Goal: Information Seeking & Learning: Learn about a topic

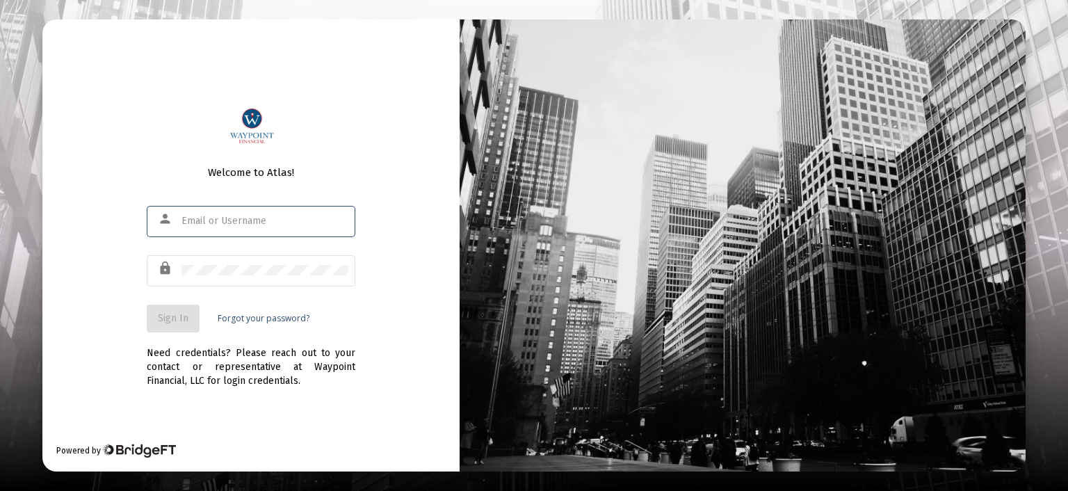
click at [278, 225] on input "text" at bounding box center [265, 221] width 167 height 11
type input "[EMAIL_ADDRESS][DOMAIN_NAME]"
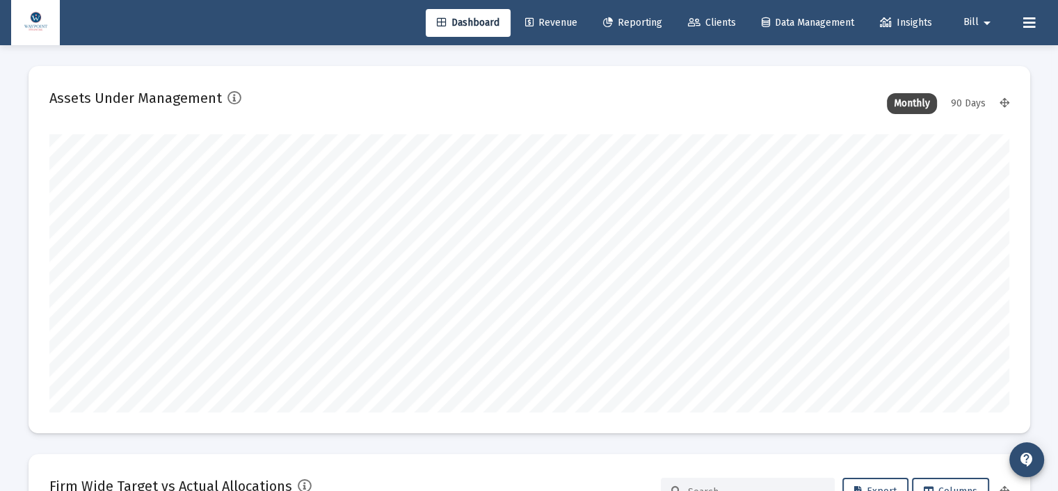
scroll to position [278, 960]
type input "[DATE]"
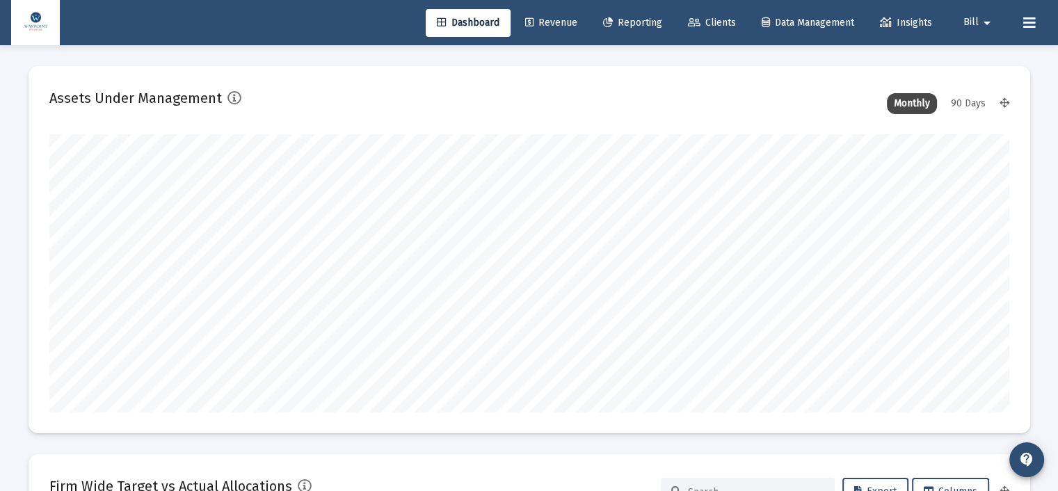
click at [551, 23] on span "Revenue" at bounding box center [551, 23] width 52 height 12
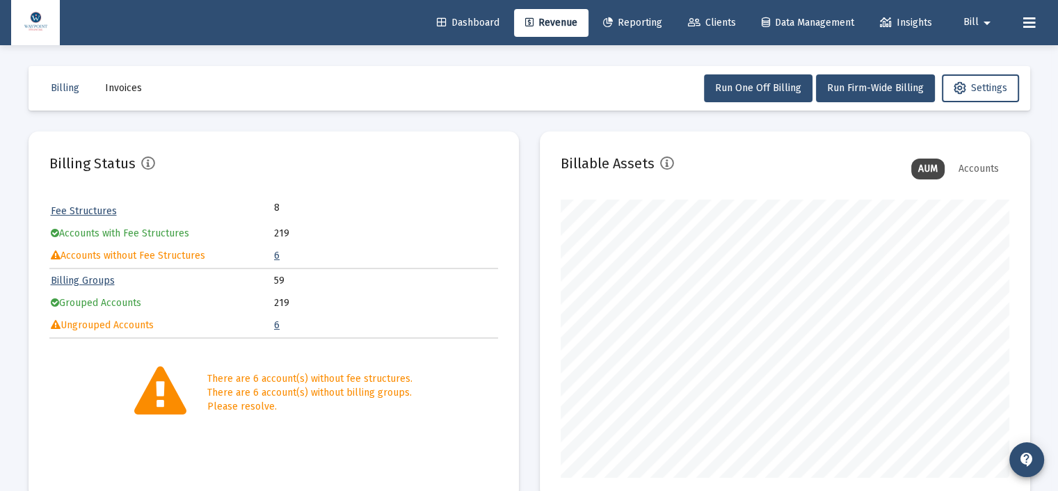
scroll to position [433, 0]
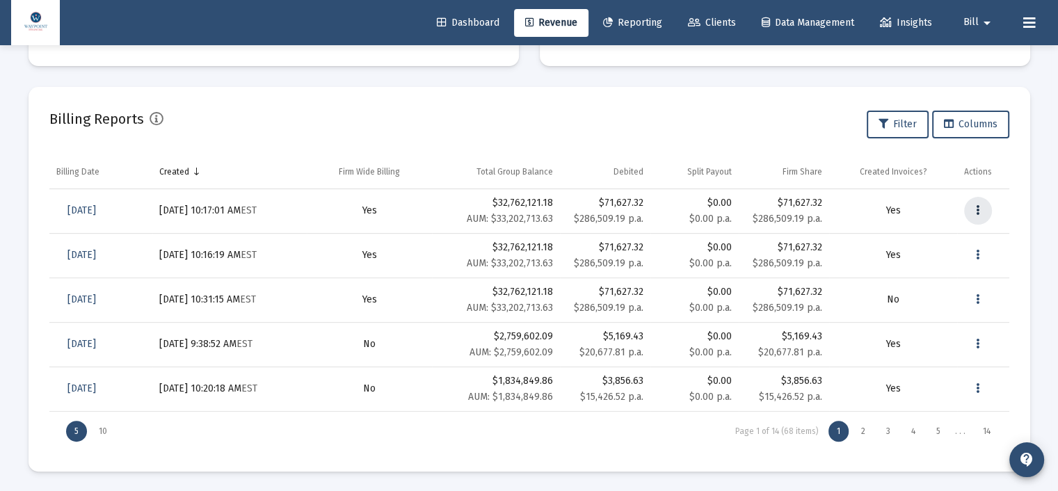
click at [984, 211] on button "Data grid" at bounding box center [978, 211] width 28 height 28
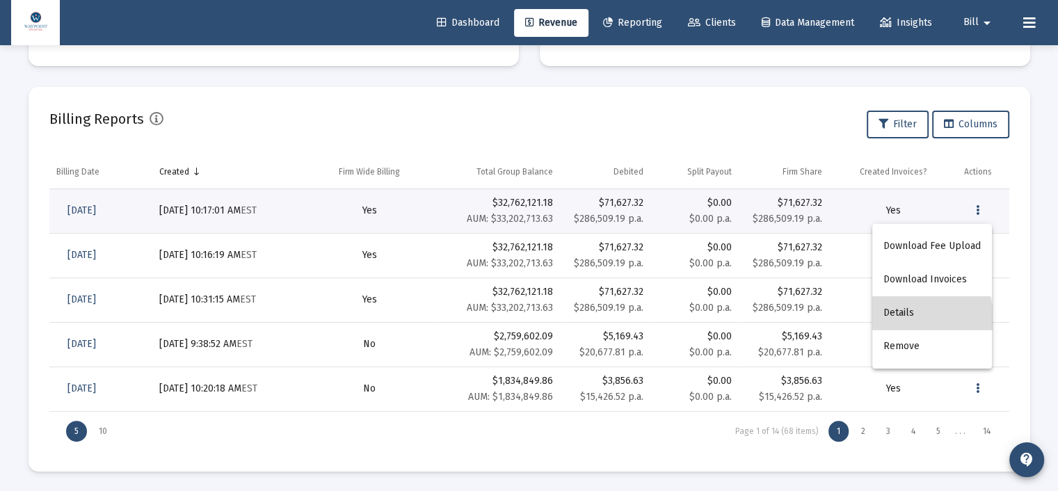
click at [906, 322] on button "Details" at bounding box center [932, 312] width 120 height 33
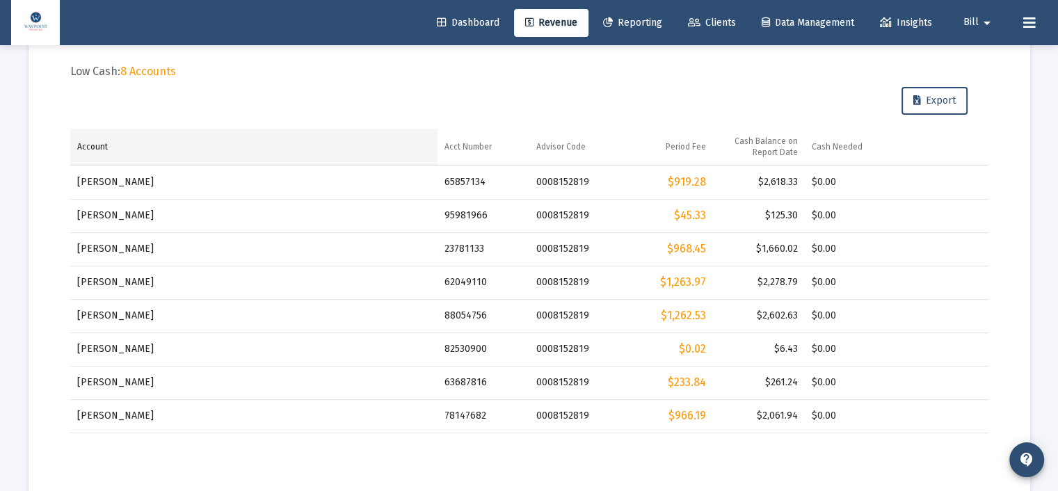
scroll to position [392, 0]
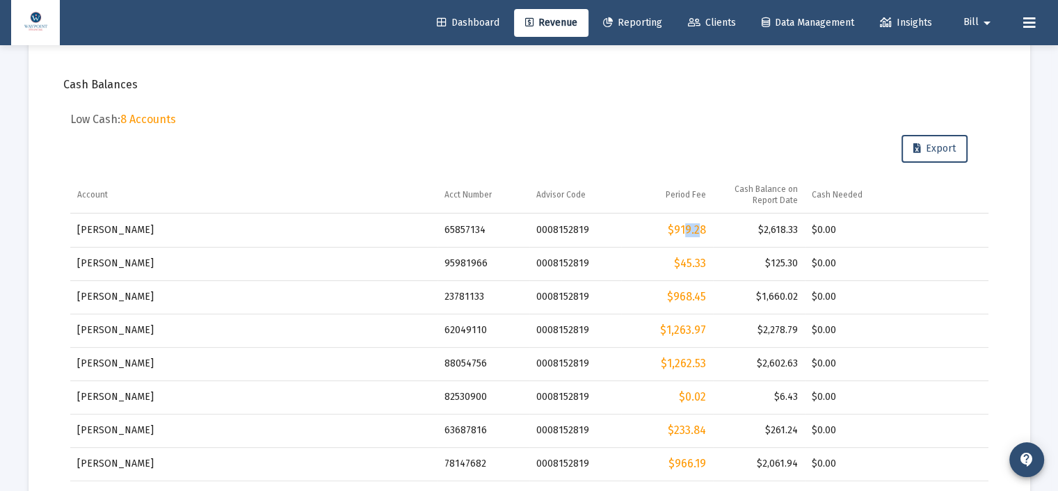
drag, startPoint x: 679, startPoint y: 227, endPoint x: 696, endPoint y: 227, distance: 16.7
click at [696, 227] on div "$919.28" at bounding box center [667, 230] width 78 height 14
drag, startPoint x: 766, startPoint y: 230, endPoint x: 792, endPoint y: 230, distance: 26.4
click at [792, 230] on div "$2,618.33" at bounding box center [759, 230] width 78 height 14
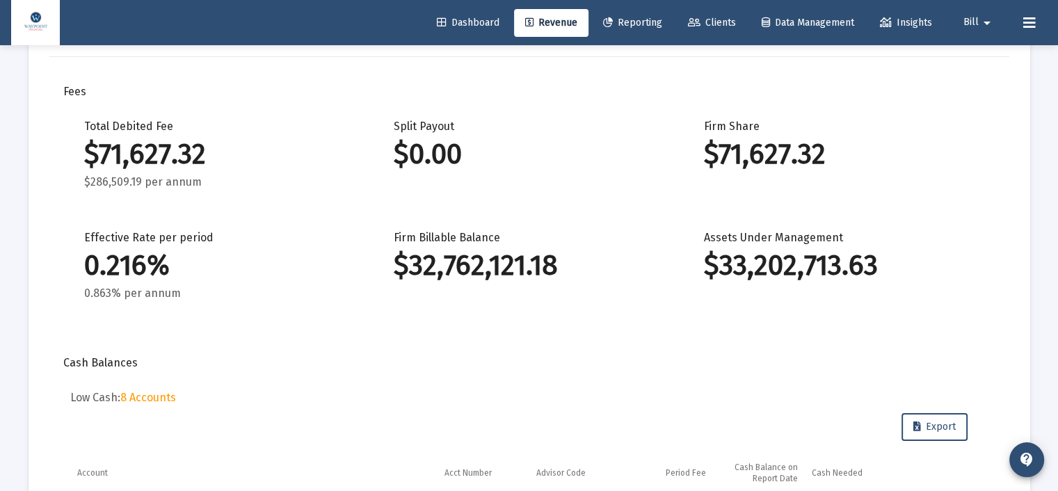
scroll to position [0, 0]
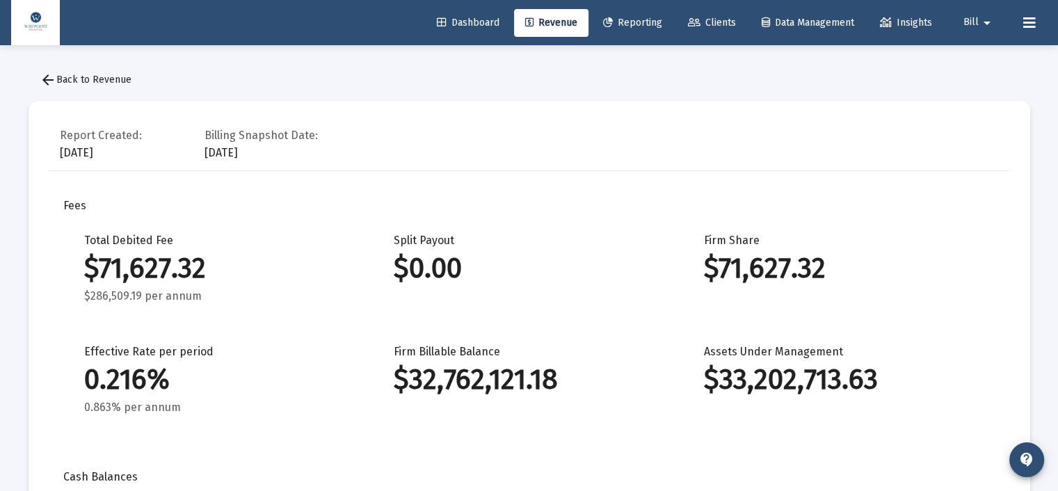
click at [49, 80] on mat-icon "arrow_back" at bounding box center [48, 80] width 17 height 17
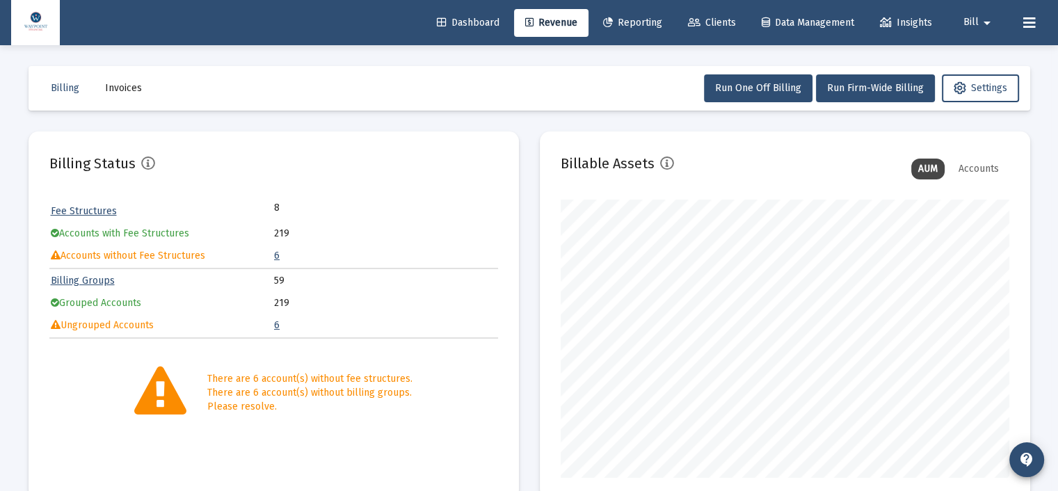
click at [630, 22] on span "Reporting" at bounding box center [632, 23] width 59 height 12
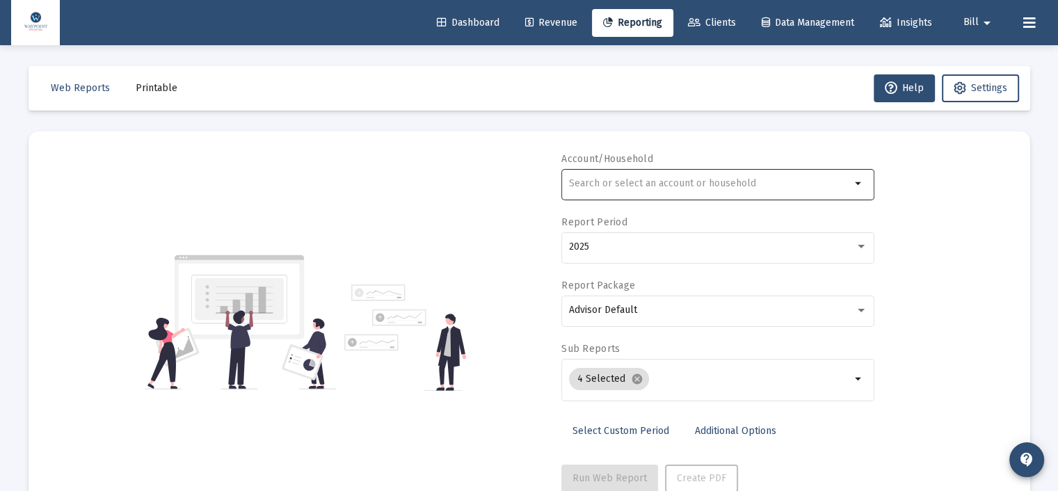
click at [604, 185] on input "text" at bounding box center [710, 183] width 282 height 11
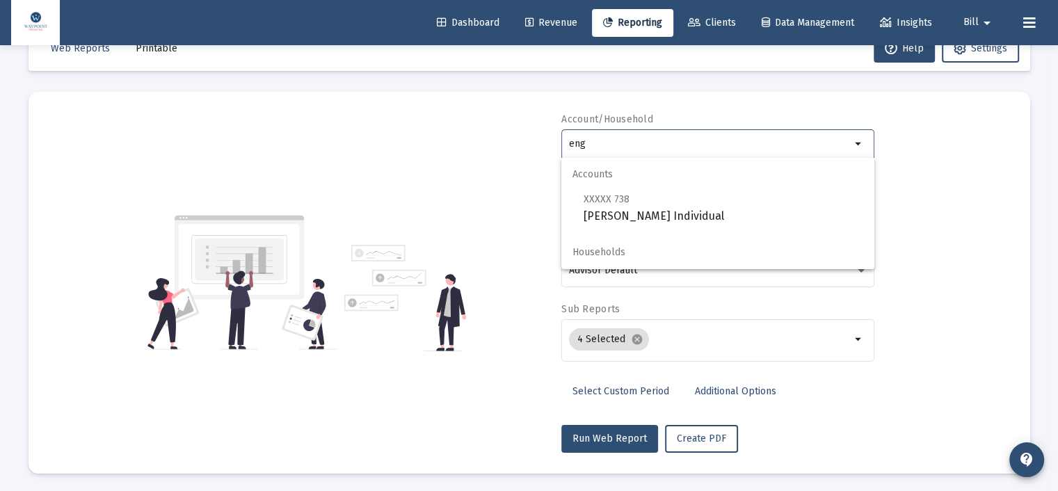
scroll to position [42, 0]
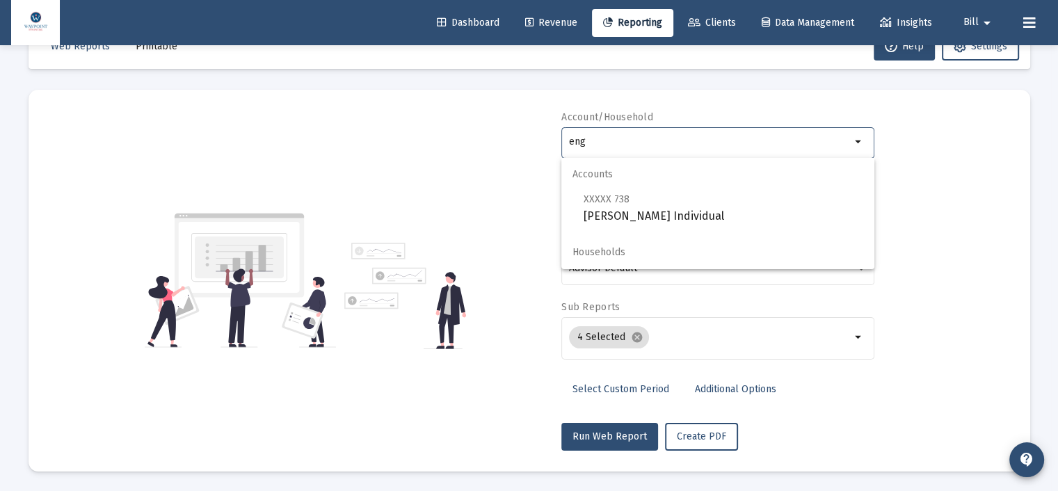
click at [650, 258] on span "Households" at bounding box center [717, 252] width 313 height 33
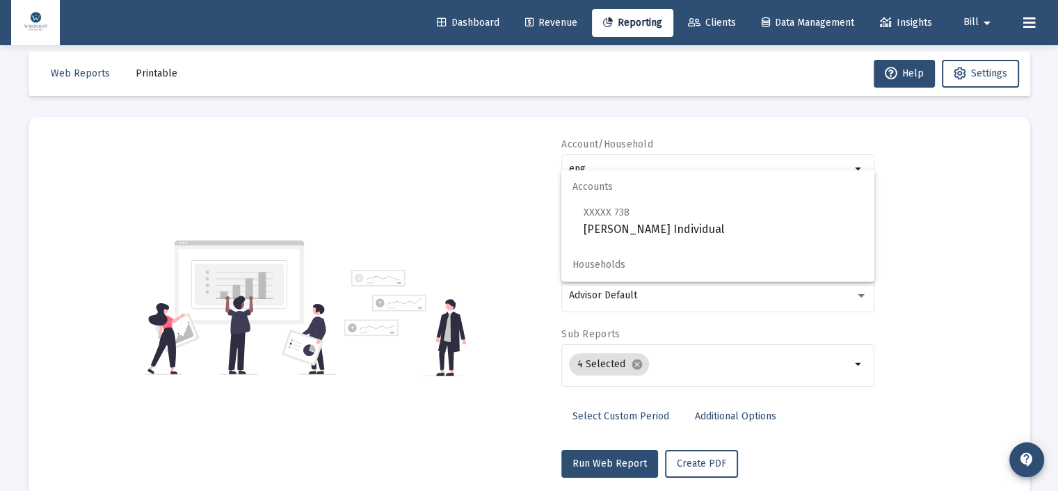
scroll to position [0, 0]
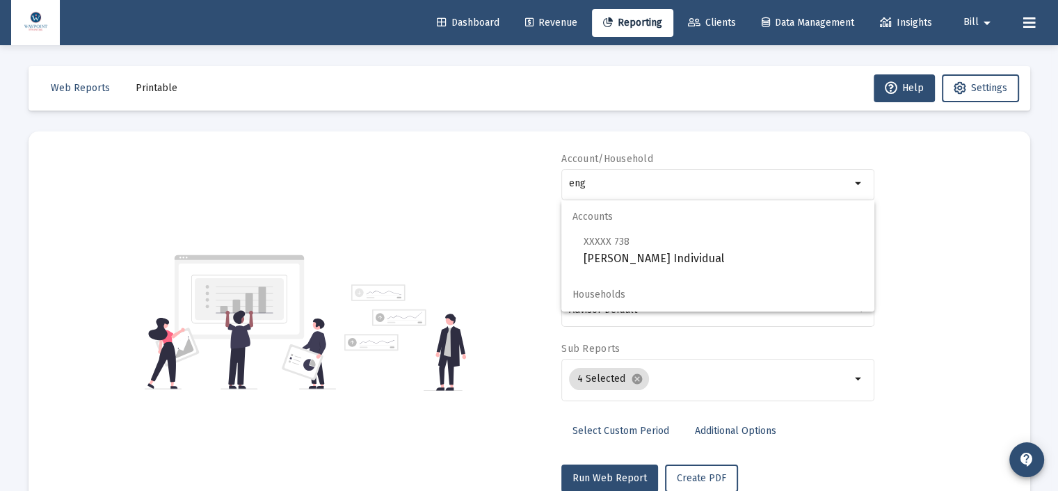
click at [615, 301] on span "Households" at bounding box center [717, 294] width 313 height 33
click at [418, 180] on div "Account/Household eng arrow_drop_down Report Period 2025 Report Package Advisor…" at bounding box center [529, 322] width 960 height 340
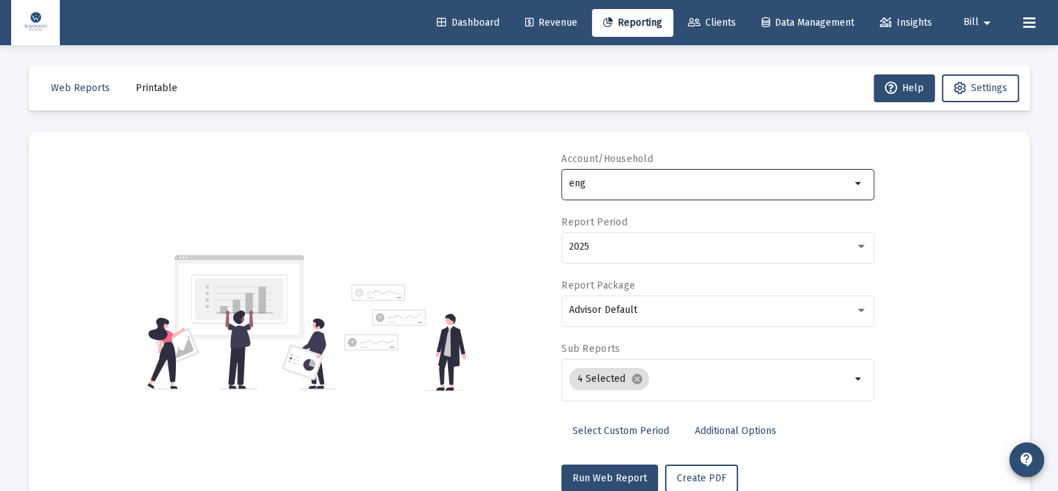
click at [634, 182] on input "eng" at bounding box center [710, 183] width 282 height 11
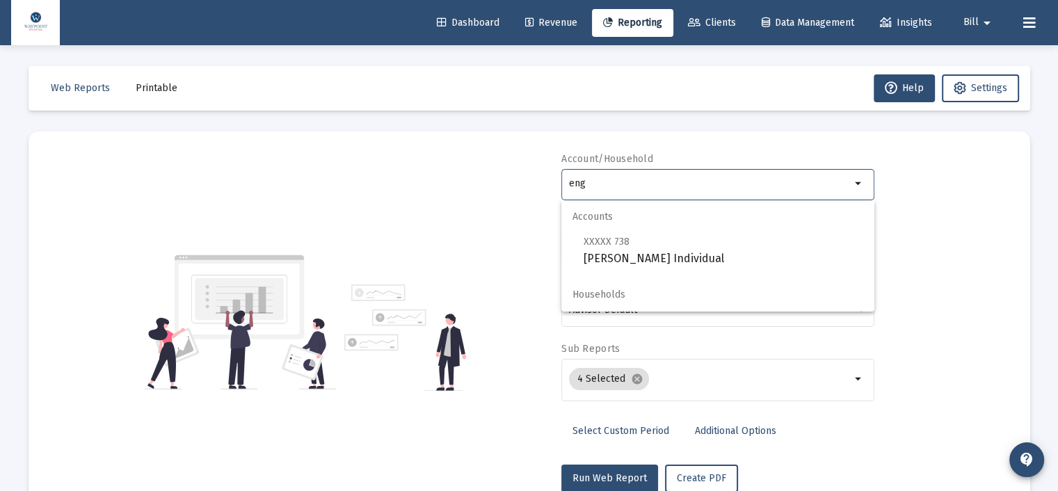
click at [634, 182] on input "eng" at bounding box center [710, 183] width 282 height 11
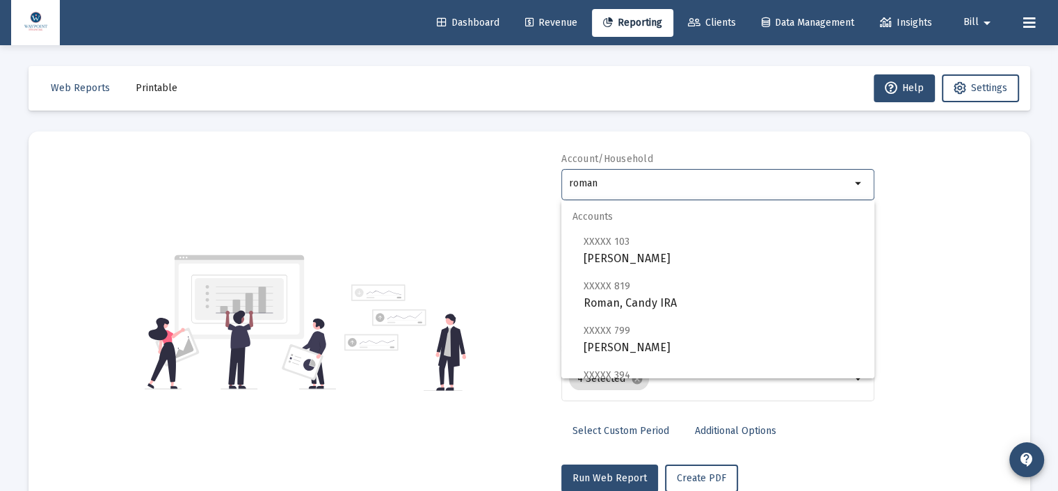
drag, startPoint x: 627, startPoint y: 186, endPoint x: 546, endPoint y: 181, distance: 81.6
click at [546, 181] on div "Account/Household roman arrow_drop_down Report Period 2025 Report Package Advis…" at bounding box center [529, 322] width 960 height 340
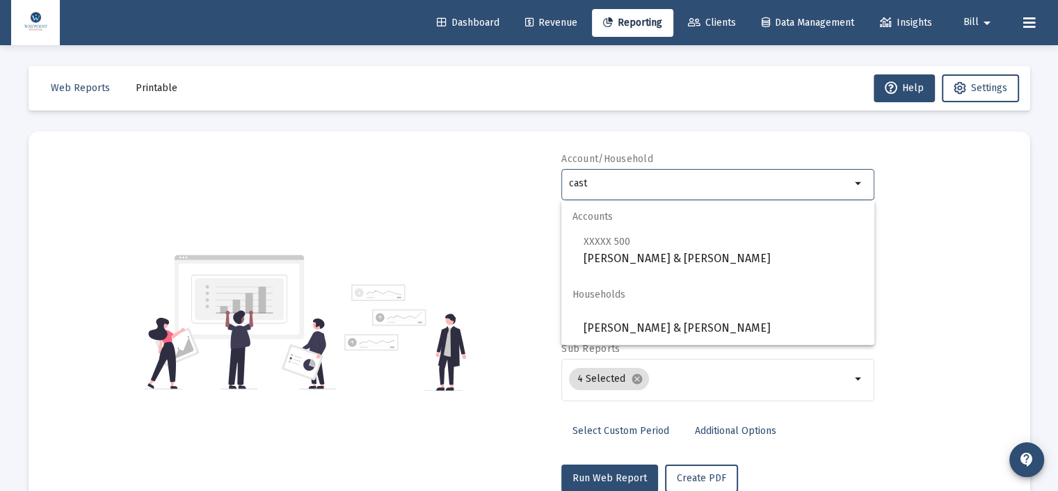
type input "cast"
click at [1030, 22] on icon at bounding box center [1029, 23] width 13 height 17
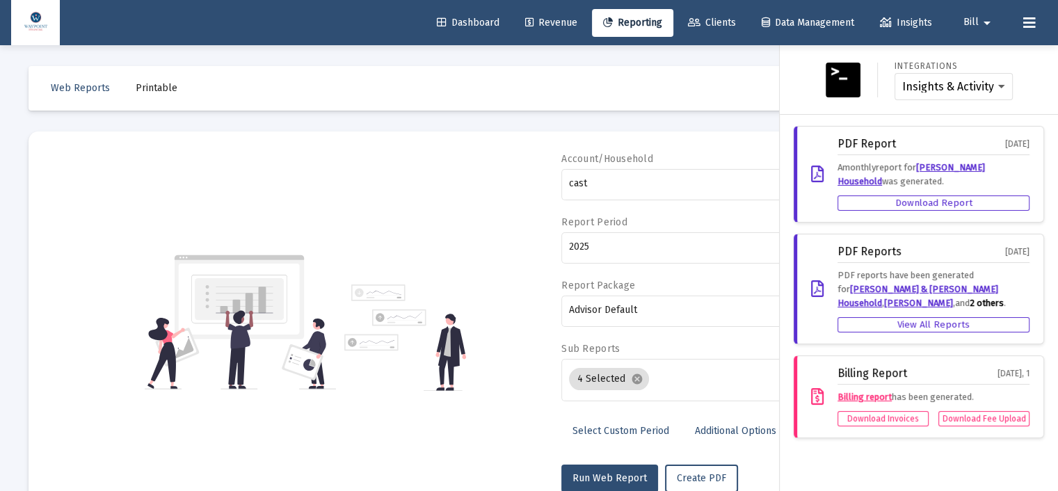
click at [1030, 22] on icon at bounding box center [1029, 23] width 13 height 17
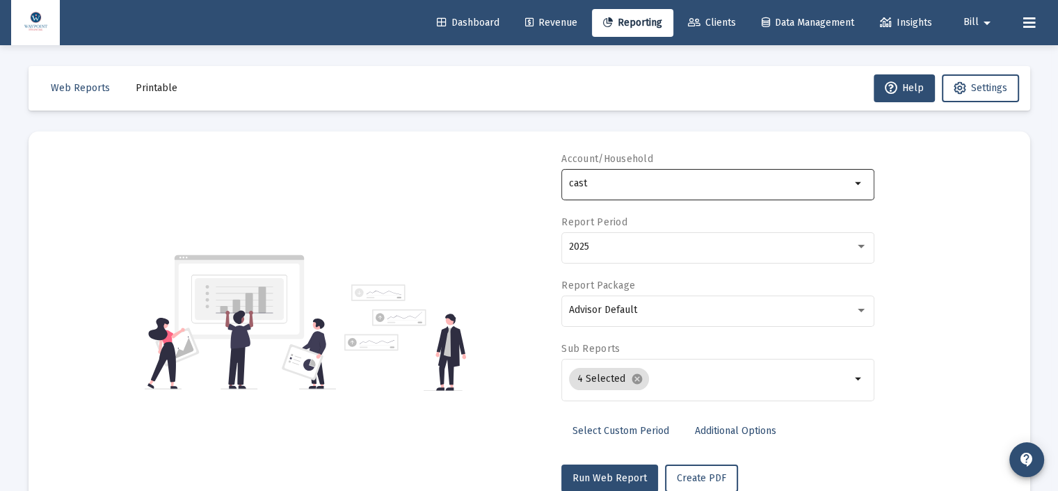
click at [666, 186] on input "cast" at bounding box center [710, 183] width 282 height 11
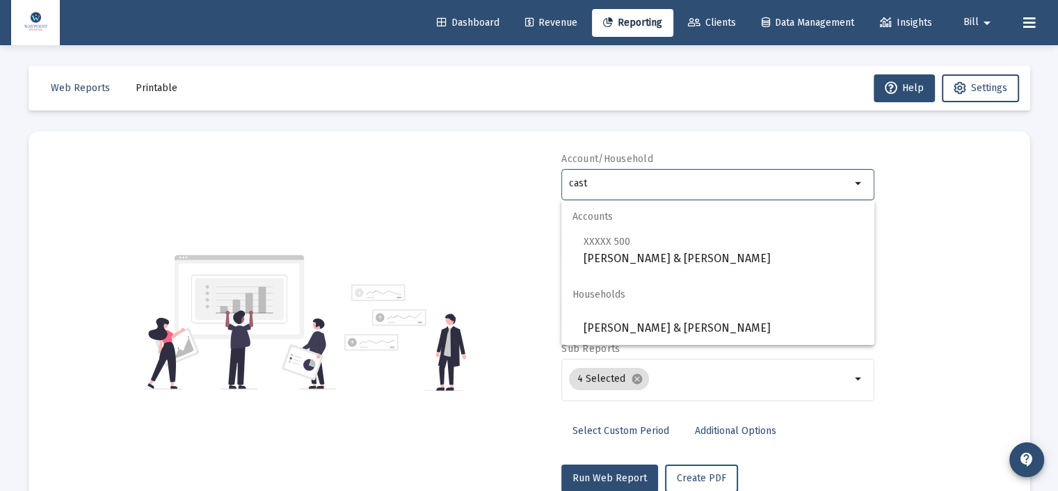
click at [666, 186] on input "cast" at bounding box center [710, 183] width 282 height 11
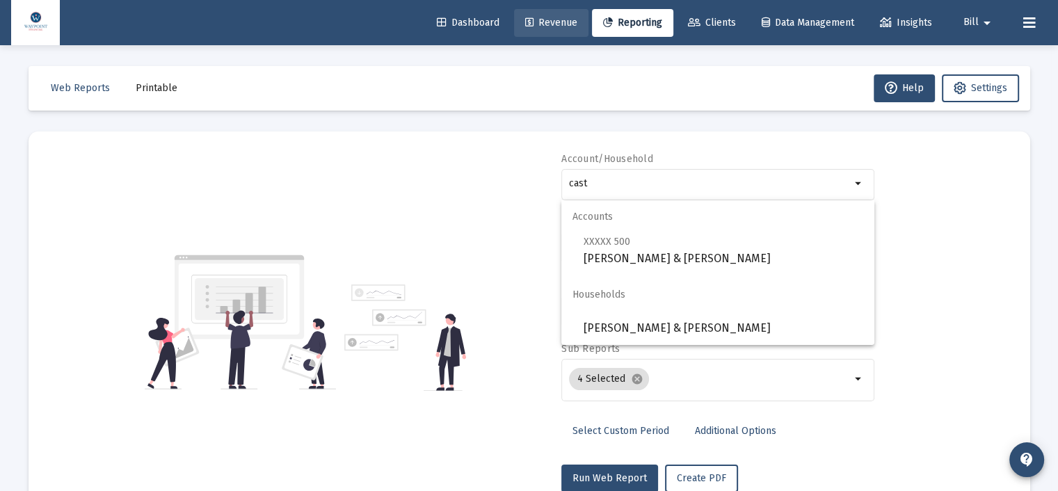
click at [550, 24] on span "Revenue" at bounding box center [551, 23] width 52 height 12
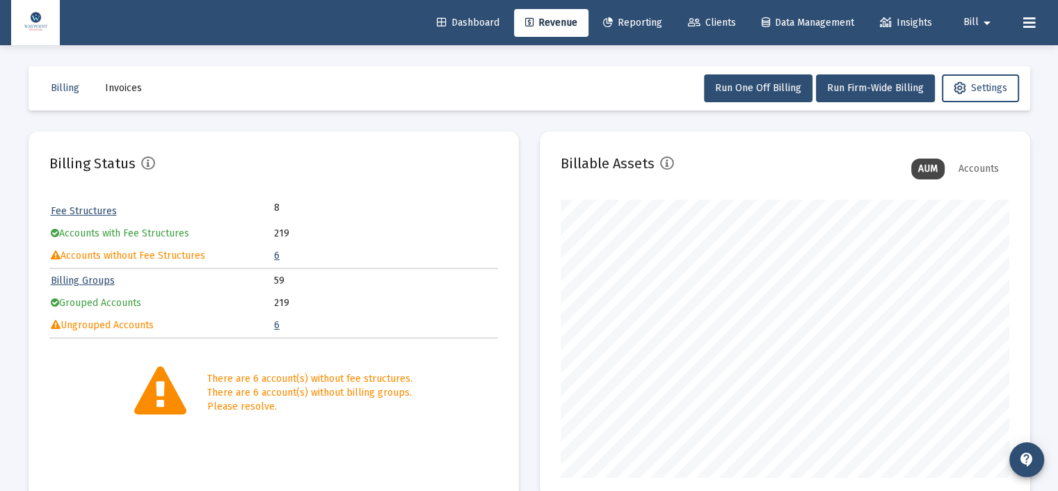
scroll to position [278, 449]
click at [275, 256] on link "6" at bounding box center [277, 256] width 6 height 12
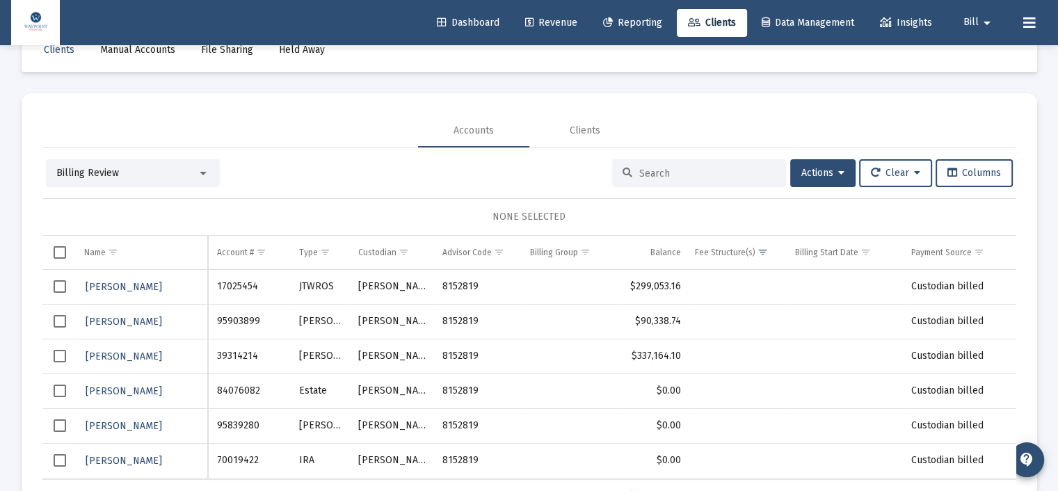
scroll to position [65, 0]
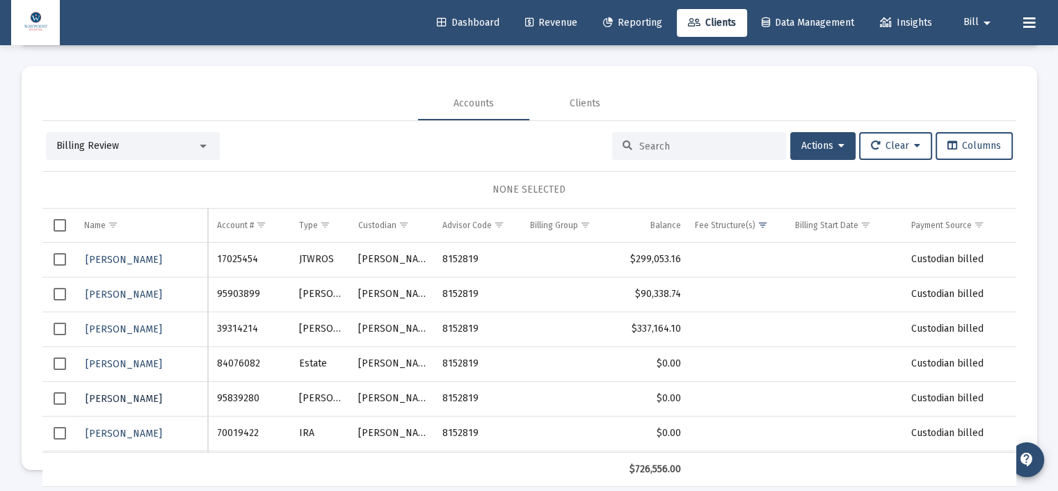
click at [114, 397] on span "[PERSON_NAME]" at bounding box center [124, 399] width 77 height 12
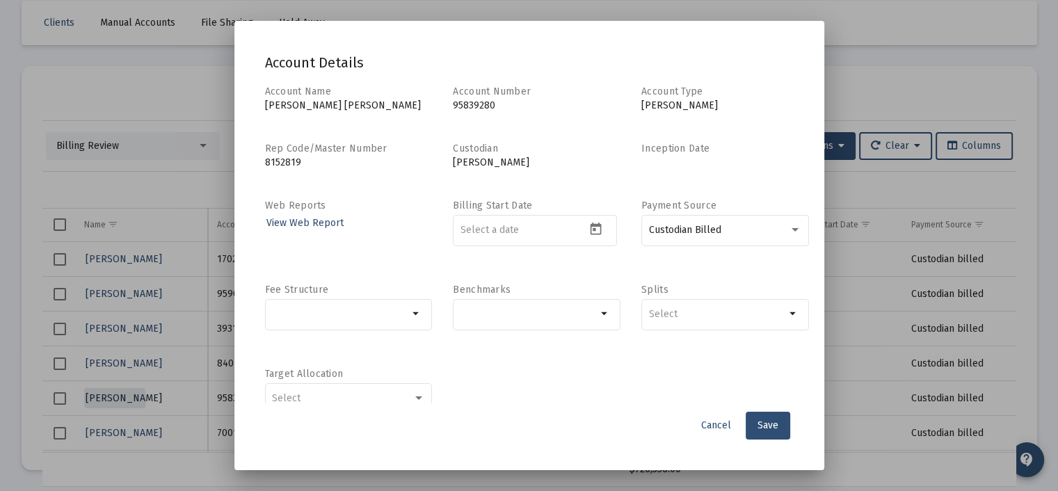
scroll to position [0, 0]
click at [408, 314] on mat-icon "arrow_drop_down" at bounding box center [416, 313] width 17 height 17
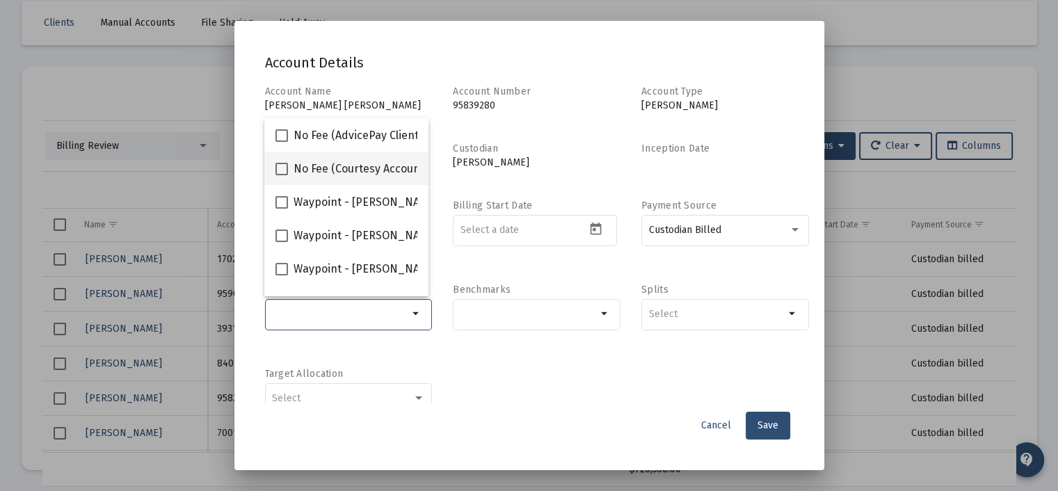
click at [287, 170] on span at bounding box center [281, 169] width 13 height 13
click at [282, 175] on input "No Fee (Courtesy Accounts)" at bounding box center [281, 175] width 1 height 1
checkbox input "true"
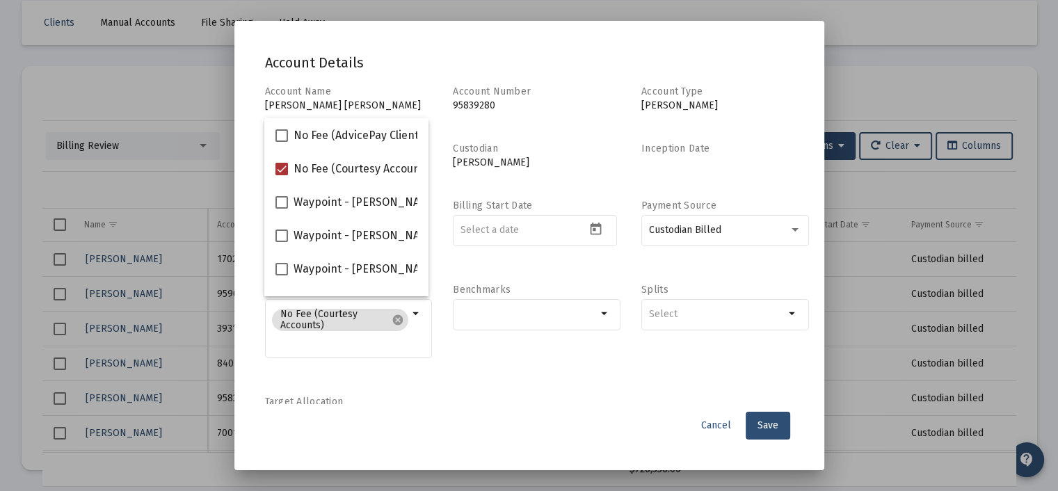
click at [552, 397] on div "Account Name [PERSON_NAME] [PERSON_NAME] Account Number [FINANCIAL_ID] Account …" at bounding box center [529, 272] width 529 height 374
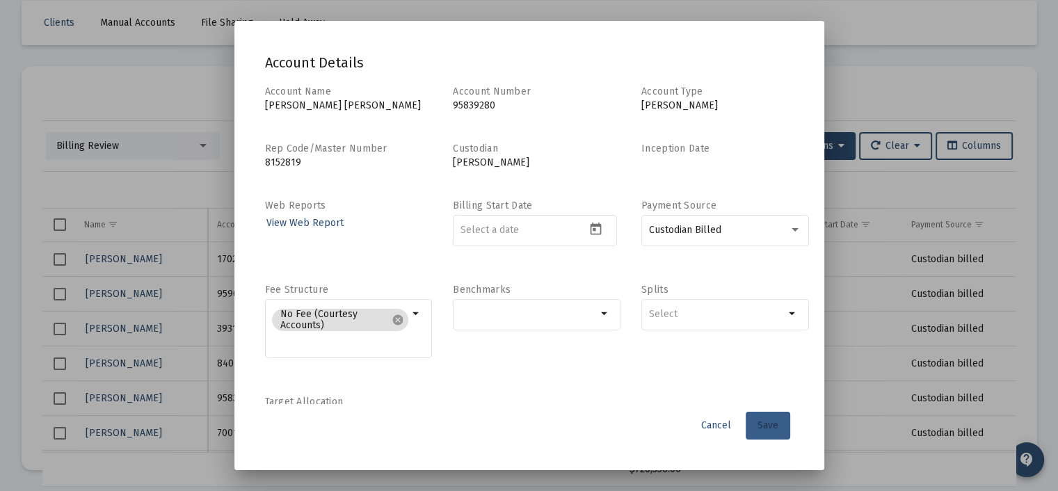
click at [774, 421] on span "Save" at bounding box center [768, 425] width 21 height 12
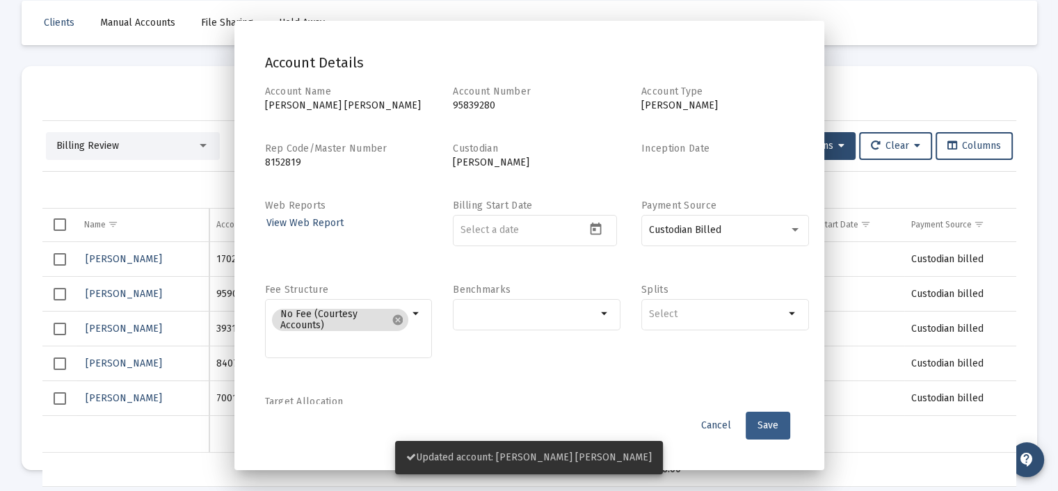
scroll to position [65, 0]
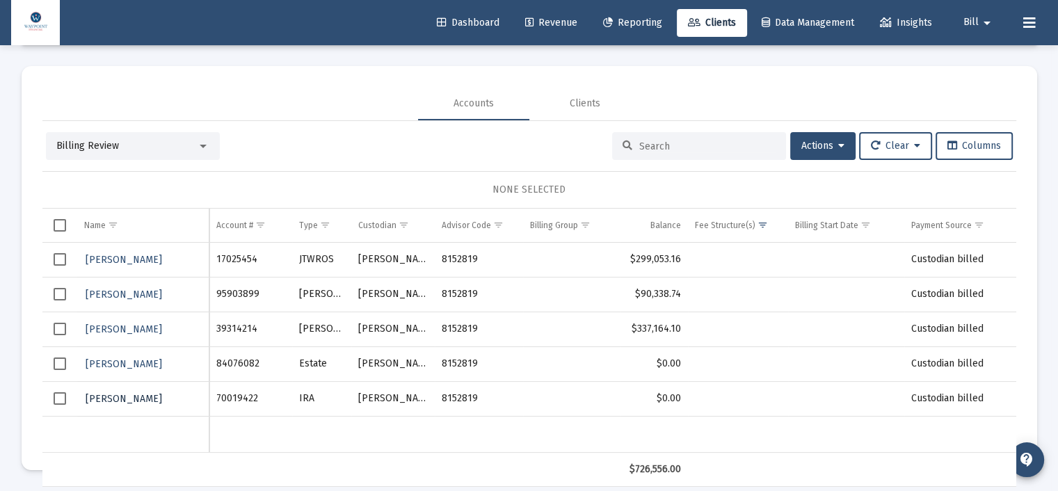
click at [123, 394] on span "[PERSON_NAME]" at bounding box center [124, 399] width 77 height 12
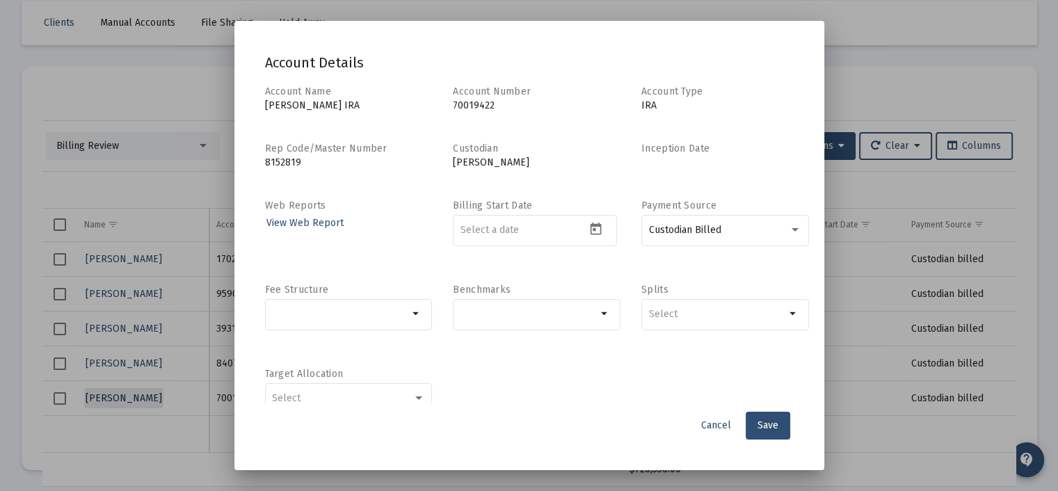
scroll to position [0, 0]
click at [408, 315] on mat-icon "arrow_drop_down" at bounding box center [416, 313] width 17 height 17
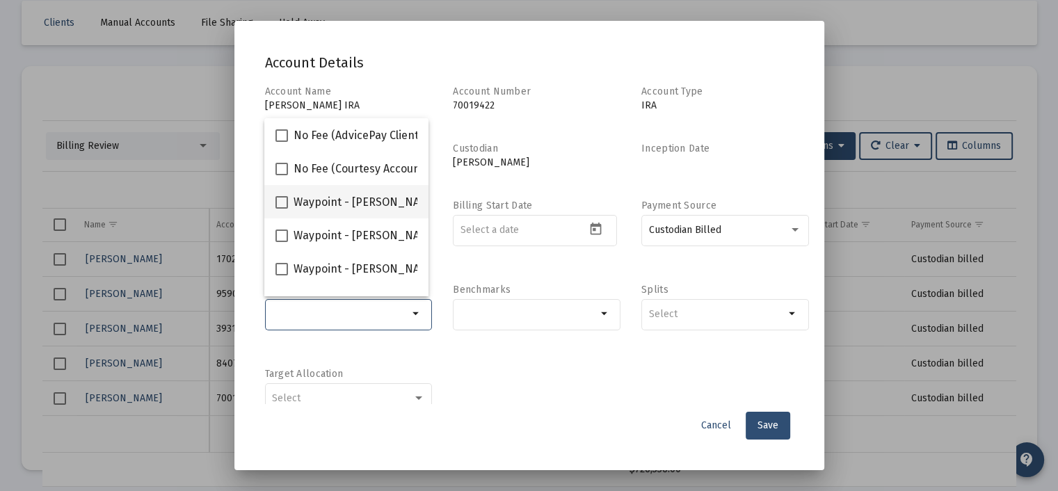
scroll to position [70, 0]
click at [712, 422] on span "Cancel" at bounding box center [716, 425] width 30 height 12
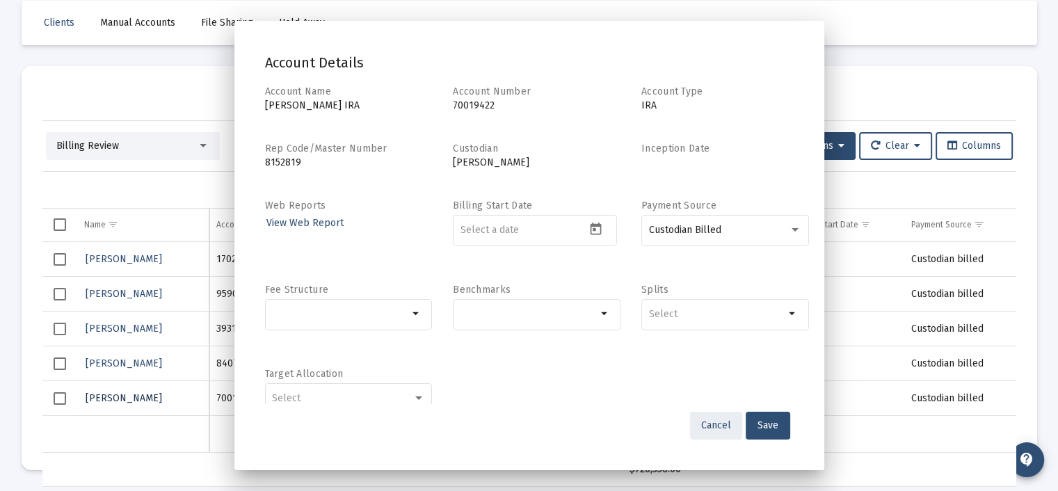
scroll to position [65, 0]
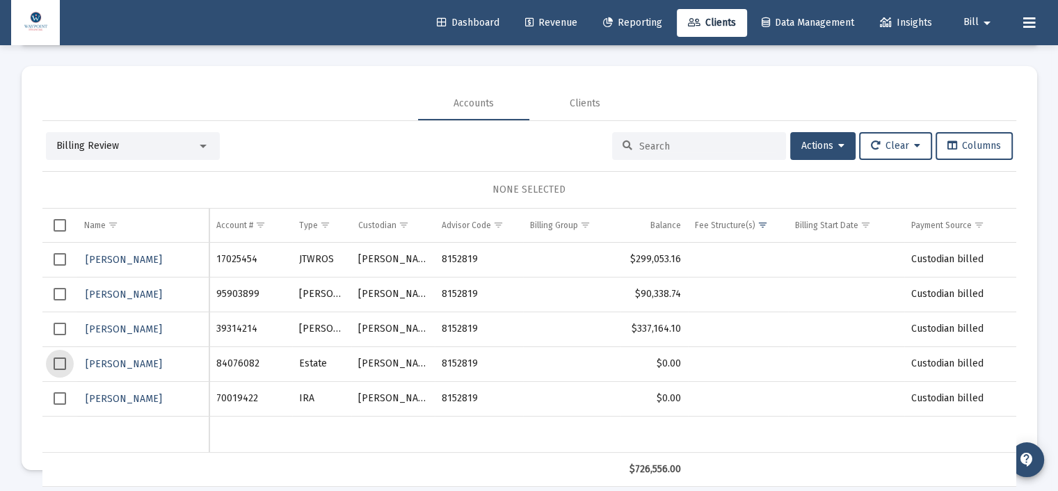
click at [61, 362] on span "Select row" at bounding box center [60, 364] width 13 height 13
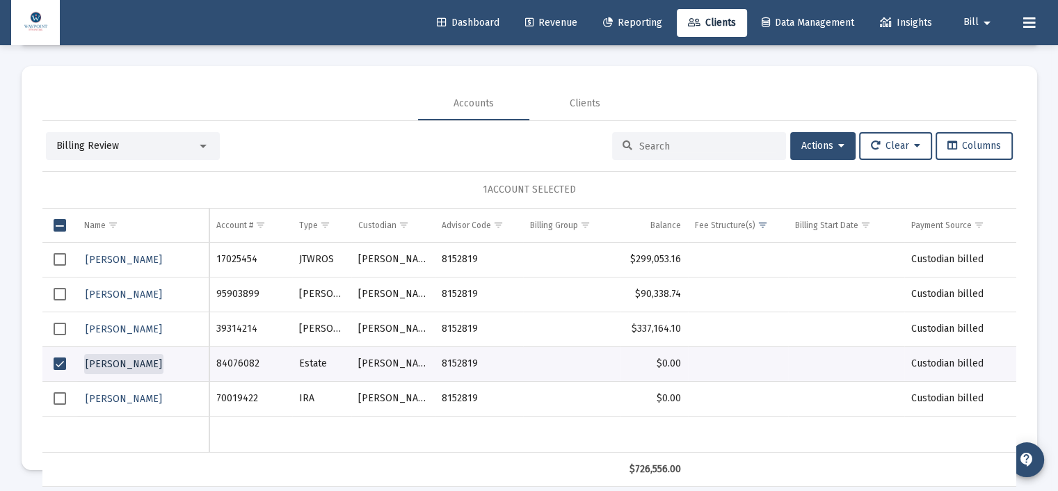
click at [131, 362] on span "[PERSON_NAME]" at bounding box center [124, 364] width 77 height 12
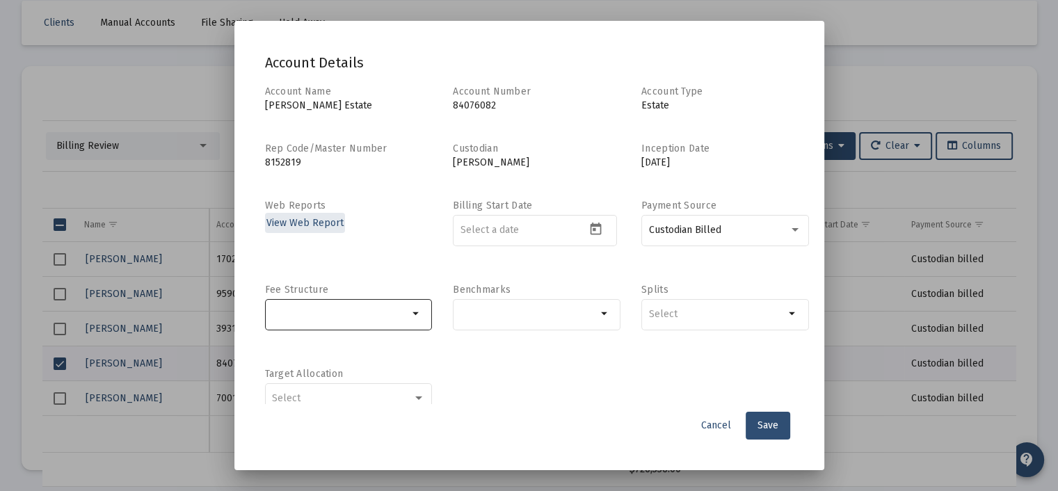
click at [411, 313] on mat-icon "arrow_drop_down" at bounding box center [416, 313] width 17 height 17
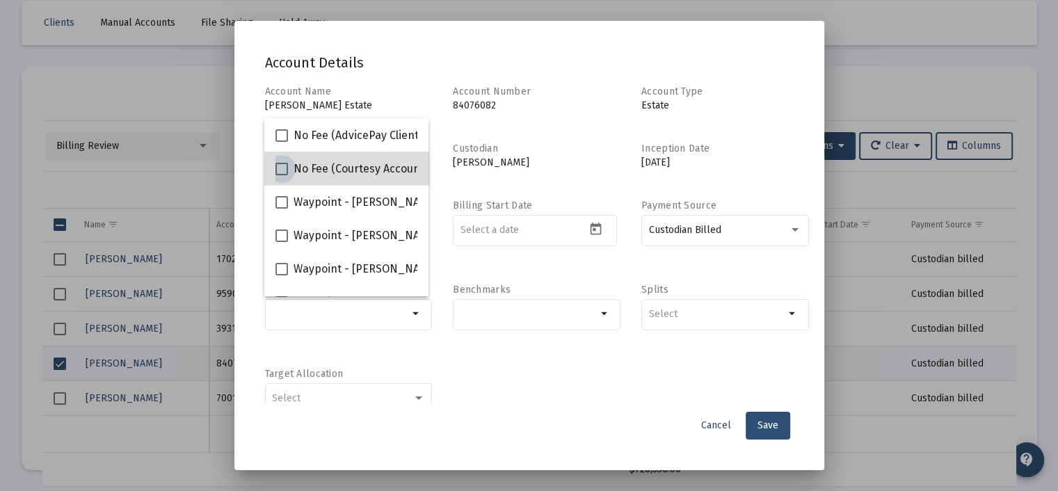
click at [359, 168] on span "No Fee (Courtesy Accounts)" at bounding box center [364, 169] width 140 height 17
click at [282, 175] on input "No Fee (Courtesy Accounts)" at bounding box center [281, 175] width 1 height 1
checkbox input "true"
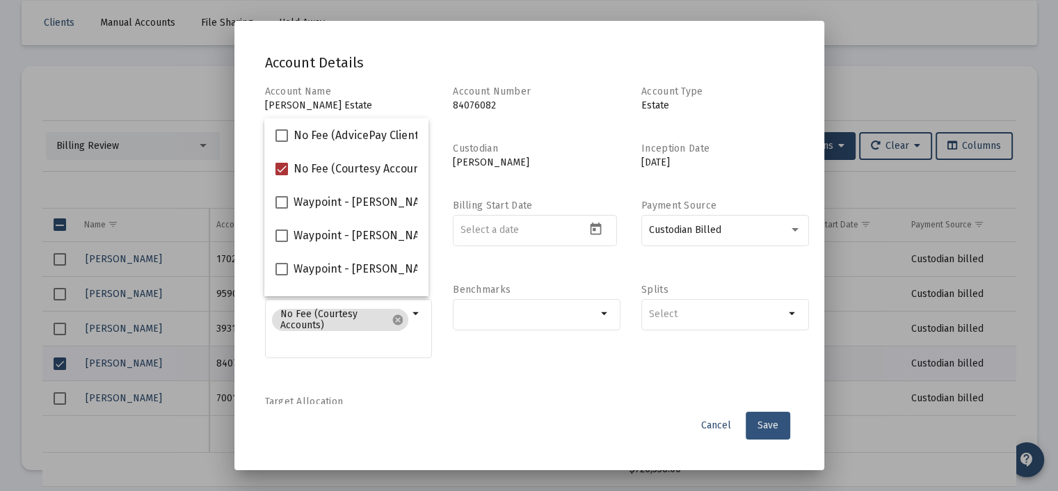
click at [758, 423] on span "Save" at bounding box center [768, 425] width 21 height 12
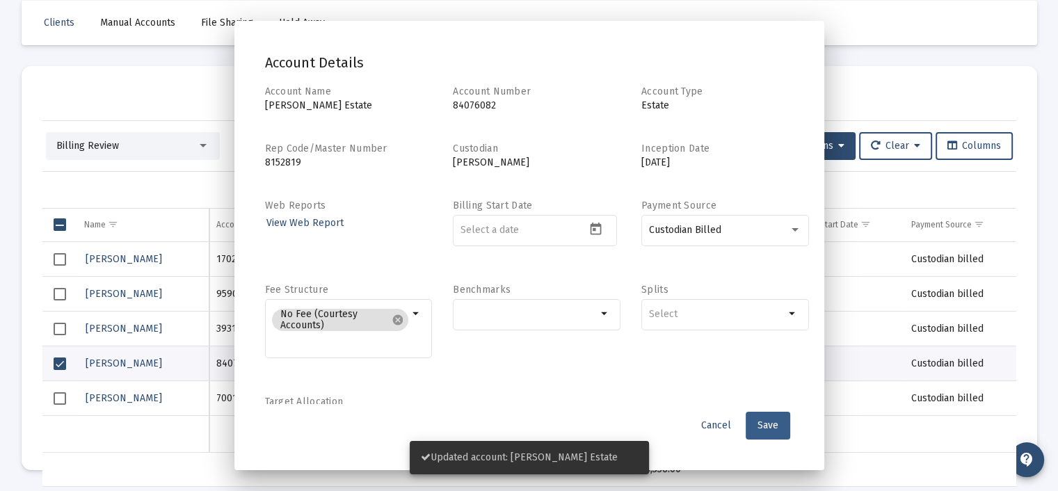
scroll to position [65, 0]
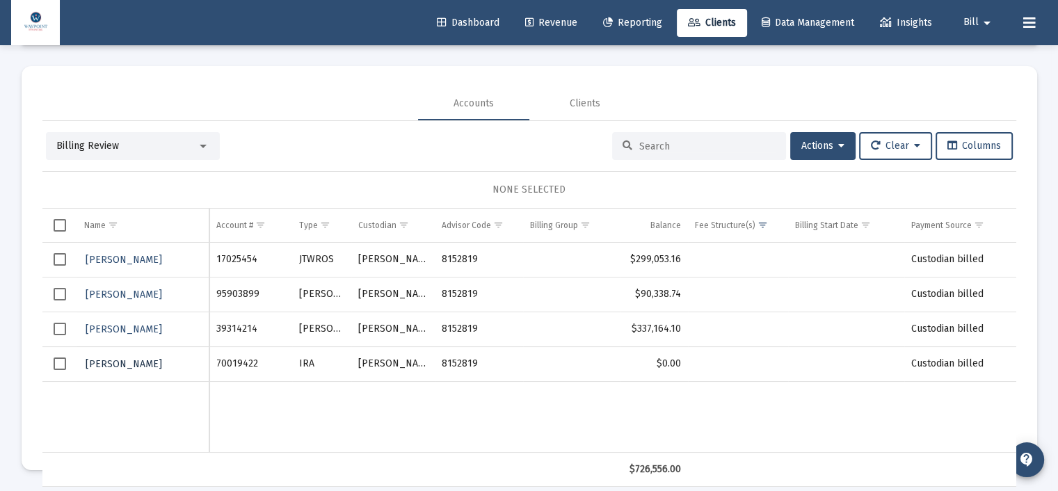
click at [150, 363] on span "[PERSON_NAME]" at bounding box center [124, 364] width 77 height 12
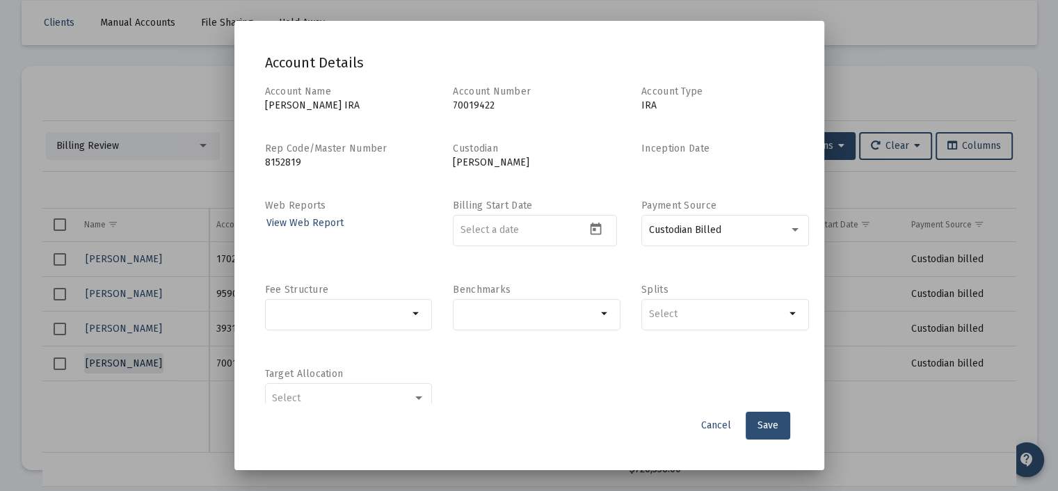
scroll to position [0, 0]
click at [408, 314] on mat-icon "arrow_drop_down" at bounding box center [416, 313] width 17 height 17
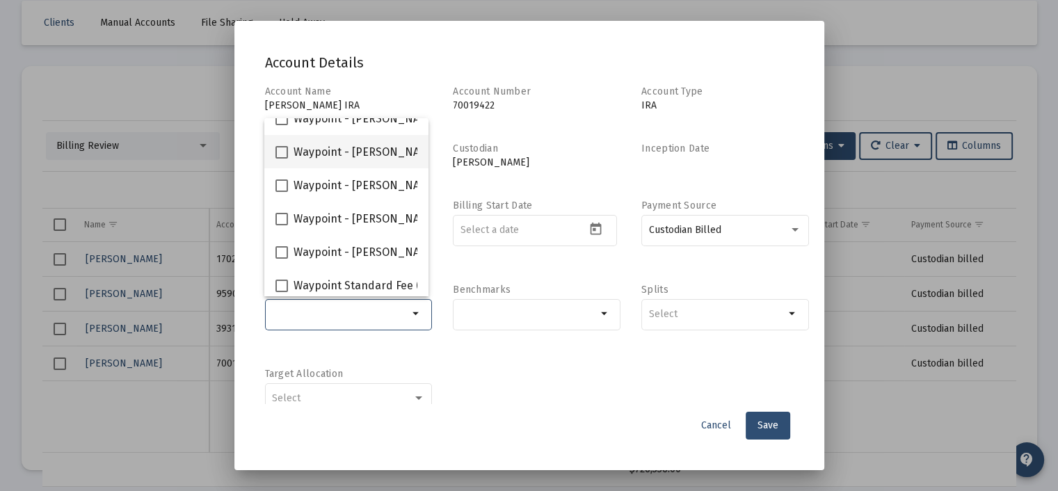
scroll to position [89, 0]
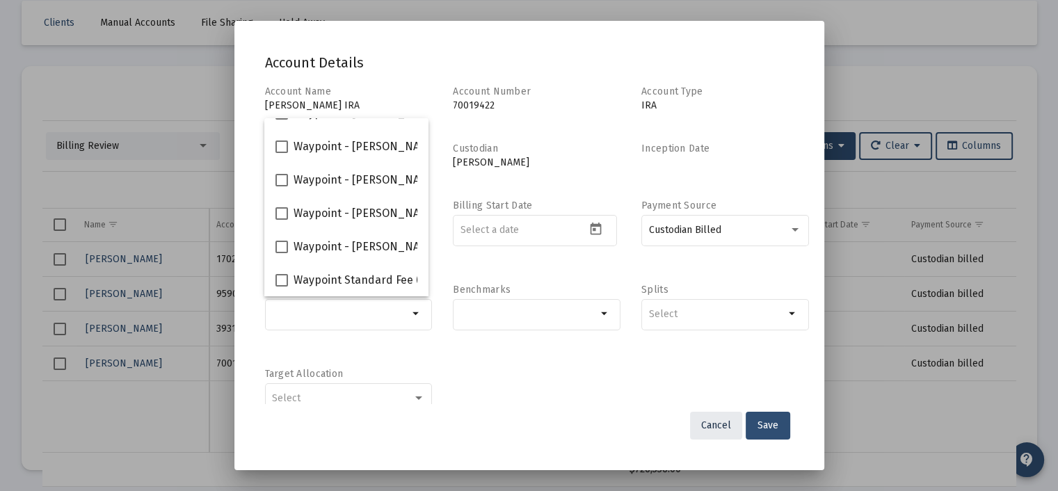
click at [714, 424] on span "Cancel" at bounding box center [716, 425] width 30 height 12
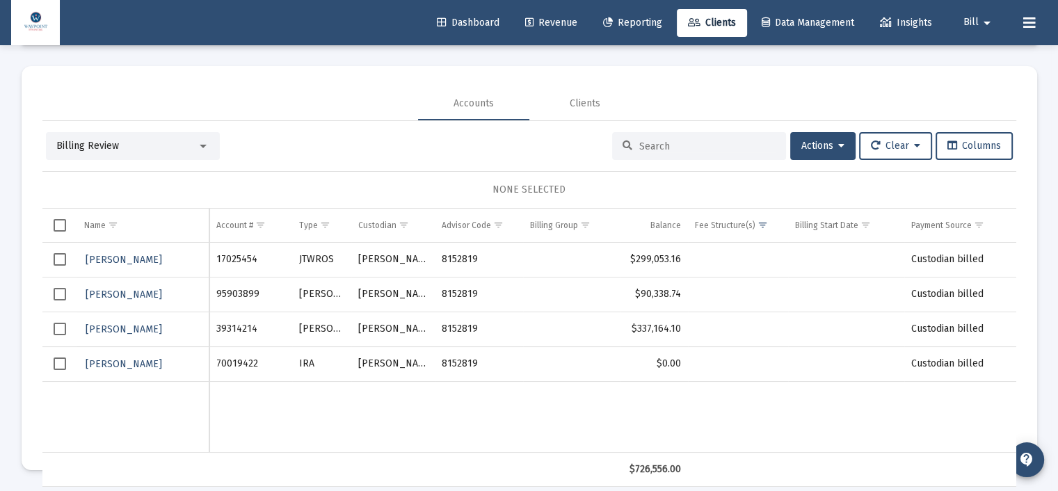
click at [190, 428] on td "Data grid" at bounding box center [143, 416] width 133 height 71
click at [559, 17] on span "Revenue" at bounding box center [551, 23] width 52 height 12
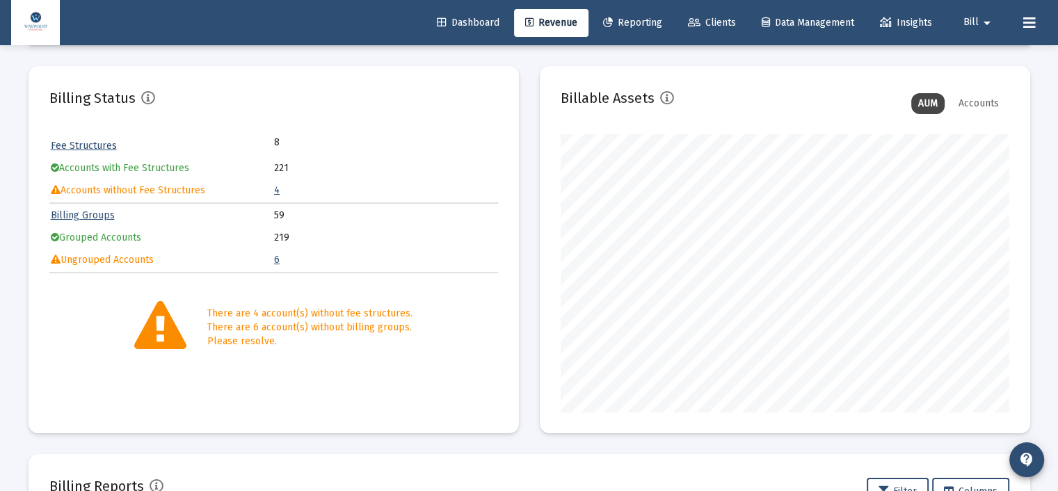
scroll to position [278, 449]
click at [103, 146] on link "Fee Structures" at bounding box center [84, 146] width 66 height 12
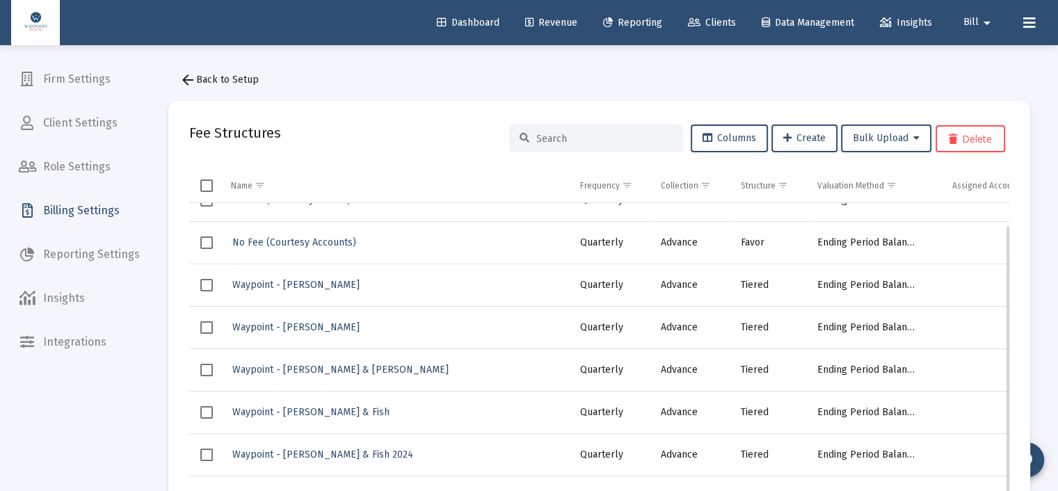
scroll to position [67, 0]
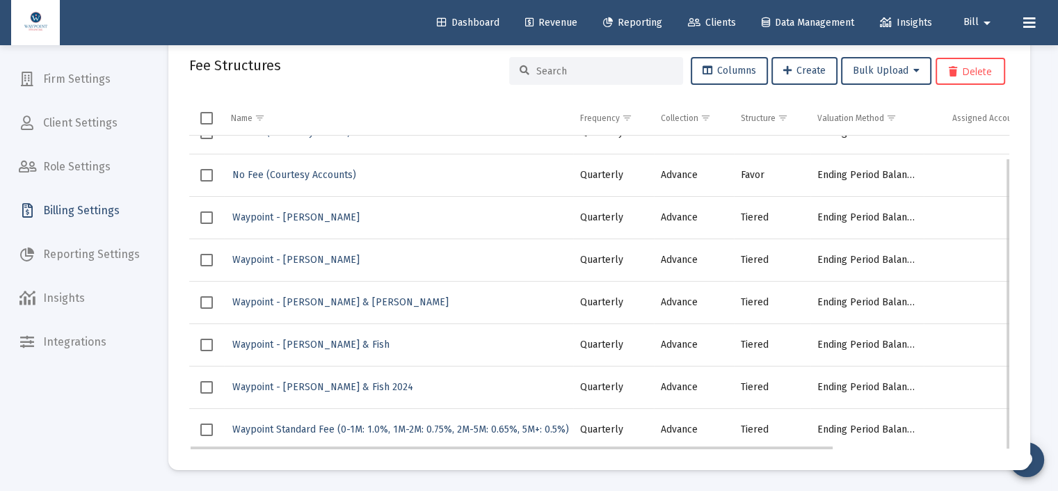
click at [203, 343] on span "Select row" at bounding box center [206, 345] width 13 height 13
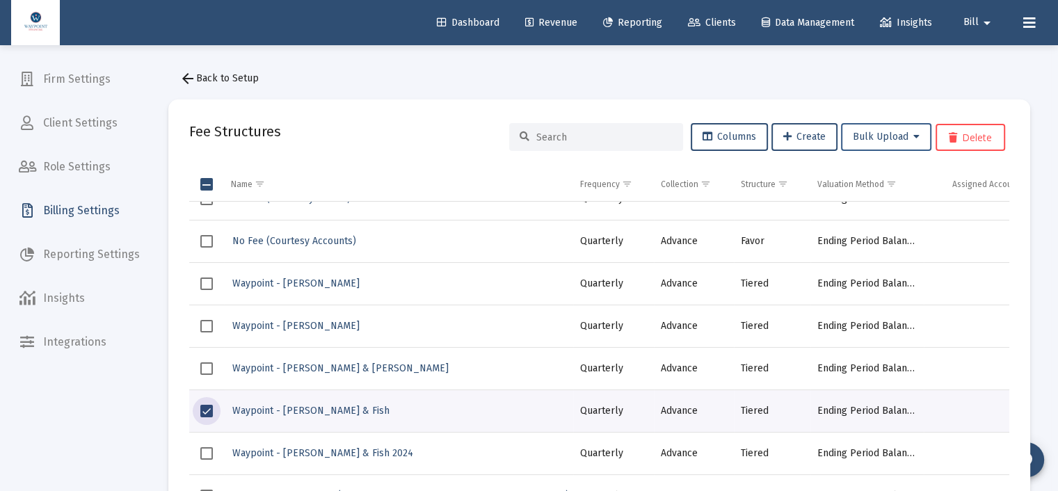
scroll to position [0, 0]
click at [203, 415] on span "Select row" at bounding box center [206, 412] width 13 height 13
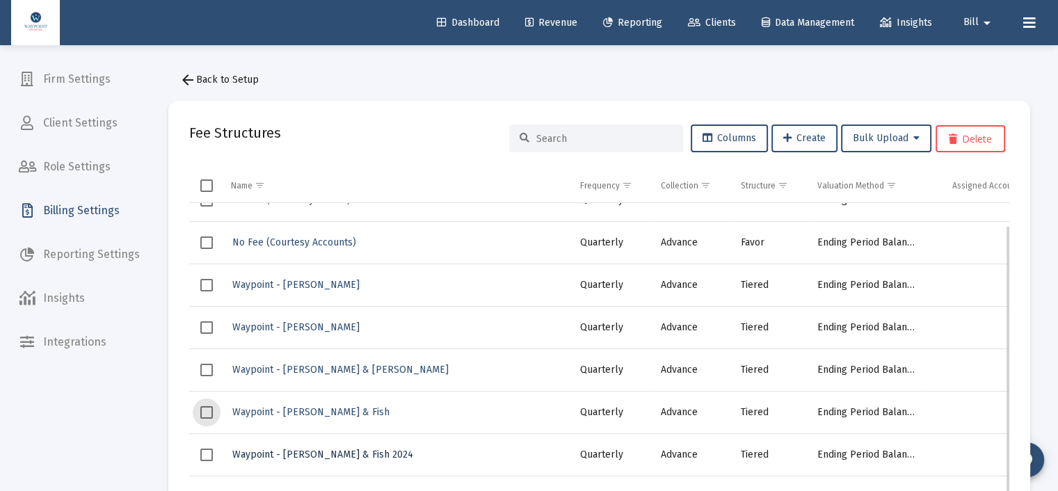
click at [294, 445] on button "Waypoint - [PERSON_NAME] & Fish 2024" at bounding box center [323, 455] width 184 height 20
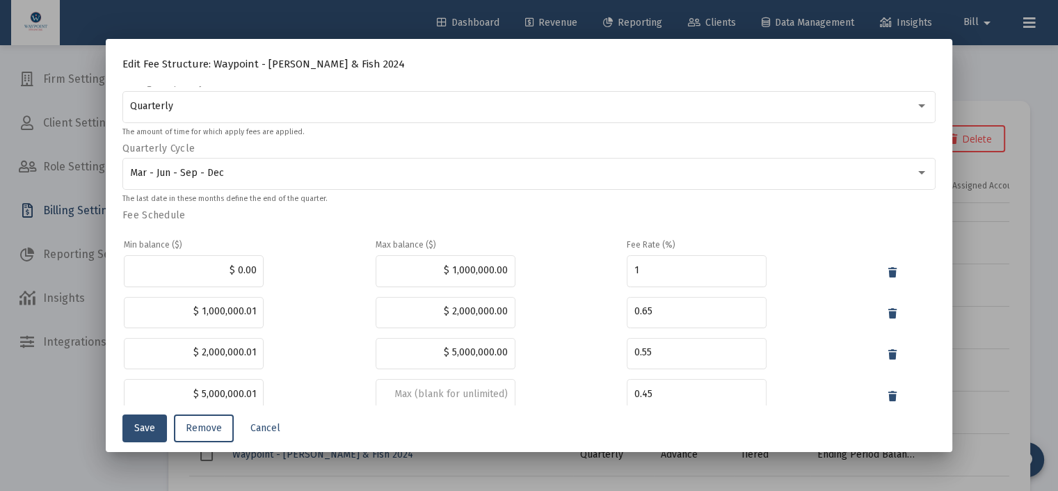
scroll to position [316, 0]
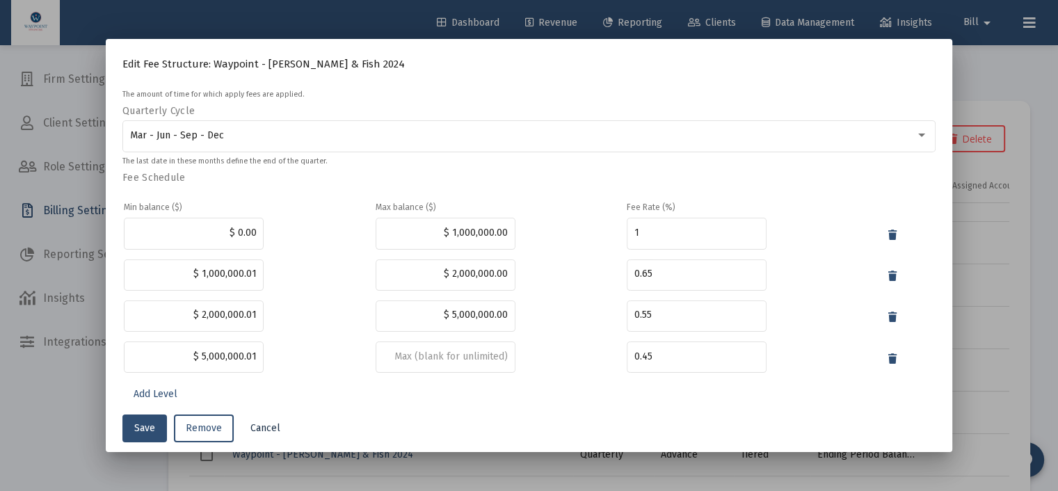
click at [271, 428] on span "Cancel" at bounding box center [265, 428] width 30 height 12
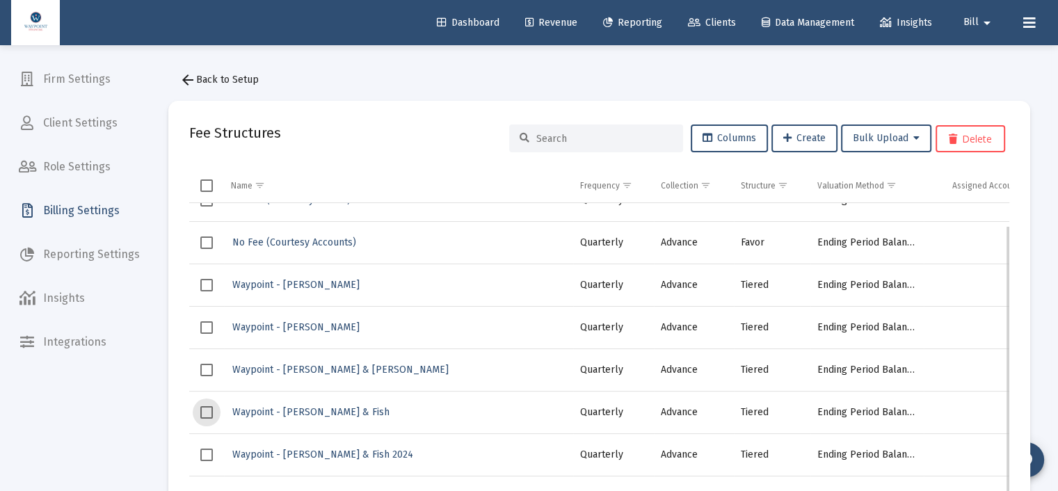
click at [205, 411] on span "Select row" at bounding box center [206, 412] width 13 height 13
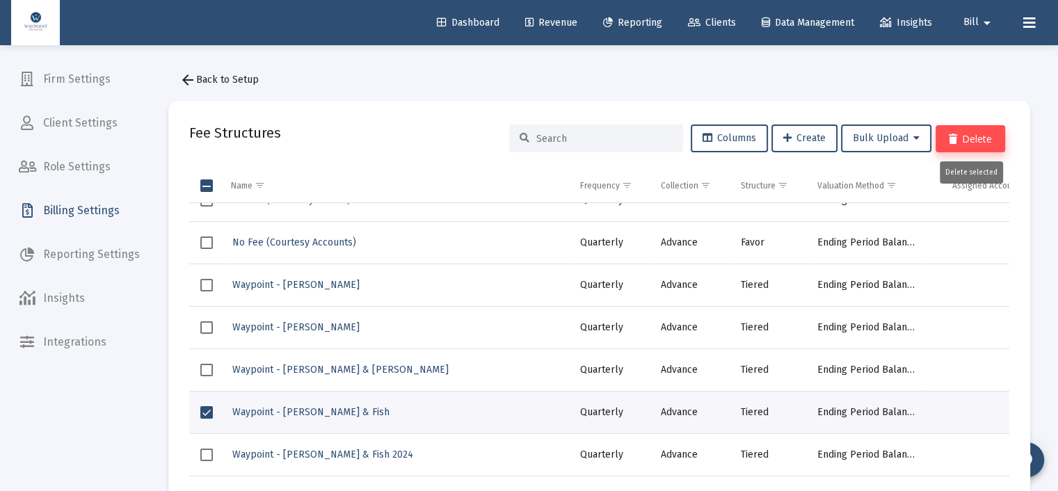
click at [977, 138] on button "Delete" at bounding box center [971, 138] width 70 height 27
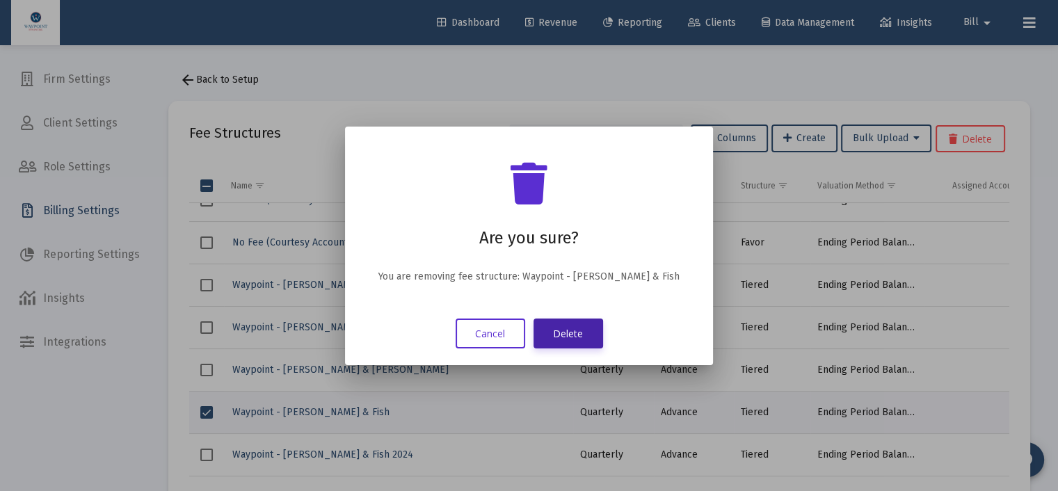
click at [557, 335] on button "Delete" at bounding box center [569, 334] width 70 height 30
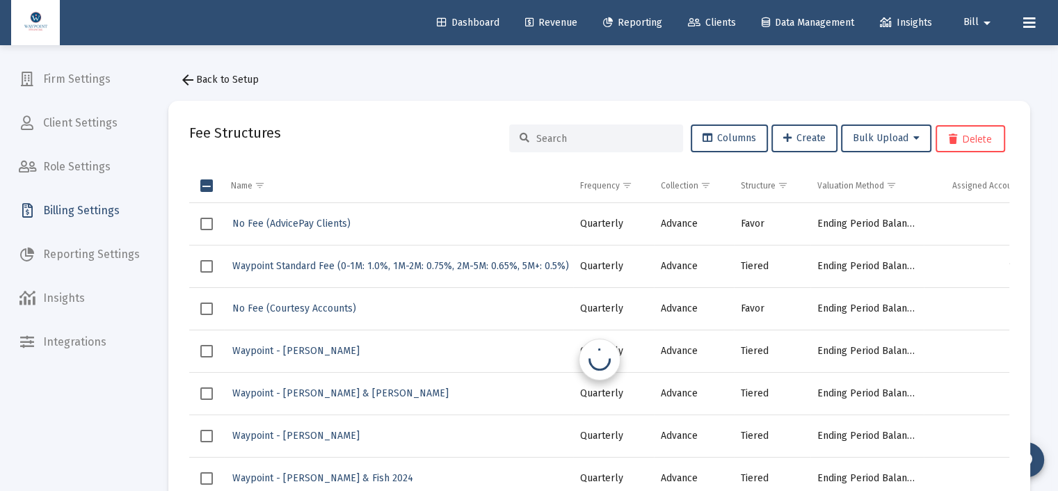
scroll to position [0, 0]
click at [222, 79] on span "arrow_back Back to Setup" at bounding box center [218, 80] width 79 height 12
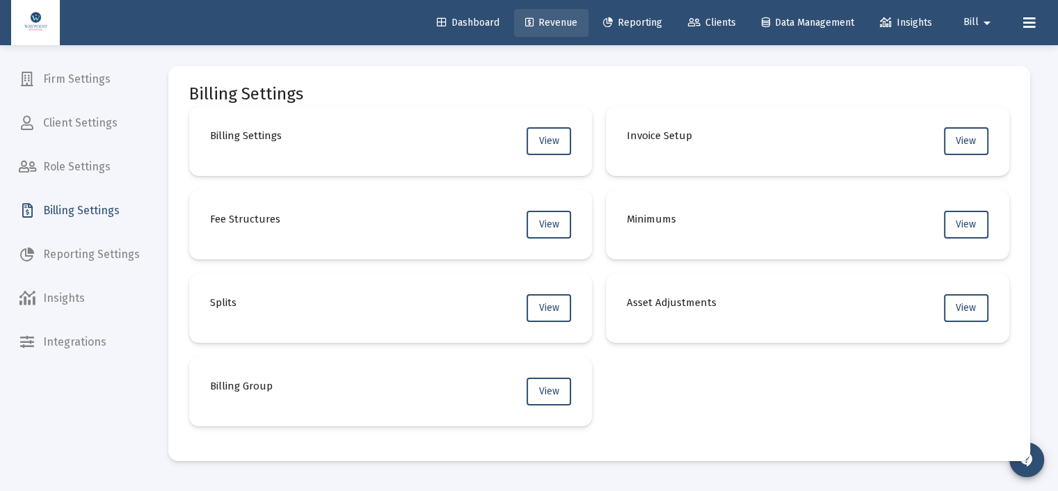
click at [542, 22] on span "Revenue" at bounding box center [551, 23] width 52 height 12
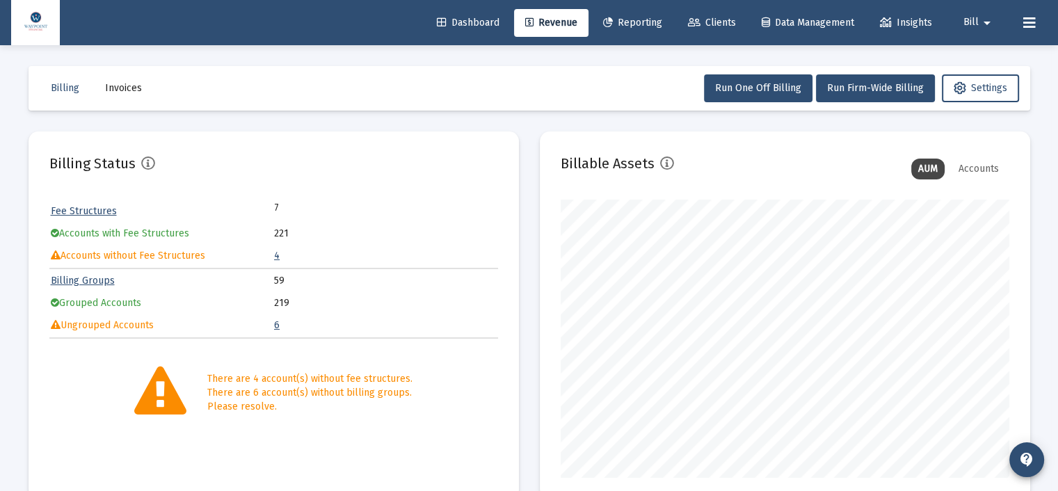
scroll to position [278, 449]
click at [274, 255] on link "4" at bounding box center [277, 256] width 6 height 12
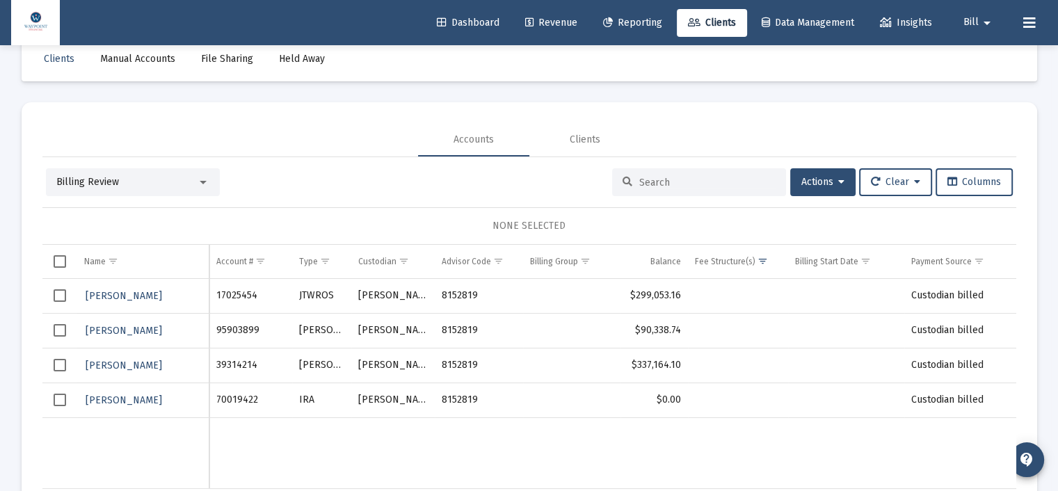
scroll to position [65, 0]
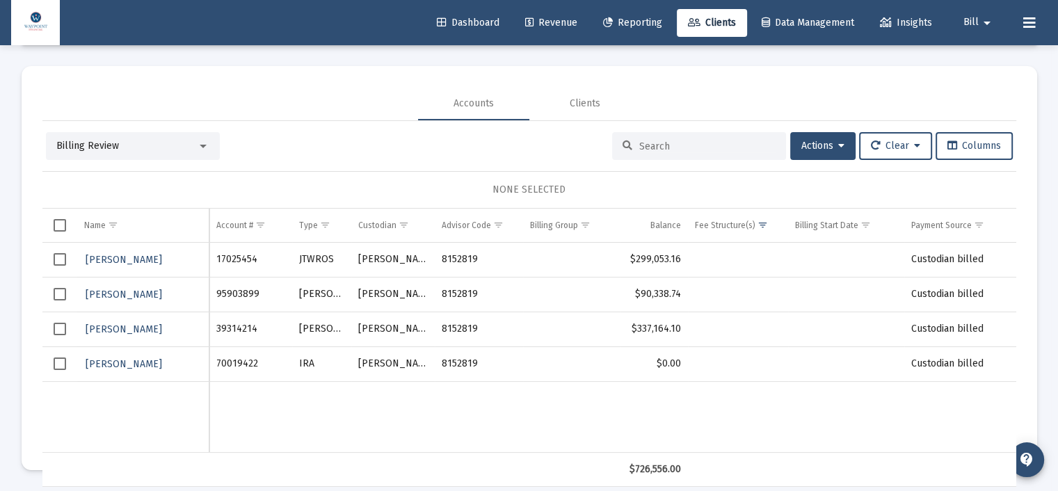
click at [61, 232] on td "Data grid" at bounding box center [59, 225] width 35 height 33
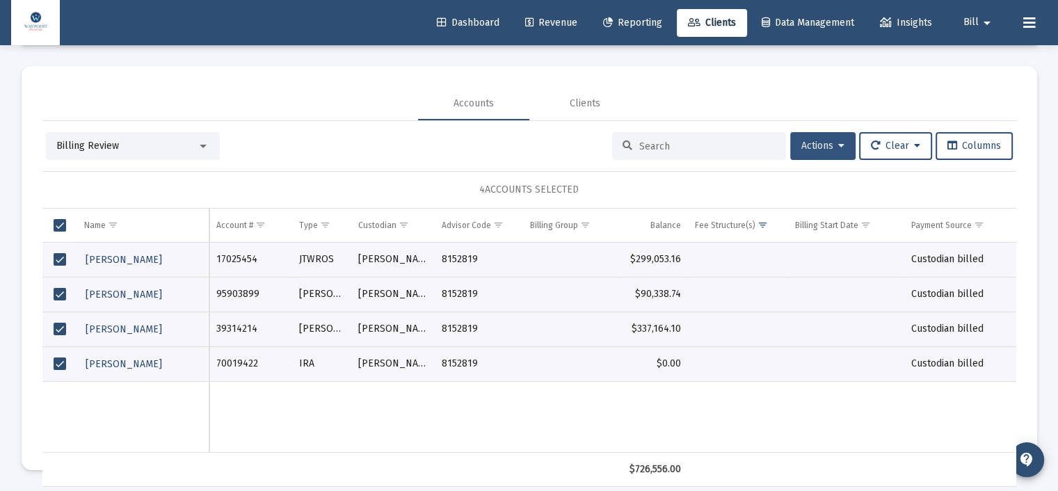
click at [838, 147] on icon at bounding box center [841, 146] width 6 height 10
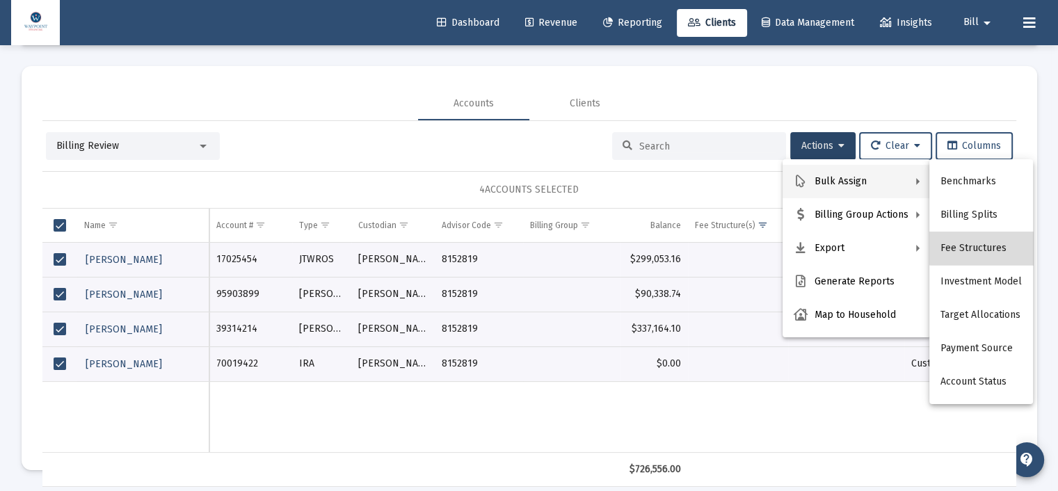
click at [982, 246] on button "Fee Structures" at bounding box center [981, 248] width 104 height 33
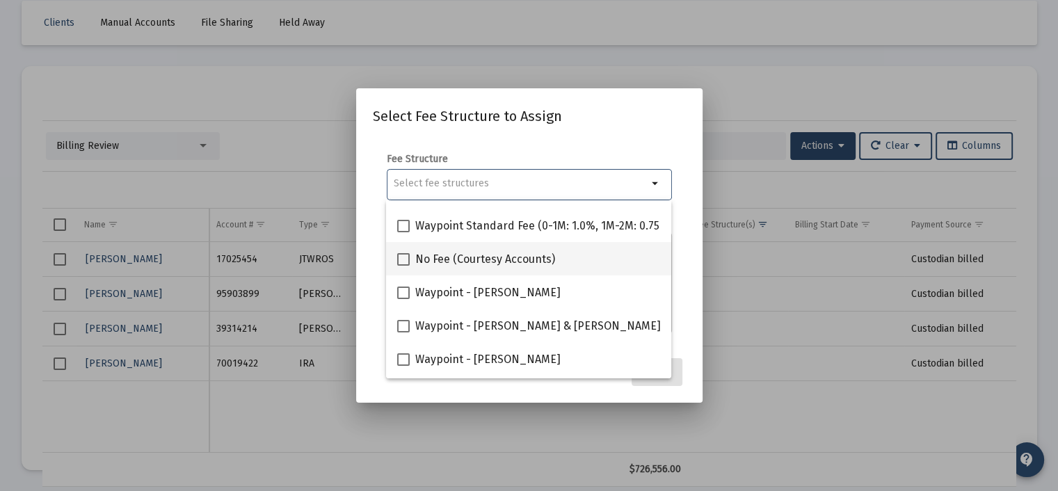
scroll to position [56, 0]
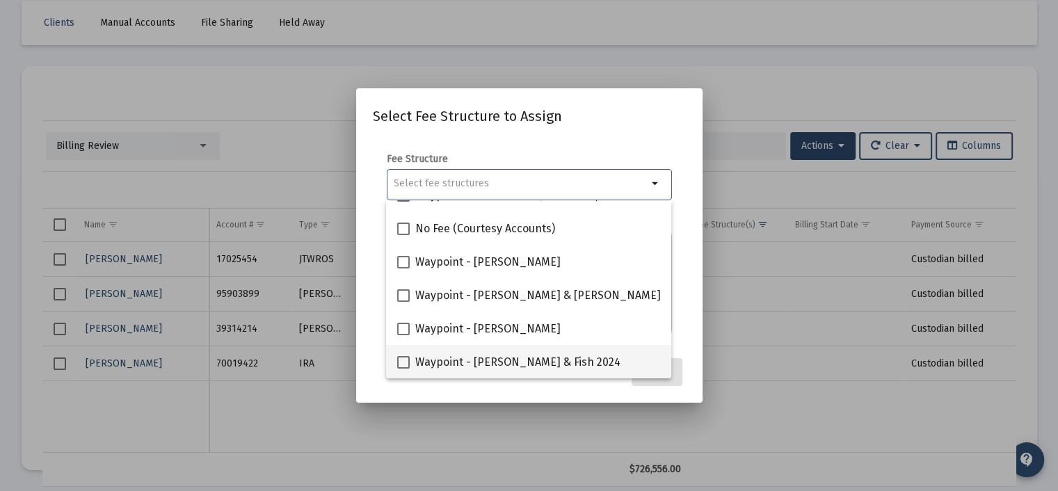
click at [404, 365] on span at bounding box center [403, 362] width 13 height 13
click at [403, 369] on input "Waypoint - [PERSON_NAME] & Fish 2024" at bounding box center [403, 369] width 1 height 1
checkbox input "true"
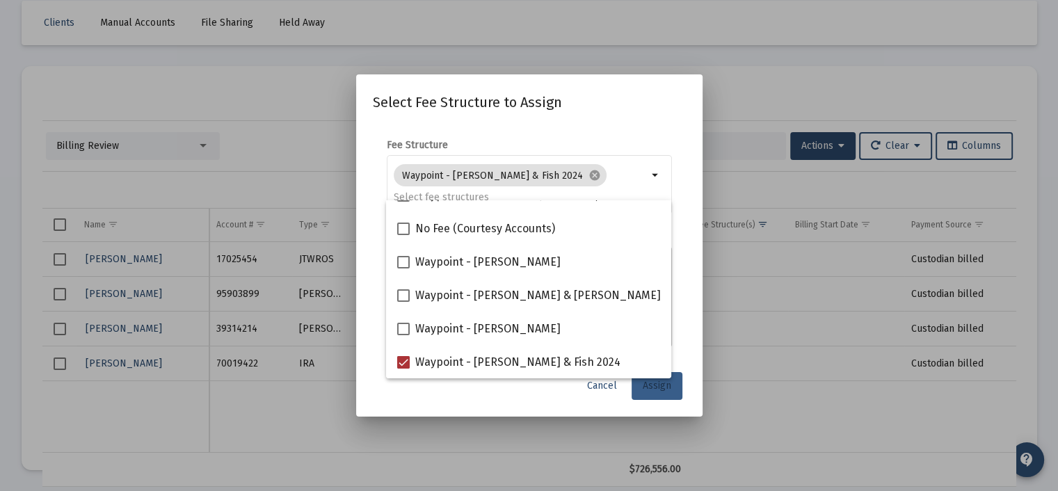
click at [655, 394] on button "Assign" at bounding box center [657, 386] width 51 height 28
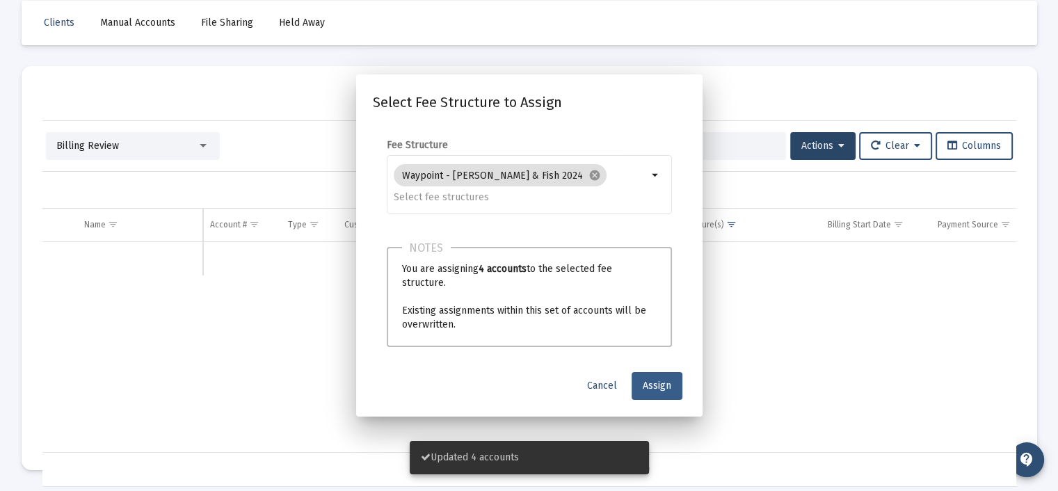
scroll to position [65, 0]
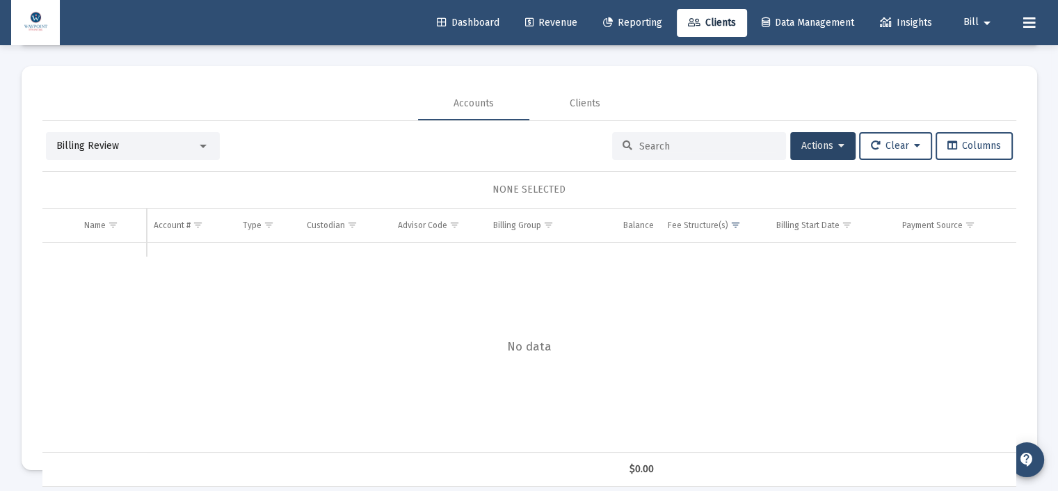
click at [639, 145] on input at bounding box center [707, 147] width 136 height 12
click at [927, 373] on div "Data grid" at bounding box center [529, 348] width 974 height 210
click at [672, 144] on input at bounding box center [707, 147] width 136 height 12
type input "fish"
click at [581, 102] on div "Clients" at bounding box center [585, 104] width 31 height 14
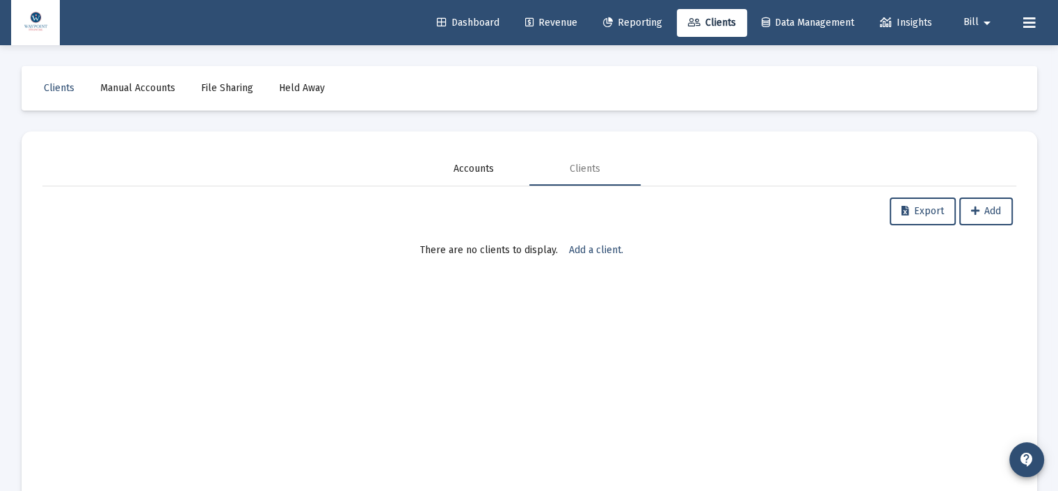
click at [459, 164] on div "Accounts" at bounding box center [474, 169] width 40 height 14
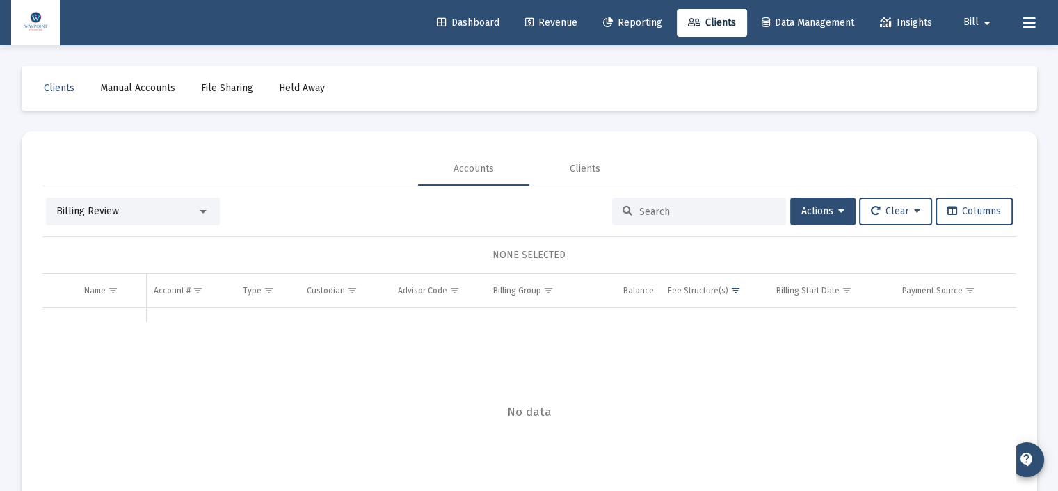
click at [200, 210] on div at bounding box center [203, 211] width 7 height 3
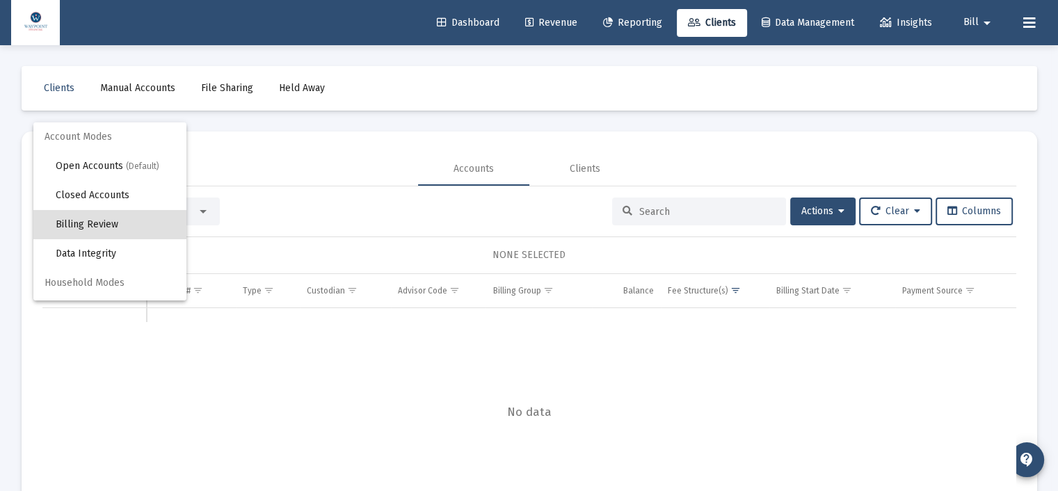
scroll to position [13, 0]
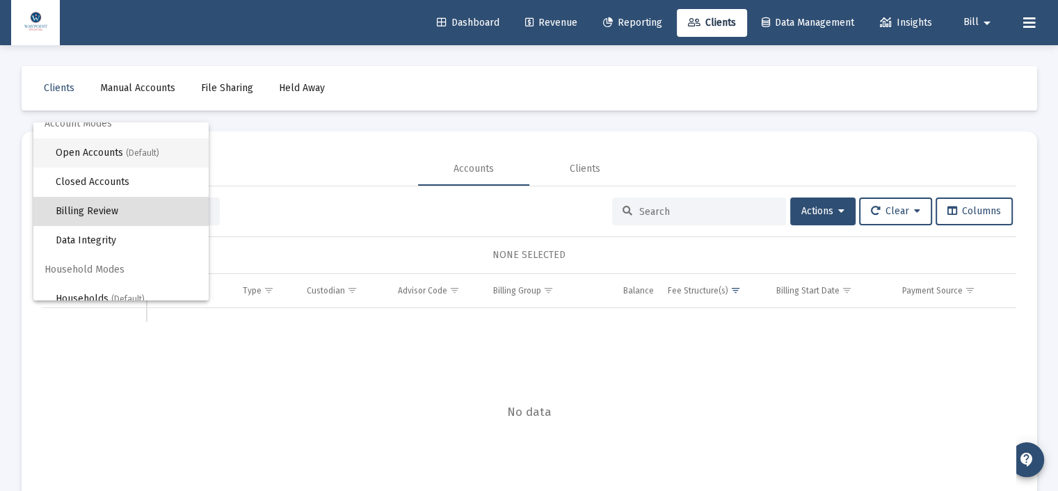
click at [128, 152] on span "(Default)" at bounding box center [142, 153] width 33 height 10
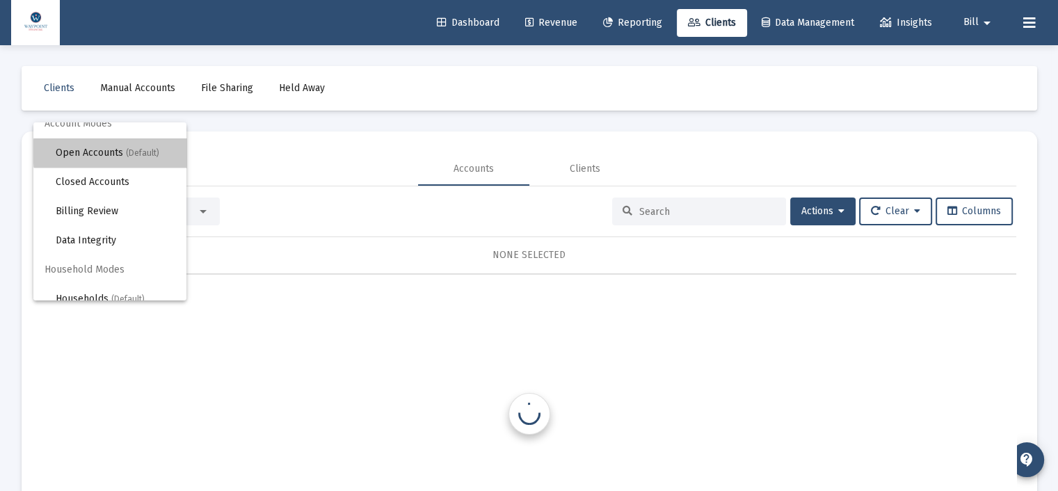
scroll to position [0, 0]
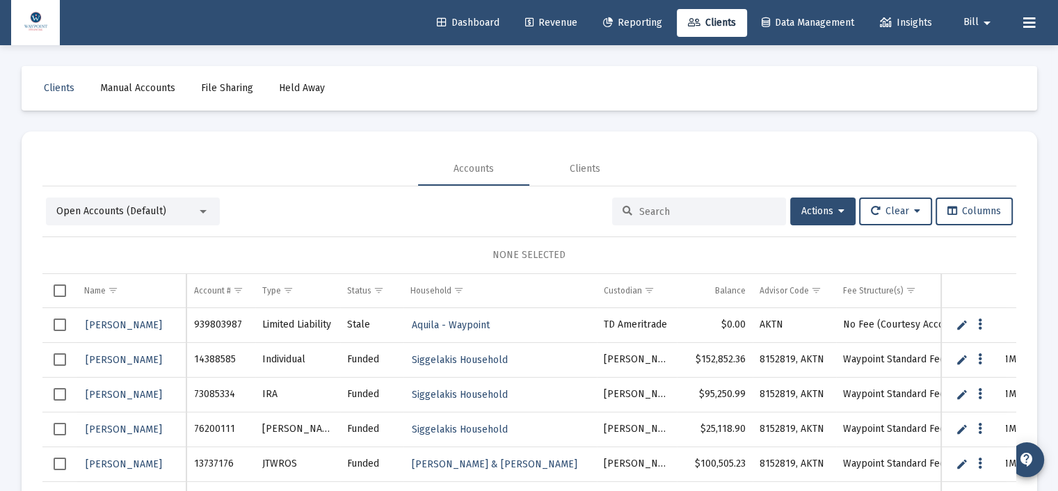
click at [712, 214] on input at bounding box center [707, 212] width 136 height 12
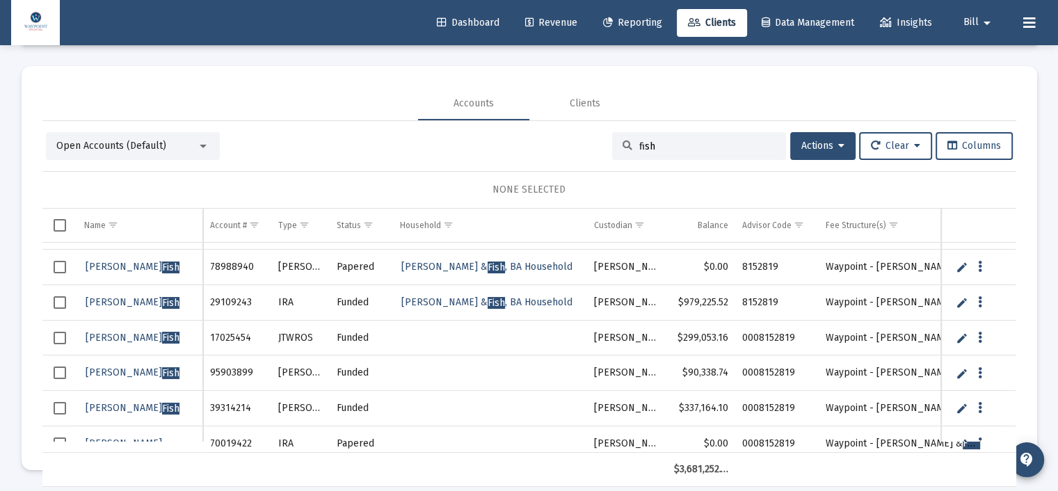
type input "fish"
click at [60, 332] on span "Select row" at bounding box center [60, 338] width 13 height 13
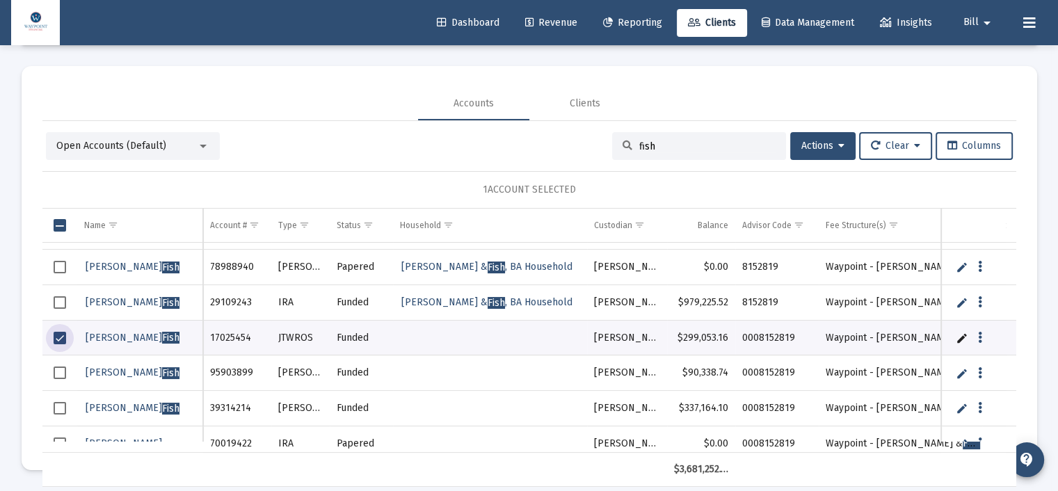
click at [58, 374] on span "Select row" at bounding box center [60, 373] width 13 height 13
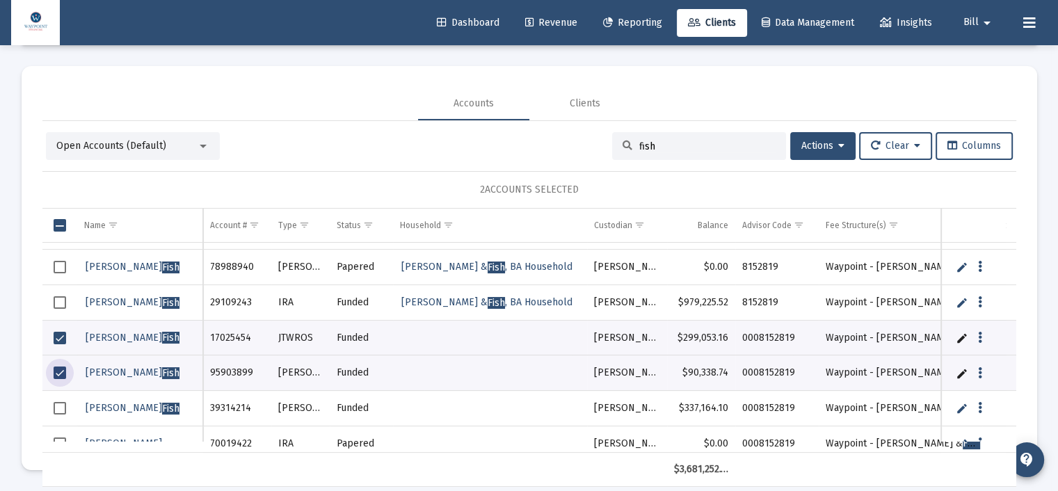
click at [61, 406] on span "Select row" at bounding box center [60, 408] width 13 height 13
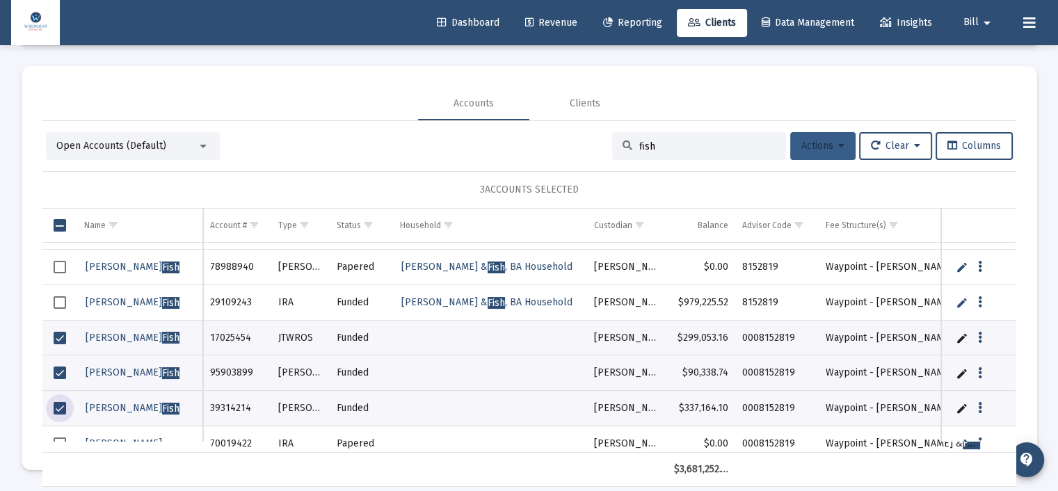
click at [838, 145] on icon at bounding box center [841, 146] width 6 height 10
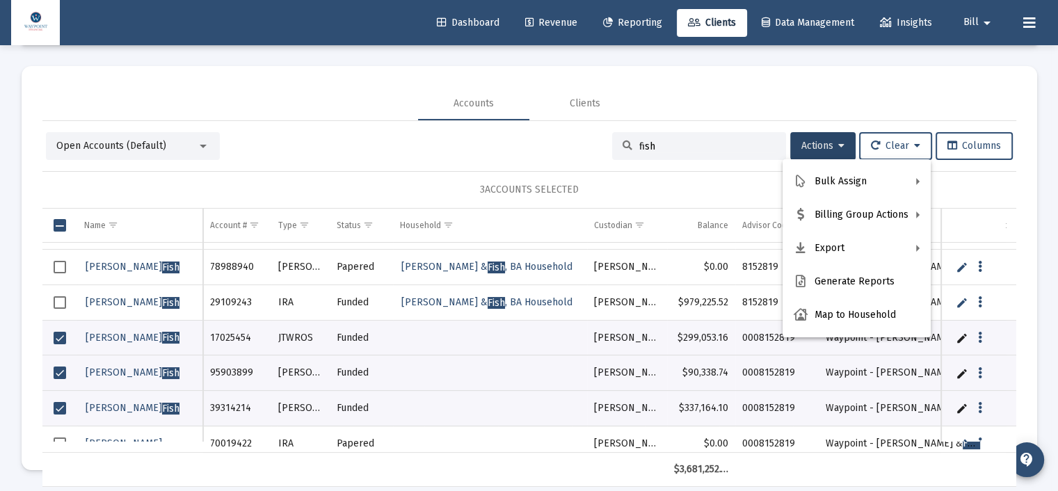
click at [54, 339] on div at bounding box center [529, 245] width 1058 height 491
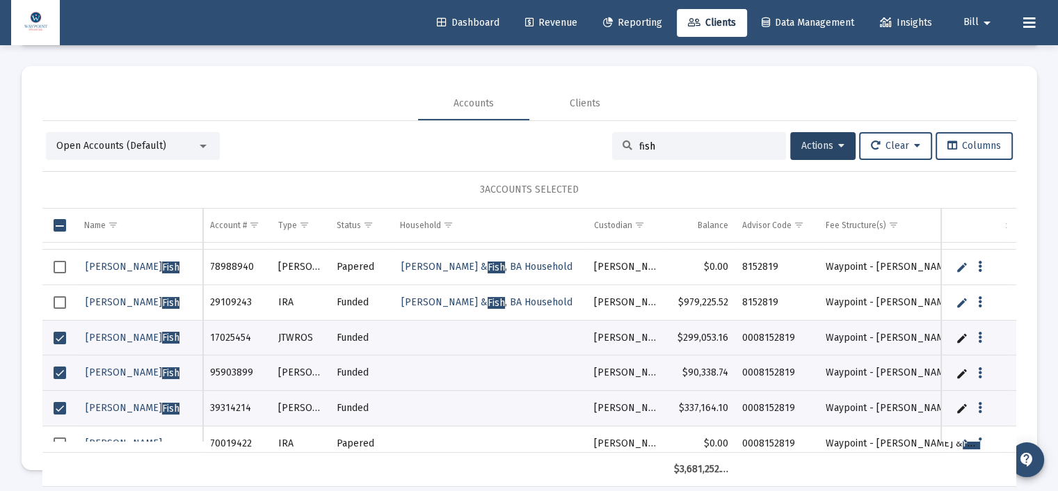
click at [58, 369] on span "Select row" at bounding box center [60, 373] width 13 height 13
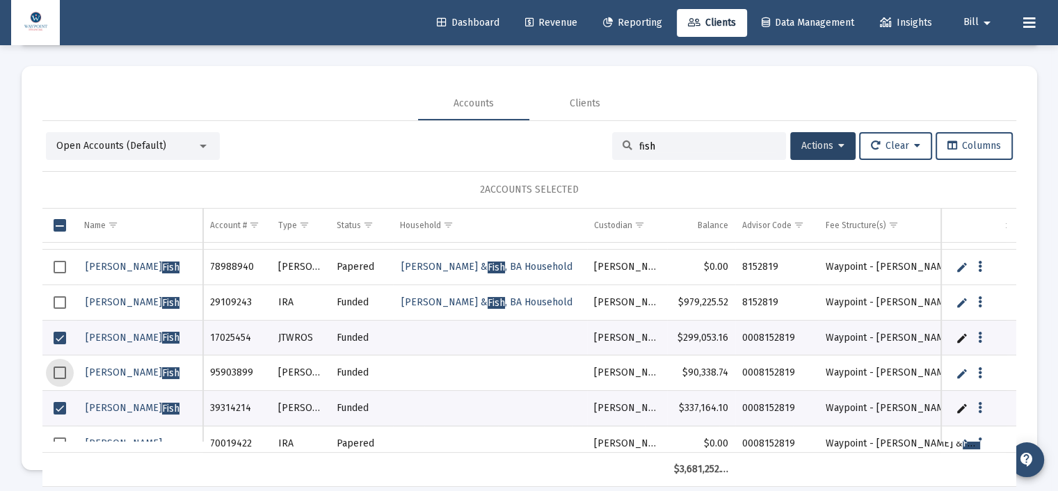
click at [57, 334] on span "Select row" at bounding box center [60, 338] width 13 height 13
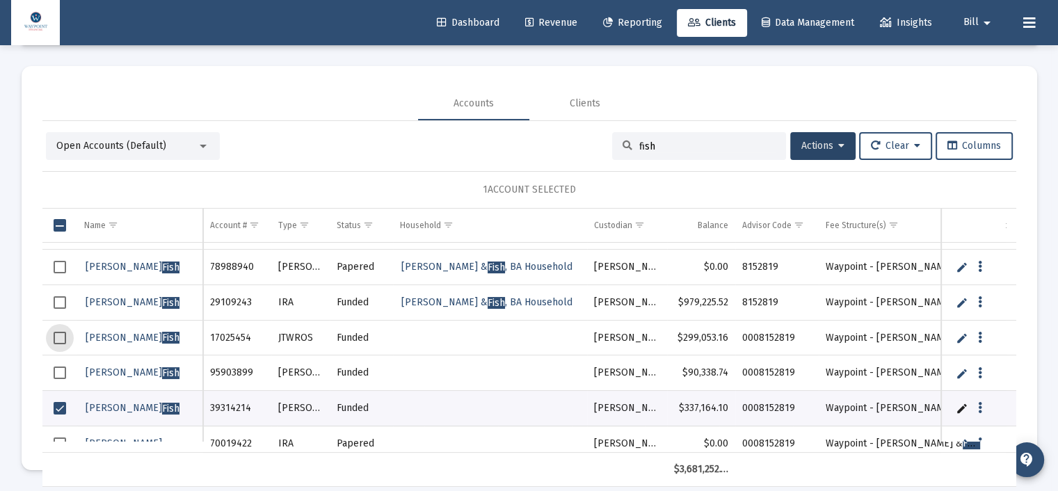
click at [62, 406] on span "Select row" at bounding box center [60, 408] width 13 height 13
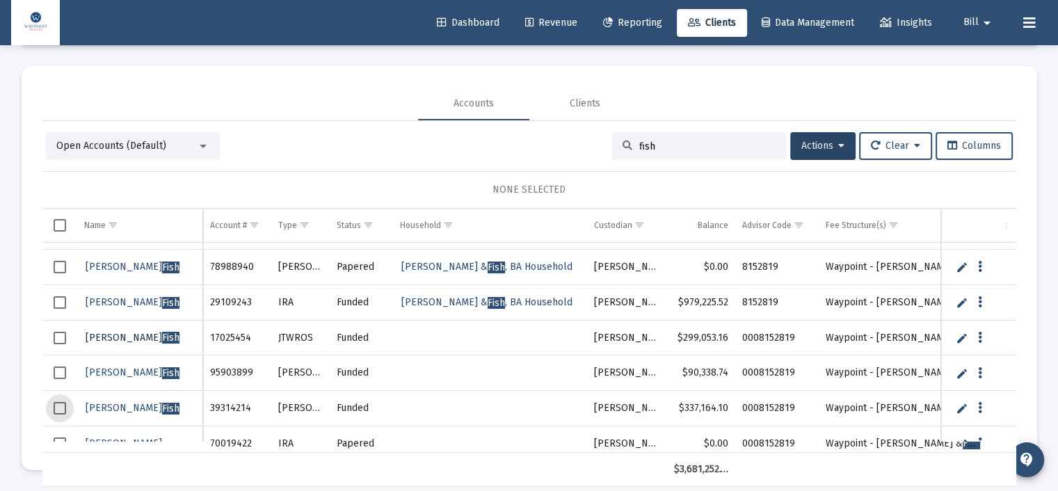
click at [105, 338] on span "[PERSON_NAME]" at bounding box center [133, 338] width 94 height 12
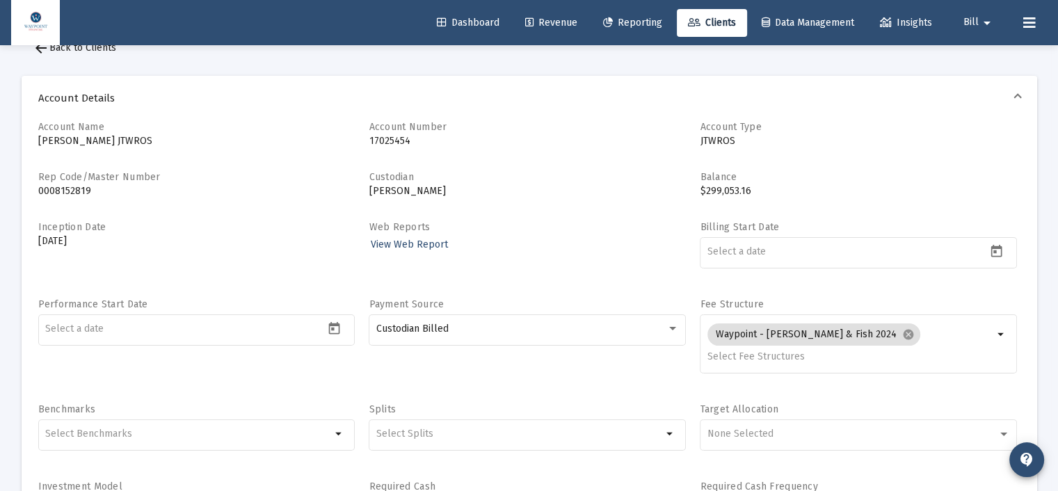
scroll to position [70, 0]
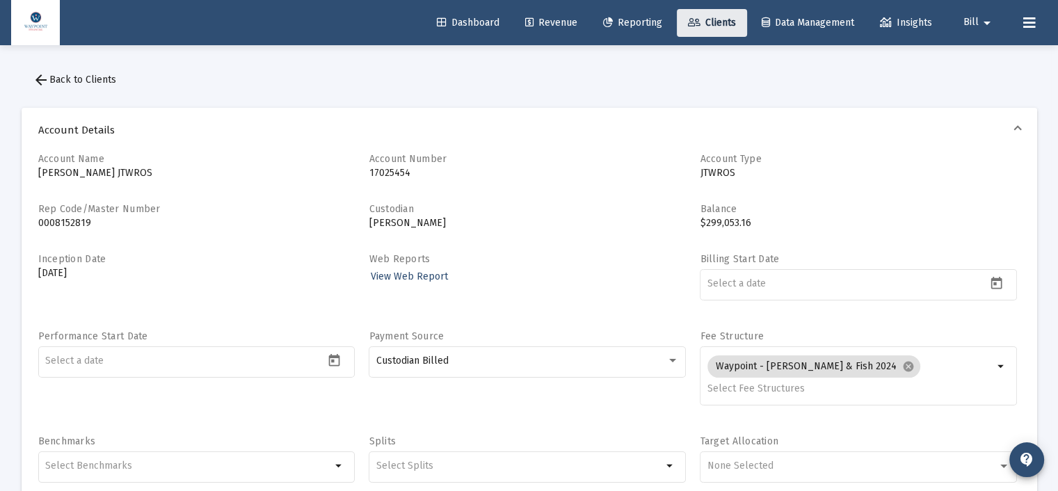
click at [722, 24] on span "Clients" at bounding box center [712, 23] width 48 height 12
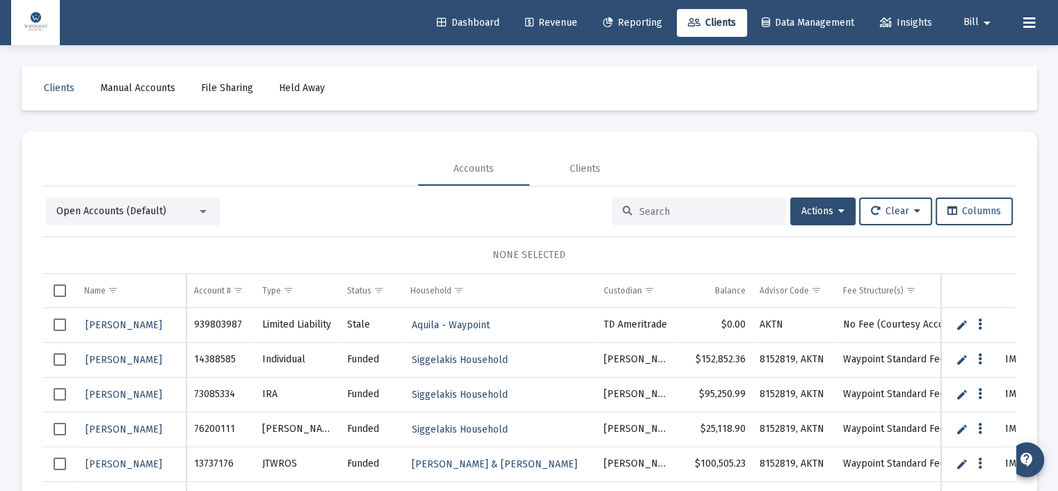
click at [668, 208] on input at bounding box center [707, 212] width 136 height 12
click at [202, 210] on div at bounding box center [203, 211] width 7 height 3
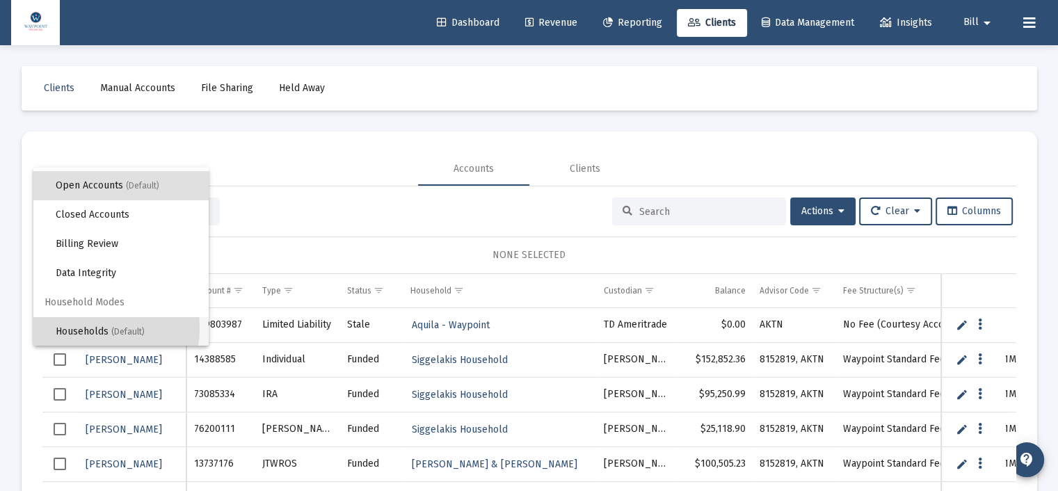
click at [92, 328] on span "Households (Default)" at bounding box center [127, 331] width 142 height 29
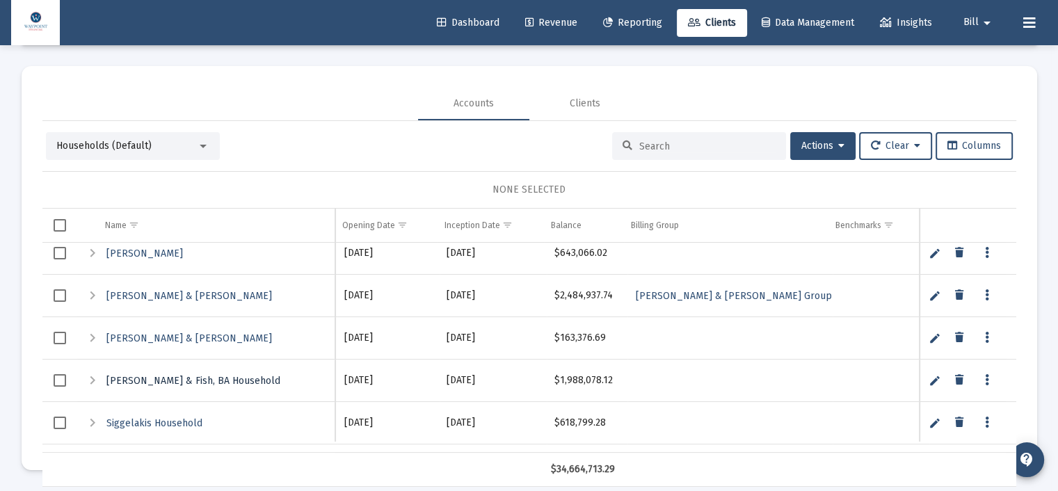
click at [155, 380] on span "[PERSON_NAME] & Fish, BA Household" at bounding box center [193, 381] width 174 height 12
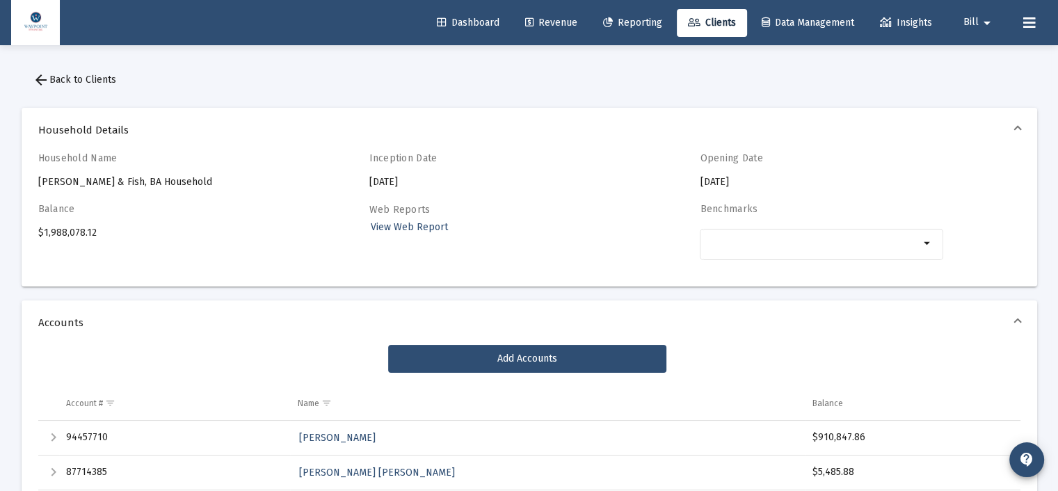
click at [70, 74] on span "arrow_back Back to Clients" at bounding box center [74, 80] width 83 height 12
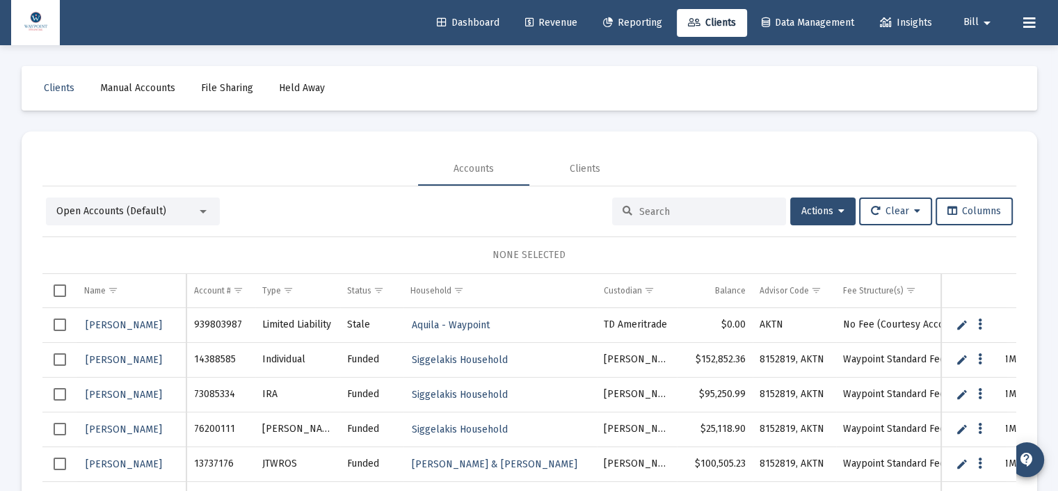
scroll to position [65, 0]
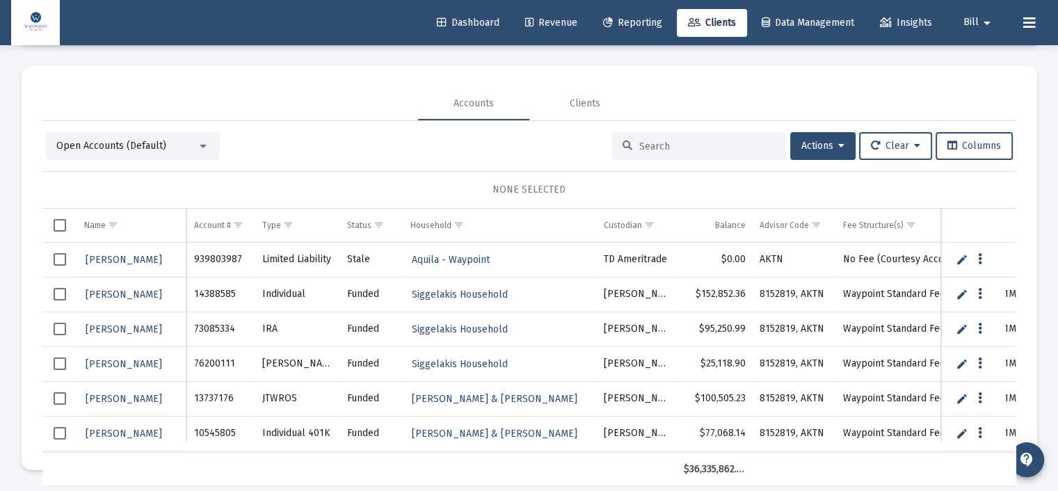
click at [662, 145] on input at bounding box center [707, 147] width 136 height 12
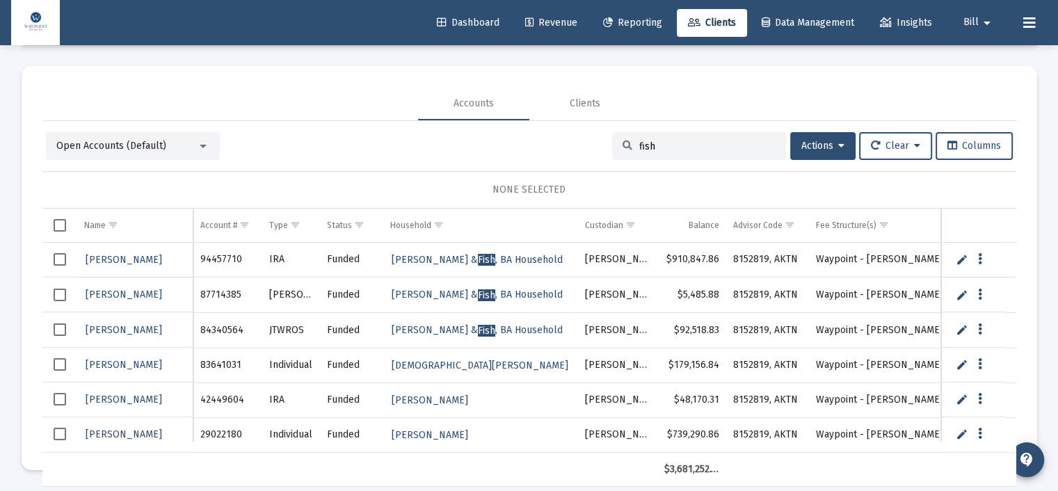
type input "fish"
click at [200, 141] on div at bounding box center [203, 146] width 13 height 11
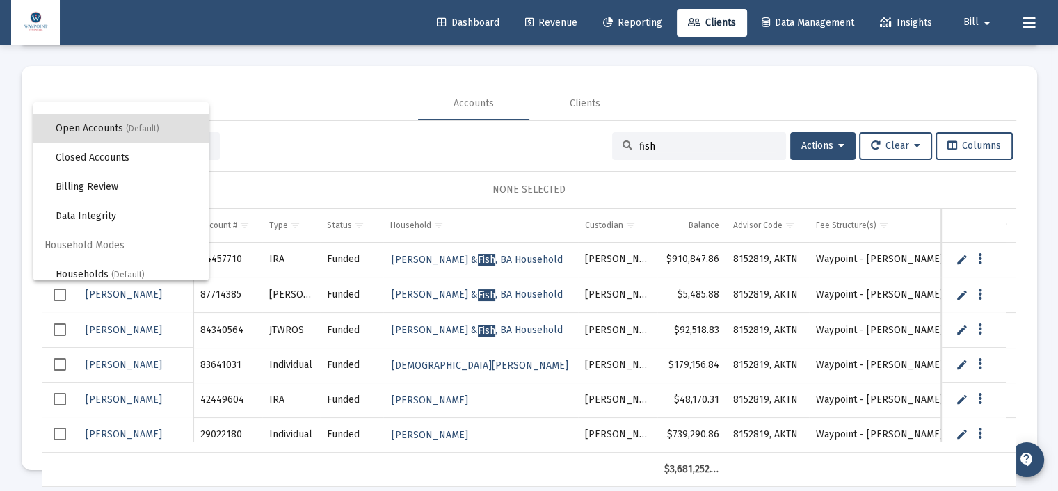
scroll to position [26, 0]
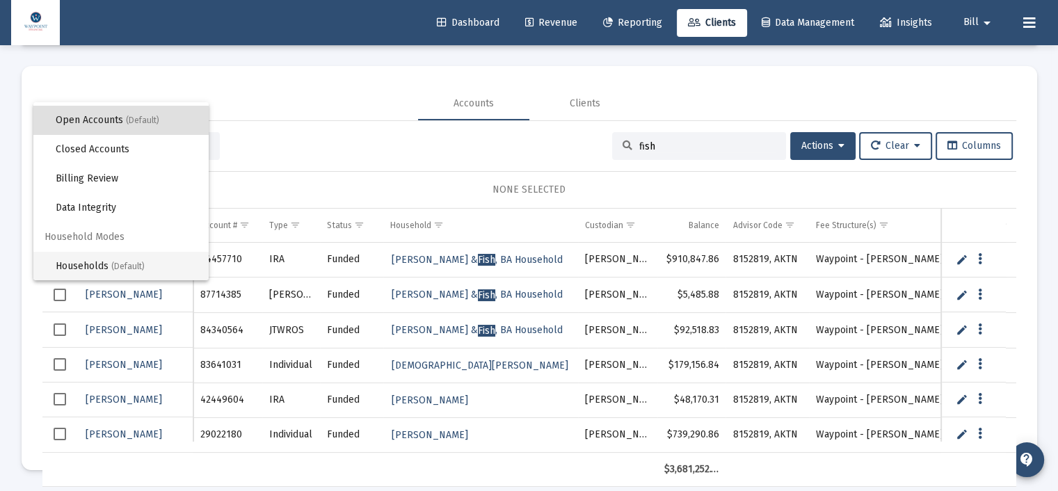
click at [84, 259] on span "Households (Default)" at bounding box center [127, 266] width 142 height 29
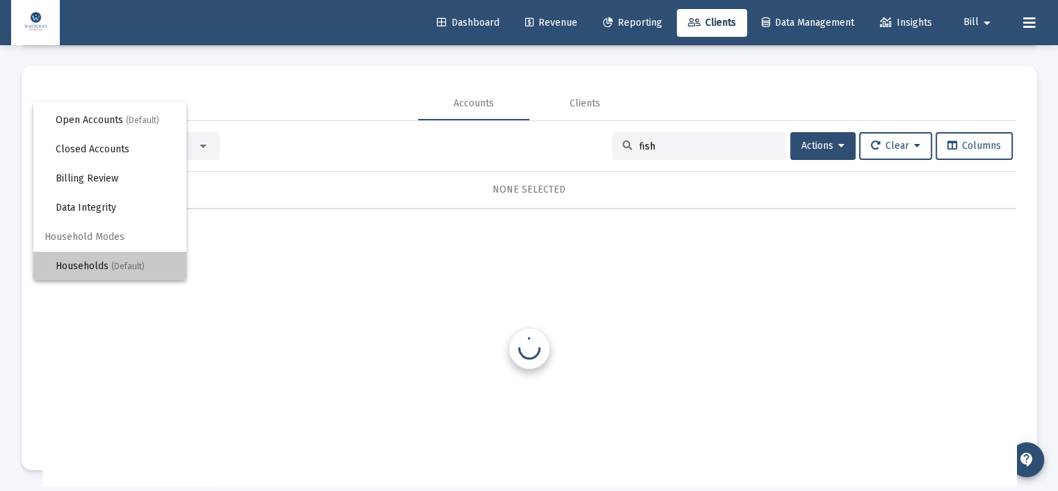
scroll to position [0, 0]
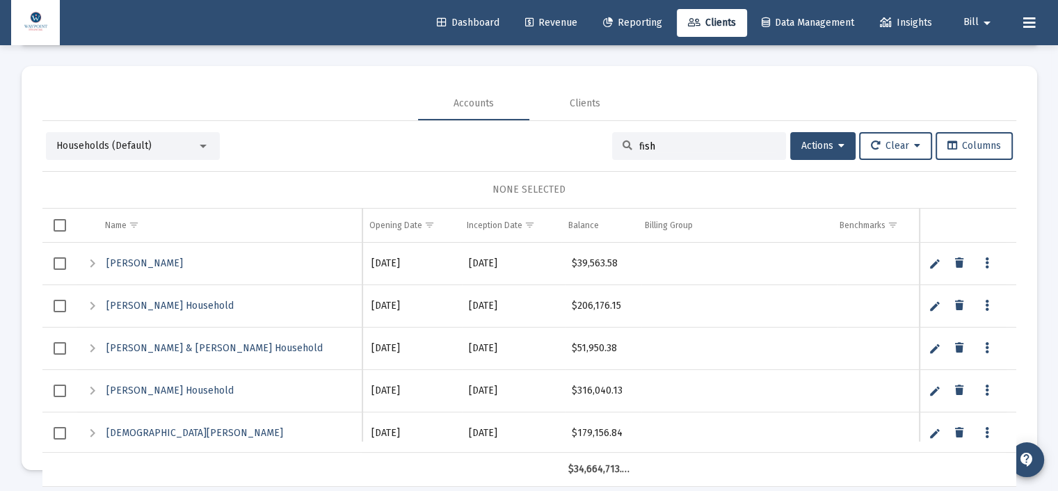
click at [673, 142] on input "fish" at bounding box center [707, 147] width 136 height 12
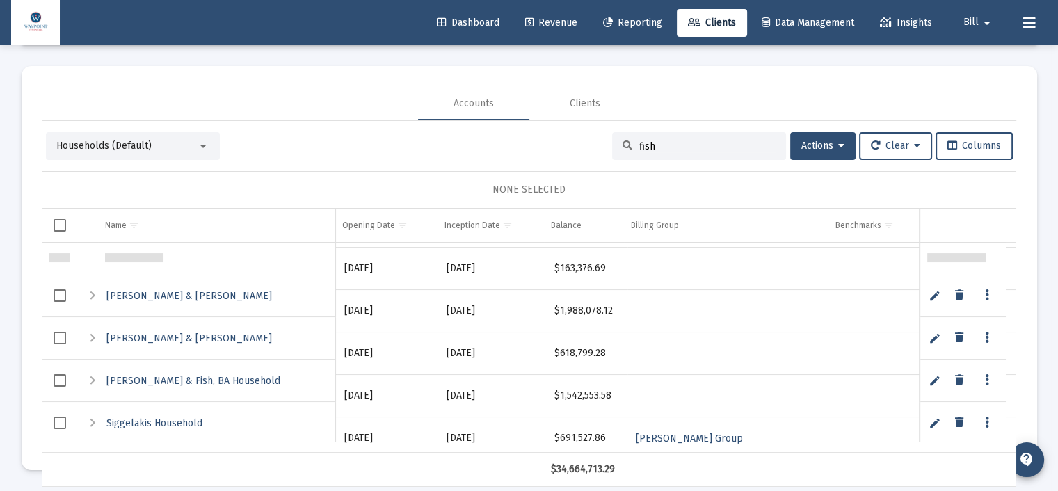
scroll to position [417, 0]
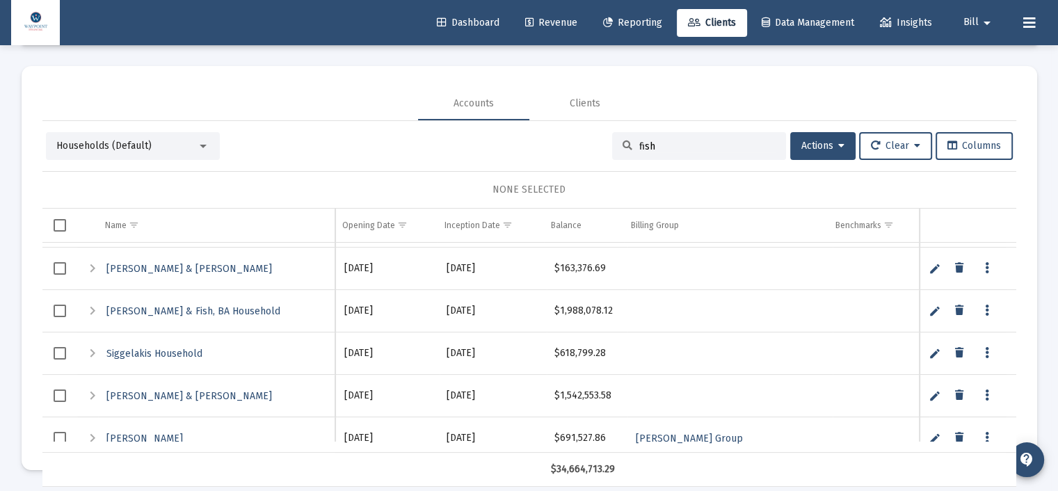
click at [988, 308] on link "Data grid" at bounding box center [987, 311] width 13 height 13
click at [88, 314] on div at bounding box center [529, 245] width 1058 height 491
click at [61, 311] on span "Select row" at bounding box center [60, 311] width 13 height 13
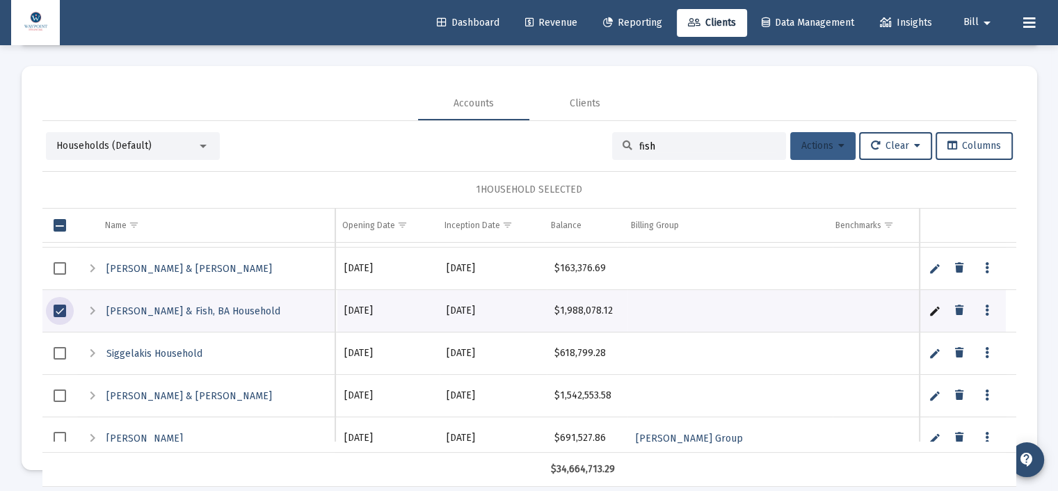
click at [838, 141] on icon at bounding box center [841, 146] width 6 height 10
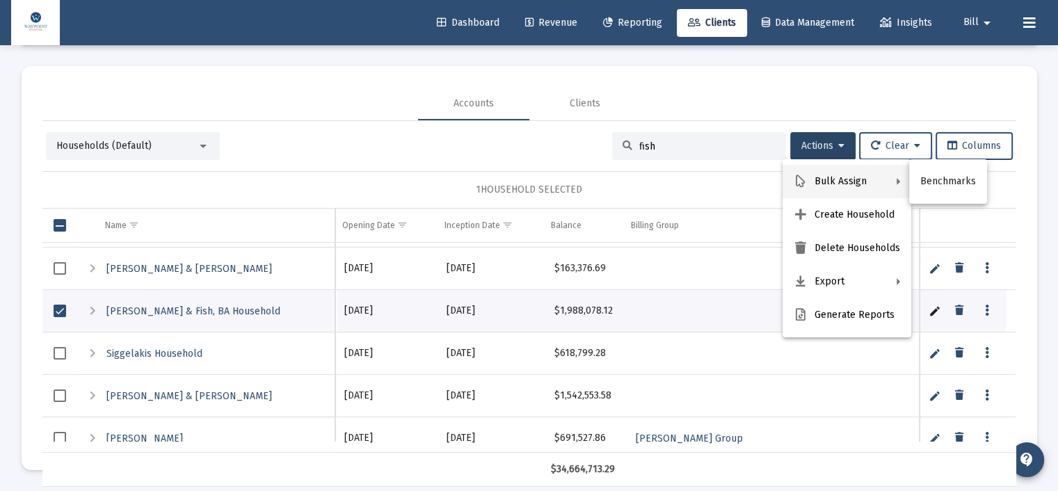
click at [327, 155] on div at bounding box center [529, 245] width 1058 height 491
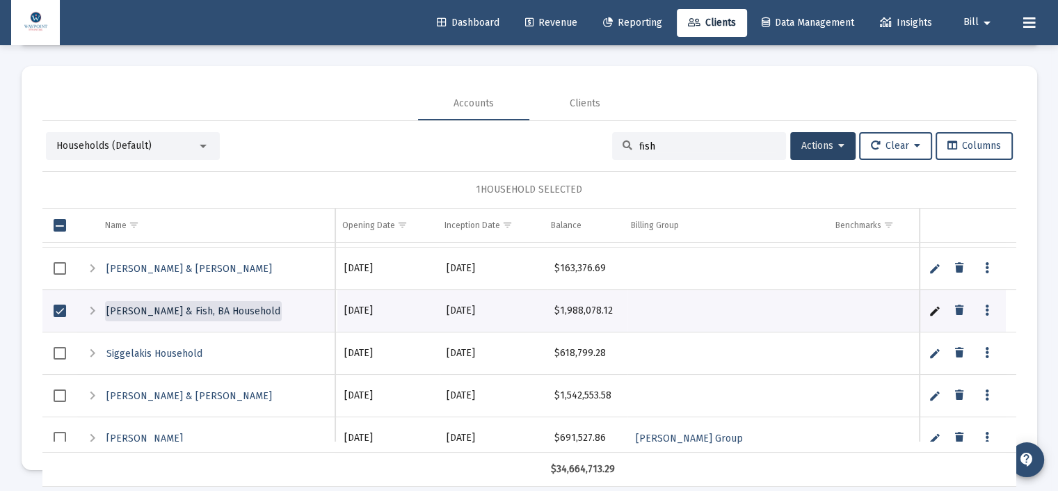
click at [143, 314] on span "[PERSON_NAME] & Fish, BA Household" at bounding box center [193, 311] width 174 height 12
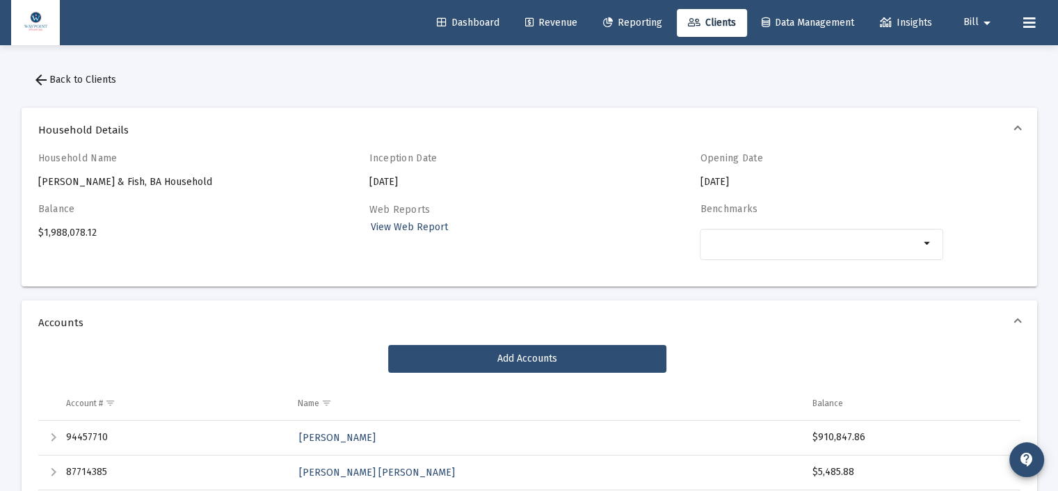
click at [50, 78] on span "arrow_back Back to Clients" at bounding box center [74, 80] width 83 height 12
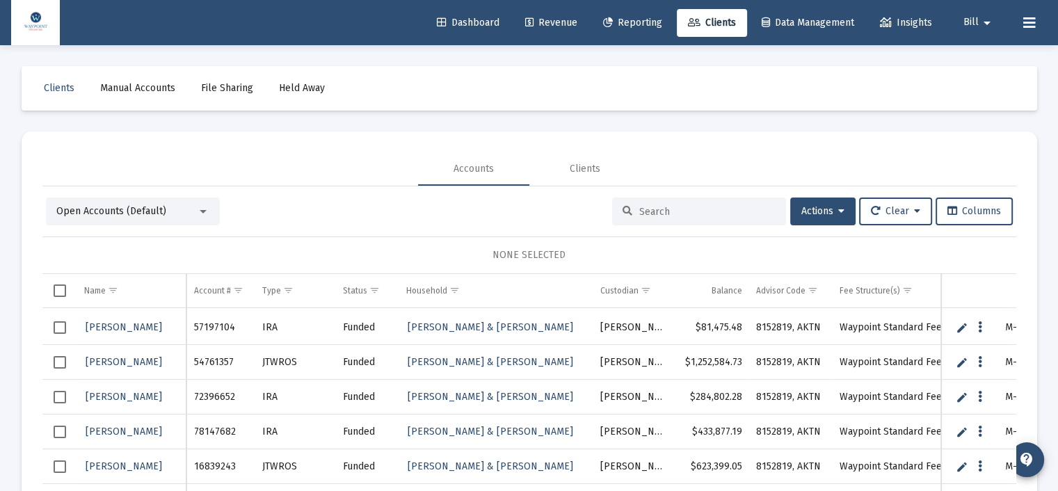
scroll to position [419, 0]
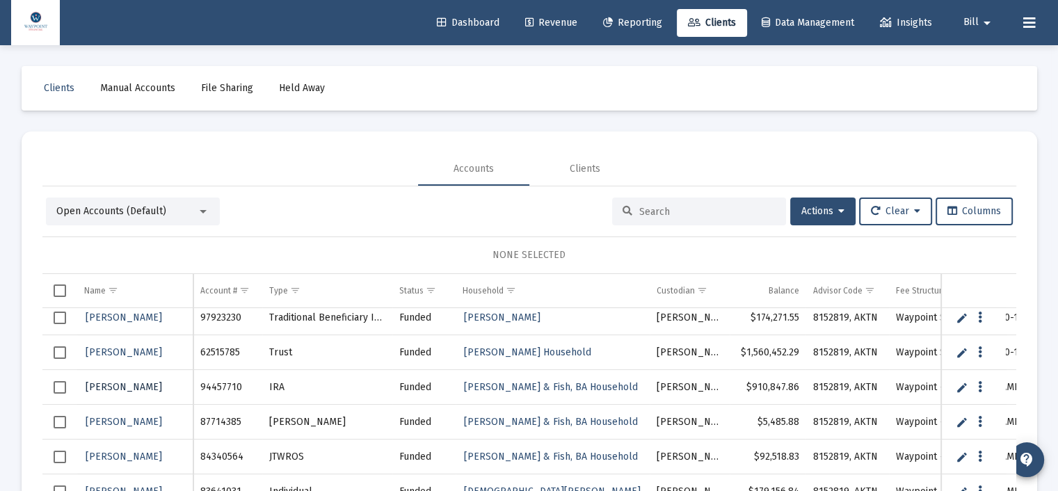
click at [154, 387] on span "[PERSON_NAME]" at bounding box center [124, 387] width 77 height 12
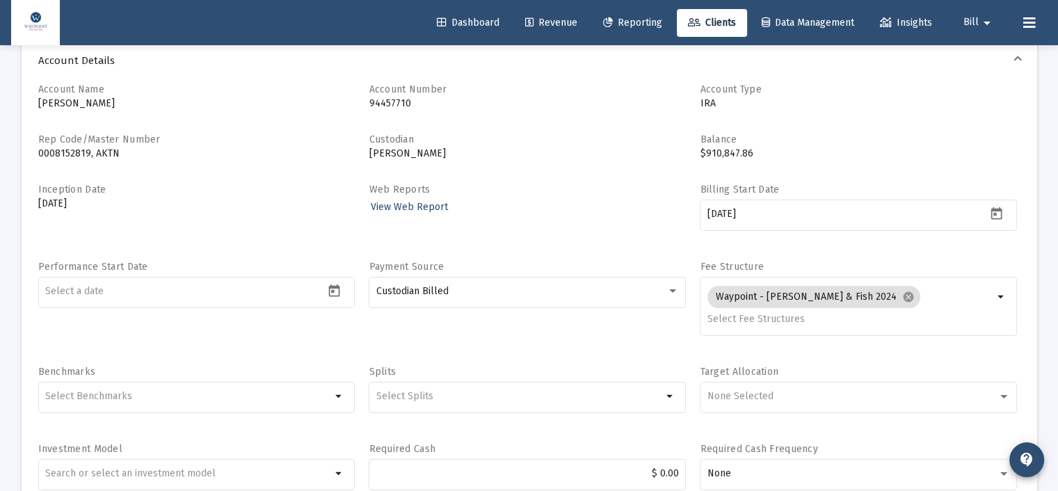
click at [546, 13] on link "Revenue" at bounding box center [551, 23] width 74 height 28
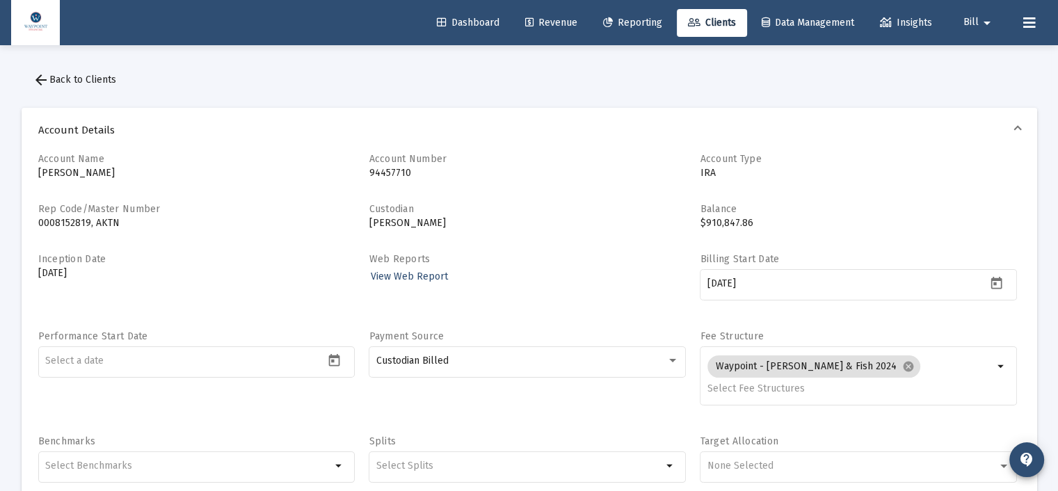
click at [696, 29] on link "Clients" at bounding box center [712, 23] width 70 height 28
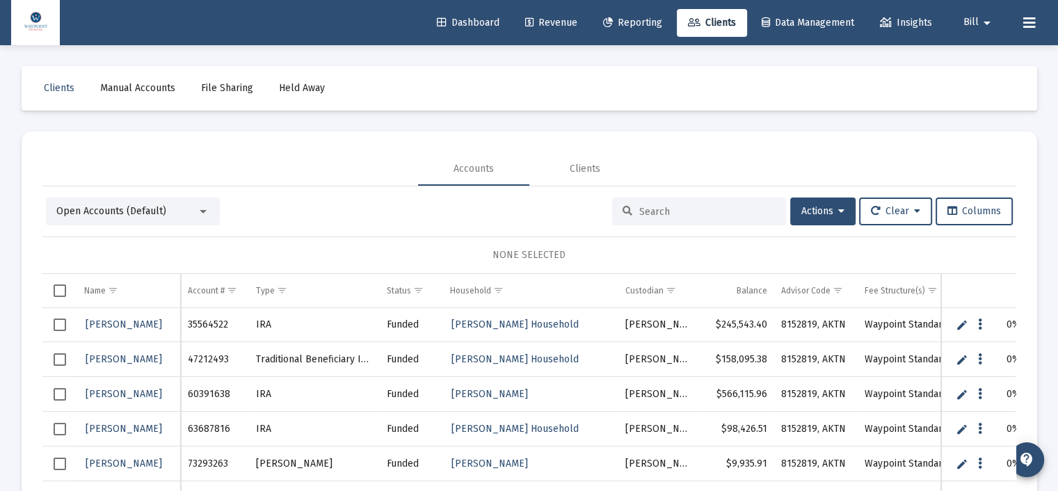
click at [643, 208] on input at bounding box center [707, 212] width 136 height 12
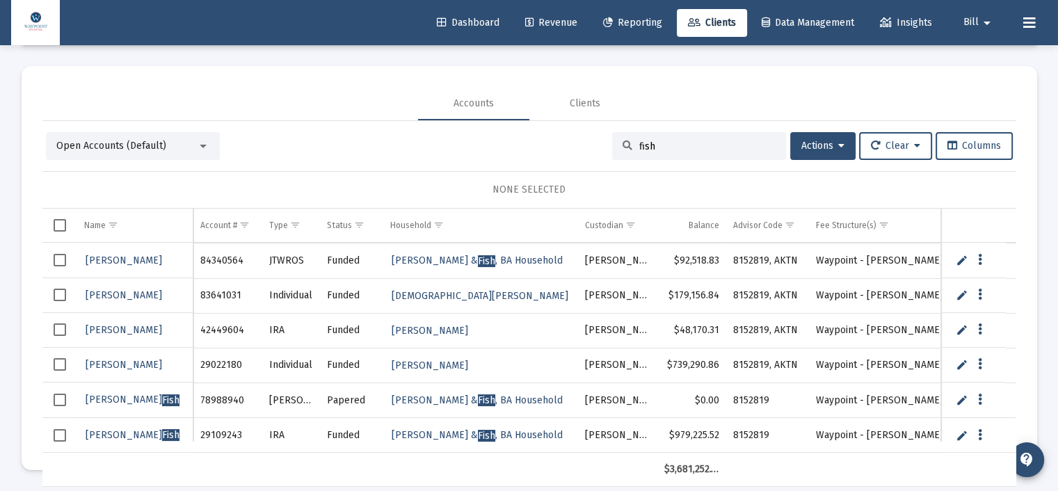
type input "fish"
click at [206, 145] on div at bounding box center [203, 146] width 7 height 3
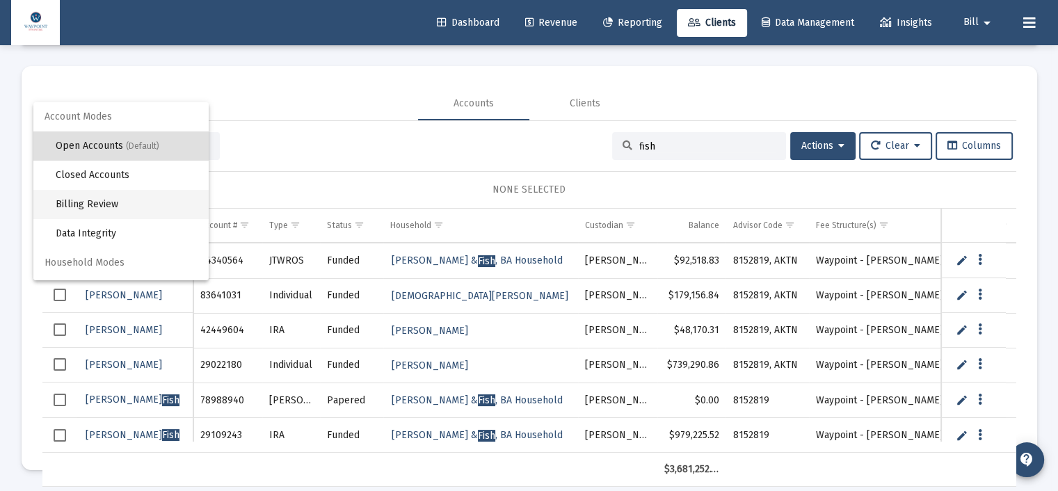
click at [153, 194] on span "Billing Review" at bounding box center [127, 204] width 142 height 29
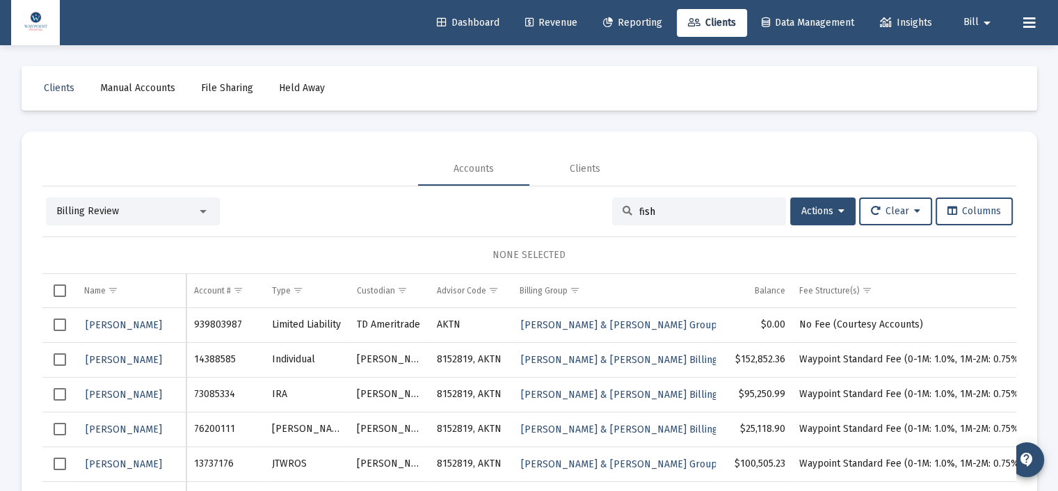
click at [541, 23] on span "Revenue" at bounding box center [551, 23] width 52 height 12
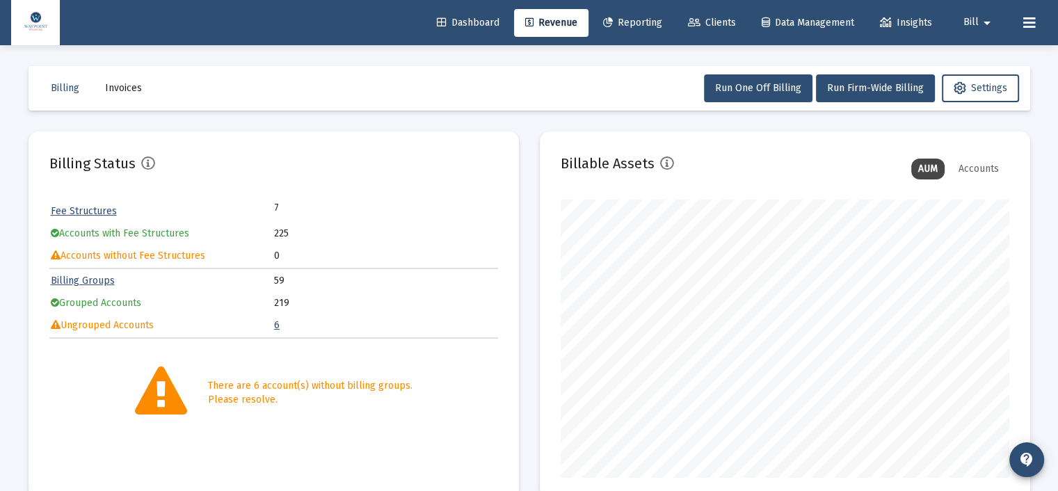
scroll to position [278, 449]
click at [86, 278] on link "Billing Groups" at bounding box center [83, 281] width 64 height 12
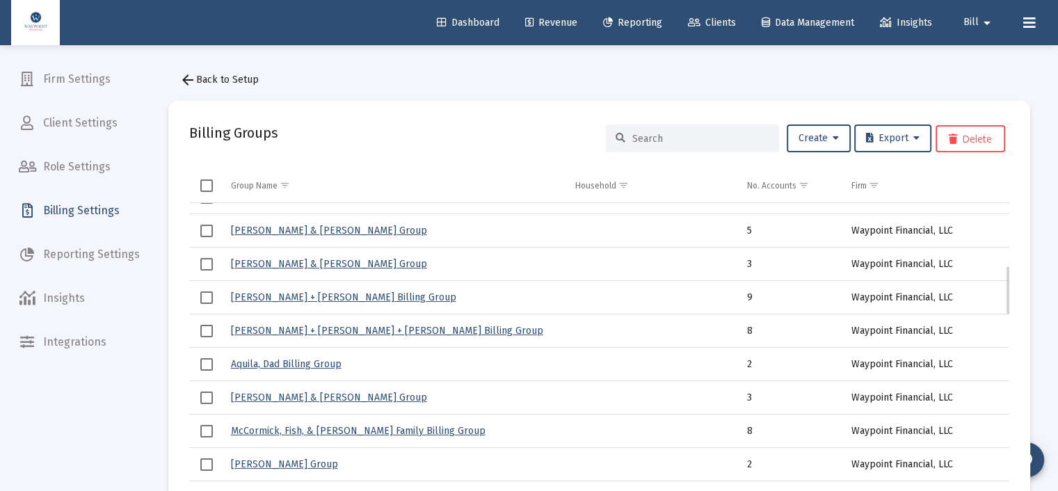
scroll to position [445, 0]
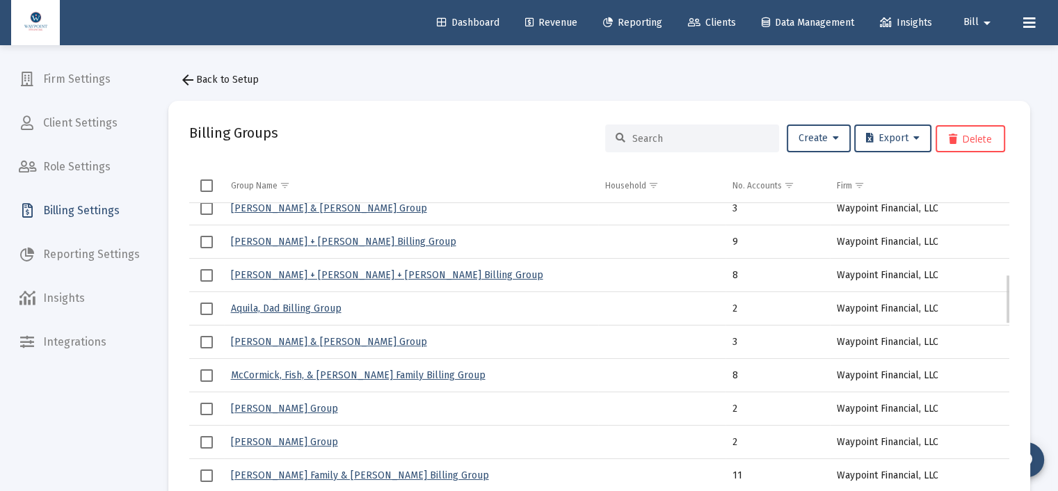
click at [339, 376] on link "McCormick, Fish, & [PERSON_NAME] Family Billing Group" at bounding box center [358, 375] width 255 height 12
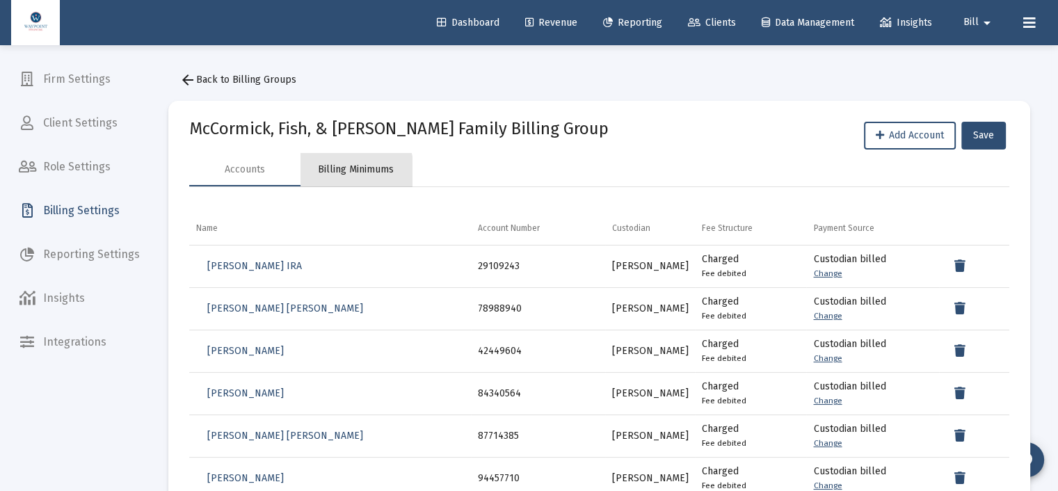
click at [331, 172] on div "Billing Minimums" at bounding box center [356, 170] width 76 height 14
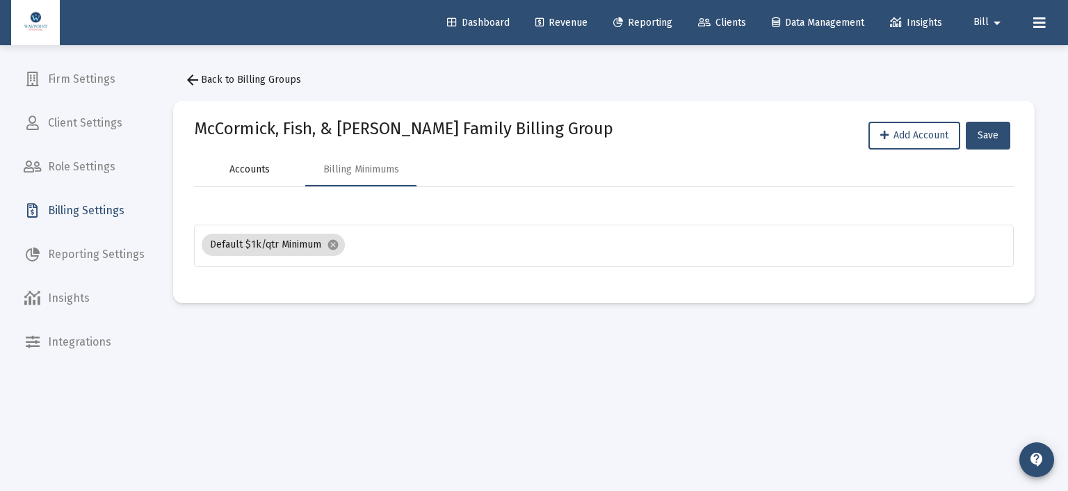
click at [249, 168] on div "Accounts" at bounding box center [250, 170] width 40 height 14
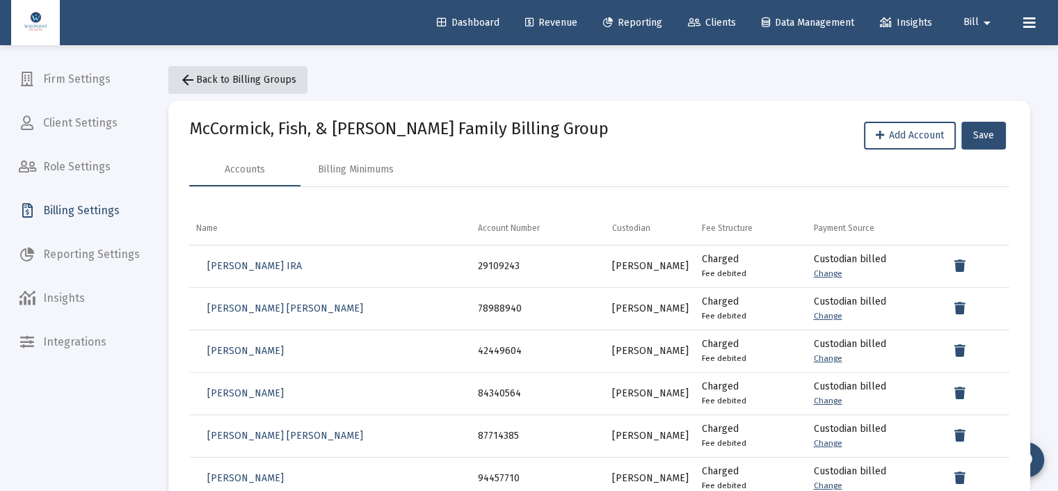
click at [261, 79] on span "arrow_back Back to Billing Groups" at bounding box center [237, 80] width 117 height 12
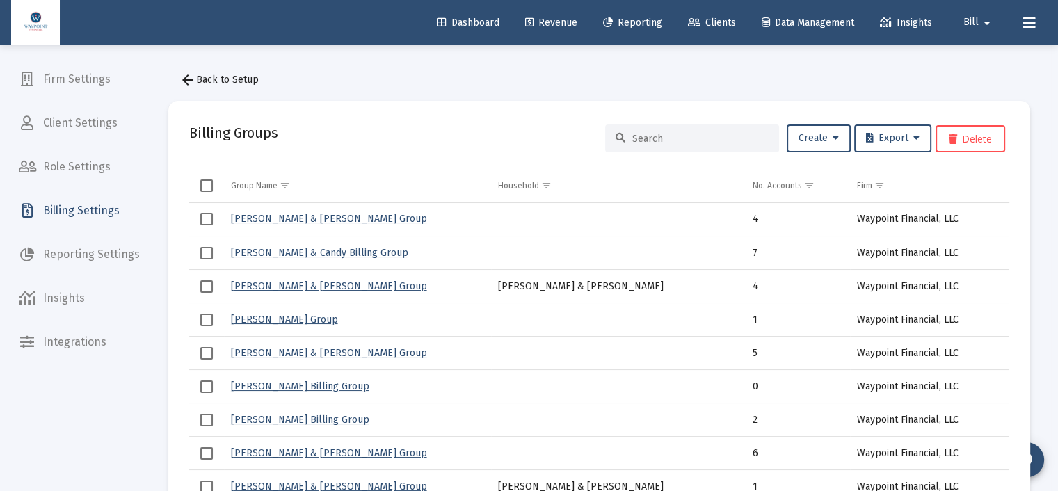
click at [536, 13] on link "Revenue" at bounding box center [551, 23] width 74 height 28
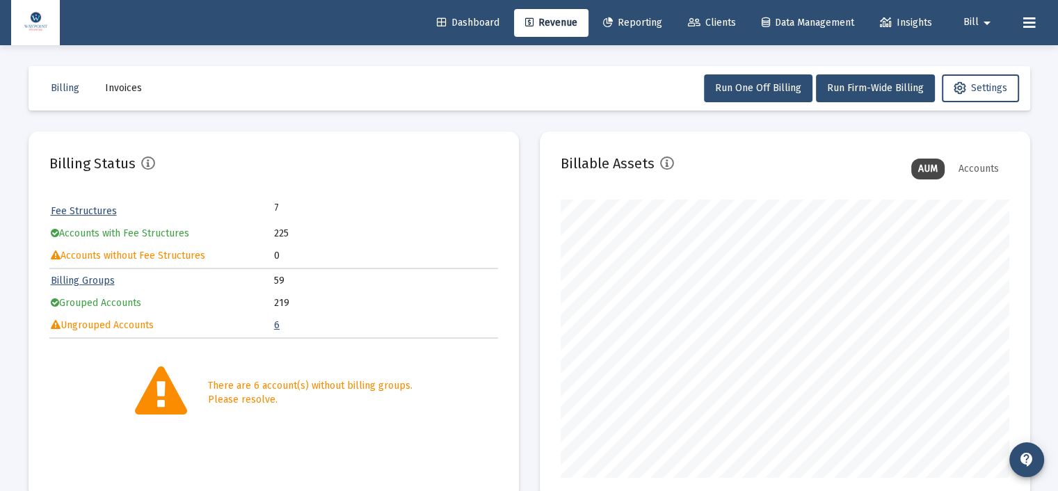
scroll to position [278, 449]
click at [90, 278] on link "Billing Groups" at bounding box center [83, 281] width 64 height 12
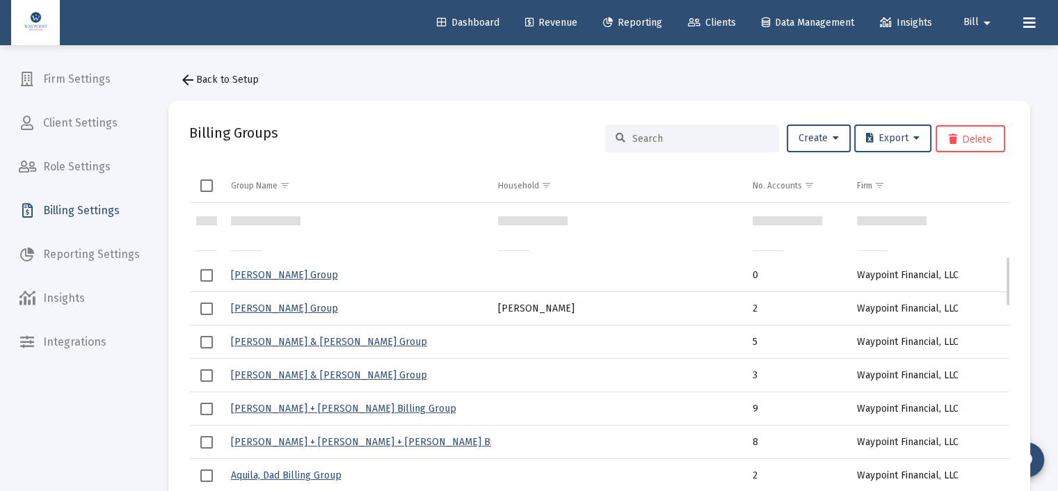
scroll to position [390, 0]
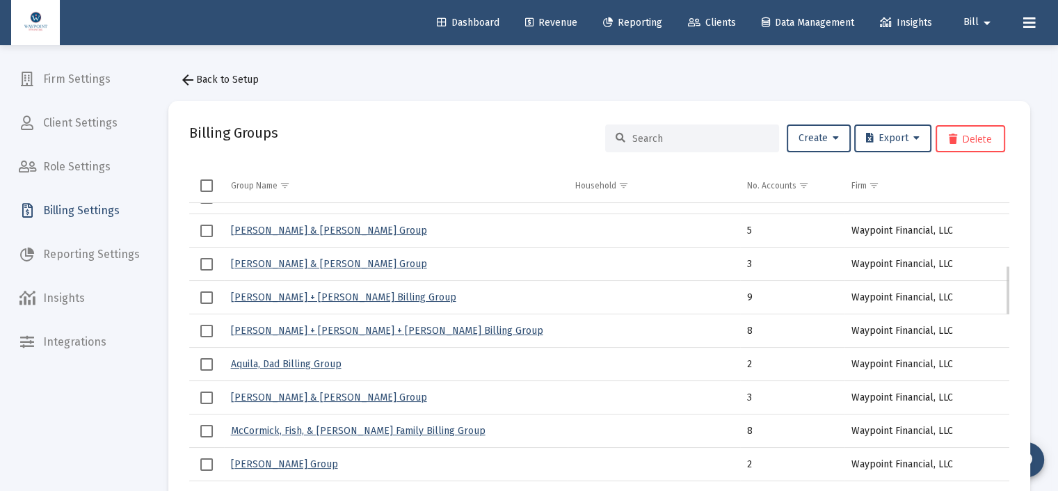
click at [311, 428] on link "McCormick, Fish, & [PERSON_NAME] Family Billing Group" at bounding box center [358, 431] width 255 height 12
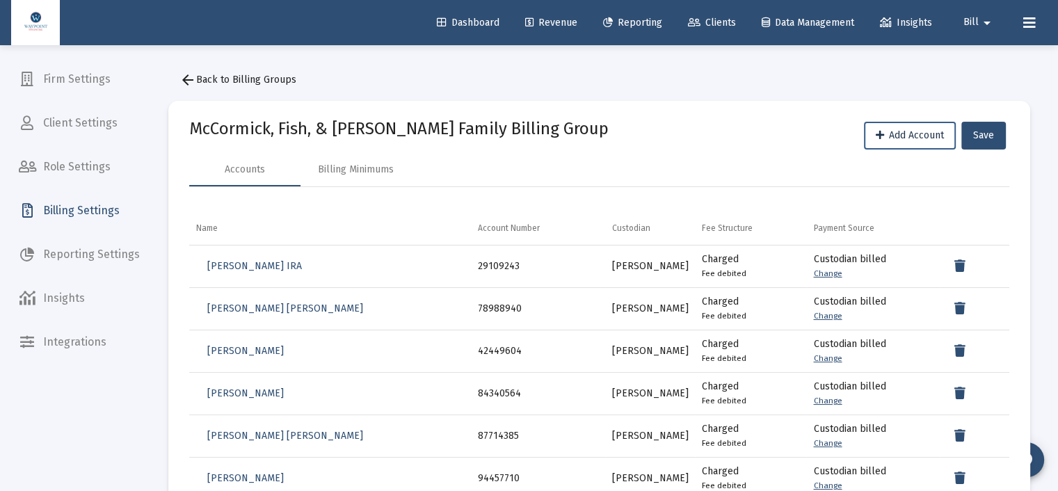
click at [899, 138] on span "Add Account" at bounding box center [910, 135] width 68 height 12
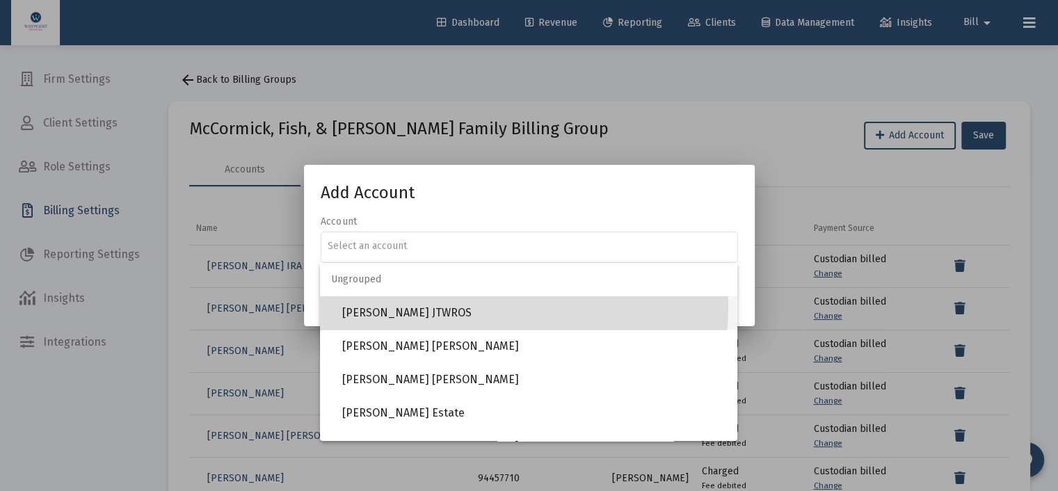
click at [433, 306] on span "[PERSON_NAME] JTWROS" at bounding box center [534, 312] width 384 height 33
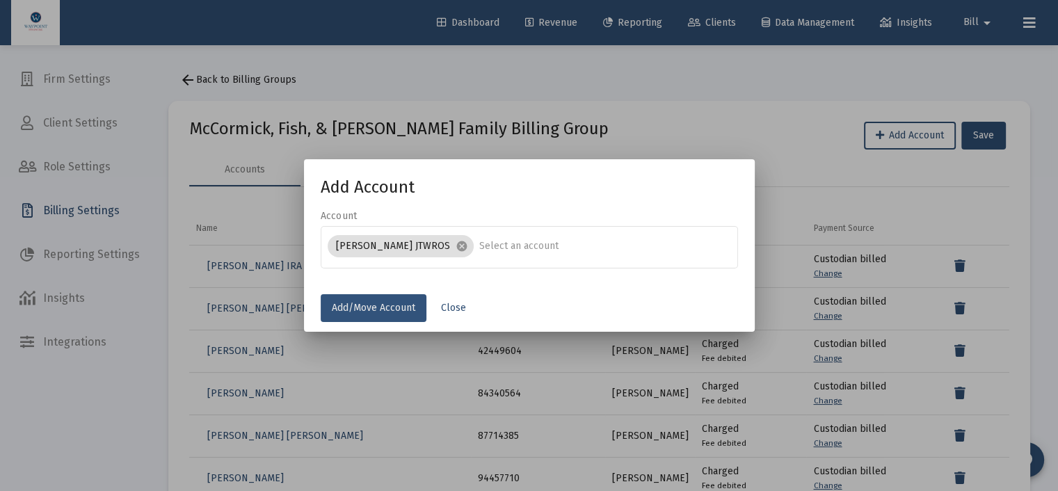
click at [391, 303] on span "Add/Move Account" at bounding box center [373, 308] width 83 height 12
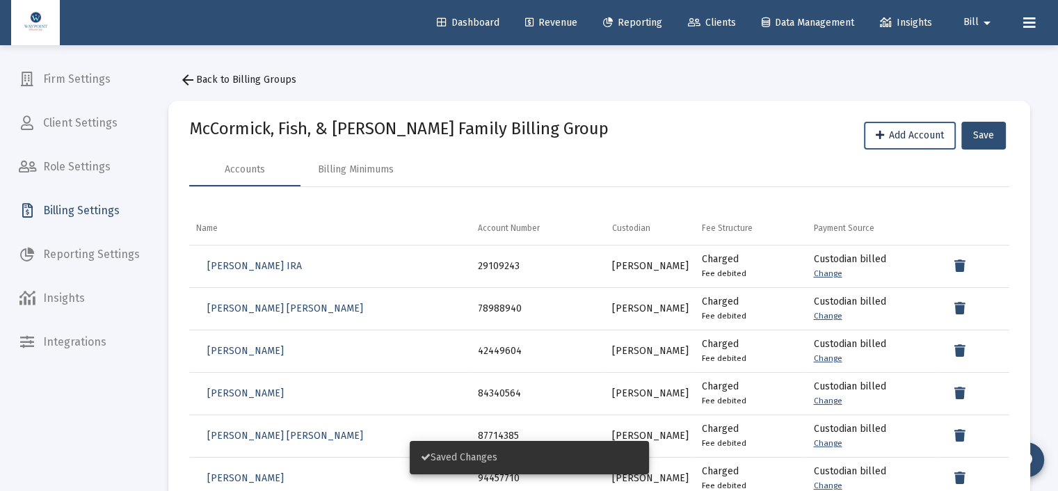
click at [886, 138] on span "Add Account" at bounding box center [910, 135] width 68 height 12
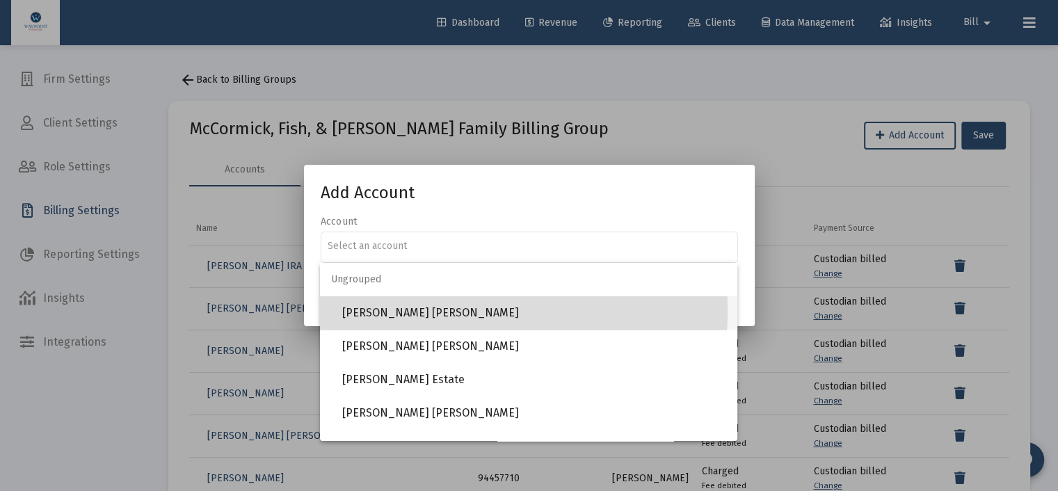
click at [400, 311] on span "[PERSON_NAME] [PERSON_NAME]" at bounding box center [534, 312] width 384 height 33
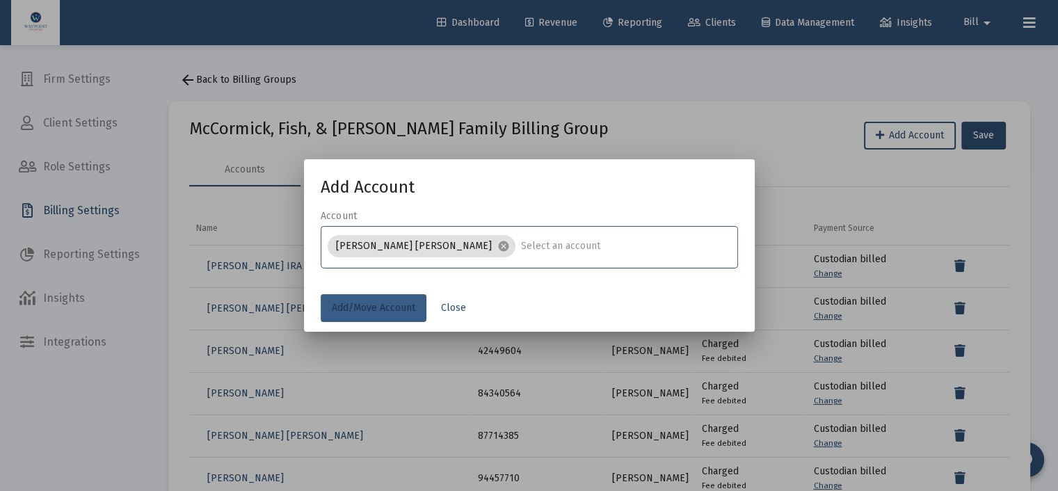
click at [381, 306] on span "Add/Move Account" at bounding box center [373, 308] width 83 height 12
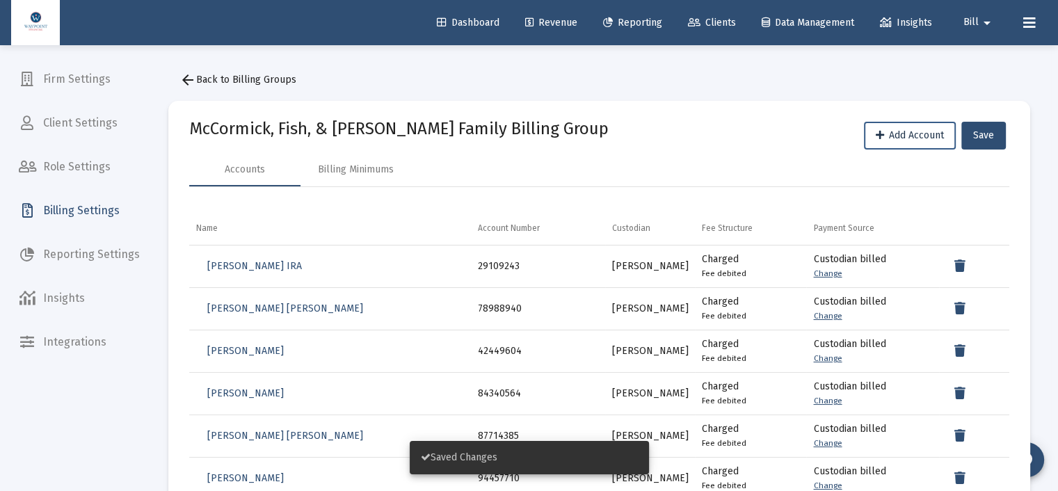
click at [895, 134] on span "Add Account" at bounding box center [910, 135] width 68 height 12
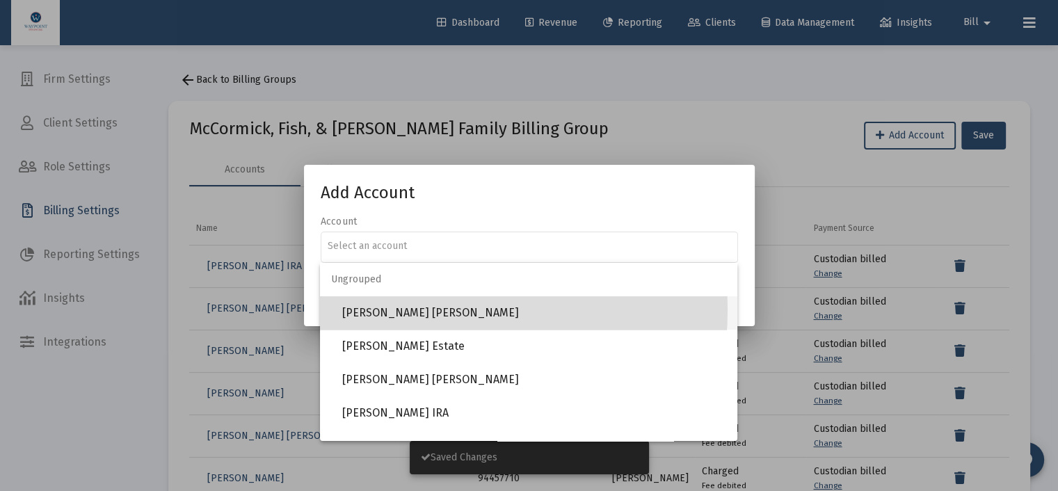
click at [406, 310] on span "[PERSON_NAME] [PERSON_NAME]" at bounding box center [534, 312] width 384 height 33
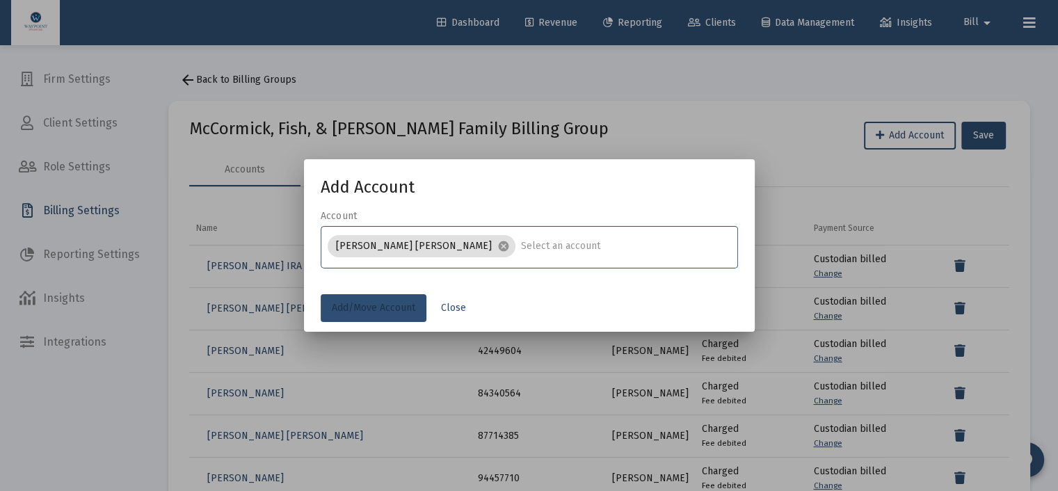
click at [406, 310] on span "Add/Move Account" at bounding box center [373, 308] width 83 height 12
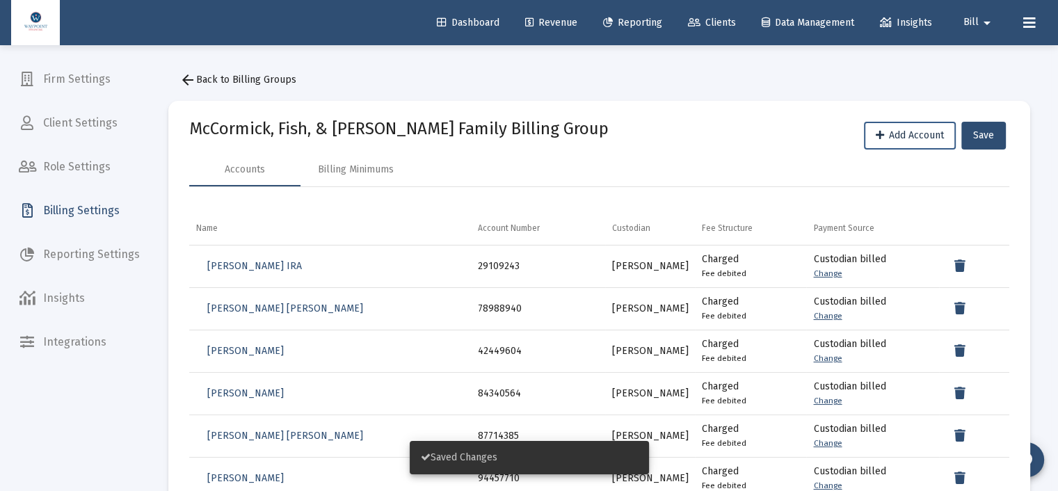
click at [901, 123] on button "Add Account" at bounding box center [910, 136] width 92 height 28
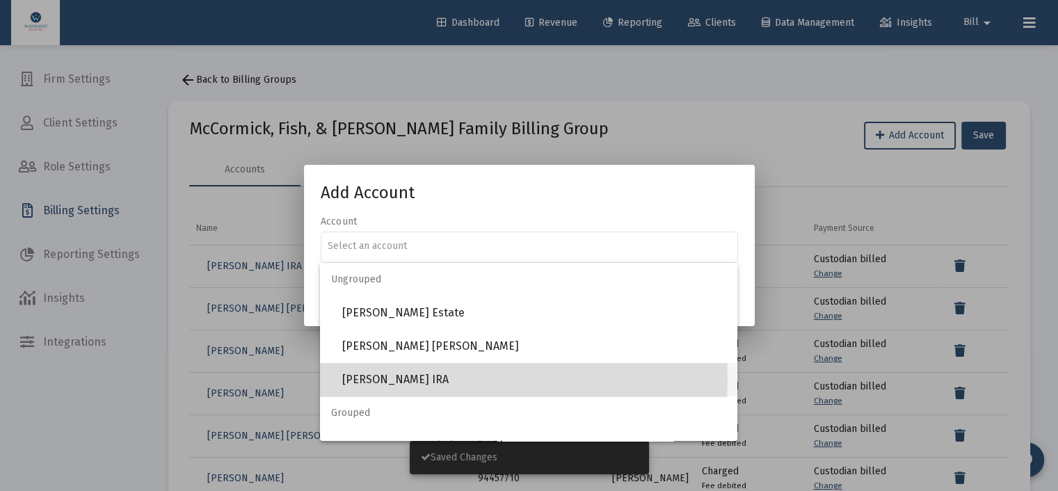
click at [430, 380] on span "[PERSON_NAME] IRA" at bounding box center [534, 379] width 384 height 33
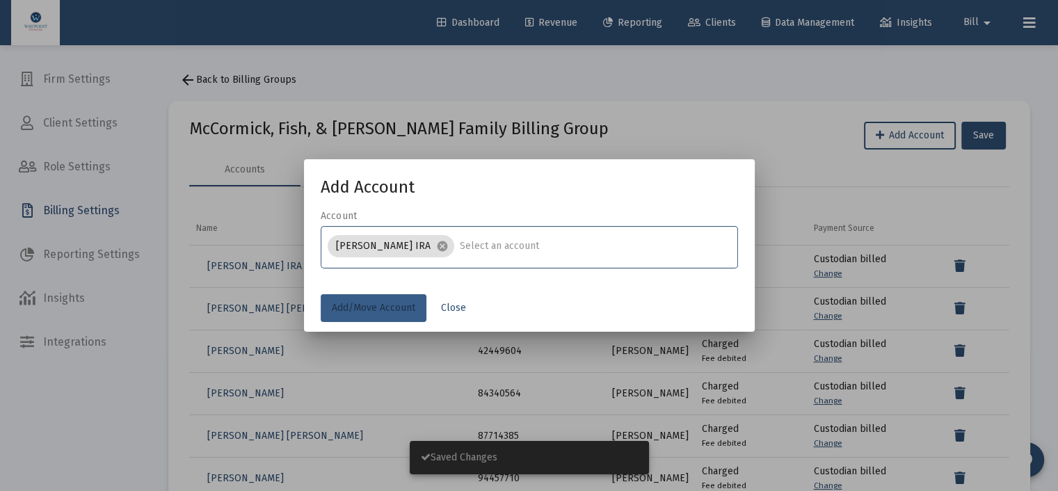
click at [388, 300] on button "Add/Move Account" at bounding box center [374, 308] width 106 height 28
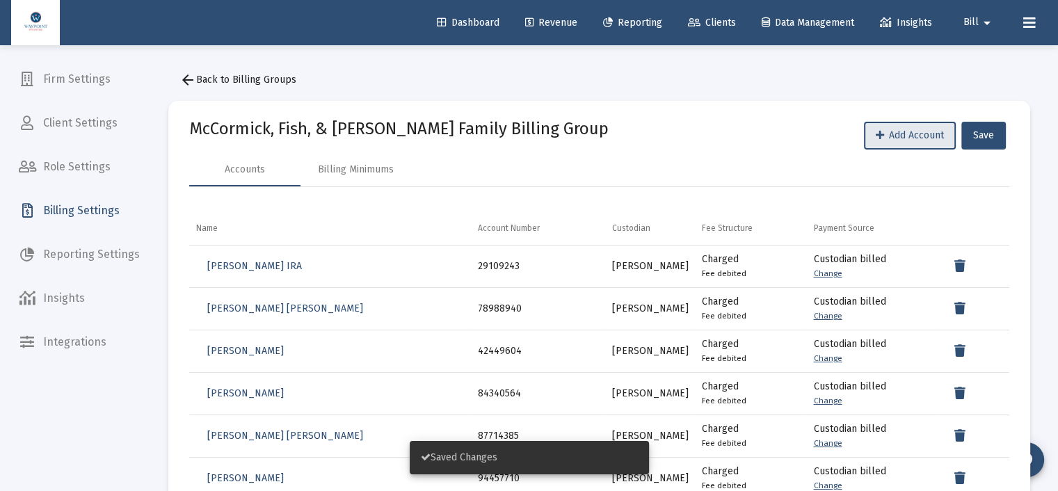
click at [667, 161] on div "Accounts Billing Minimums" at bounding box center [599, 169] width 820 height 33
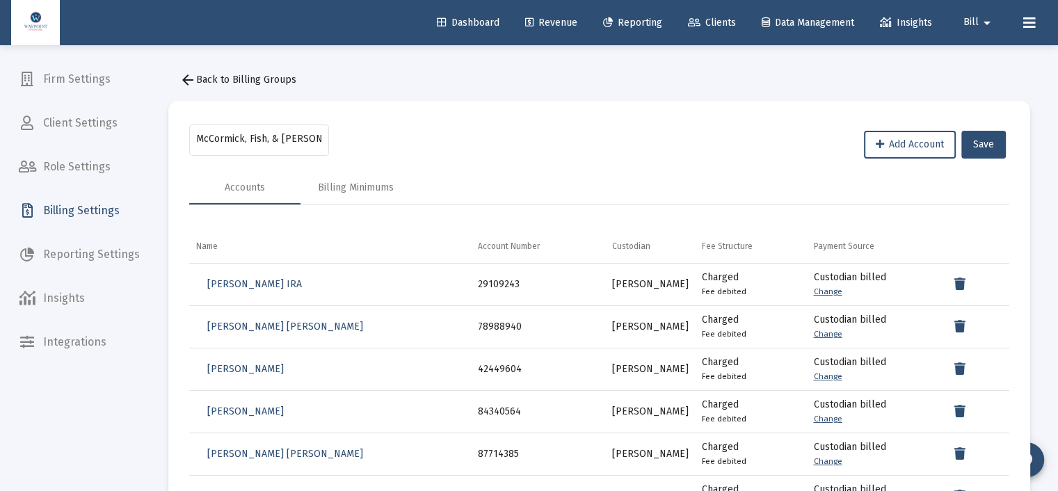
click at [547, 20] on span "Revenue" at bounding box center [551, 23] width 52 height 12
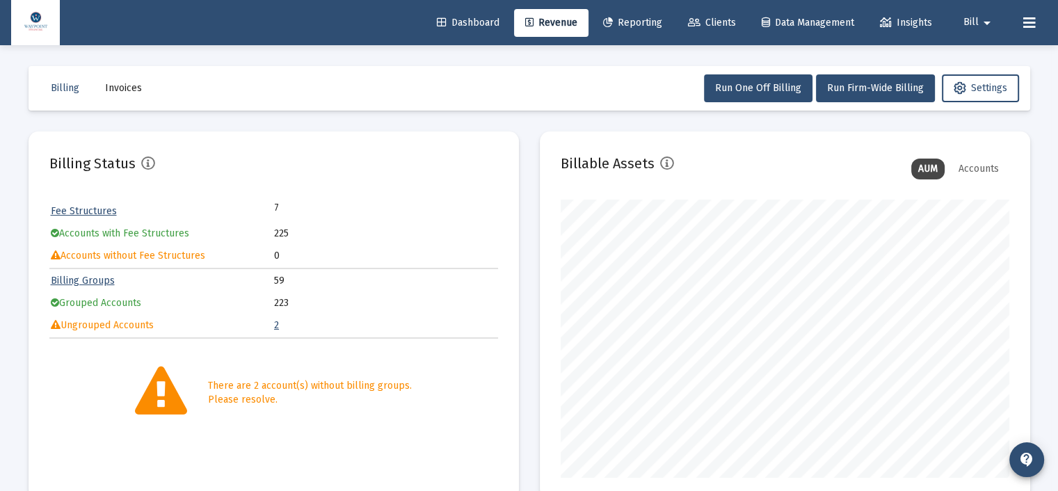
scroll to position [278, 449]
click at [92, 282] on link "Billing Groups" at bounding box center [83, 281] width 64 height 12
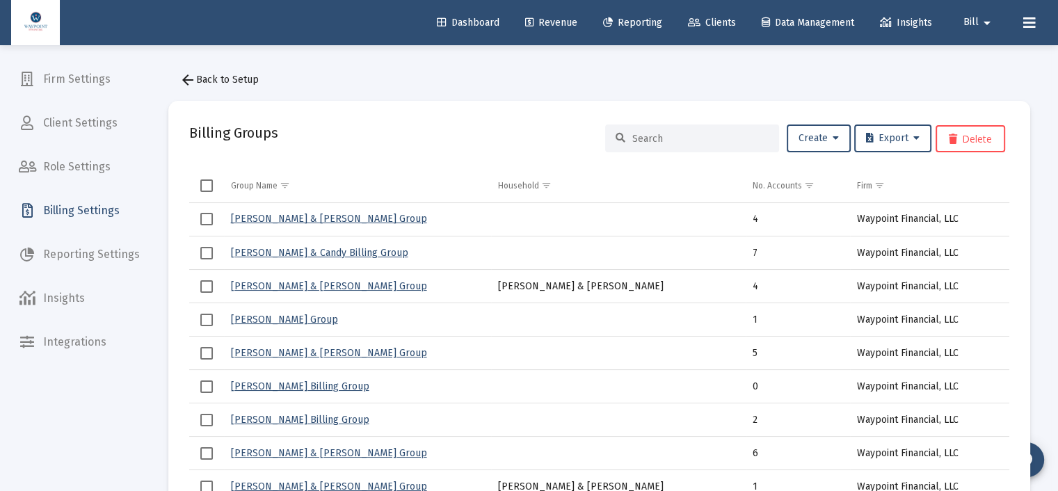
click at [559, 19] on span "Revenue" at bounding box center [551, 23] width 52 height 12
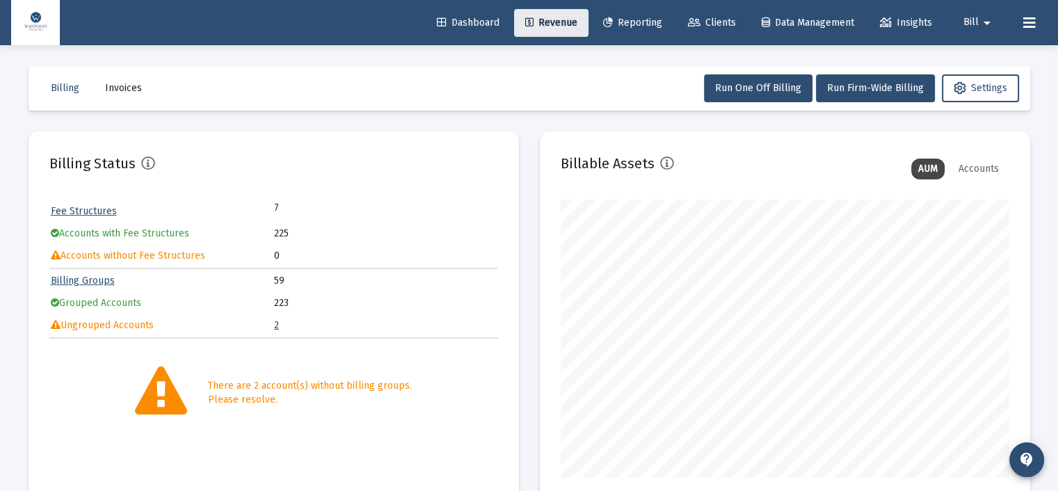
scroll to position [278, 449]
click at [275, 325] on link "2" at bounding box center [276, 325] width 5 height 12
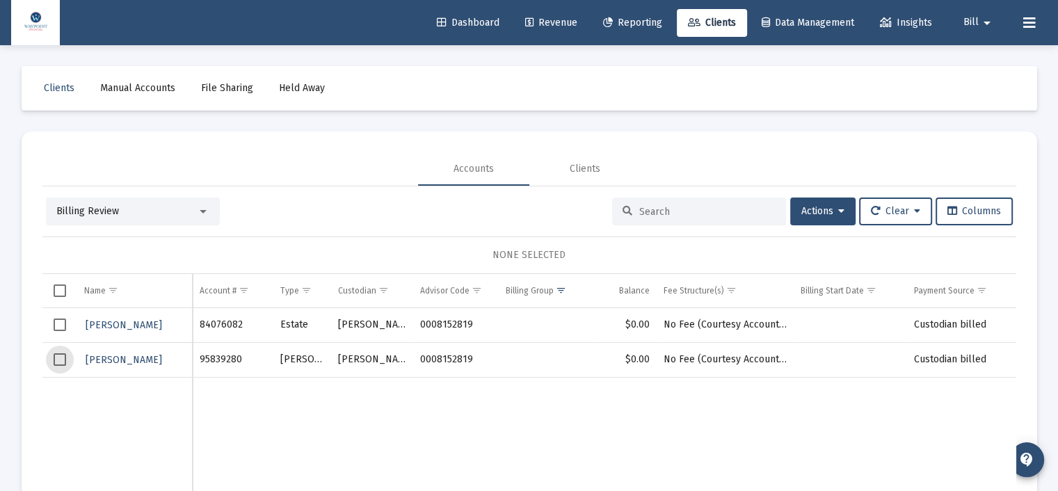
click at [61, 359] on span "Select row" at bounding box center [60, 359] width 13 height 13
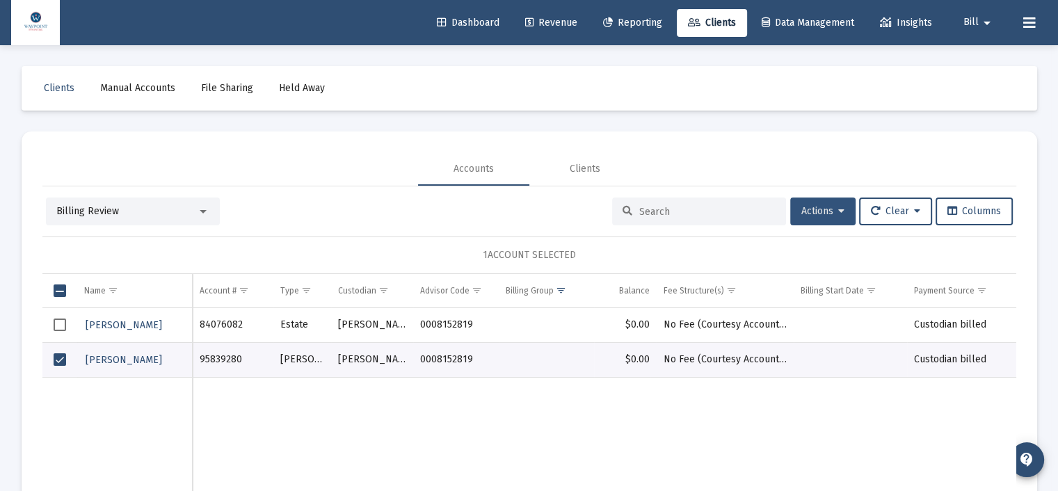
click at [838, 207] on icon at bounding box center [841, 212] width 6 height 10
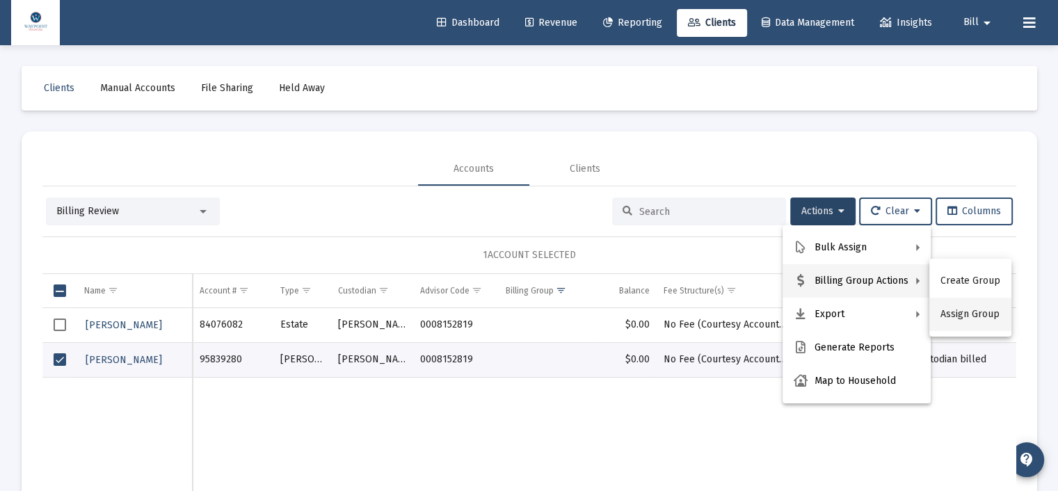
click at [959, 307] on button "Assign Group" at bounding box center [970, 314] width 82 height 33
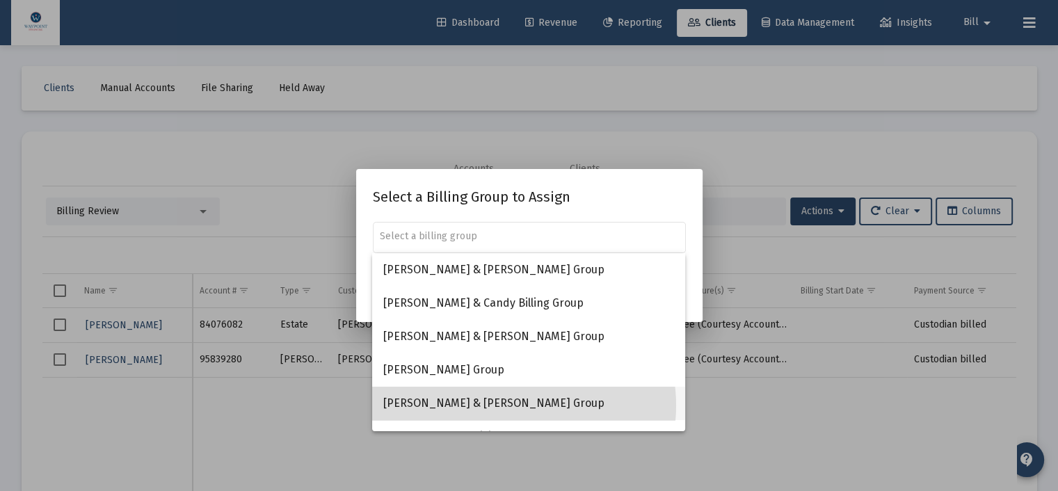
click at [515, 406] on span "[PERSON_NAME] & [PERSON_NAME] Group" at bounding box center [528, 403] width 291 height 33
type input "[PERSON_NAME] & [PERSON_NAME] Group"
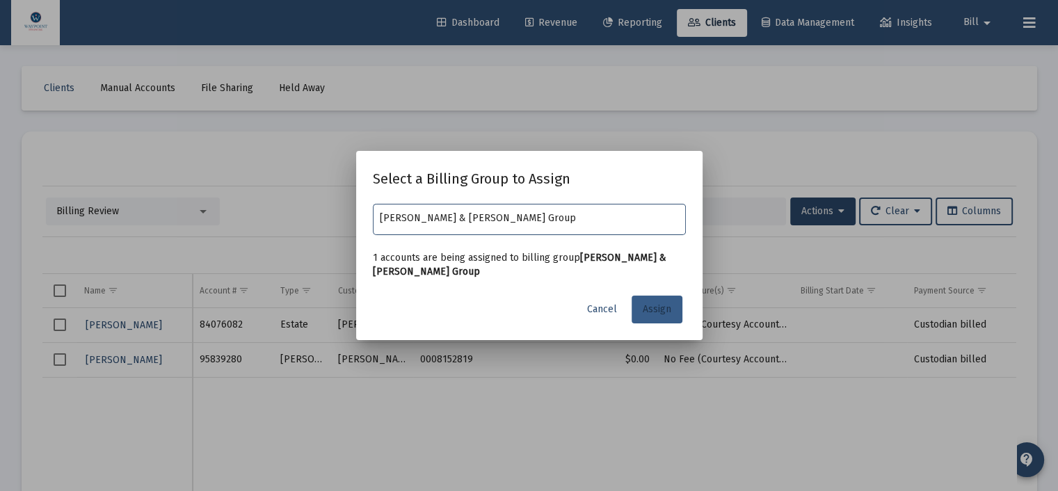
click at [658, 308] on span "Assign" at bounding box center [657, 309] width 29 height 12
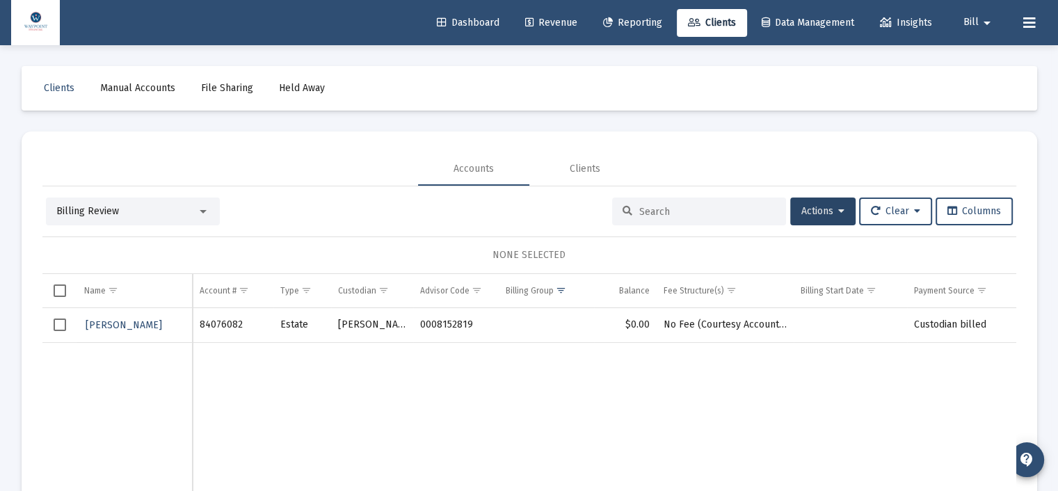
click at [58, 320] on span "Select row" at bounding box center [60, 325] width 13 height 13
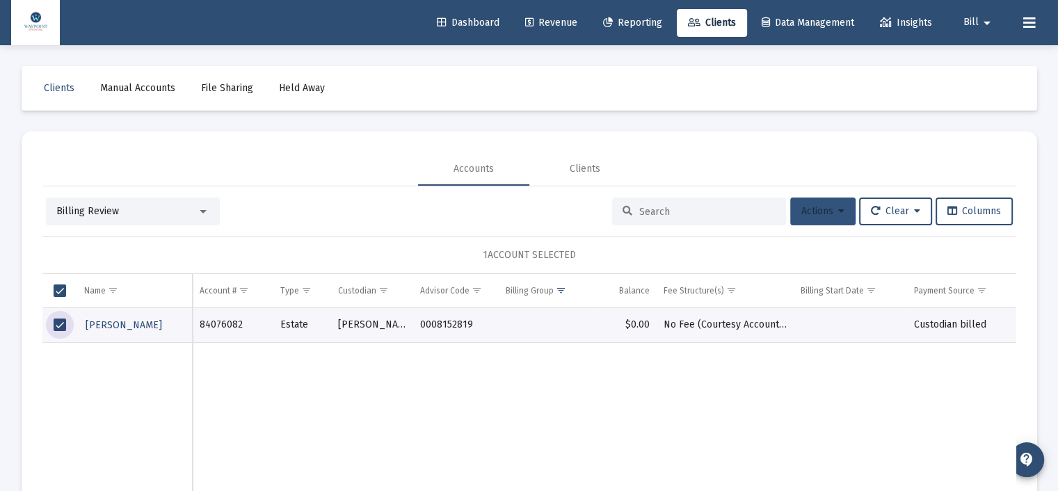
click at [840, 209] on button "Actions" at bounding box center [822, 212] width 65 height 28
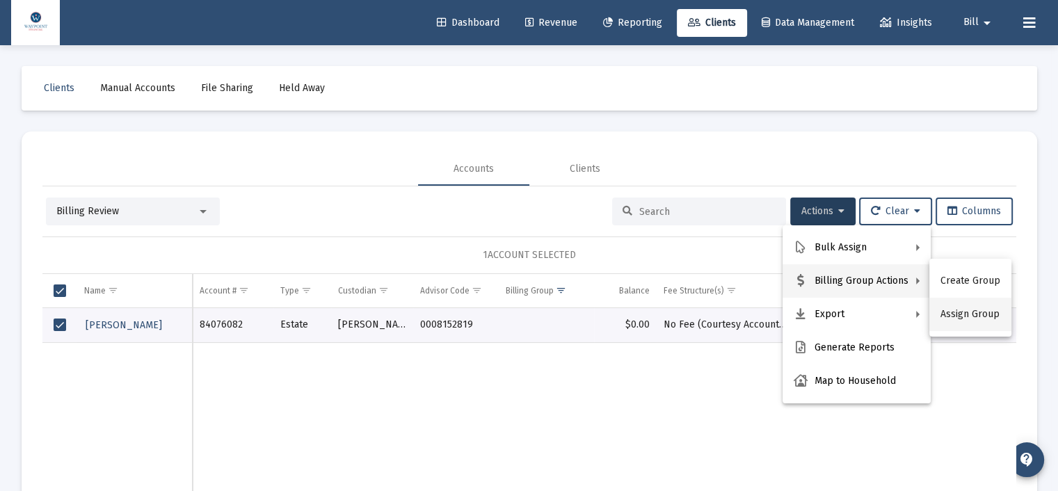
click at [952, 311] on button "Assign Group" at bounding box center [970, 314] width 82 height 33
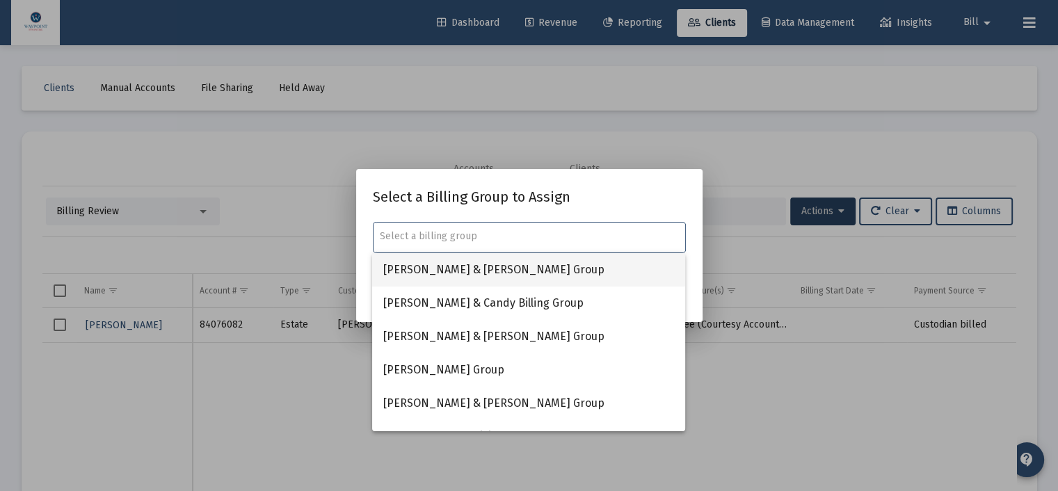
scroll to position [70, 0]
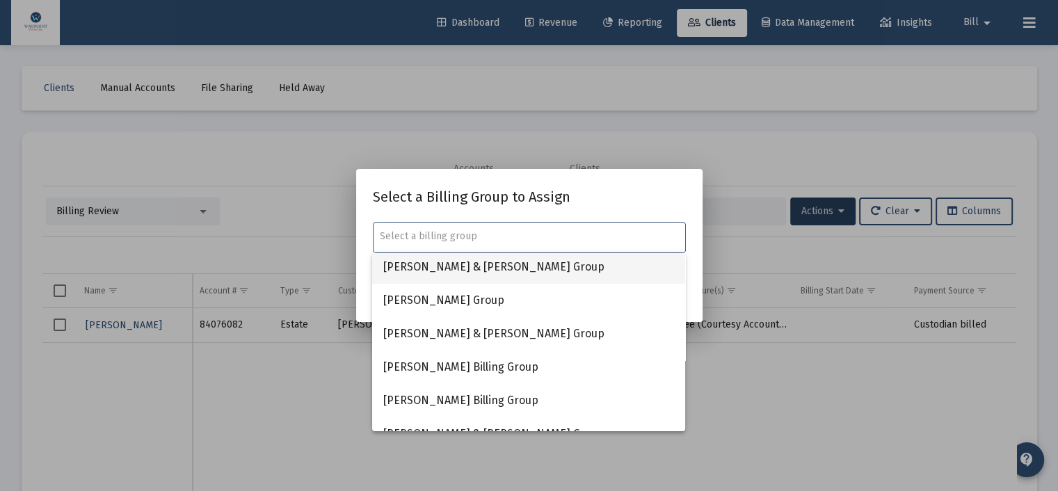
click at [512, 271] on span "[PERSON_NAME] & [PERSON_NAME] Group" at bounding box center [528, 266] width 291 height 33
type input "[PERSON_NAME] & [PERSON_NAME] Group"
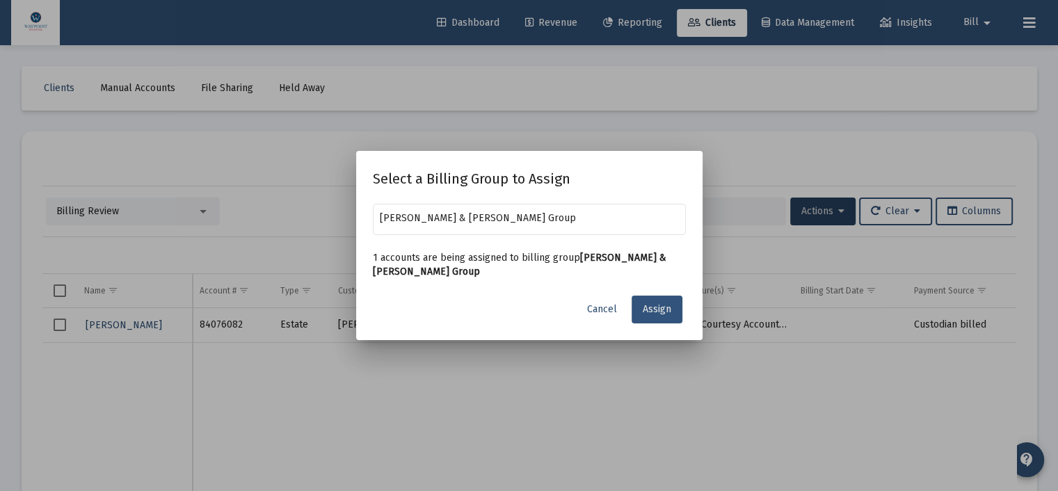
click at [664, 311] on span "Assign" at bounding box center [657, 309] width 29 height 12
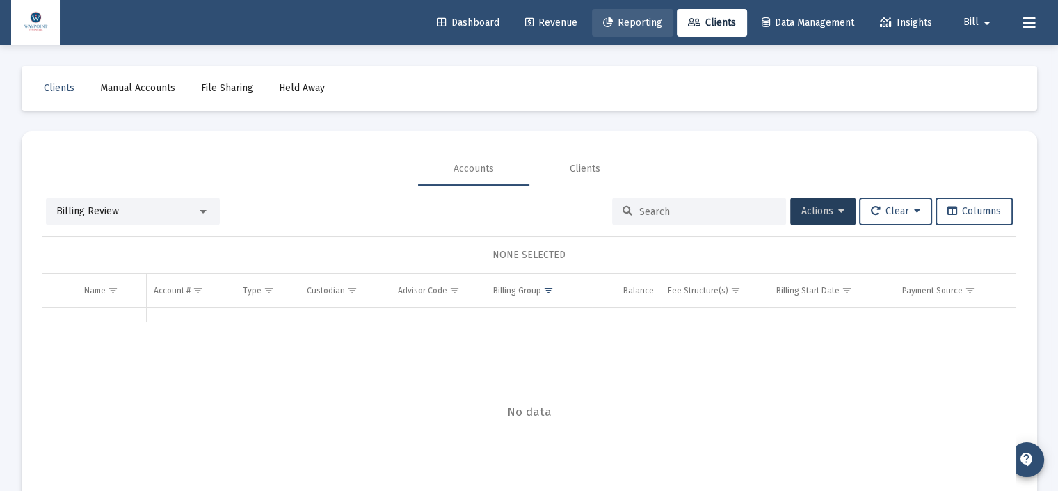
click at [631, 27] on span "Reporting" at bounding box center [632, 23] width 59 height 12
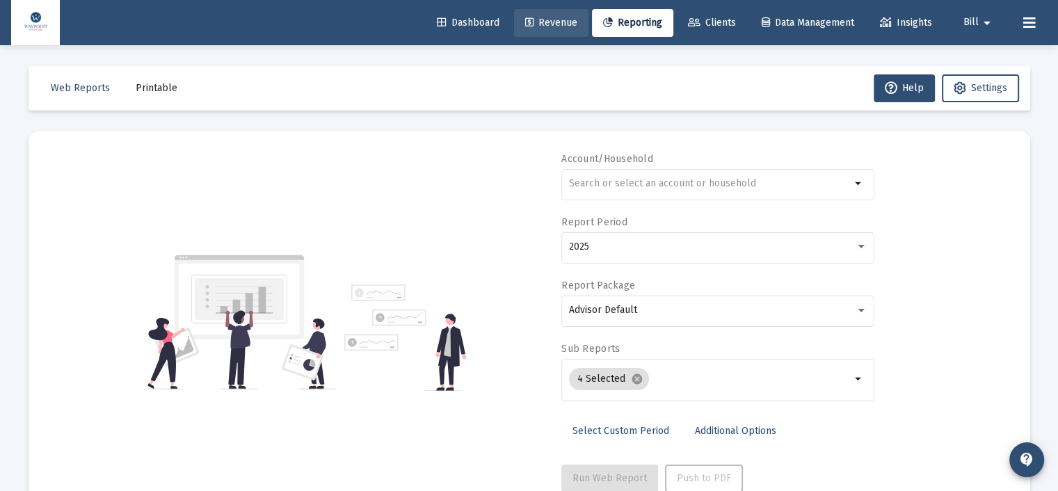
click at [531, 24] on span "Revenue" at bounding box center [551, 23] width 52 height 12
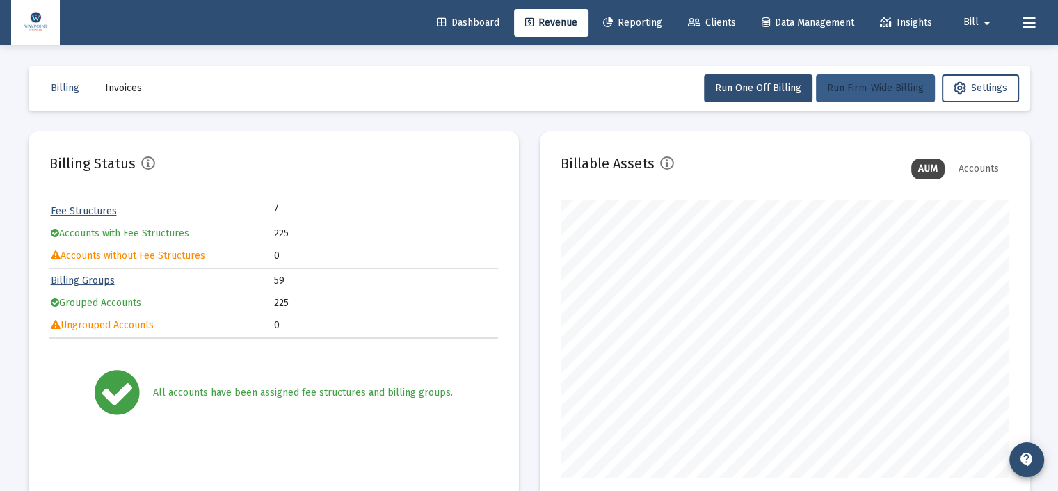
click at [867, 101] on button "Run Firm-Wide Billing" at bounding box center [875, 88] width 119 height 28
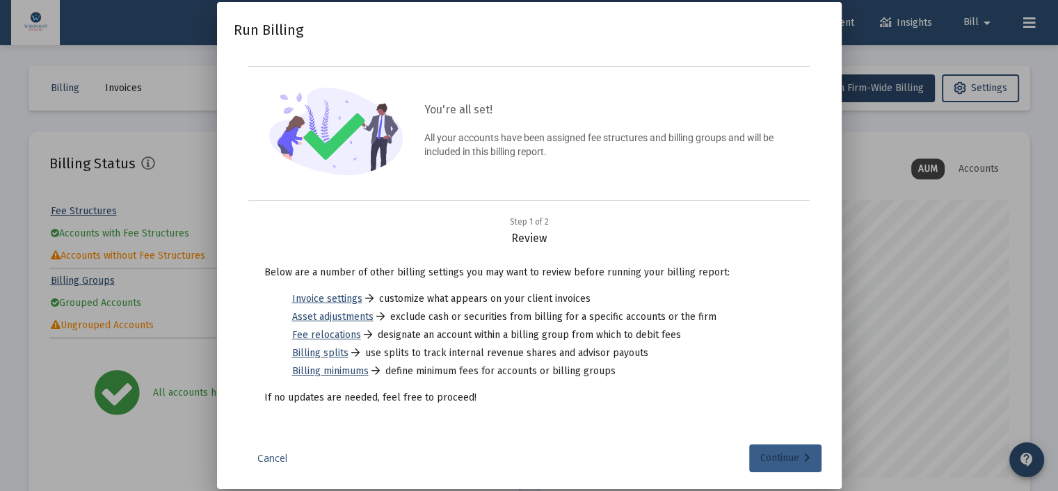
click at [773, 464] on div "Continue" at bounding box center [785, 459] width 50 height 28
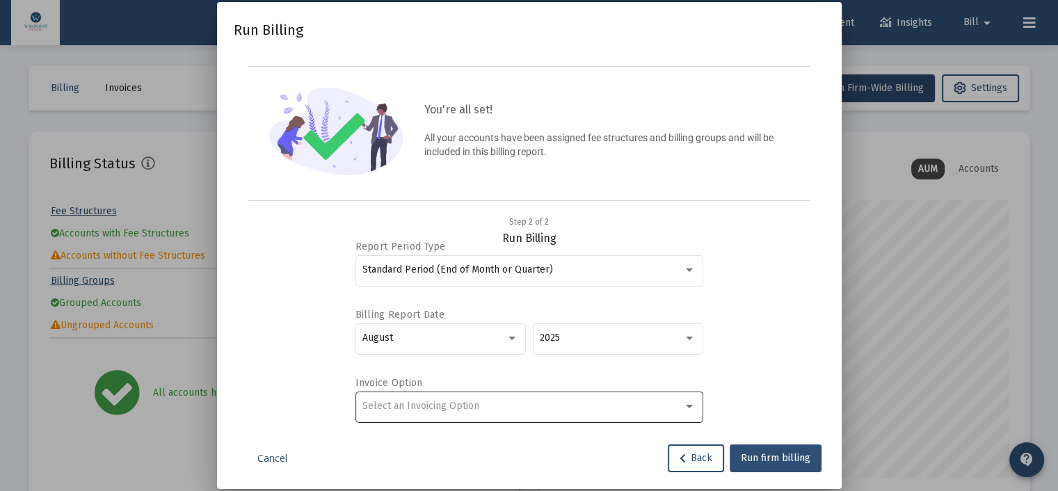
click at [695, 406] on div "Select an Invoicing Option" at bounding box center [529, 406] width 348 height 34
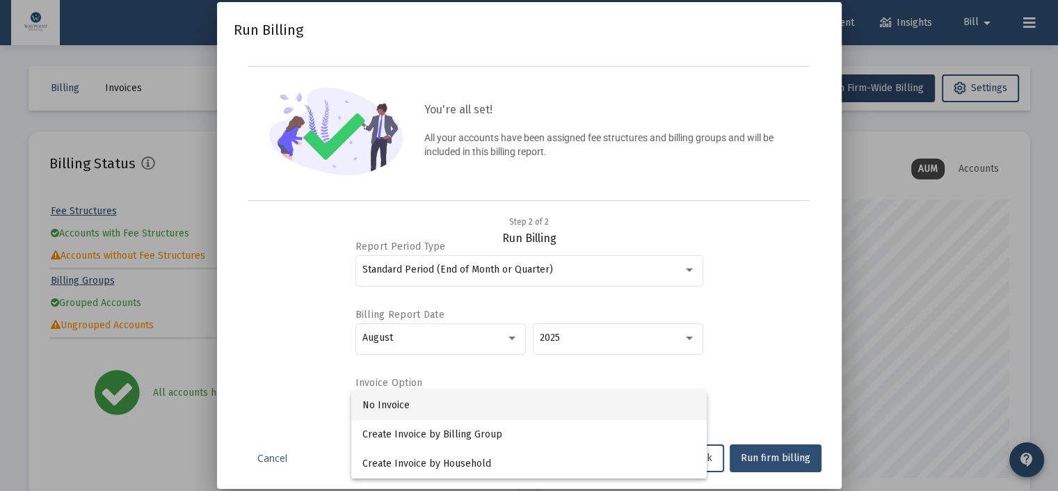
click at [511, 410] on span "No Invoice" at bounding box center [528, 405] width 333 height 29
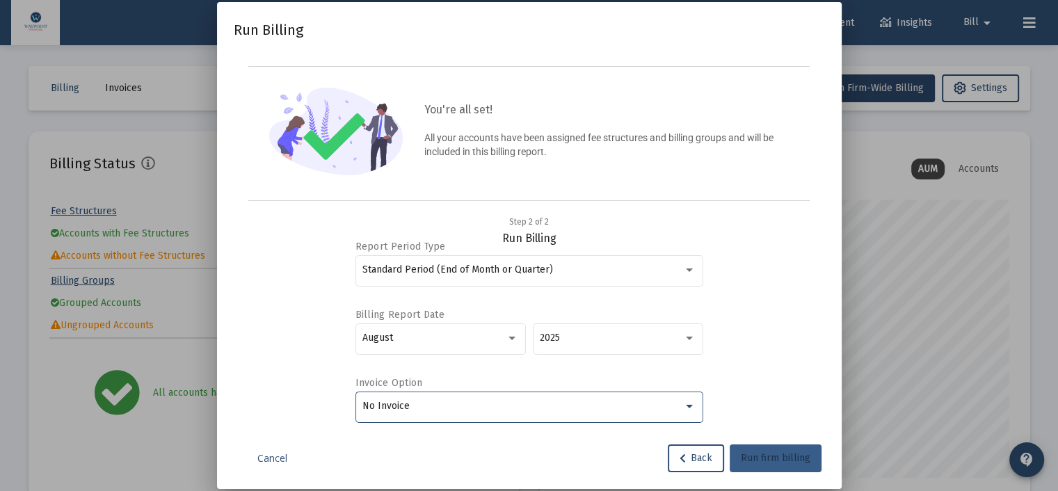
click at [770, 461] on span "Run firm billing" at bounding box center [776, 458] width 70 height 12
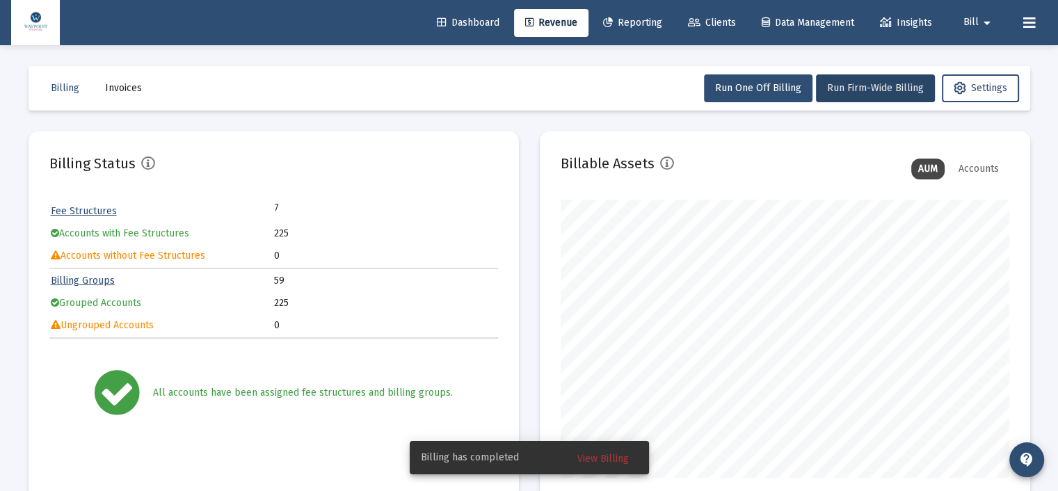
click at [529, 115] on div "Billing Invoices Run One Off Billing Run Firm-Wide Billing Settings Billing Sta…" at bounding box center [529, 485] width 1043 height 880
click at [712, 16] on link "Clients" at bounding box center [712, 23] width 70 height 28
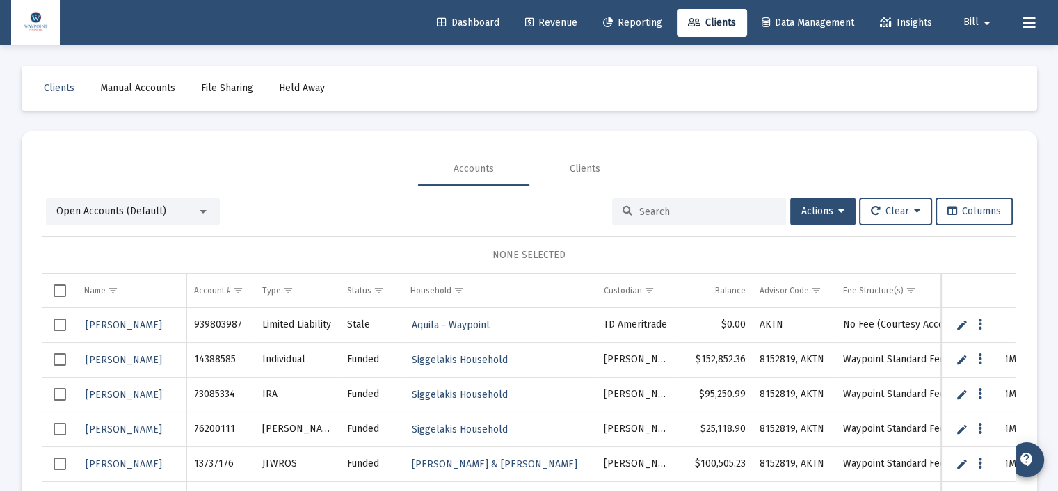
scroll to position [65, 0]
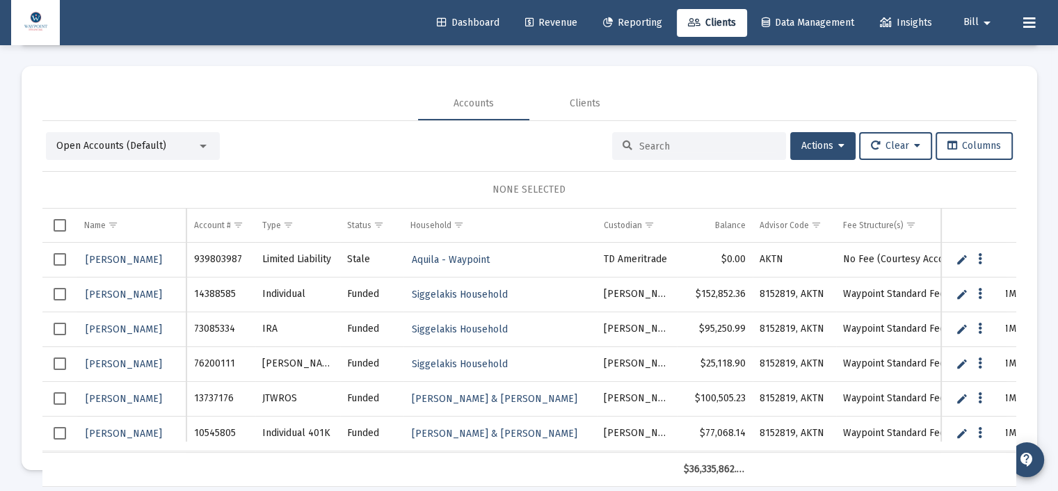
click at [201, 139] on mat-select "Open Accounts (Default)" at bounding box center [132, 146] width 153 height 14
click at [200, 145] on div at bounding box center [203, 146] width 7 height 3
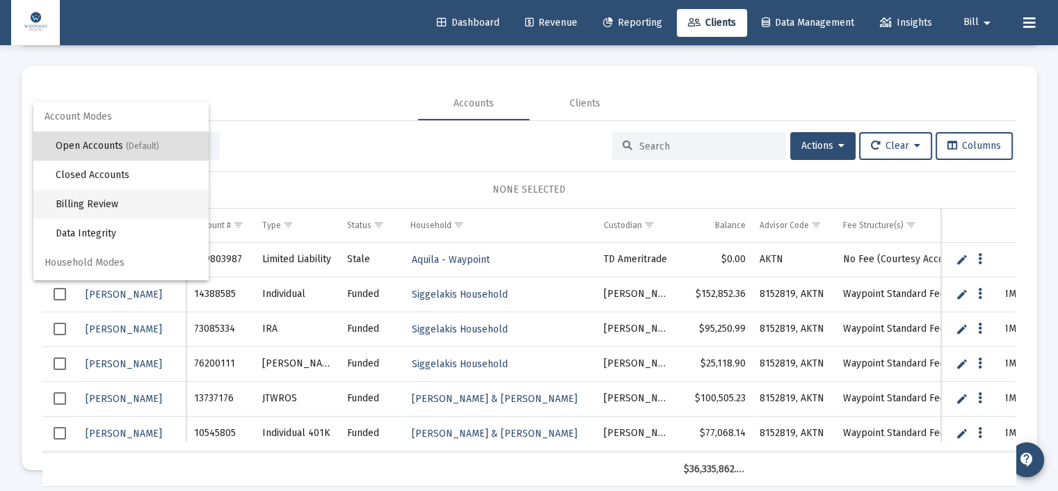
scroll to position [26, 0]
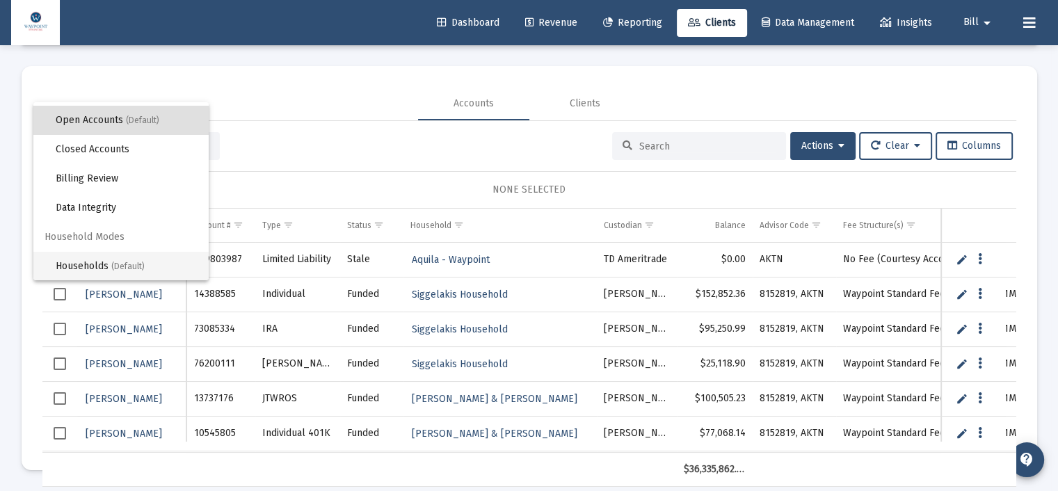
click at [90, 263] on span "Households (Default)" at bounding box center [127, 266] width 142 height 29
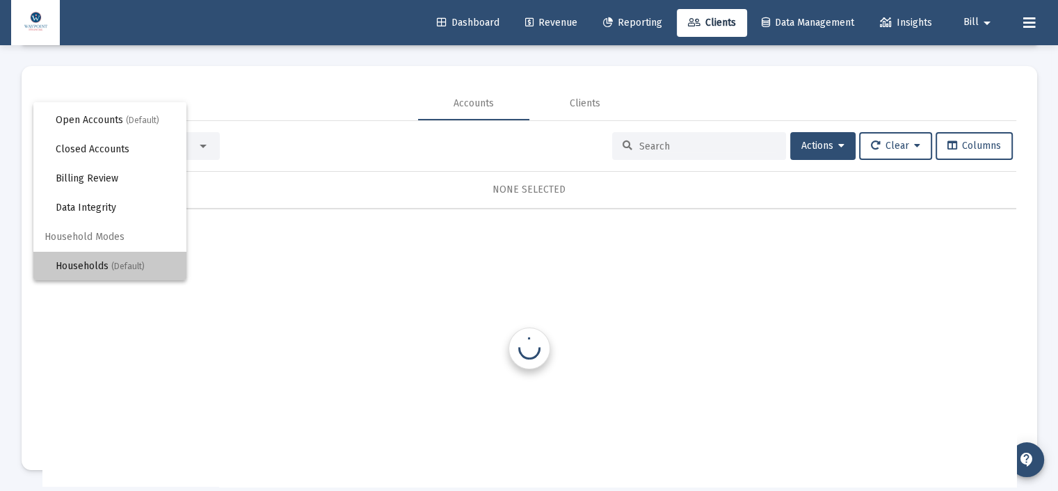
scroll to position [0, 0]
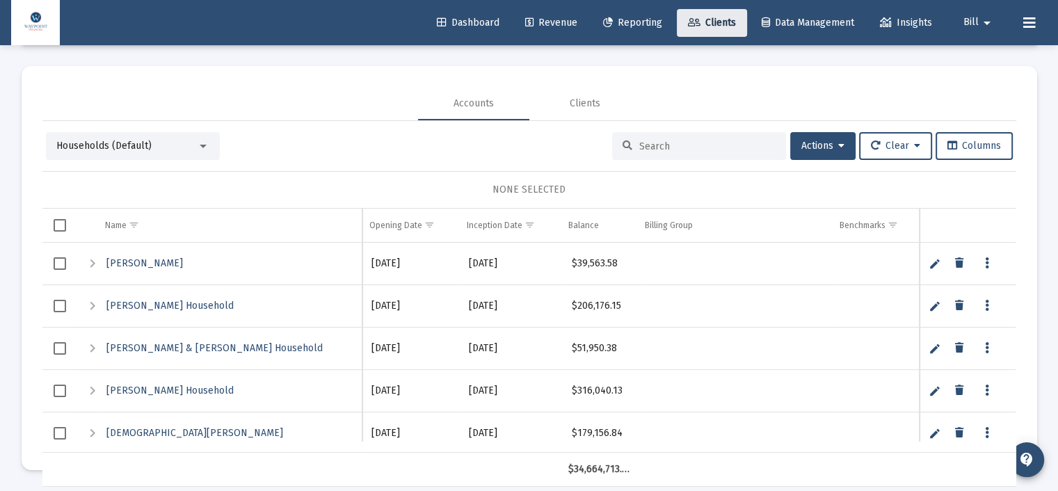
click at [709, 26] on span "Clients" at bounding box center [712, 23] width 48 height 12
click at [200, 145] on div at bounding box center [203, 146] width 7 height 3
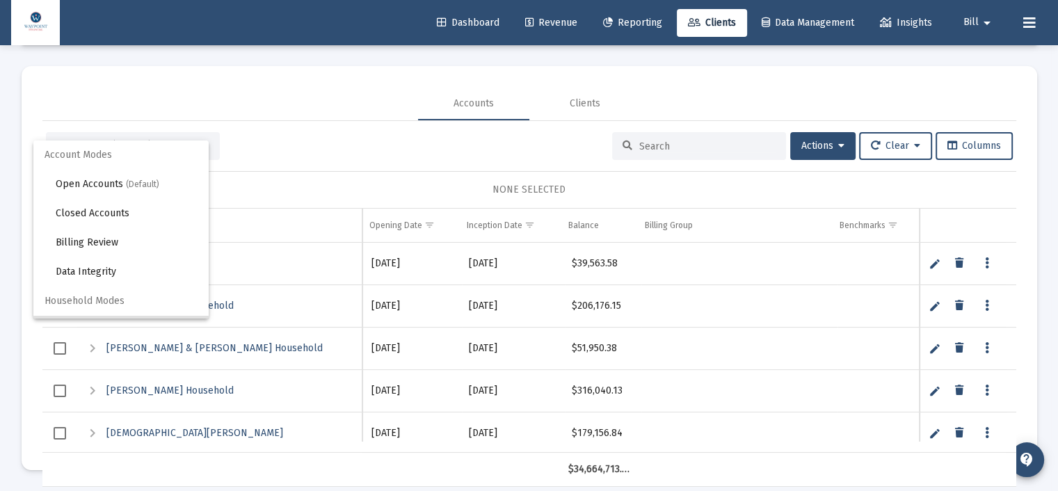
click at [81, 157] on span "Account Modes" at bounding box center [120, 155] width 175 height 29
click at [95, 190] on span "Open Accounts (Default)" at bounding box center [127, 184] width 142 height 29
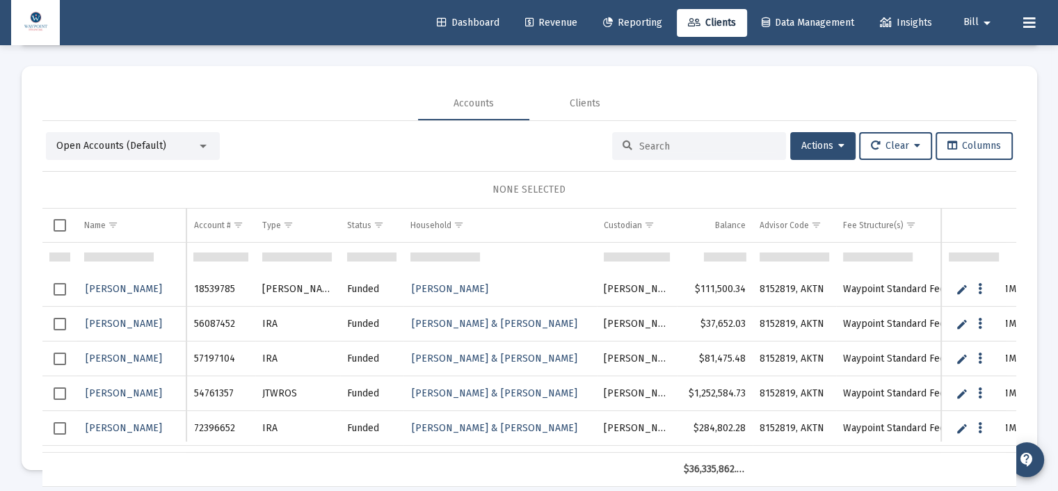
scroll to position [333, 0]
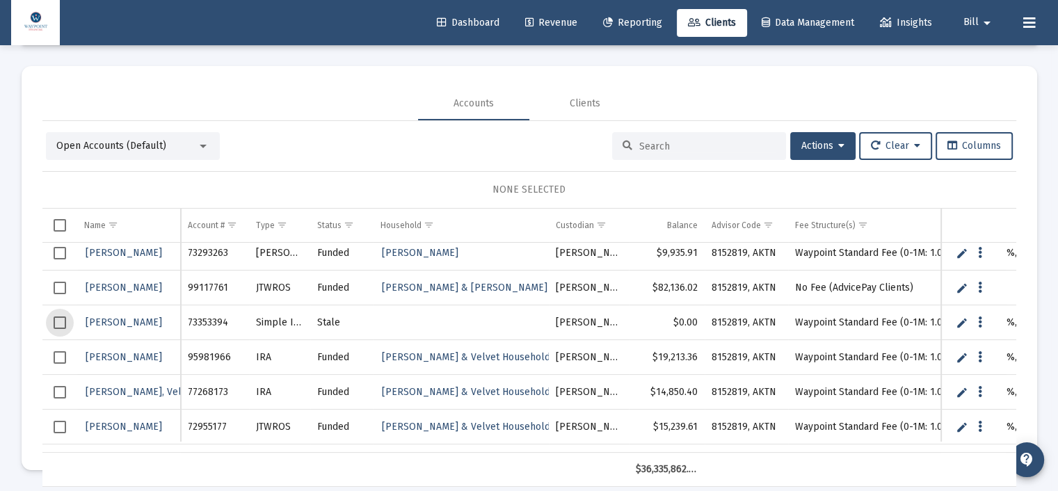
click at [63, 320] on span "Select row" at bounding box center [60, 323] width 13 height 13
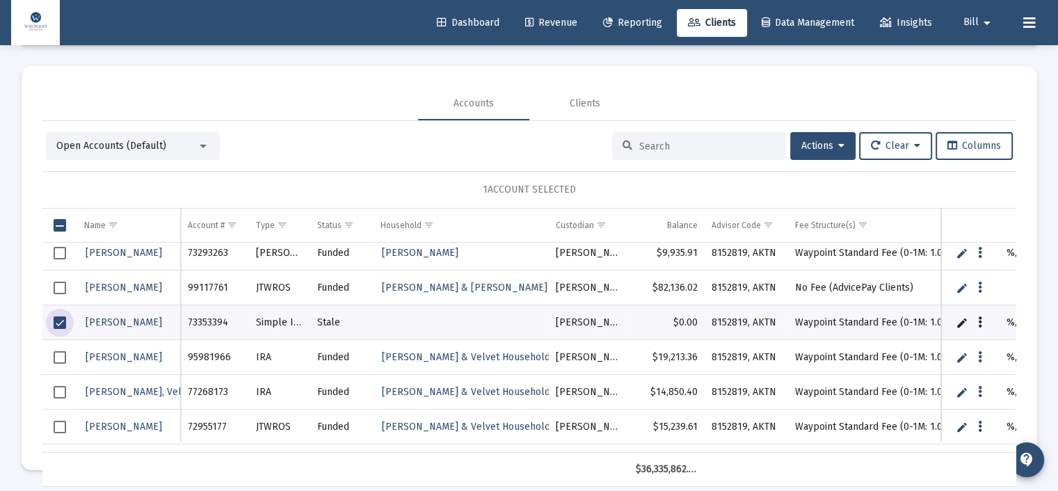
click at [978, 321] on icon "Data grid" at bounding box center [980, 322] width 4 height 17
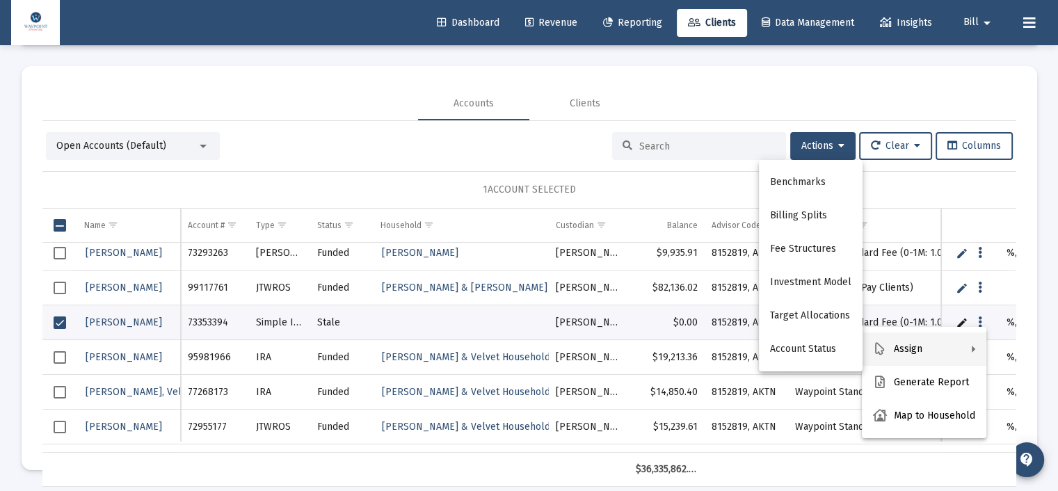
click at [956, 319] on div at bounding box center [529, 245] width 1058 height 491
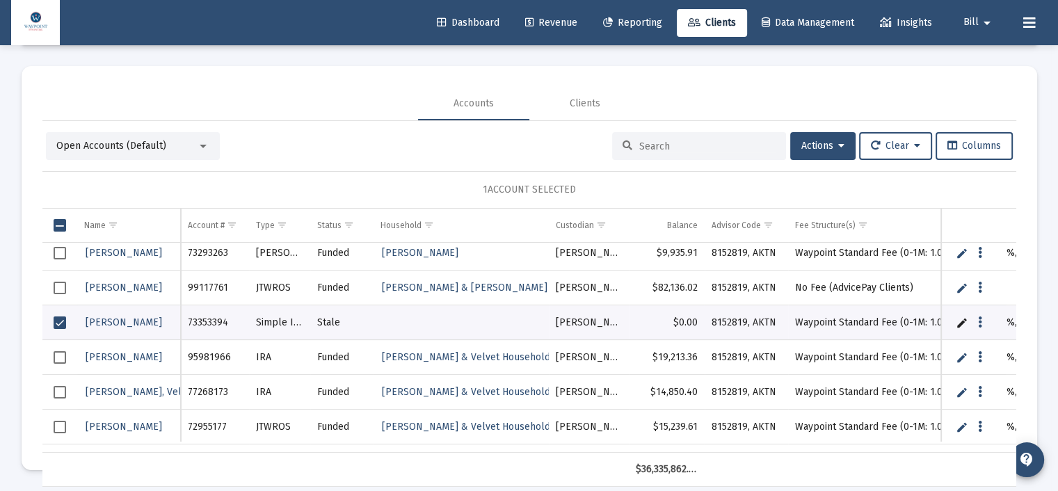
click at [956, 319] on link "Edit" at bounding box center [962, 323] width 13 height 13
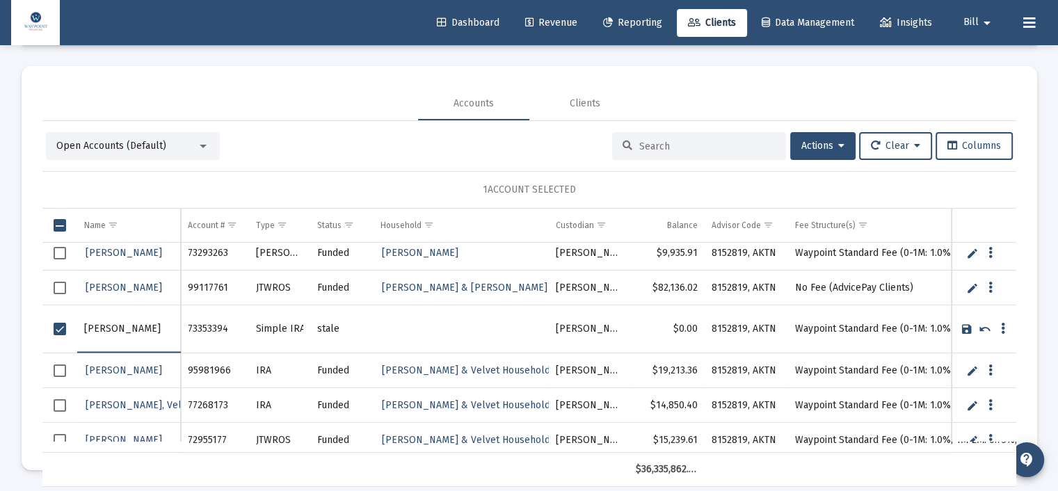
click at [983, 326] on link "Cancel" at bounding box center [985, 329] width 13 height 13
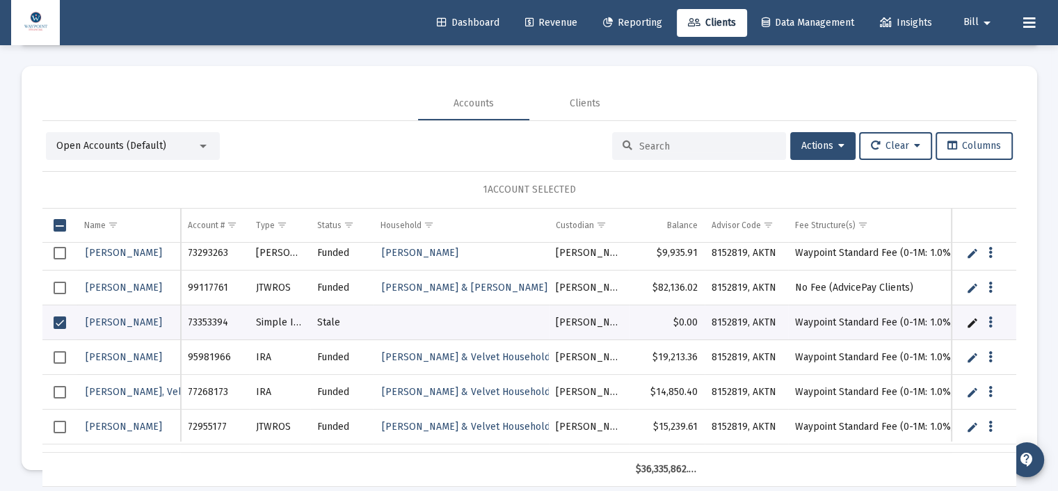
click at [64, 321] on span "Select row" at bounding box center [60, 323] width 13 height 13
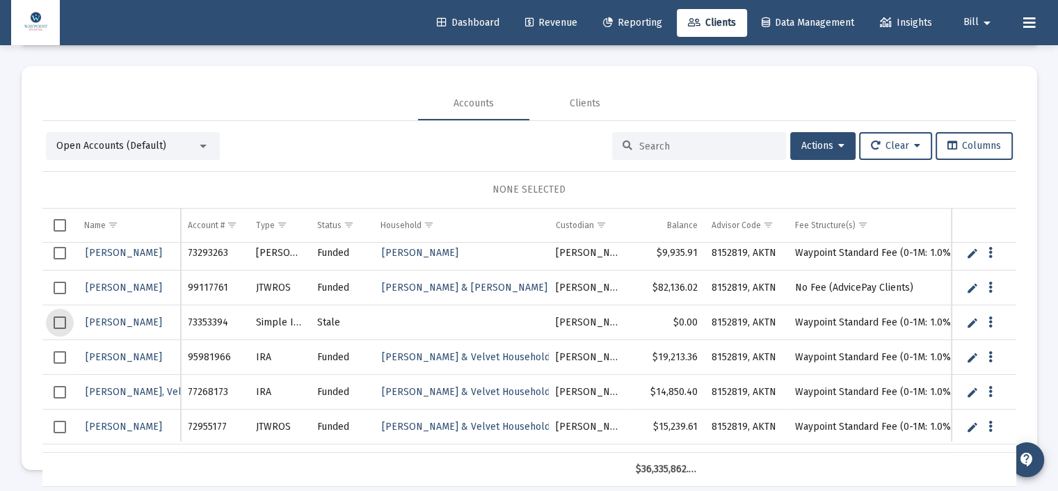
click at [54, 319] on span "Select row" at bounding box center [60, 323] width 13 height 13
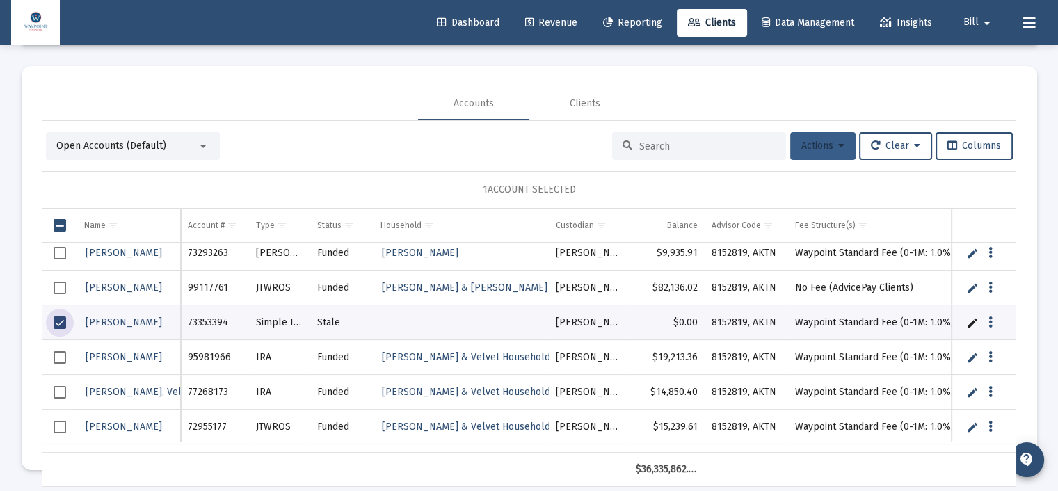
click at [841, 143] on button "Actions" at bounding box center [822, 146] width 65 height 28
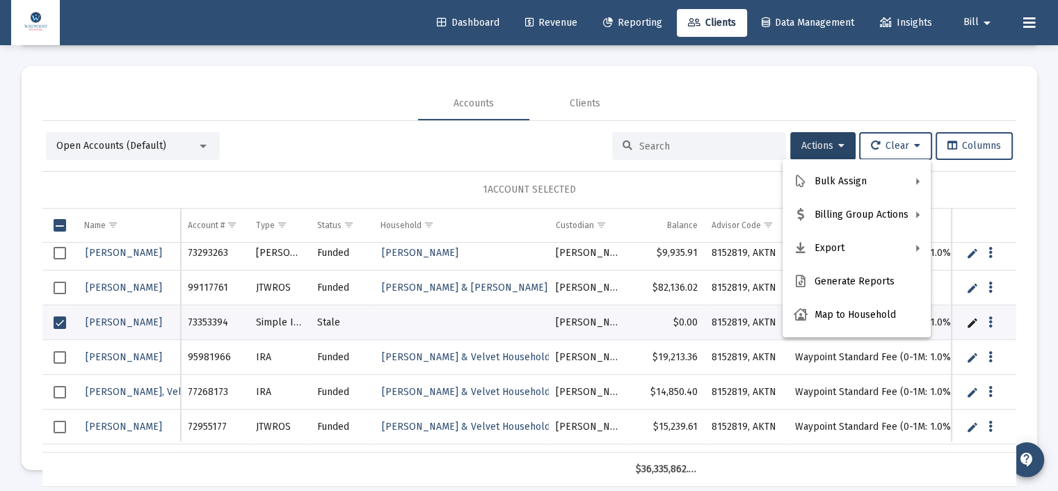
click at [431, 184] on div at bounding box center [529, 245] width 1058 height 491
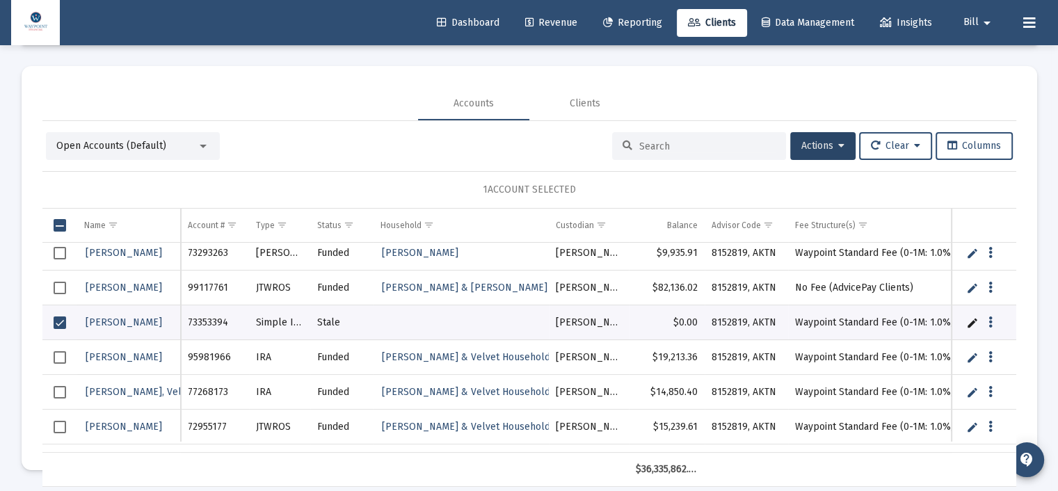
click at [54, 323] on span "Select row" at bounding box center [60, 323] width 13 height 13
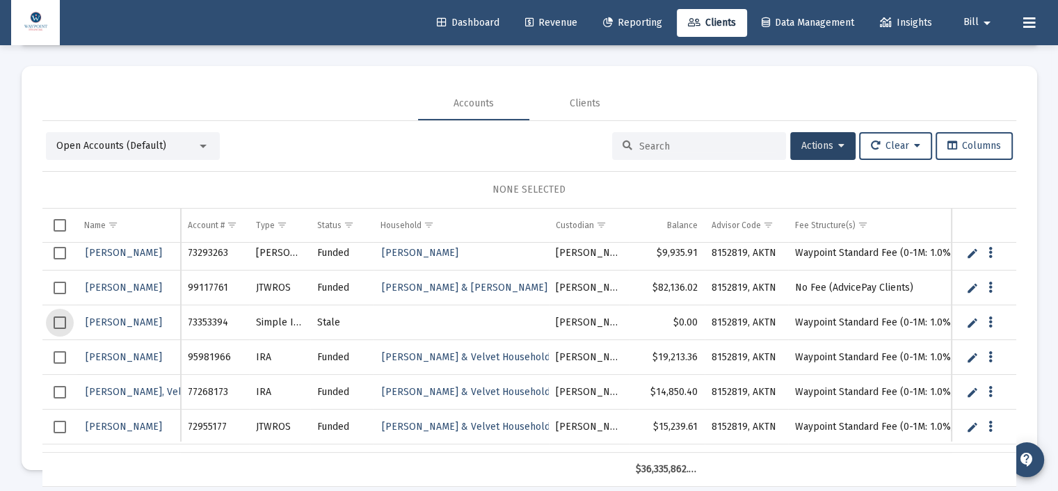
click at [367, 184] on div "NONE SELECTED" at bounding box center [530, 190] width 952 height 14
click at [197, 147] on div at bounding box center [203, 146] width 13 height 11
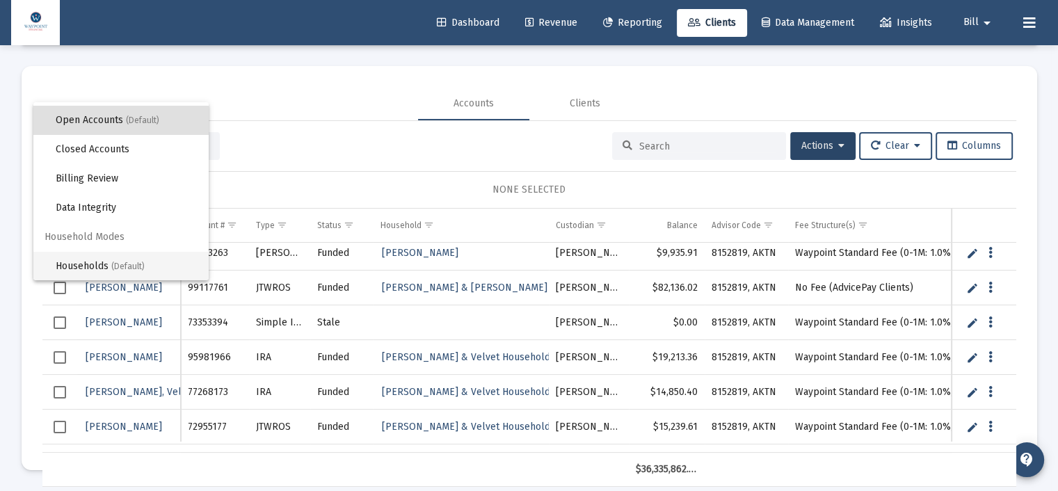
click at [105, 257] on span "Households (Default)" at bounding box center [127, 266] width 142 height 29
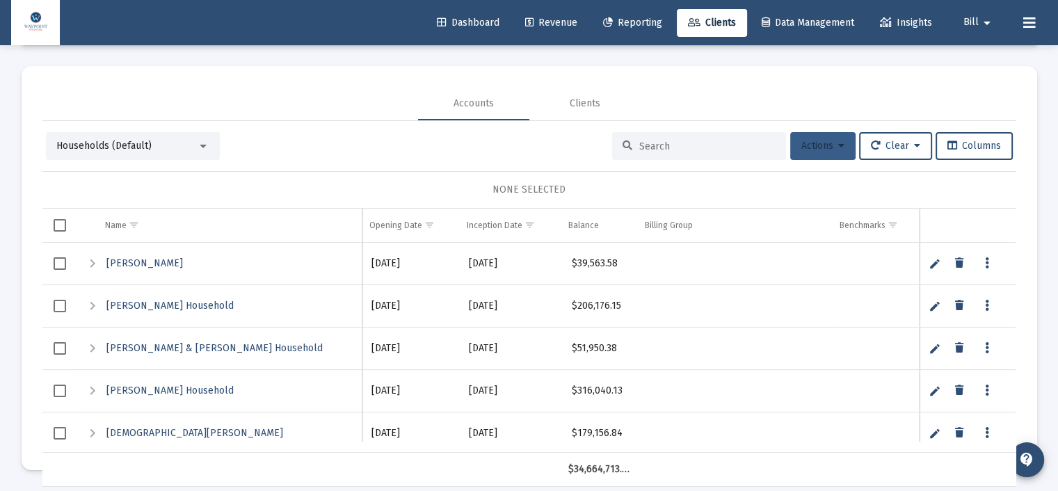
click at [838, 142] on icon at bounding box center [841, 146] width 6 height 10
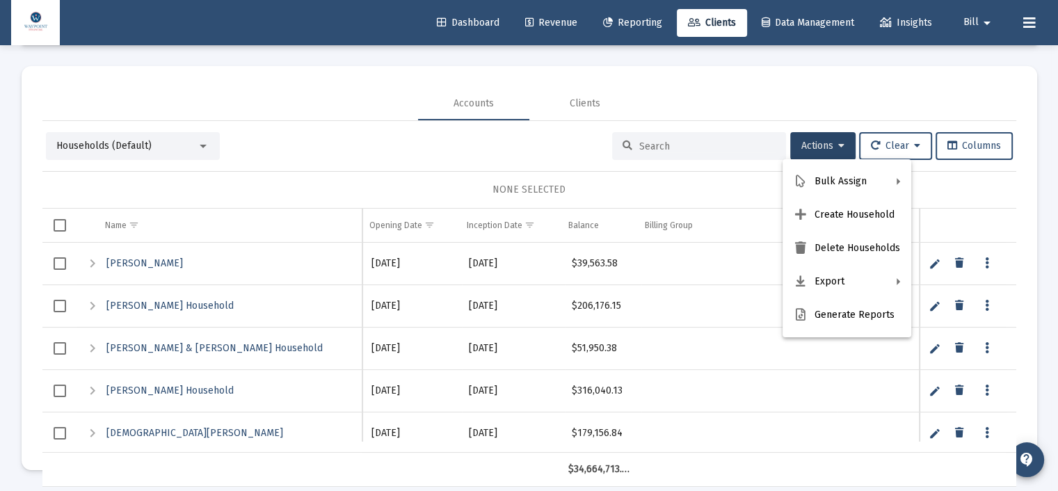
click at [305, 88] on div at bounding box center [529, 245] width 1058 height 491
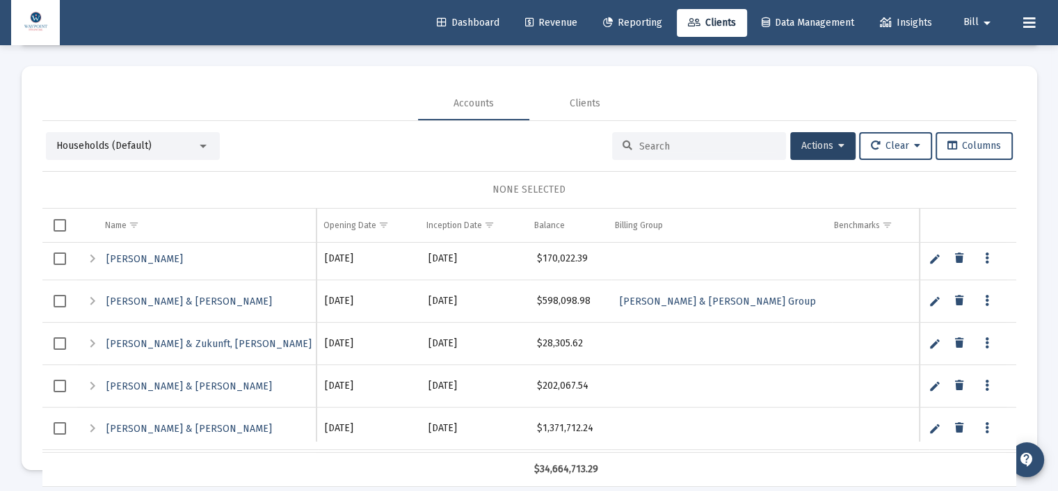
scroll to position [835, 0]
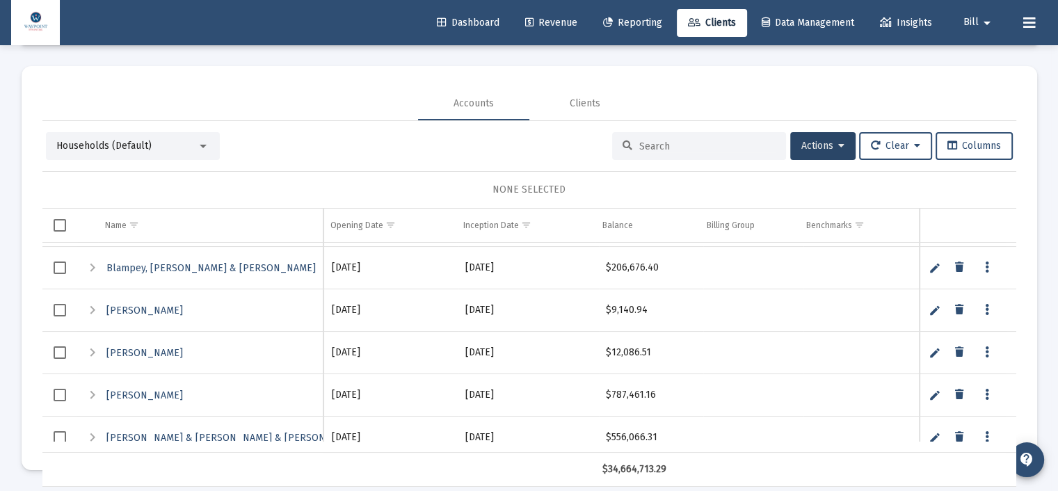
click at [557, 26] on span "Revenue" at bounding box center [551, 23] width 52 height 12
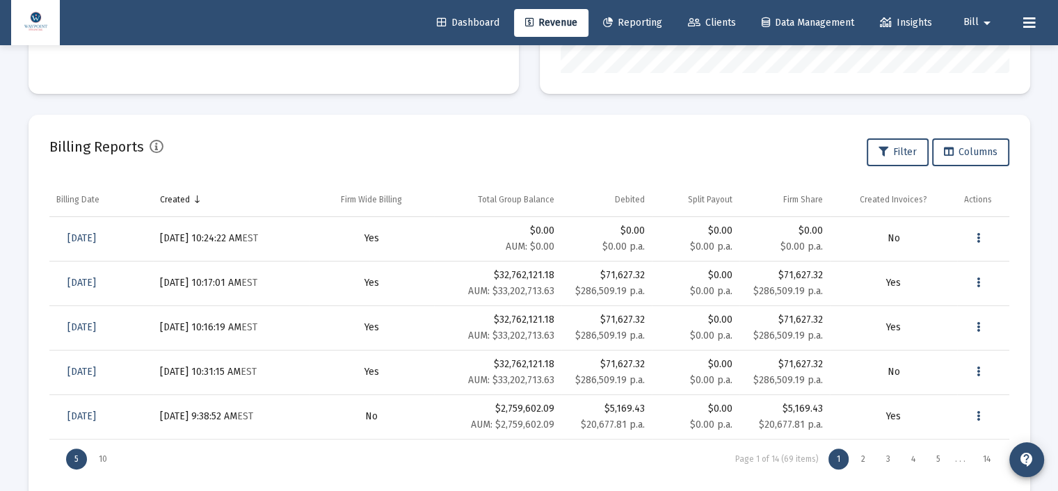
scroll to position [433, 0]
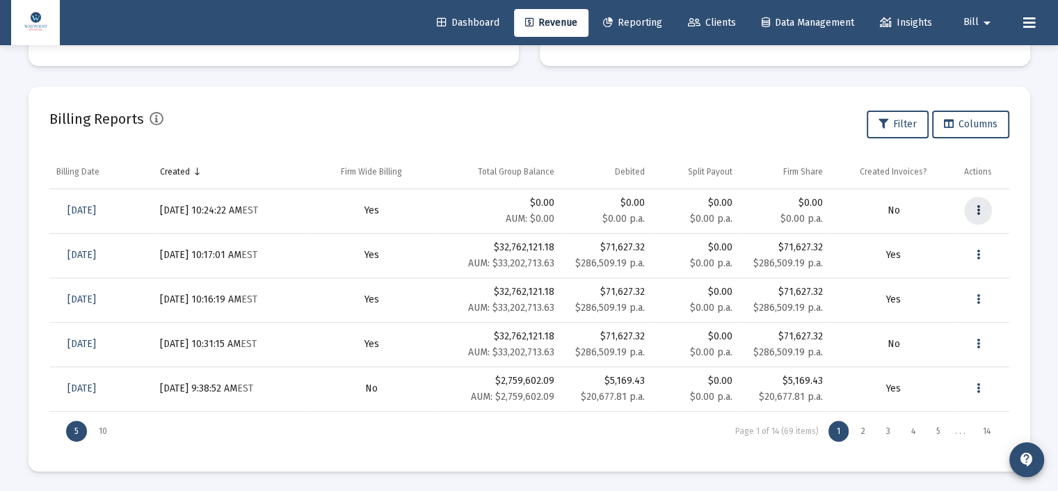
click at [979, 211] on button "Data grid" at bounding box center [978, 211] width 28 height 28
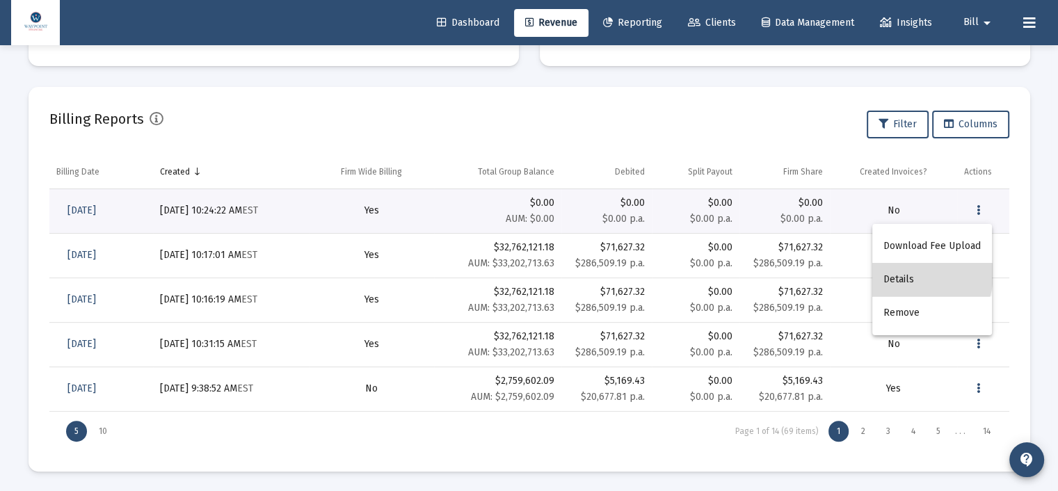
click at [910, 274] on button "Details" at bounding box center [932, 279] width 120 height 33
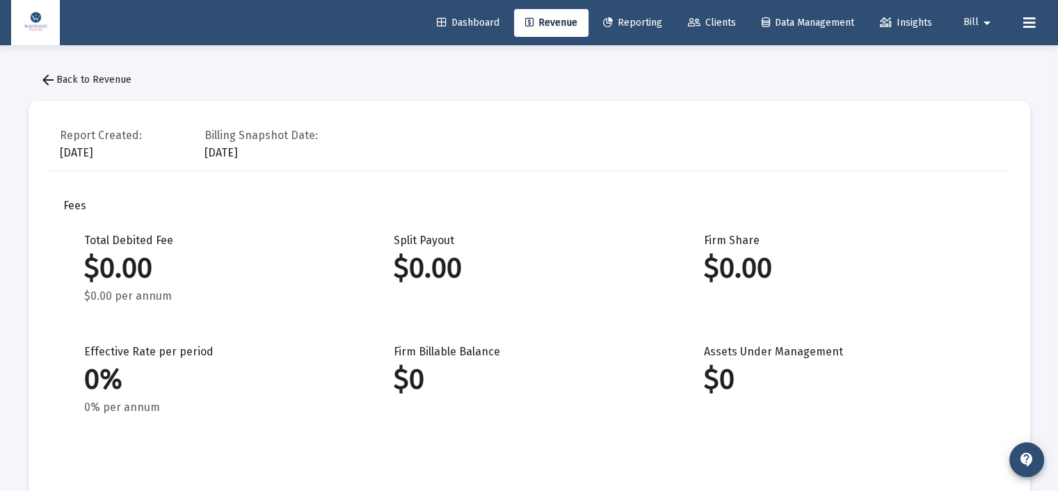
click at [555, 30] on link "Revenue" at bounding box center [551, 23] width 74 height 28
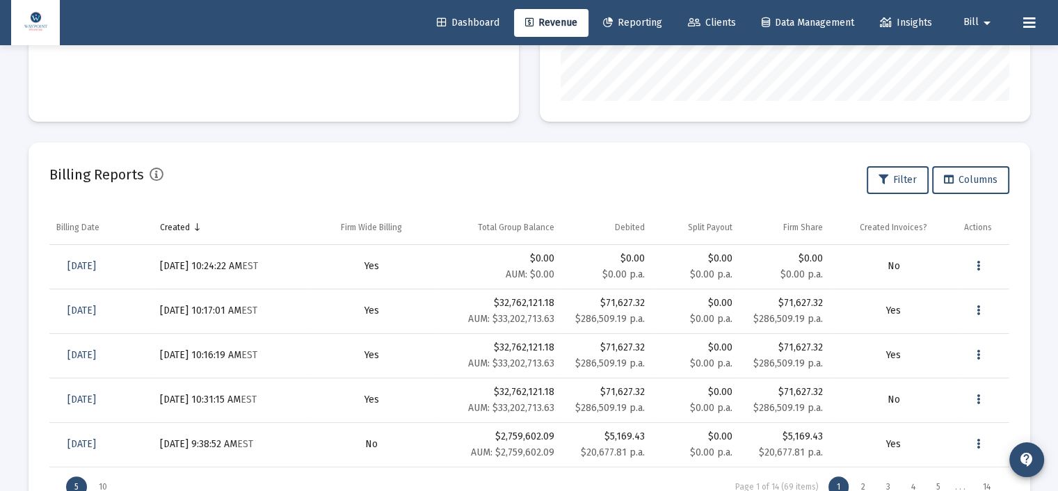
scroll to position [348, 0]
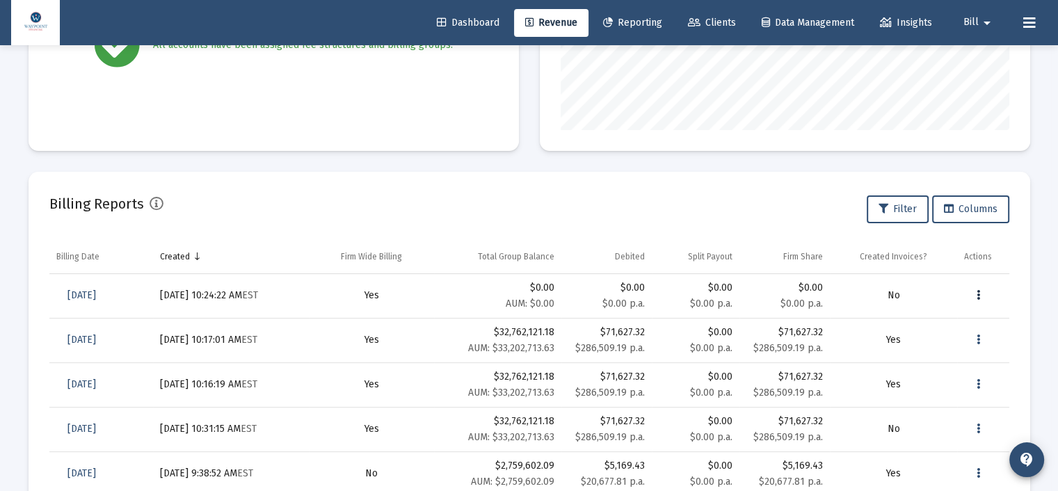
click at [981, 296] on button "Data grid" at bounding box center [978, 296] width 28 height 28
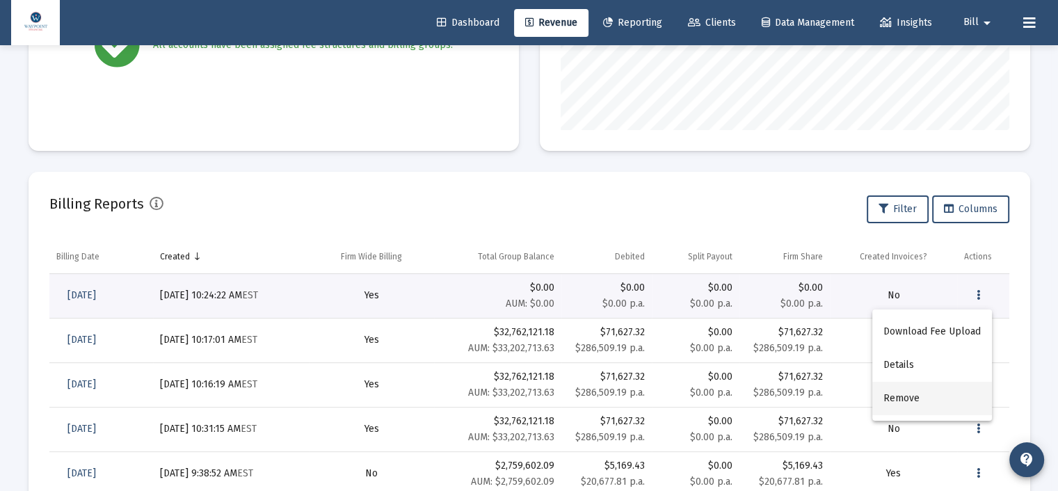
click at [906, 405] on button "Remove" at bounding box center [932, 398] width 120 height 33
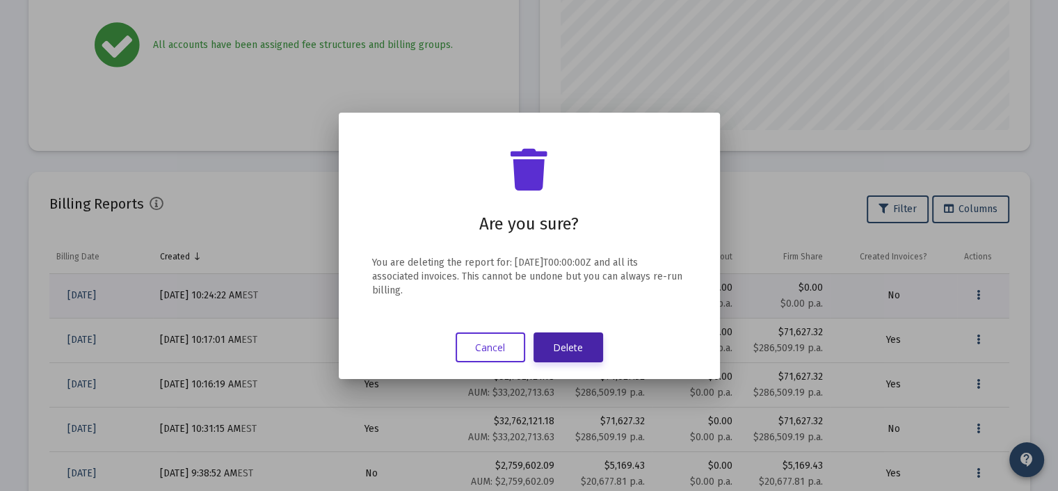
click at [579, 347] on button "Delete" at bounding box center [569, 348] width 70 height 30
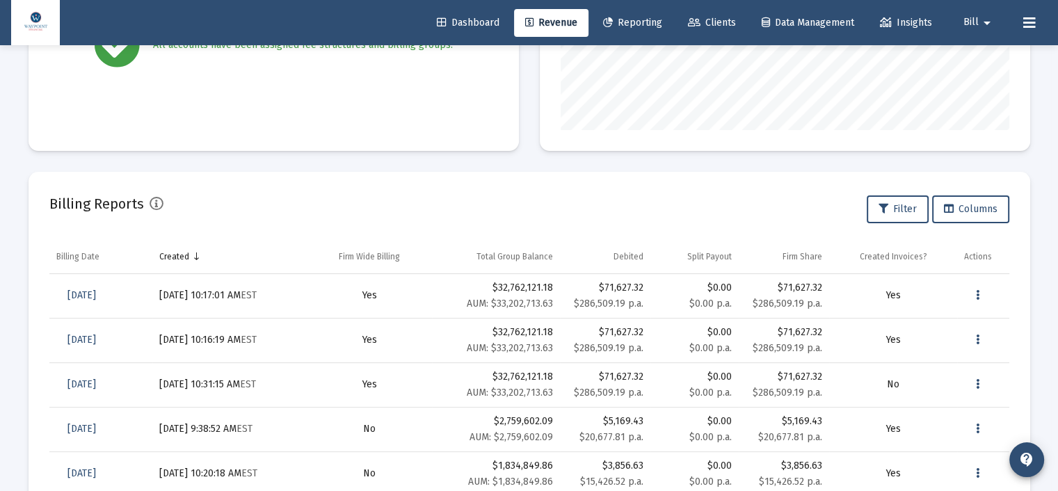
click at [500, 195] on div "Billing Reports Filter Columns" at bounding box center [529, 209] width 960 height 33
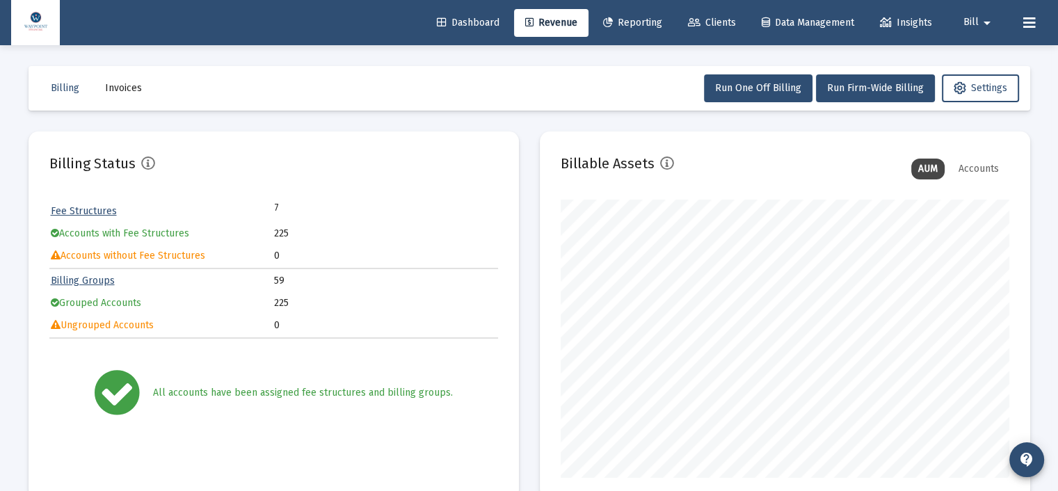
scroll to position [0, 0]
click at [106, 278] on link "Billing Groups" at bounding box center [83, 281] width 64 height 12
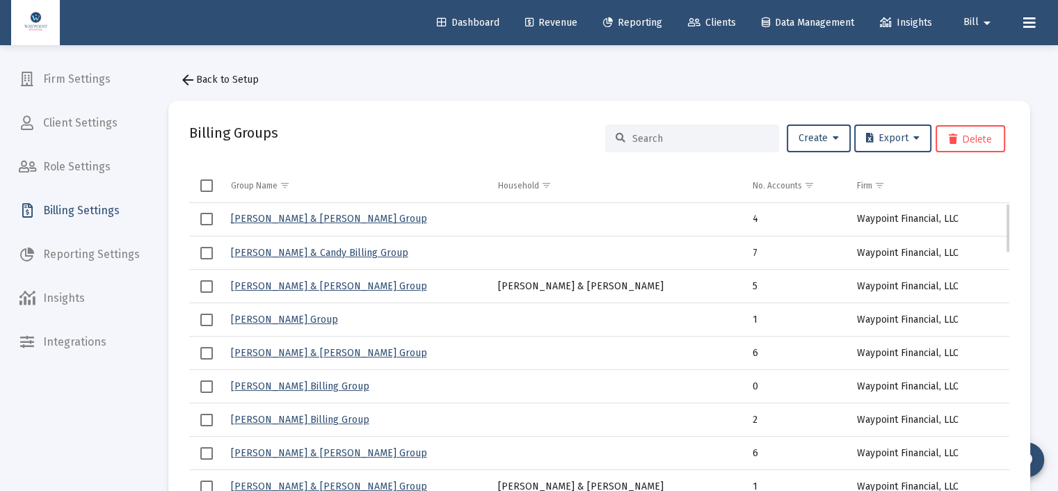
click at [323, 385] on link "[PERSON_NAME] Billing Group" at bounding box center [300, 387] width 138 height 12
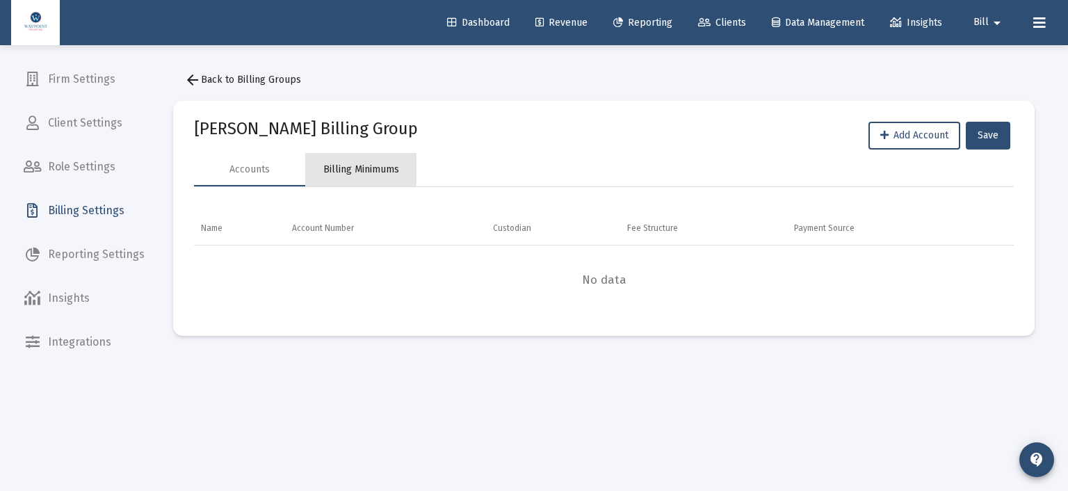
click at [365, 166] on div "Billing Minimums" at bounding box center [361, 170] width 76 height 14
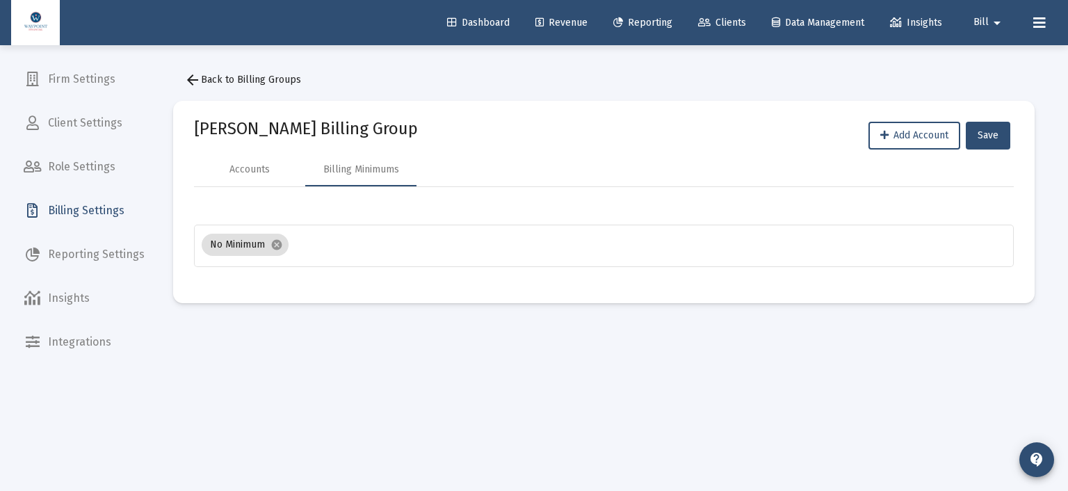
click at [857, 397] on mat-sidenav-content "arrow_back Back to Billing Groups [PERSON_NAME] Billing Group Add Account Save …" at bounding box center [604, 245] width 904 height 401
click at [206, 75] on span "arrow_back Back to Billing Groups" at bounding box center [242, 80] width 117 height 12
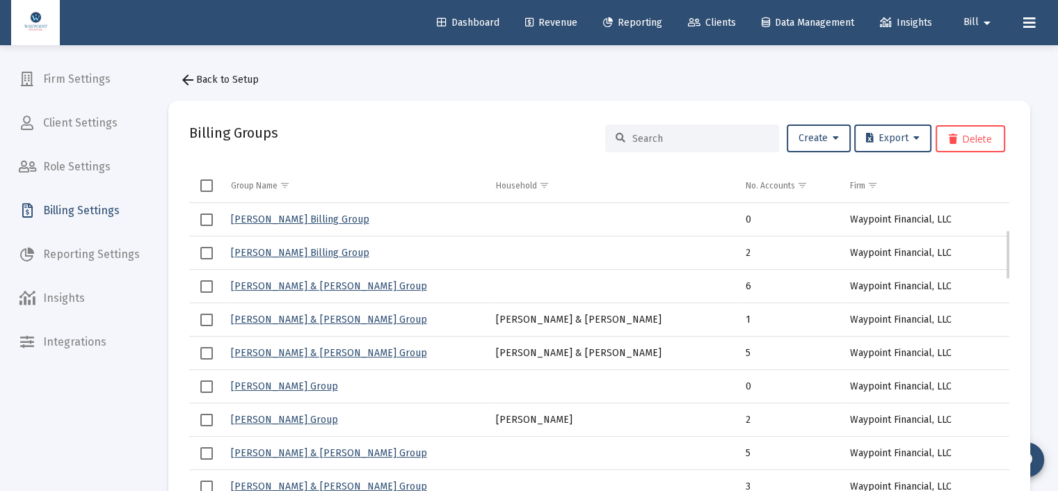
scroll to position [223, 0]
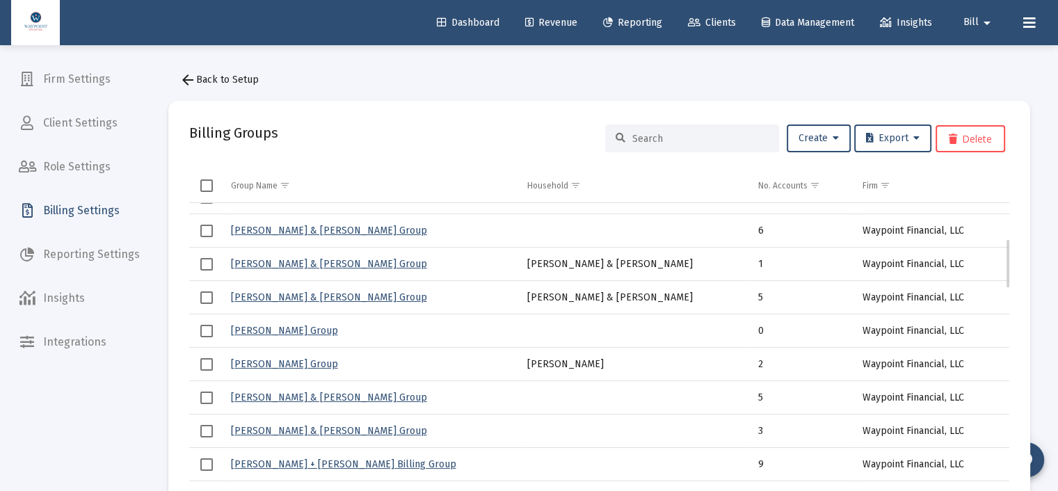
click at [211, 330] on span "Select row" at bounding box center [206, 331] width 13 height 13
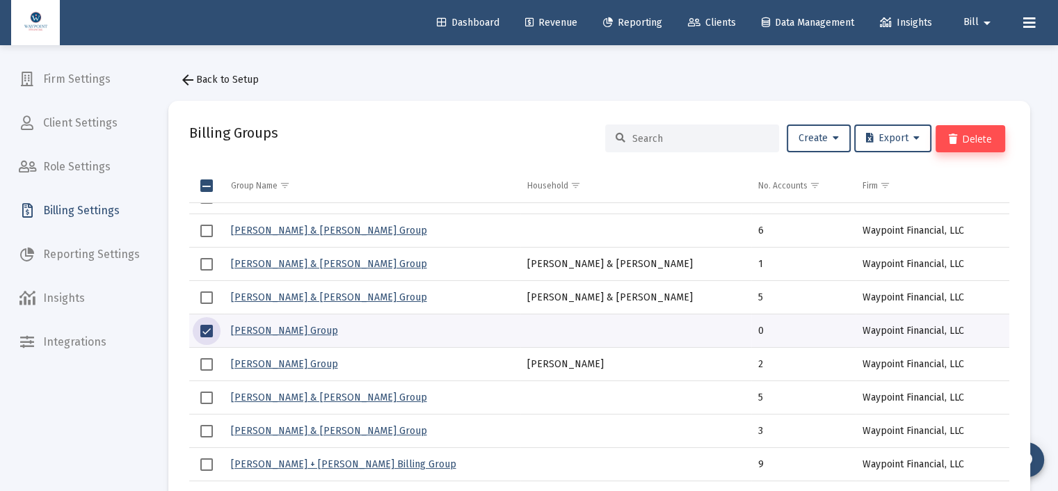
click at [992, 136] on button "Delete" at bounding box center [971, 138] width 70 height 27
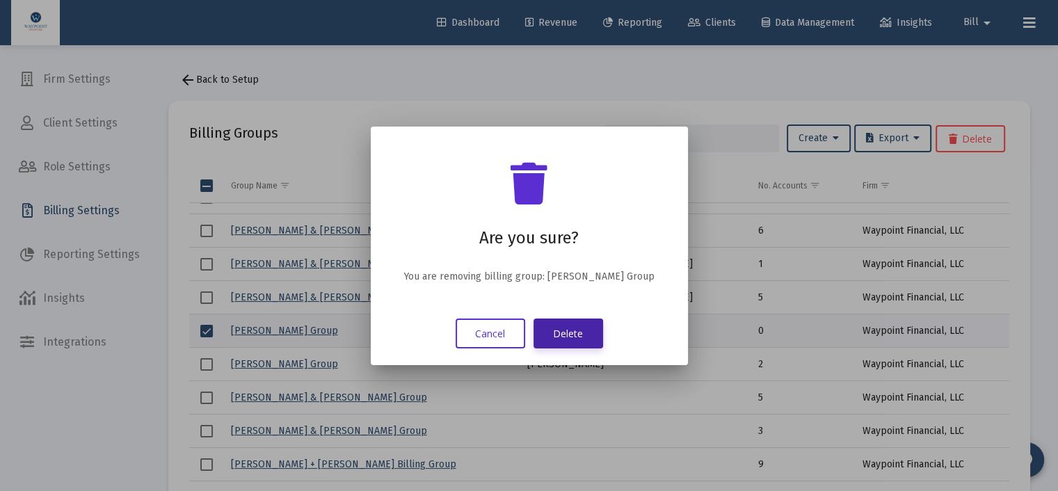
click at [554, 337] on button "Delete" at bounding box center [569, 334] width 70 height 30
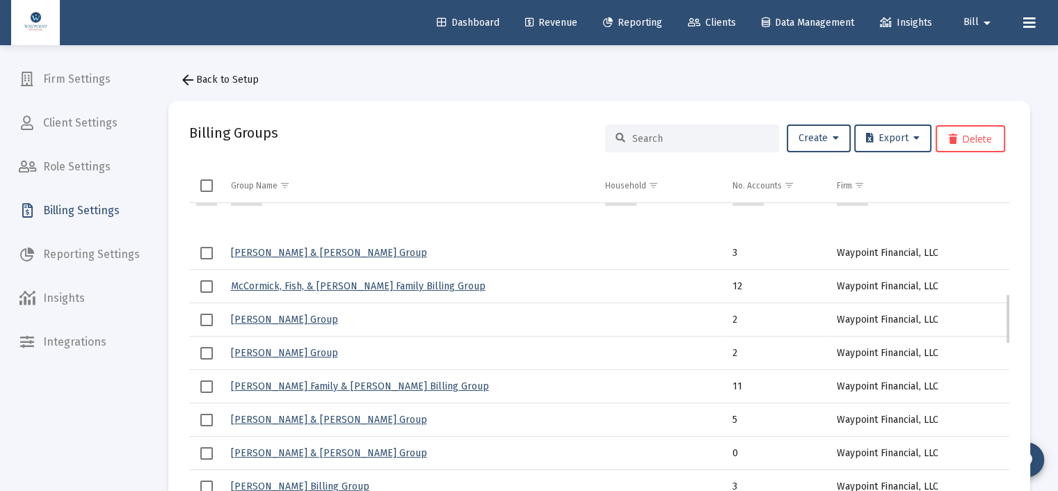
scroll to position [557, 0]
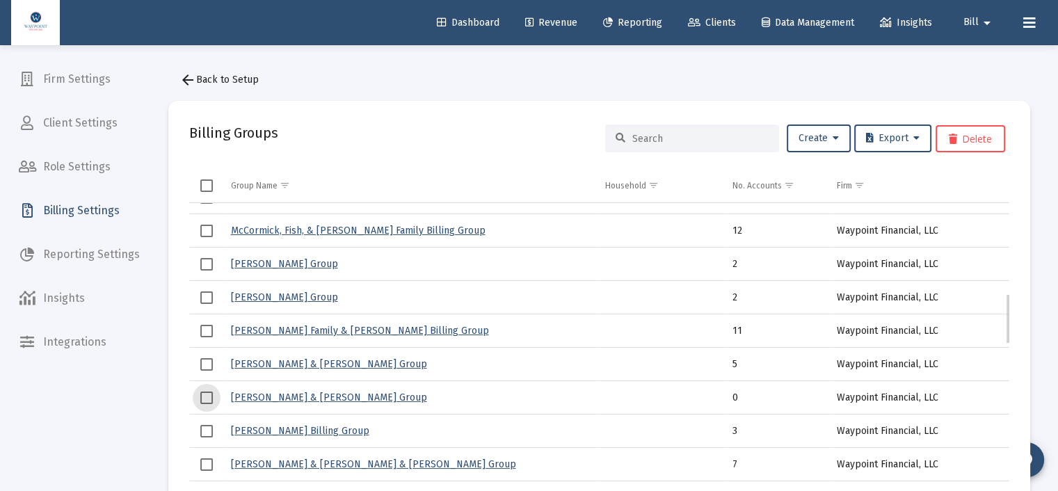
click at [203, 399] on span "Select row" at bounding box center [206, 398] width 13 height 13
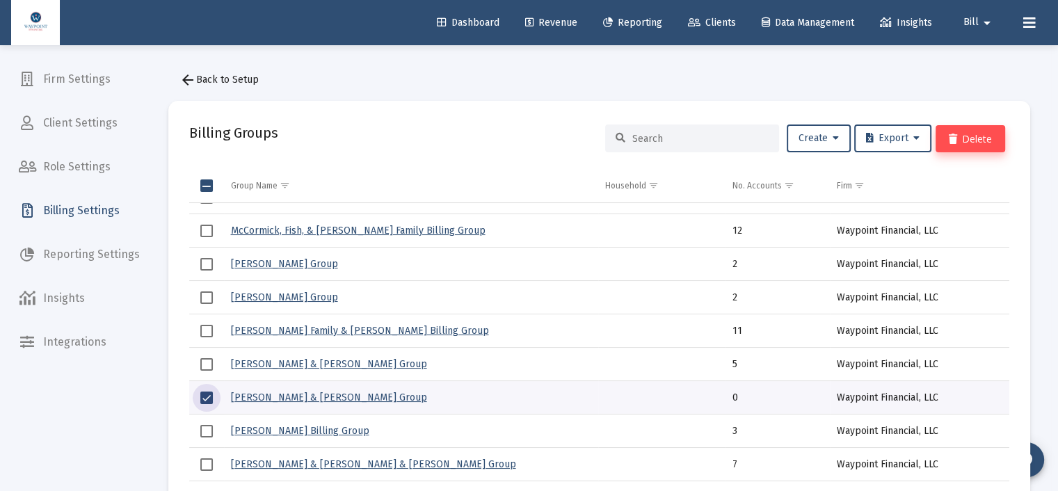
click at [979, 138] on button "Delete" at bounding box center [971, 138] width 70 height 27
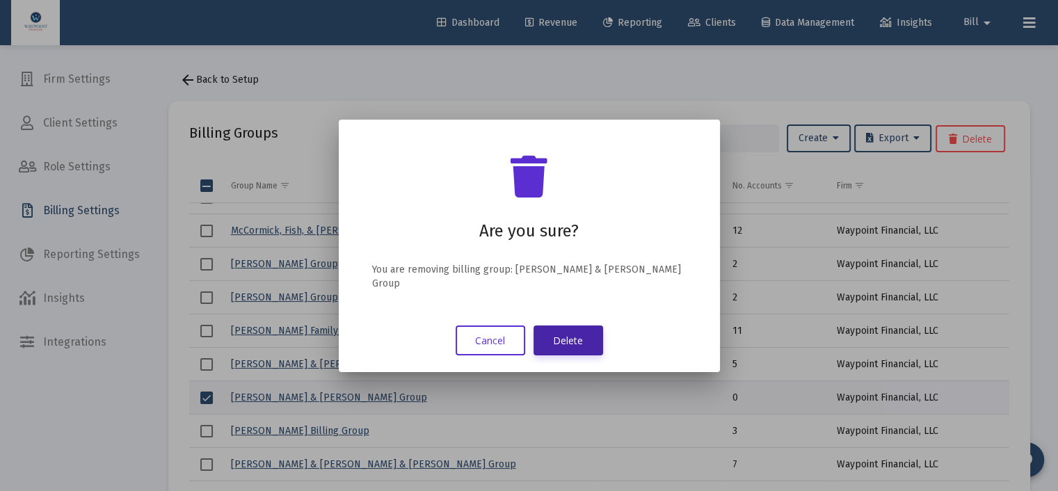
click at [589, 328] on button "Delete" at bounding box center [569, 341] width 70 height 30
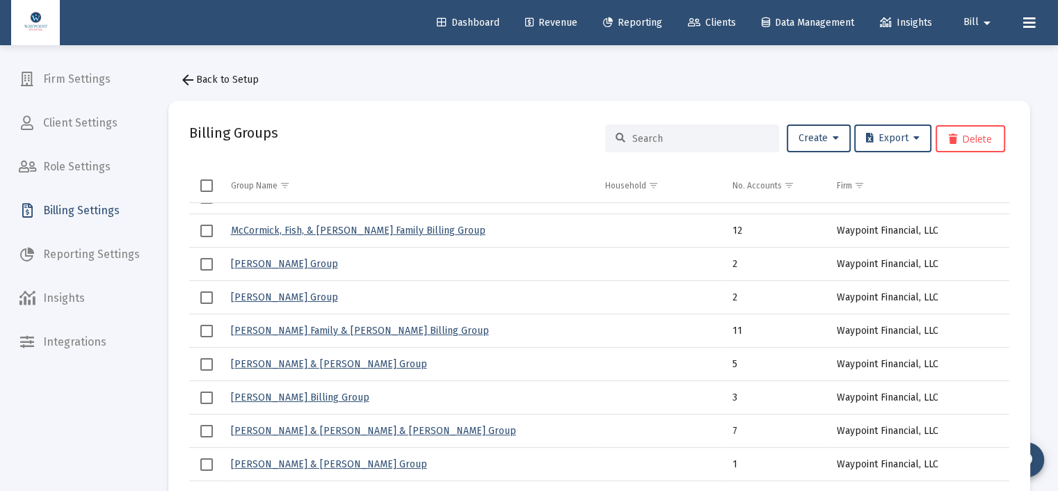
click at [557, 2] on div "Dashboard Revenue Reporting Clients Data Management Insights Bill arrow_drop_do…" at bounding box center [529, 22] width 1036 height 45
click at [551, 24] on span "Revenue" at bounding box center [551, 23] width 52 height 12
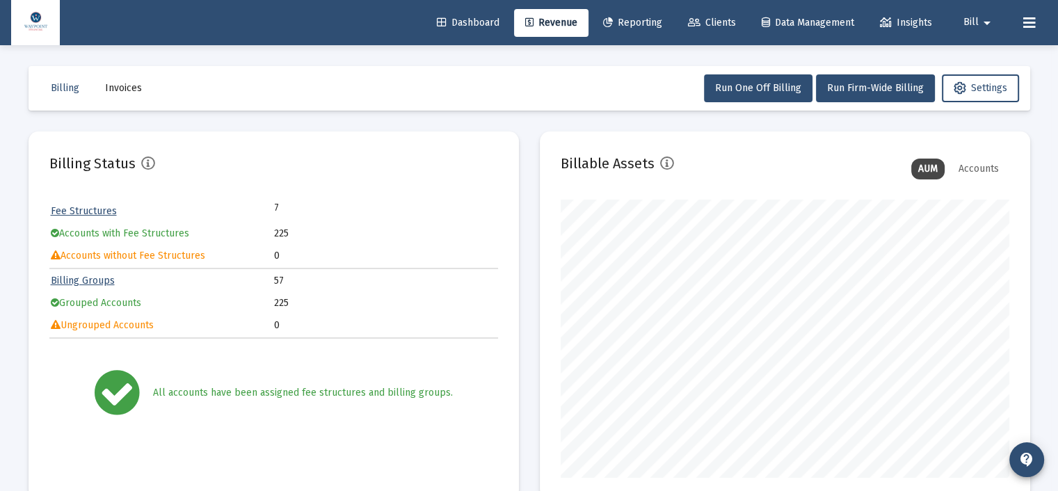
scroll to position [278, 449]
click at [821, 19] on span "Data Management" at bounding box center [808, 23] width 93 height 12
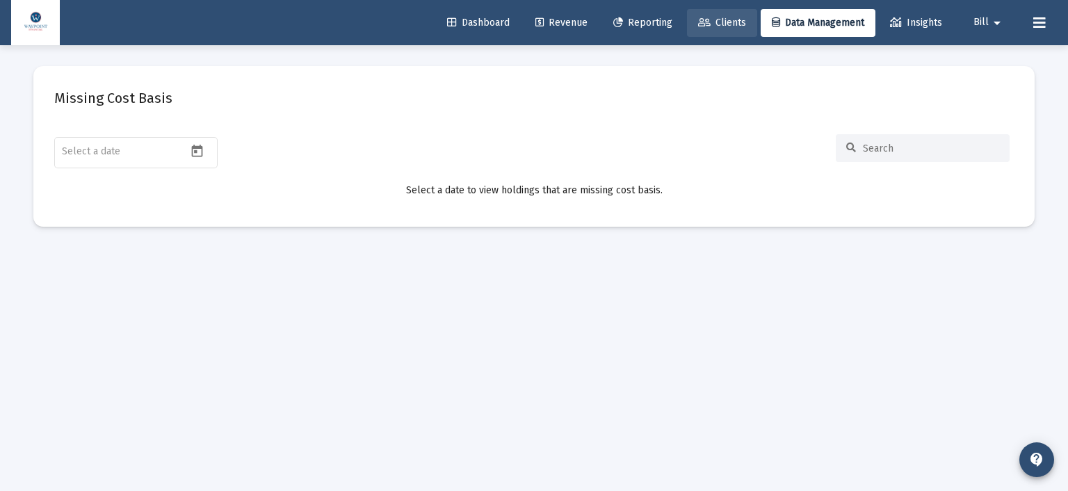
click at [710, 24] on span "Clients" at bounding box center [722, 23] width 48 height 12
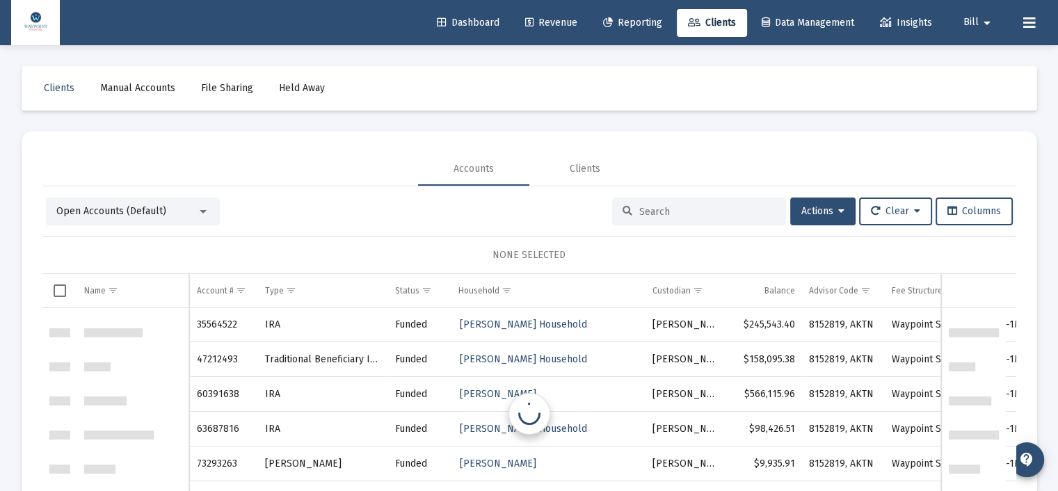
scroll to position [1386, 0]
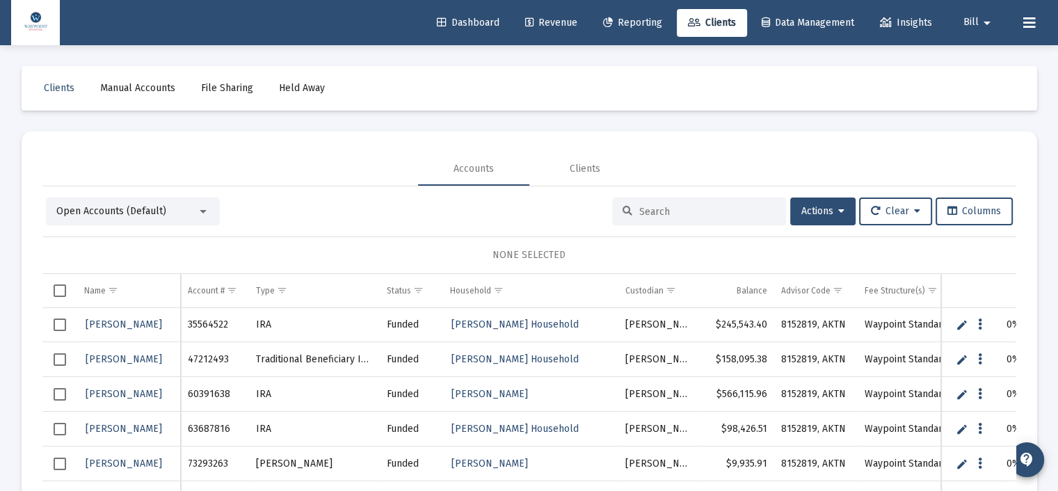
click at [142, 214] on span "Open Accounts (Default)" at bounding box center [111, 211] width 110 height 12
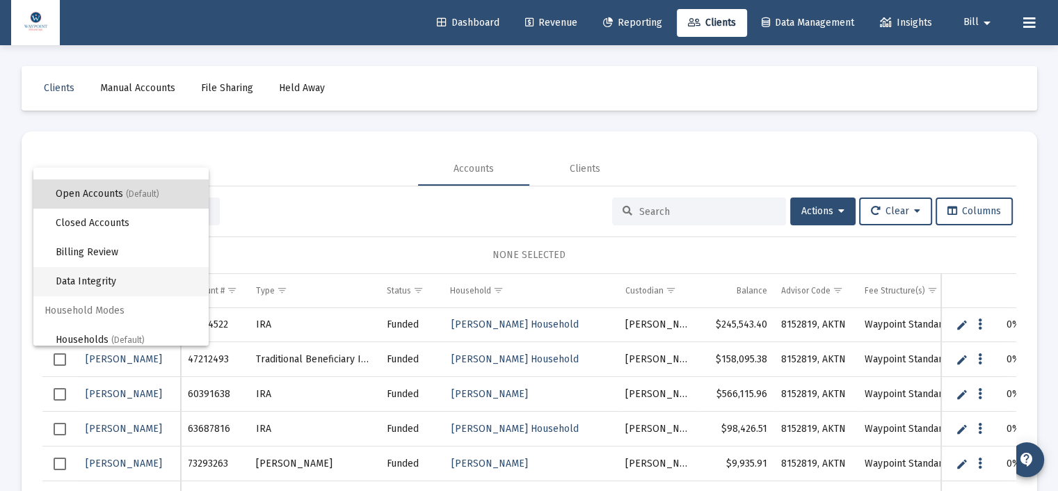
scroll to position [26, 0]
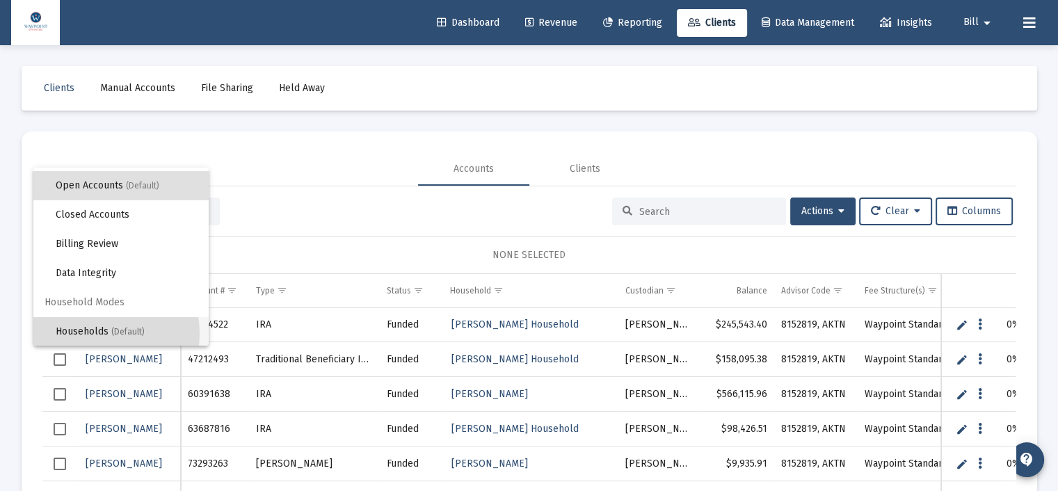
click at [97, 333] on span "Households (Default)" at bounding box center [127, 331] width 142 height 29
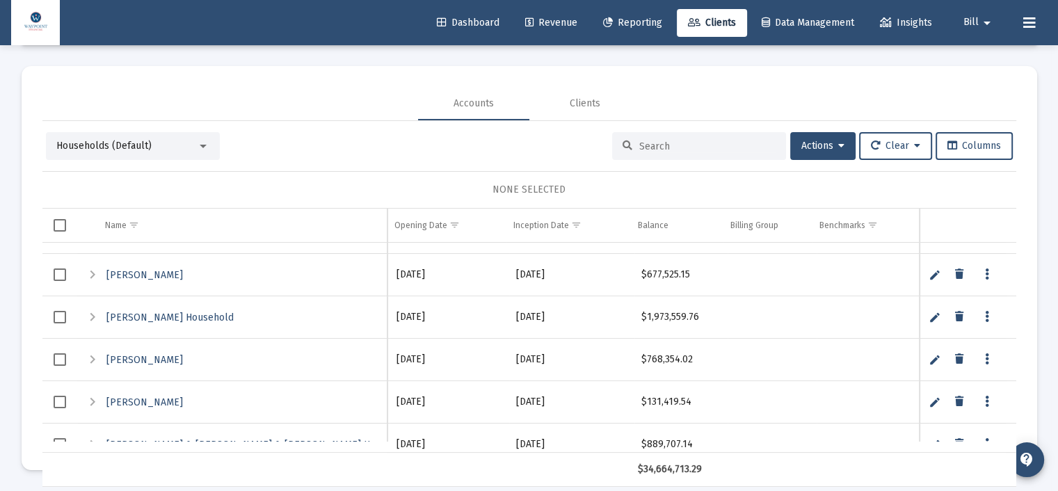
scroll to position [1750, 0]
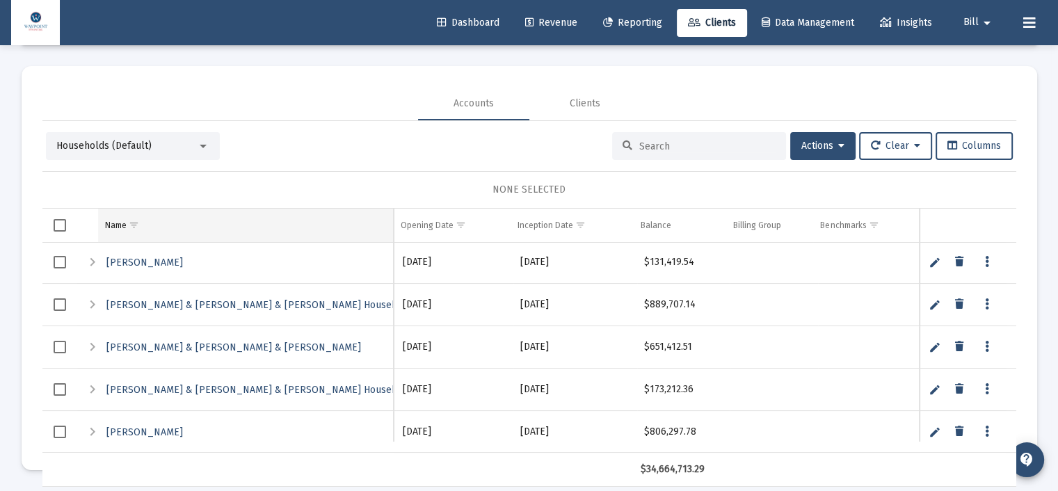
click at [129, 225] on span "Show filter options for column 'Name'" at bounding box center [134, 225] width 10 height 10
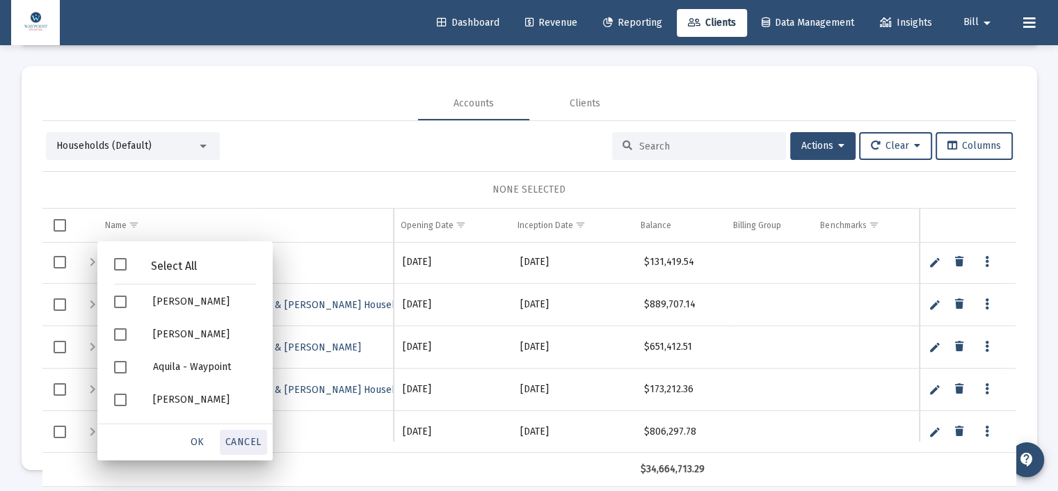
click at [256, 445] on span "Cancel" at bounding box center [243, 442] width 36 height 12
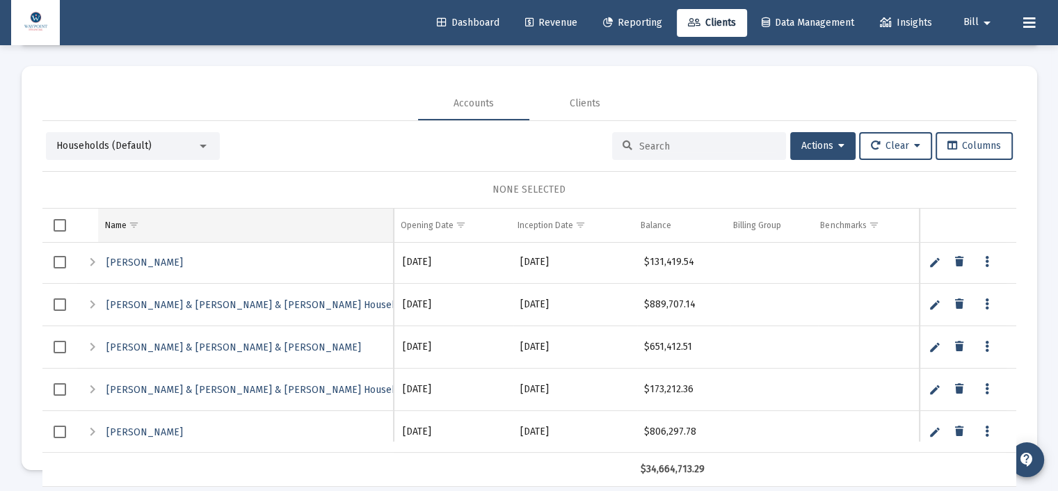
click at [137, 224] on span "Show filter options for column 'Name'" at bounding box center [134, 225] width 10 height 10
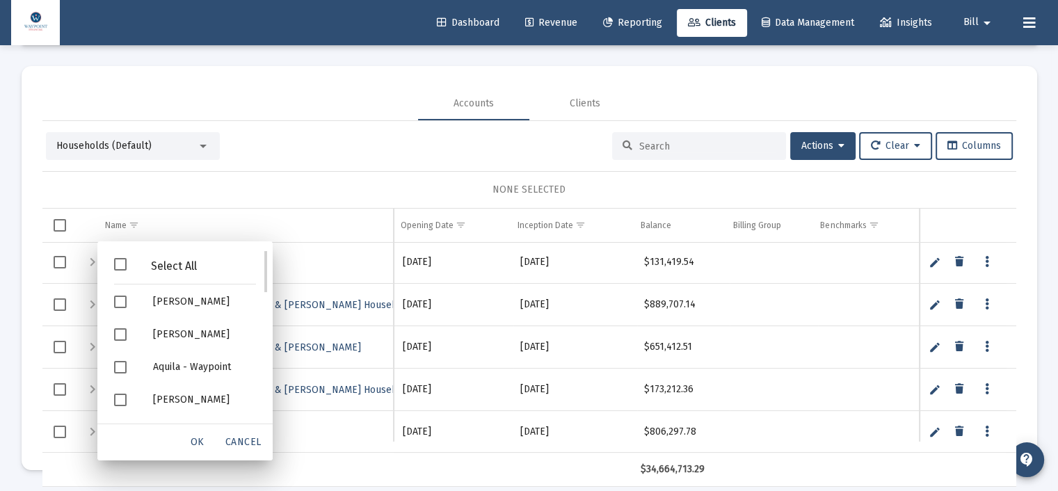
click at [118, 260] on span "Filter options" at bounding box center [120, 264] width 13 height 13
click at [200, 437] on span "OK" at bounding box center [198, 442] width 14 height 12
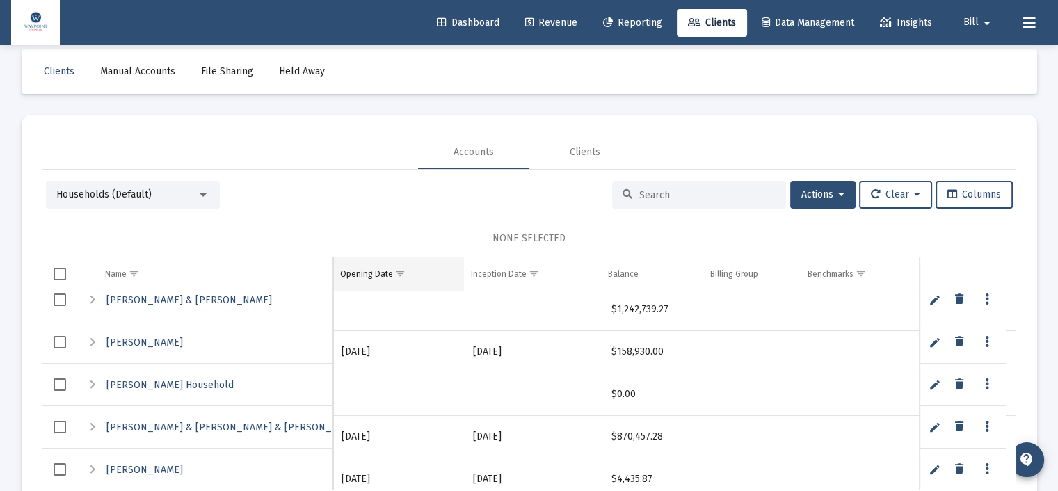
scroll to position [0, 0]
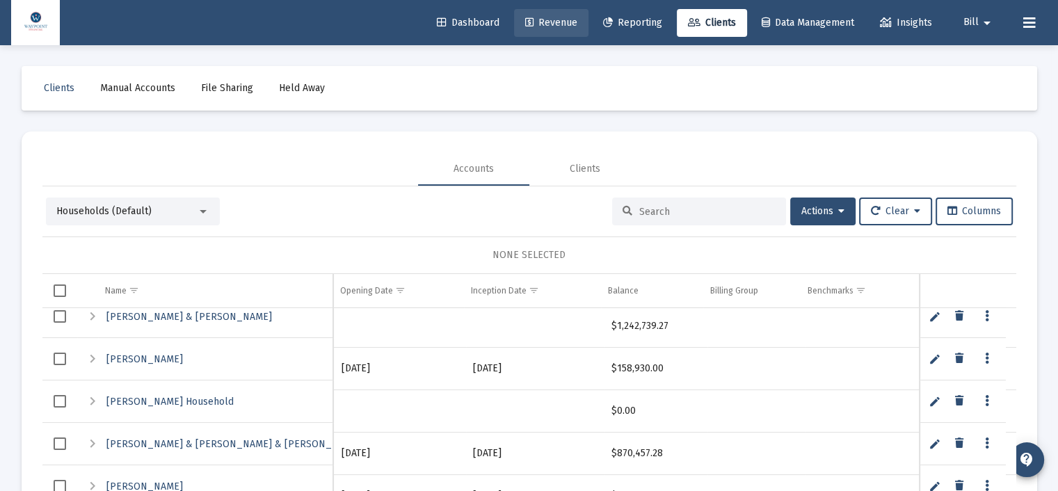
click at [548, 29] on link "Revenue" at bounding box center [551, 23] width 74 height 28
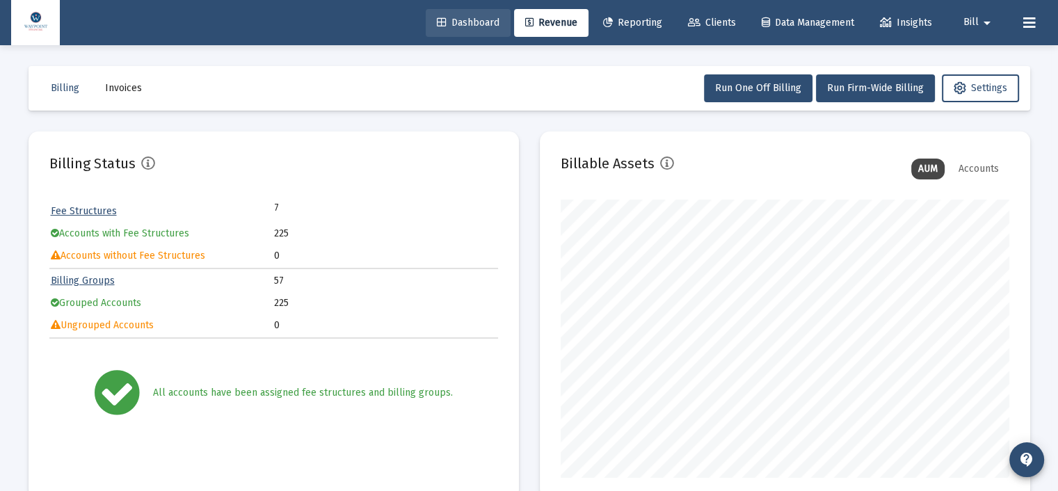
click at [456, 17] on span "Dashboard" at bounding box center [468, 23] width 63 height 12
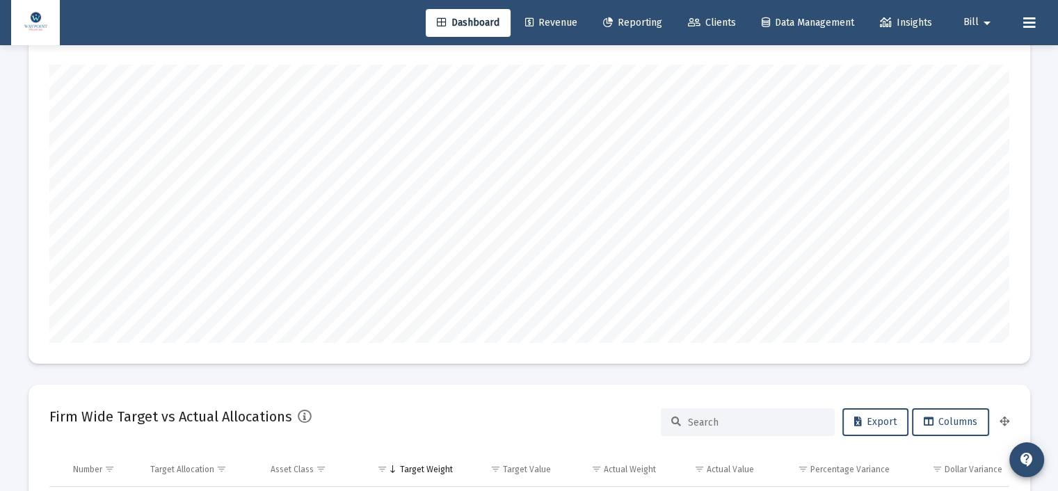
scroll to position [139, 0]
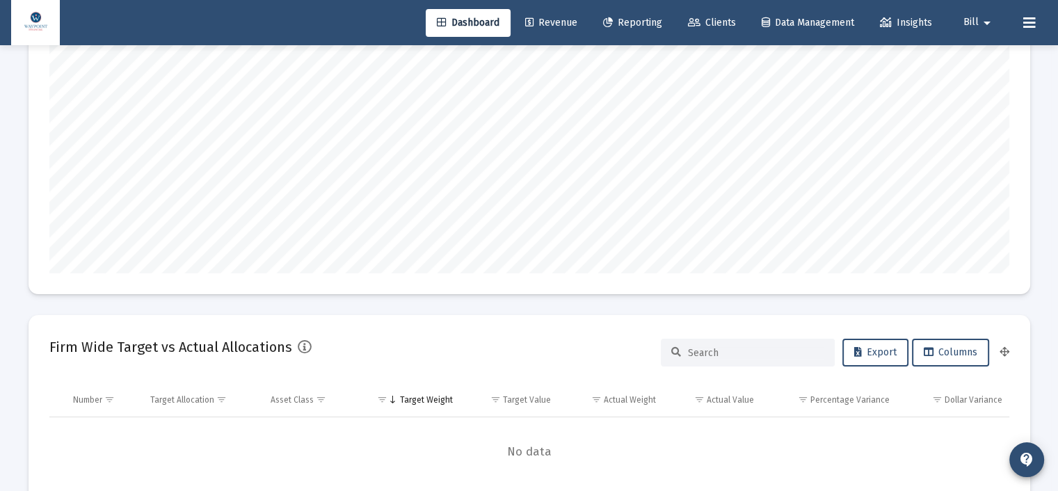
click at [710, 22] on span "Clients" at bounding box center [712, 23] width 48 height 12
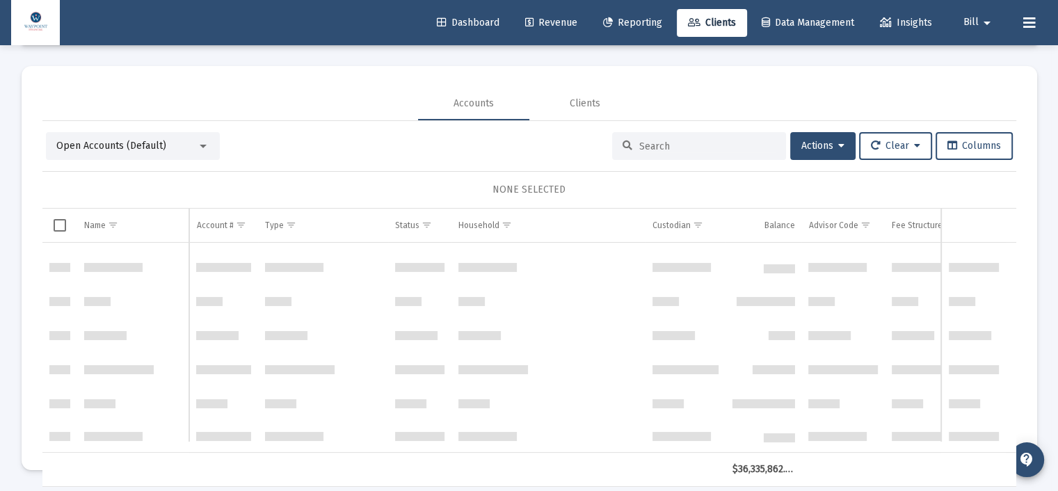
scroll to position [1386, 0]
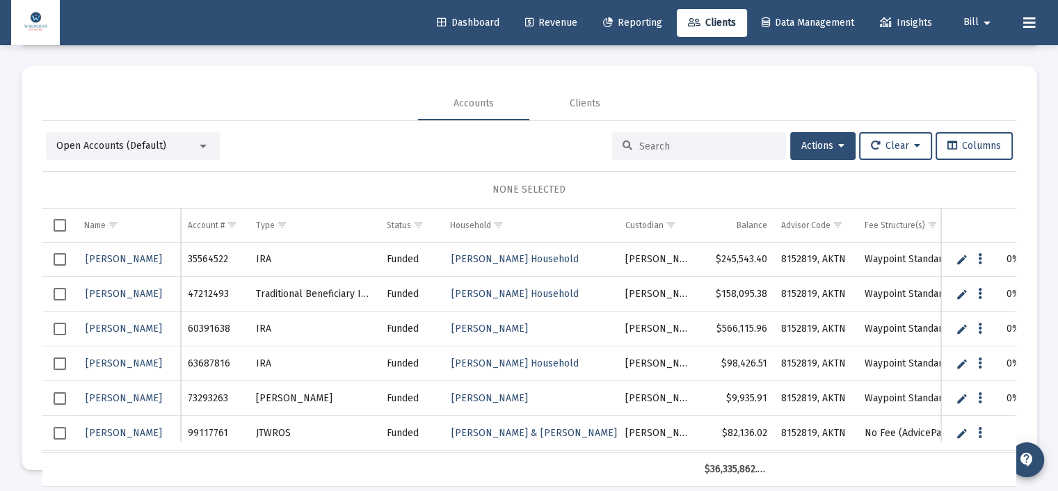
click at [187, 146] on div "Open Accounts (Default)" at bounding box center [126, 146] width 141 height 14
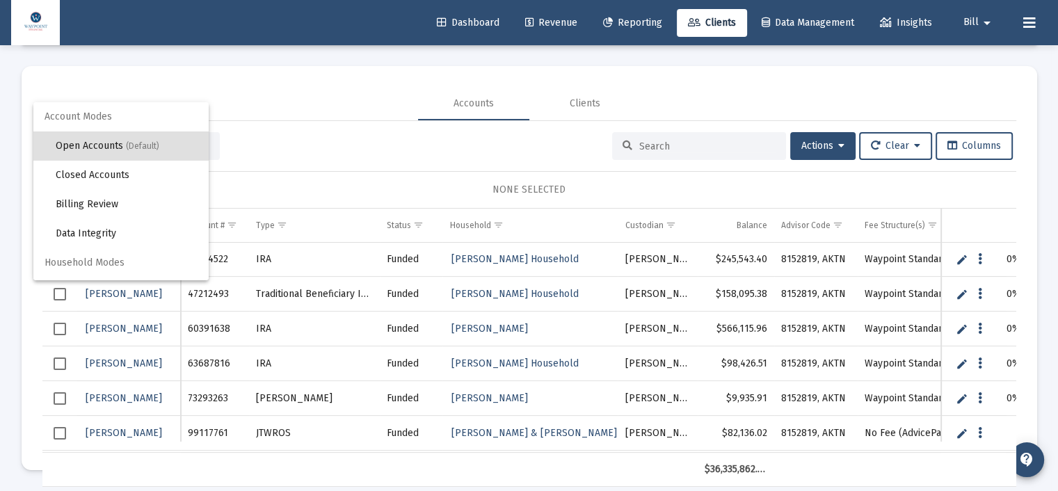
scroll to position [26, 0]
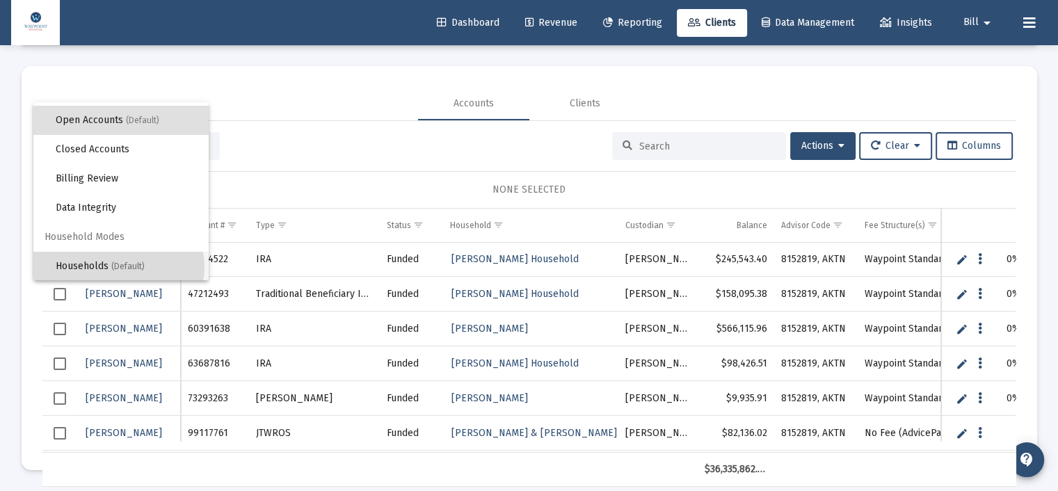
click at [118, 266] on span "(Default)" at bounding box center [127, 267] width 33 height 10
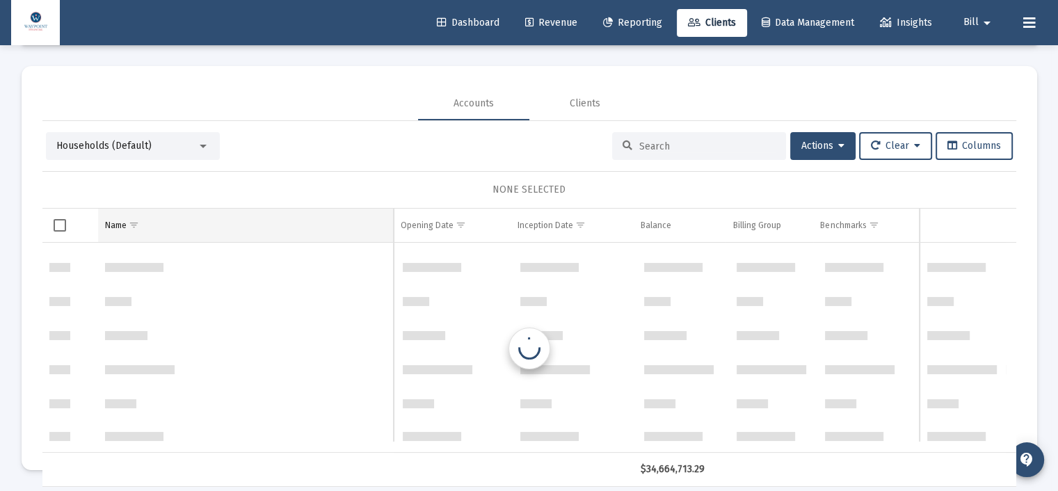
scroll to position [1692, 0]
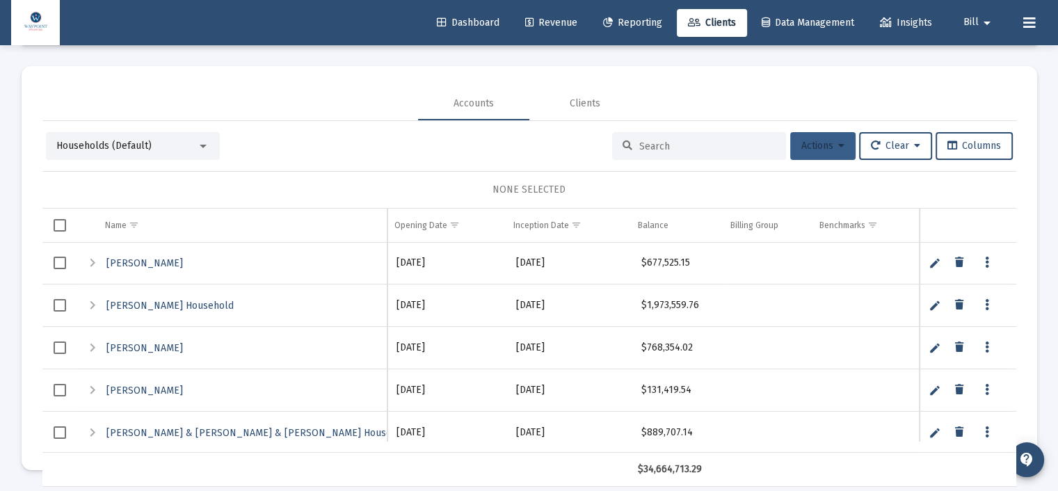
click at [844, 134] on button "Actions" at bounding box center [822, 146] width 65 height 28
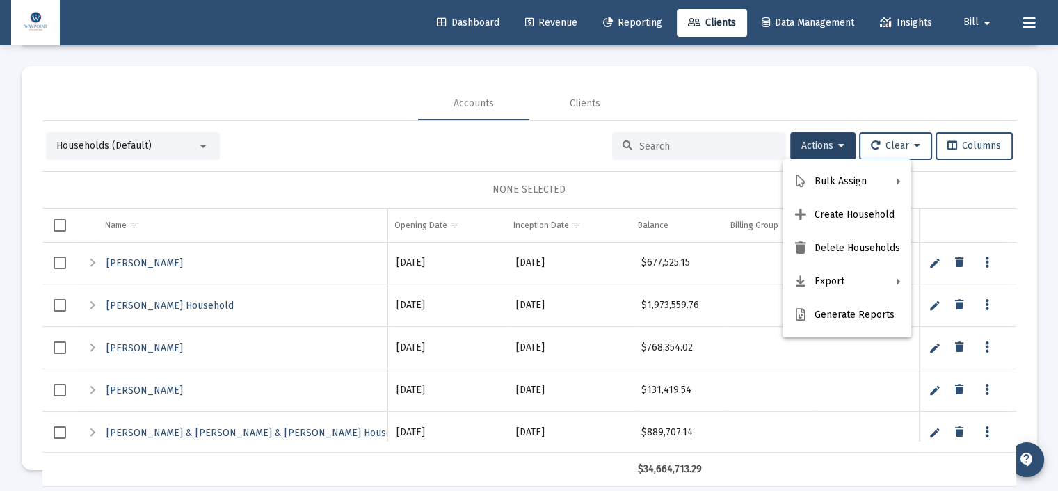
click at [57, 223] on div at bounding box center [529, 245] width 1058 height 491
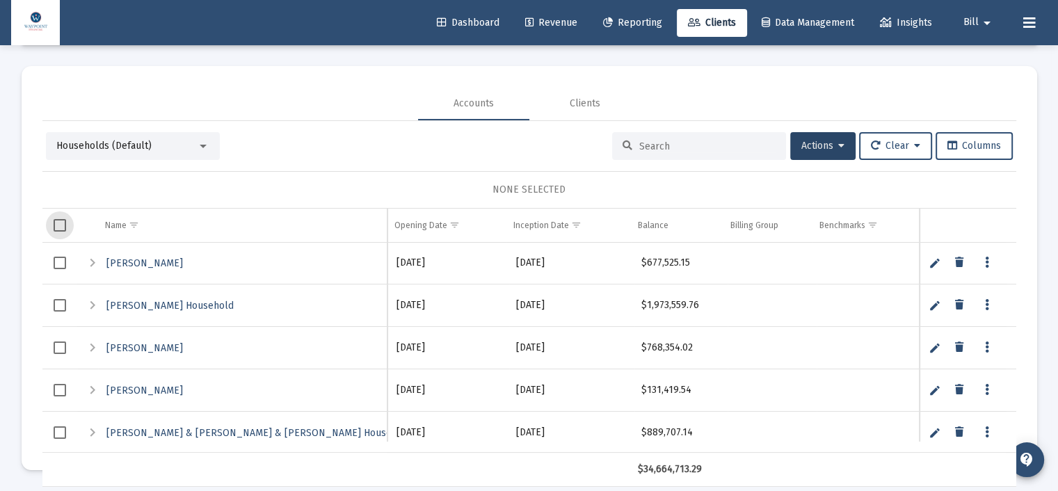
click at [59, 223] on span "Select all" at bounding box center [60, 225] width 13 height 13
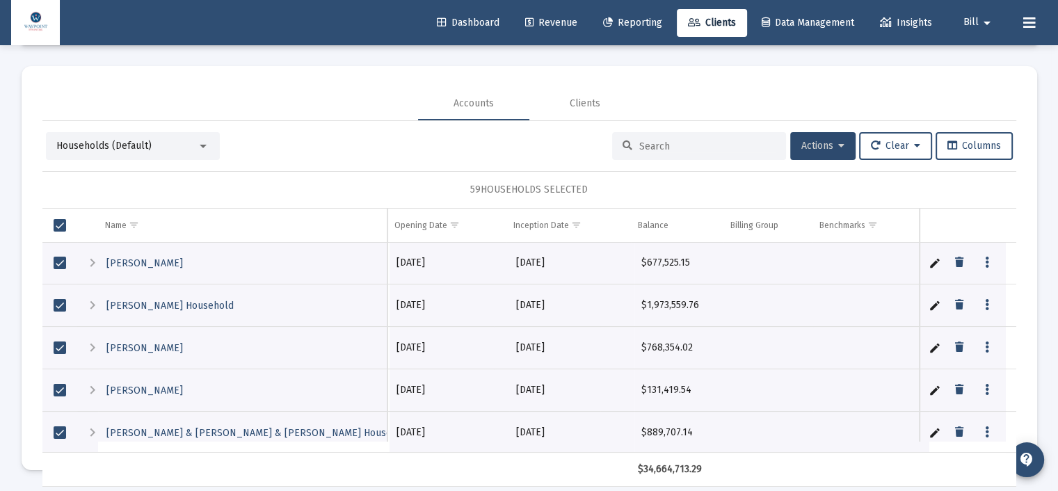
click at [838, 141] on button "Actions" at bounding box center [822, 146] width 65 height 28
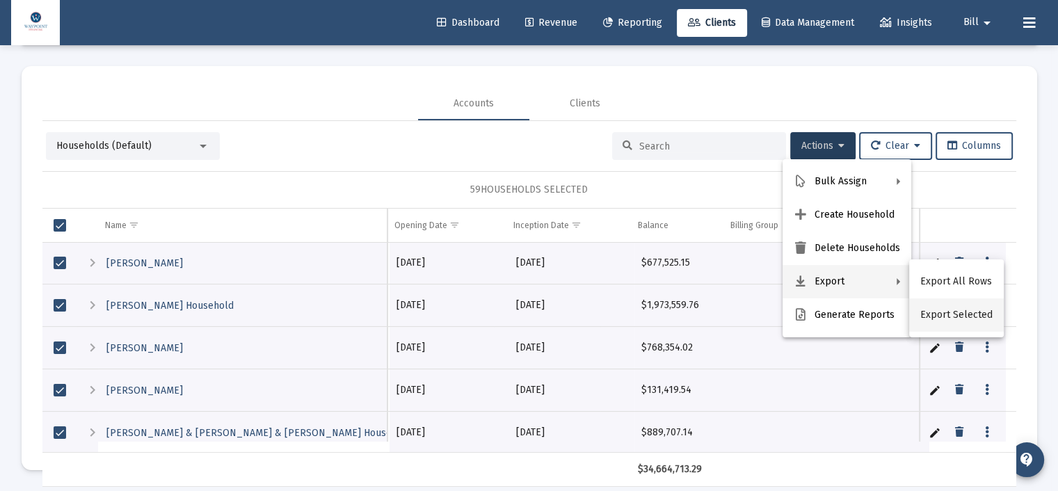
click at [940, 310] on button "Export Selected" at bounding box center [956, 314] width 95 height 33
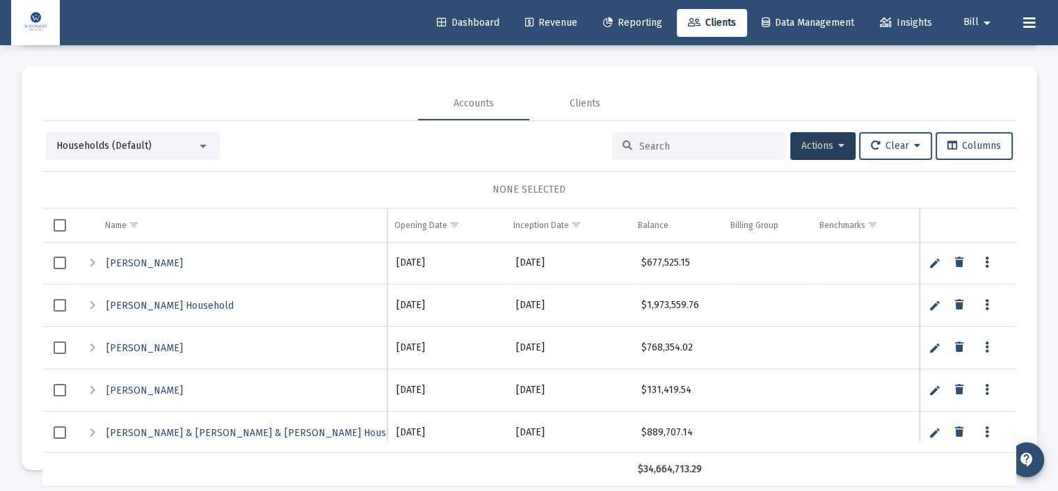
click at [536, 19] on span "Revenue" at bounding box center [551, 23] width 52 height 12
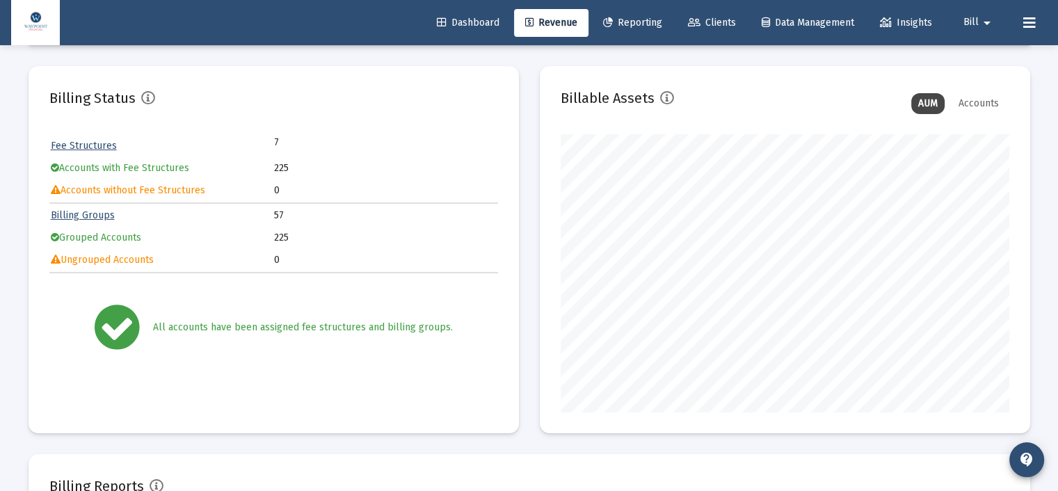
scroll to position [278, 449]
click at [92, 212] on link "Billing Groups" at bounding box center [83, 215] width 64 height 12
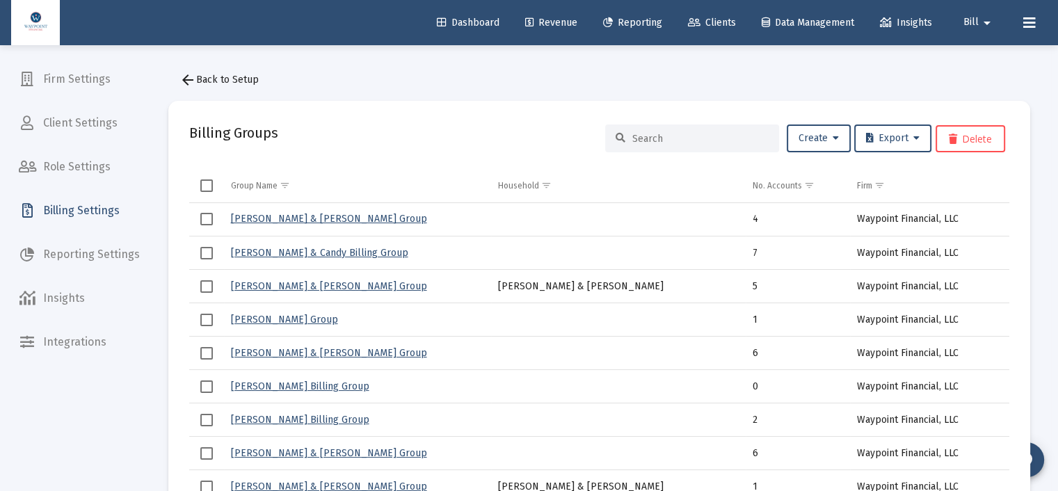
click at [733, 22] on link "Clients" at bounding box center [712, 23] width 70 height 28
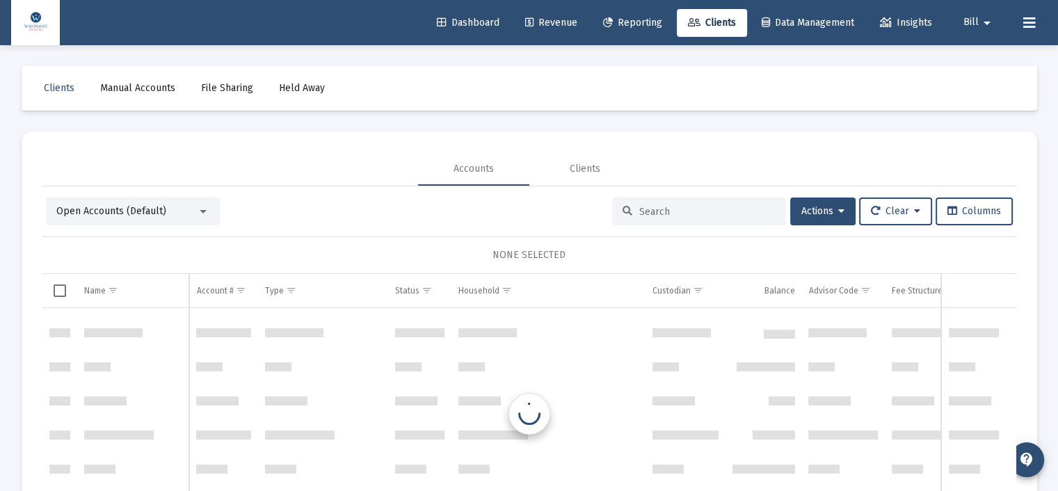
scroll to position [1386, 0]
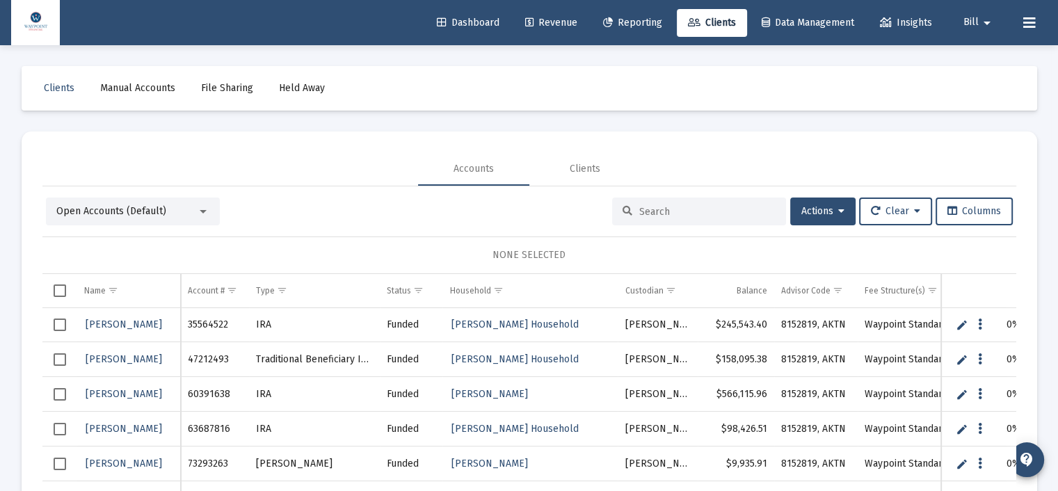
click at [671, 210] on input at bounding box center [707, 212] width 136 height 12
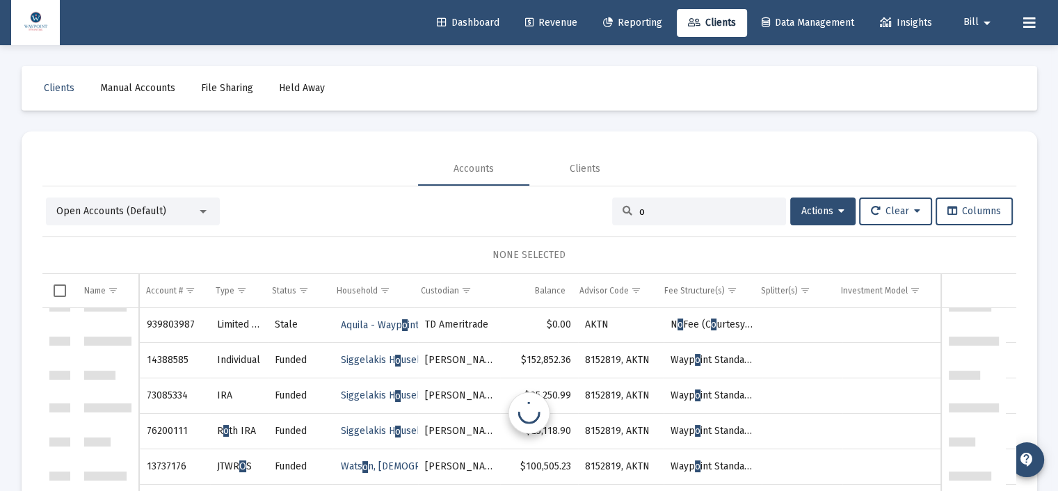
scroll to position [0, 0]
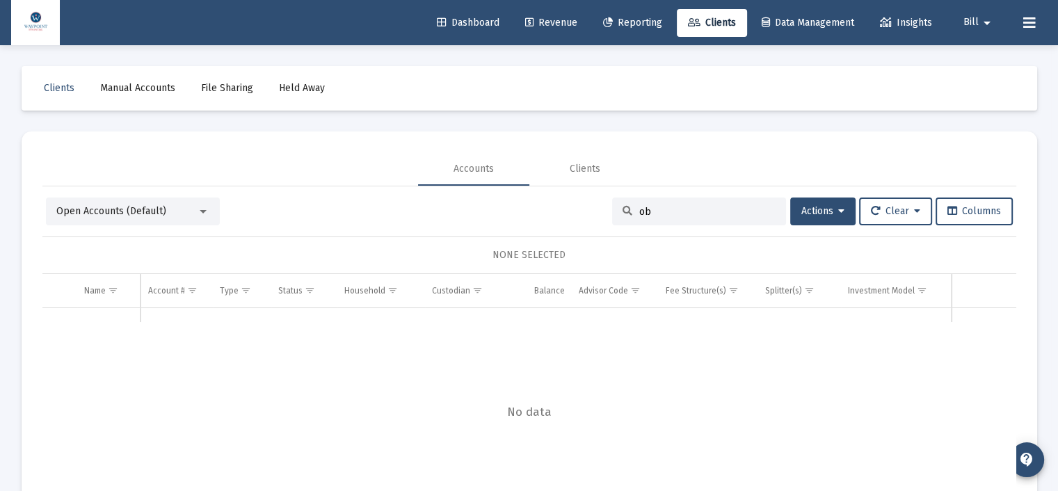
type input "o"
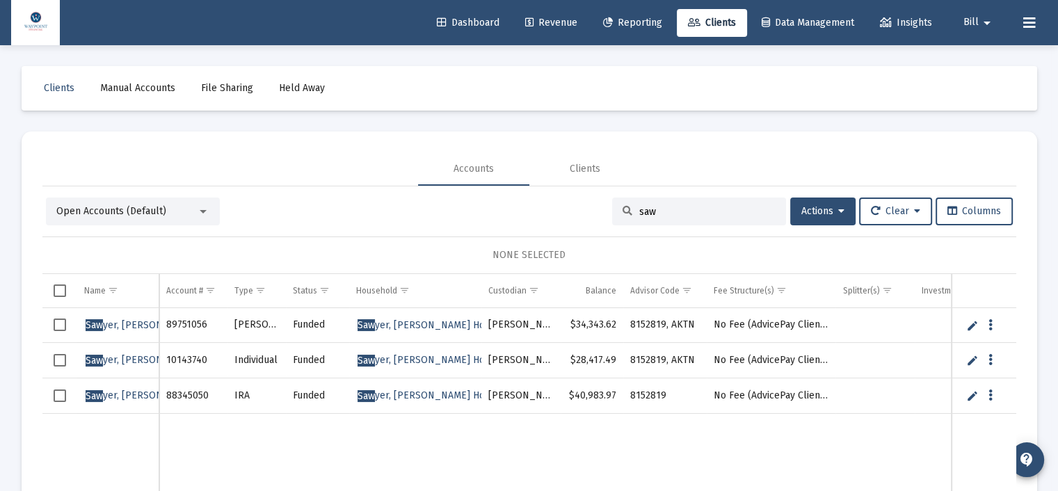
type input "saw"
click at [643, 22] on span "Reporting" at bounding box center [632, 23] width 59 height 12
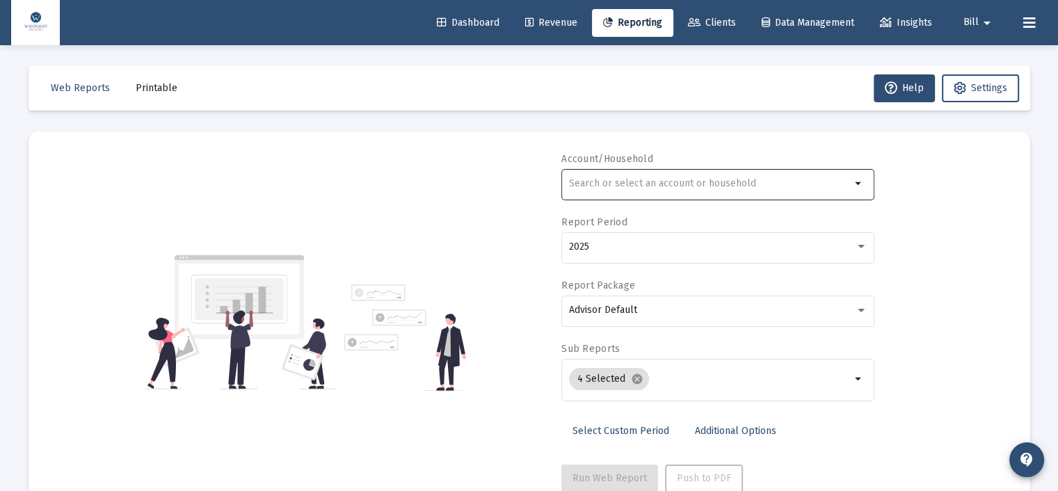
click at [858, 182] on mat-icon "arrow_drop_down" at bounding box center [859, 183] width 17 height 17
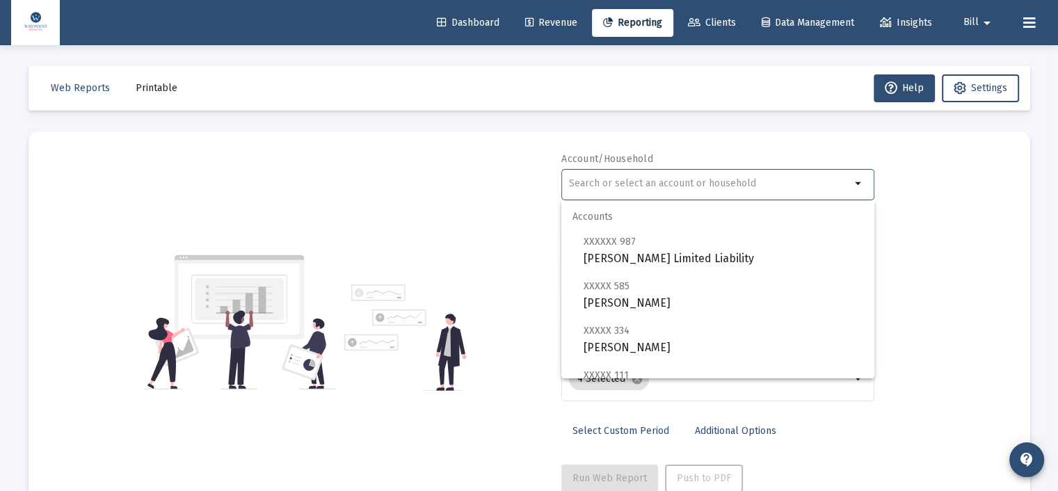
click at [779, 185] on input "text" at bounding box center [710, 183] width 282 height 11
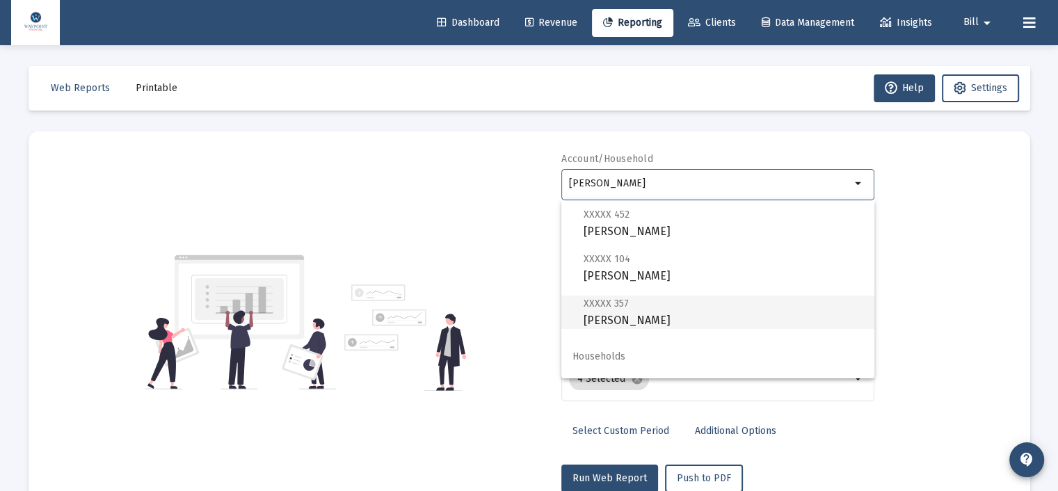
scroll to position [56, 0]
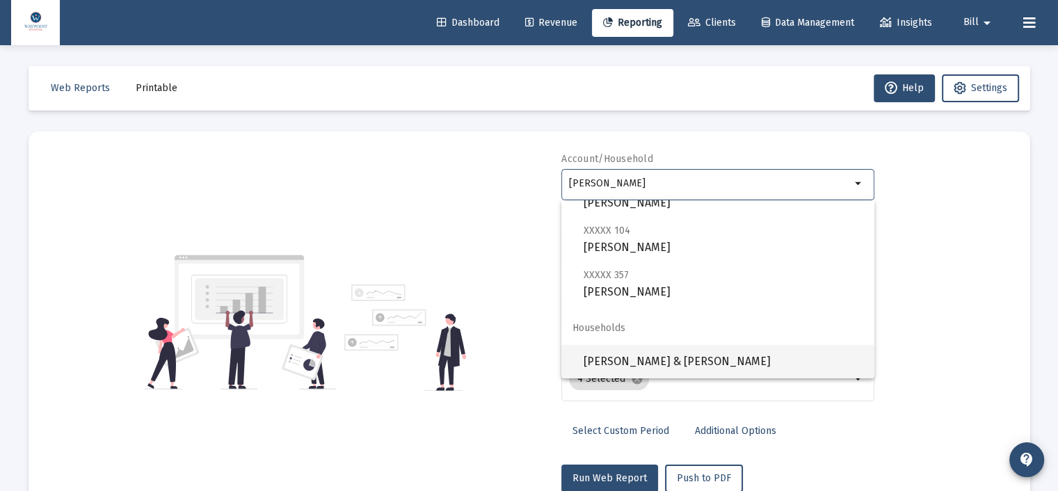
click at [641, 365] on span "[PERSON_NAME] & [PERSON_NAME]" at bounding box center [724, 361] width 280 height 33
type input "[PERSON_NAME] & [PERSON_NAME]"
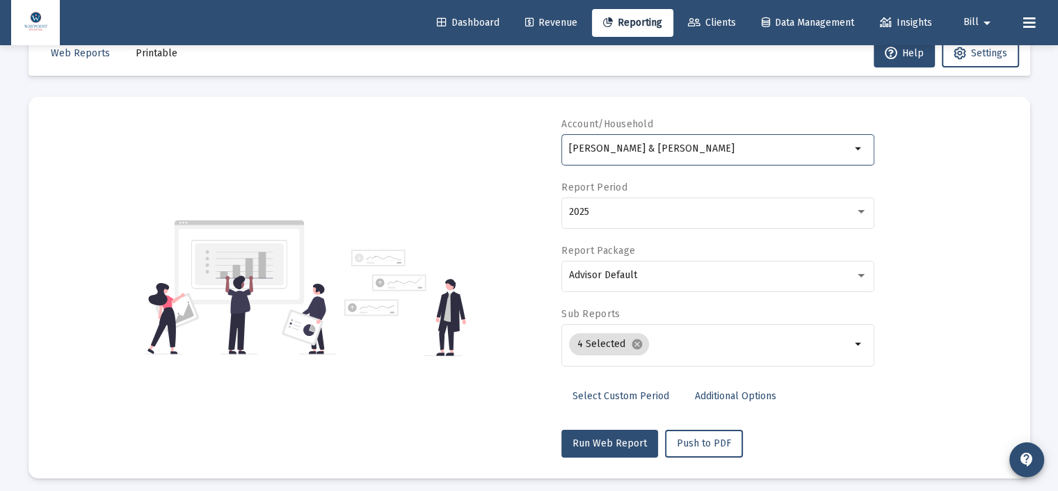
scroll to position [0, 0]
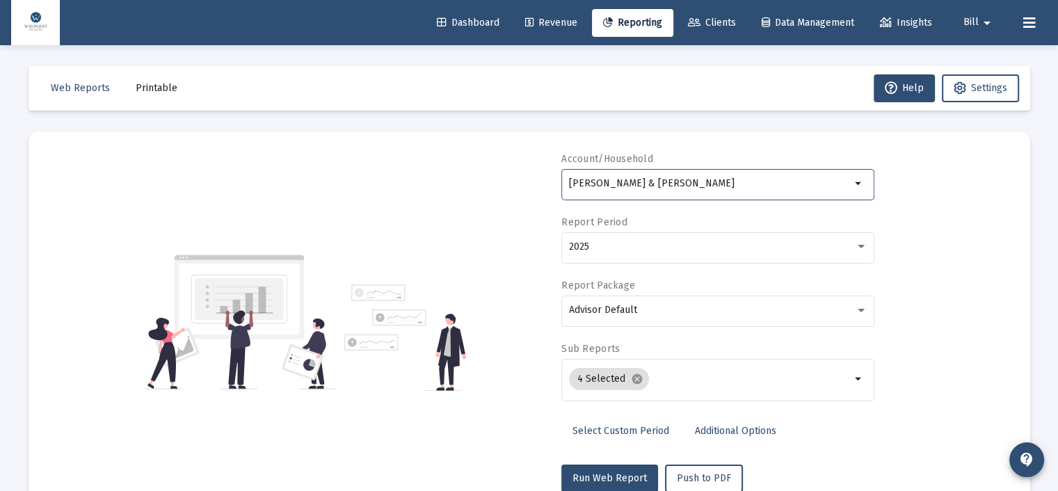
click at [529, 21] on span "Revenue" at bounding box center [551, 23] width 52 height 12
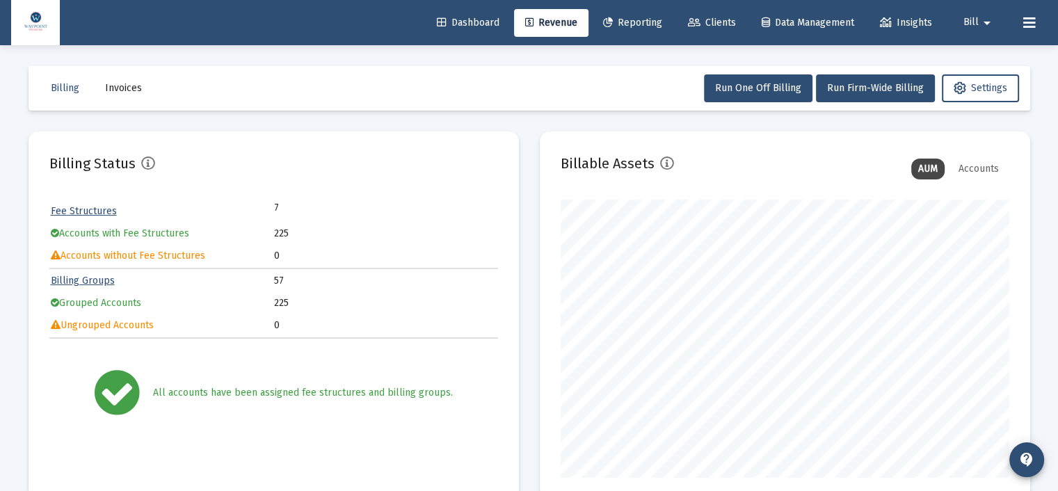
scroll to position [278, 449]
click at [721, 20] on span "Clients" at bounding box center [712, 23] width 48 height 12
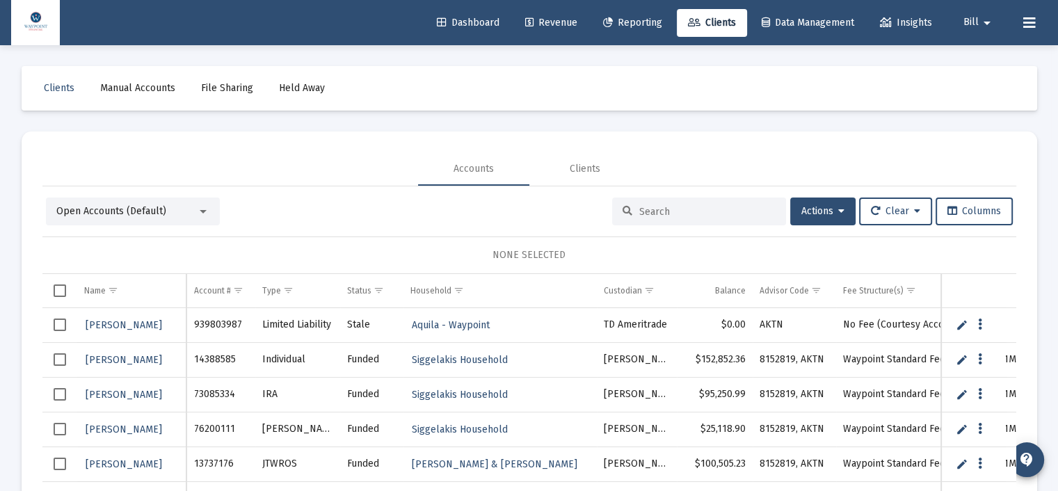
click at [682, 209] on input at bounding box center [707, 212] width 136 height 12
click at [629, 17] on span "Reporting" at bounding box center [632, 23] width 59 height 12
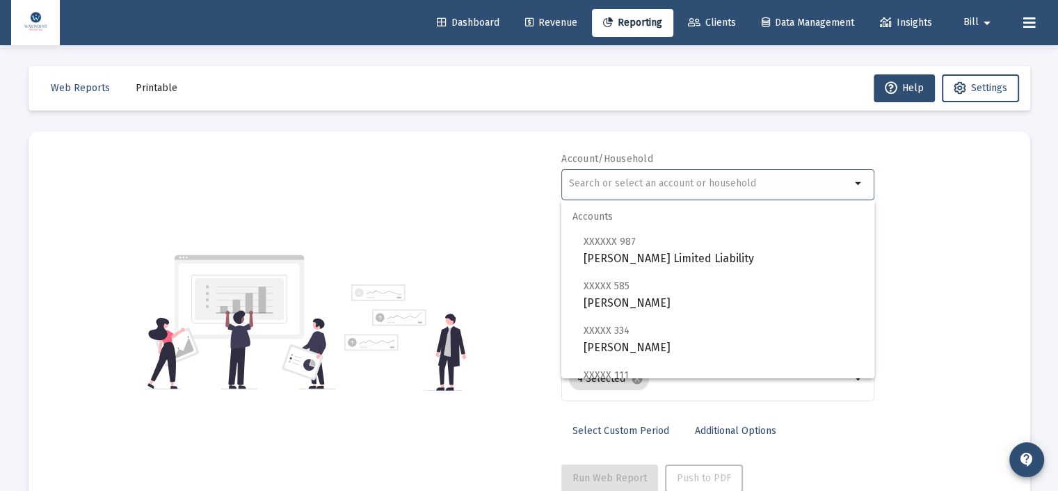
click at [698, 184] on input "text" at bounding box center [710, 183] width 282 height 11
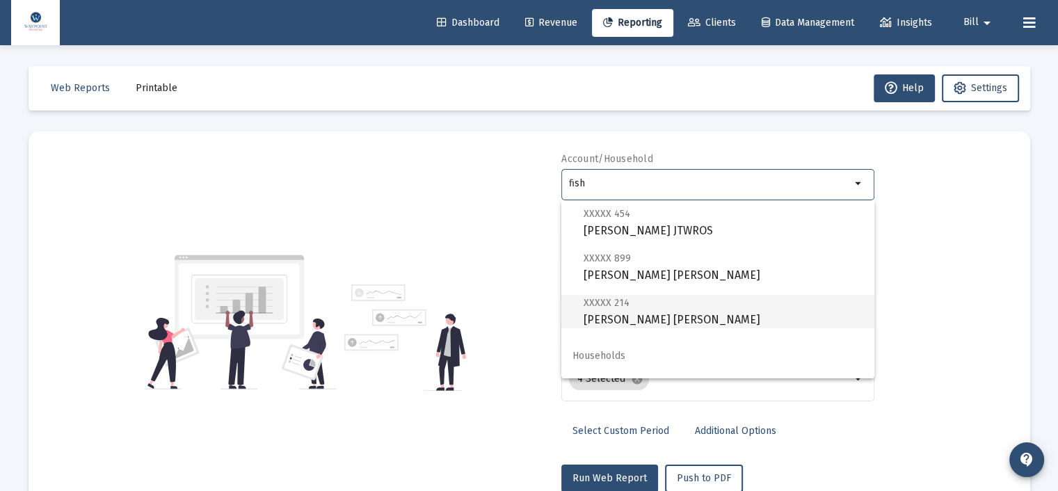
scroll to position [145, 0]
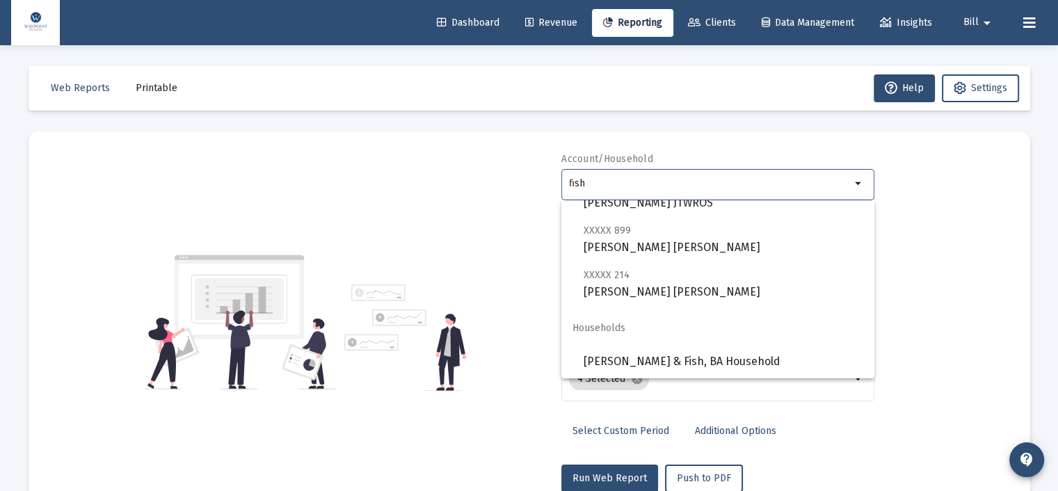
click at [579, 180] on input "fish" at bounding box center [710, 183] width 282 height 11
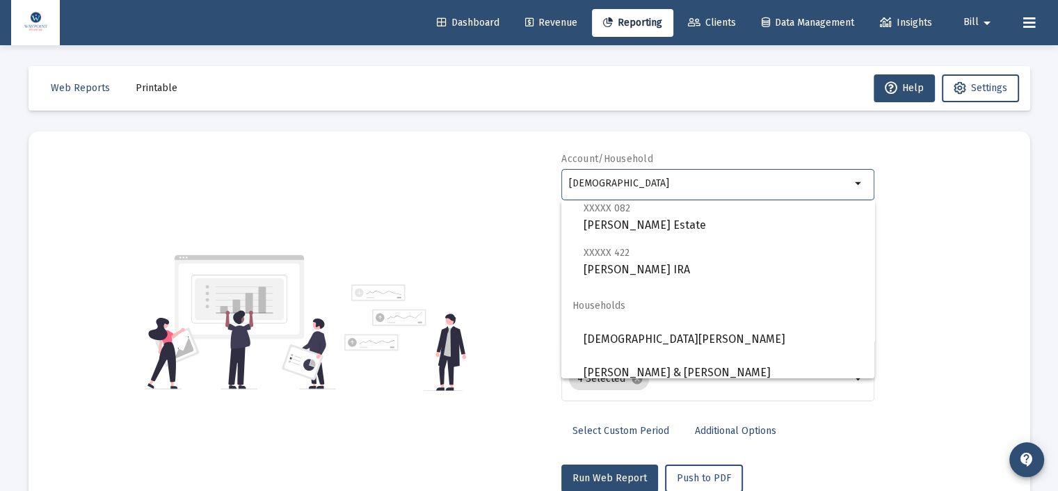
scroll to position [434, 0]
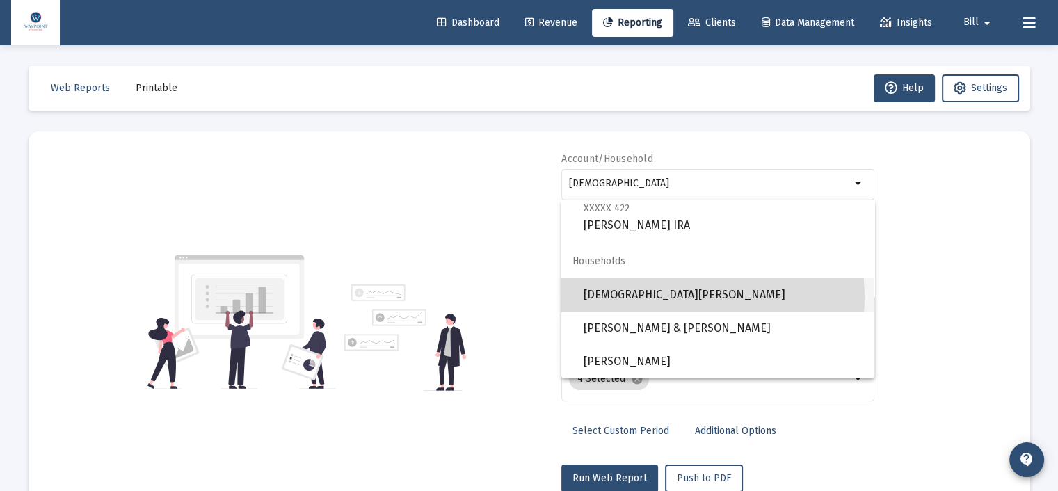
click at [689, 297] on span "[DEMOGRAPHIC_DATA][PERSON_NAME]" at bounding box center [724, 294] width 280 height 33
type input "[DEMOGRAPHIC_DATA][PERSON_NAME]"
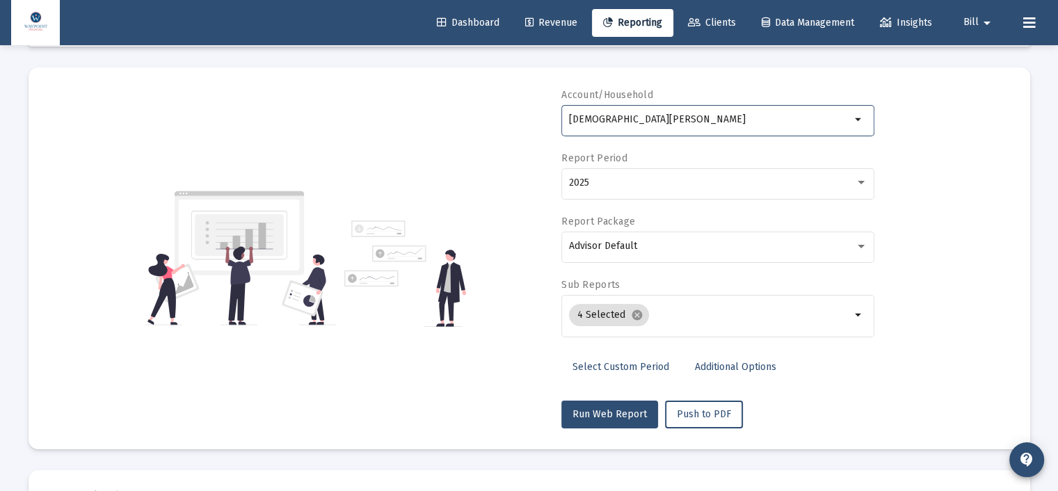
scroll to position [70, 0]
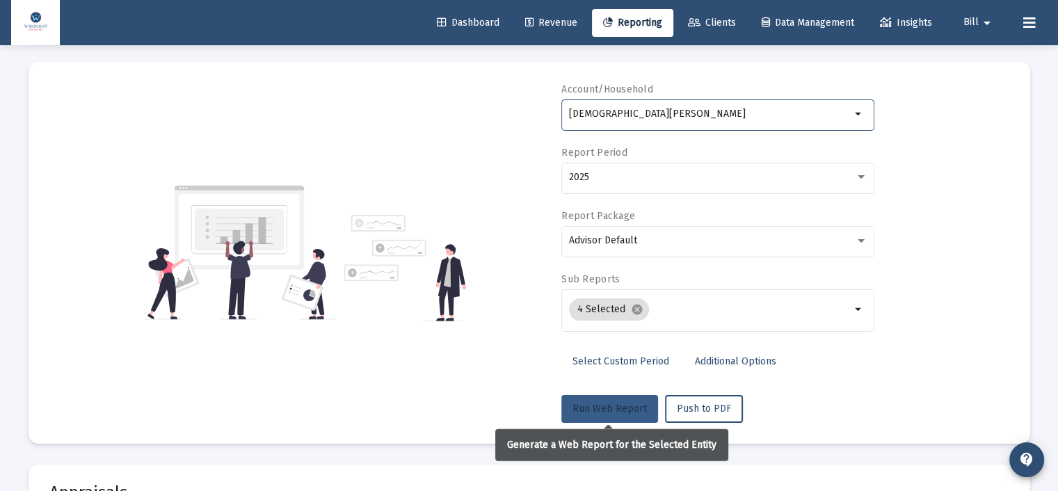
click at [597, 403] on span "Run Web Report" at bounding box center [610, 409] width 74 height 12
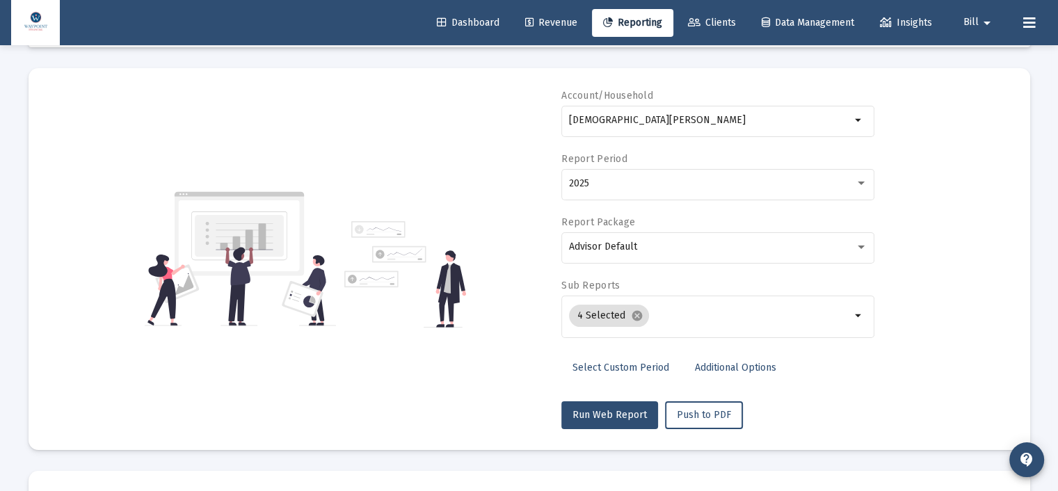
scroll to position [0, 0]
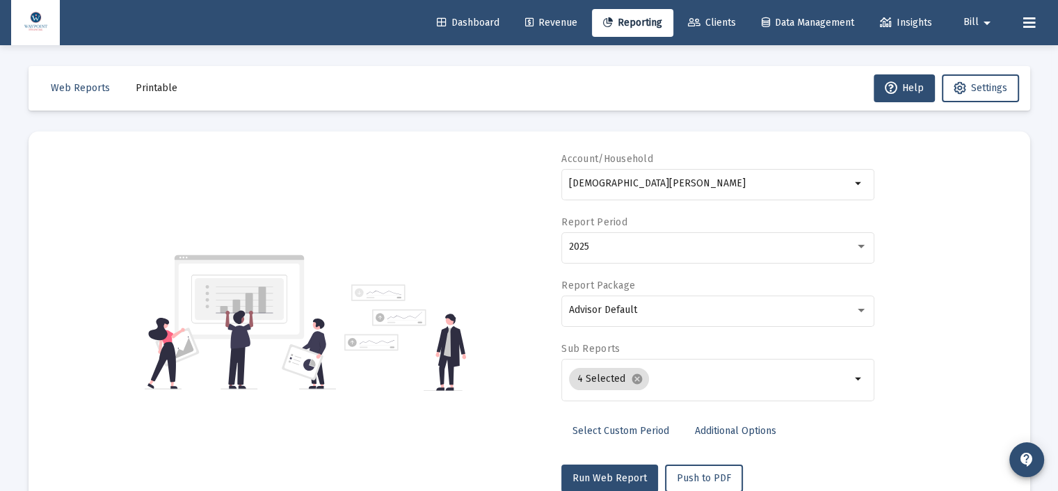
click at [707, 19] on span "Clients" at bounding box center [712, 23] width 48 height 12
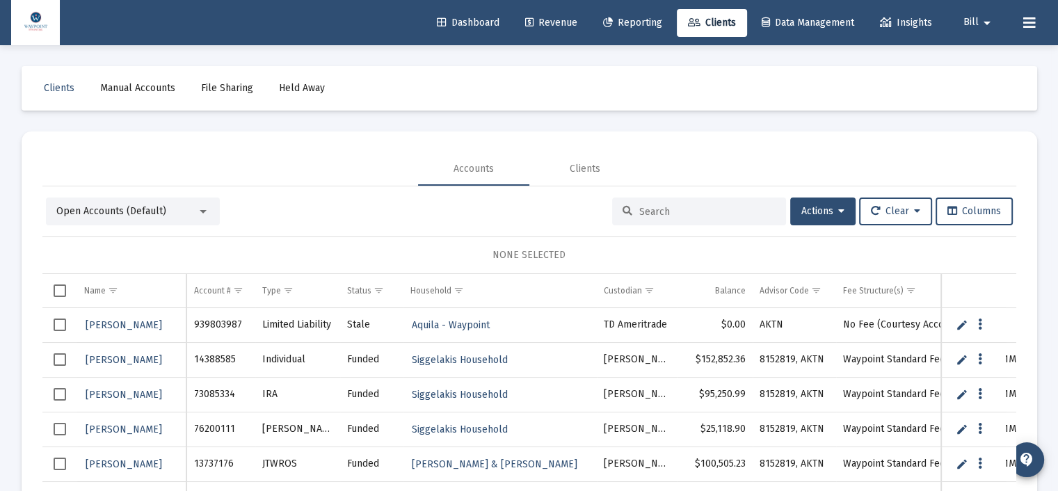
click at [675, 205] on div at bounding box center [699, 212] width 174 height 28
click at [675, 207] on input at bounding box center [707, 212] width 136 height 12
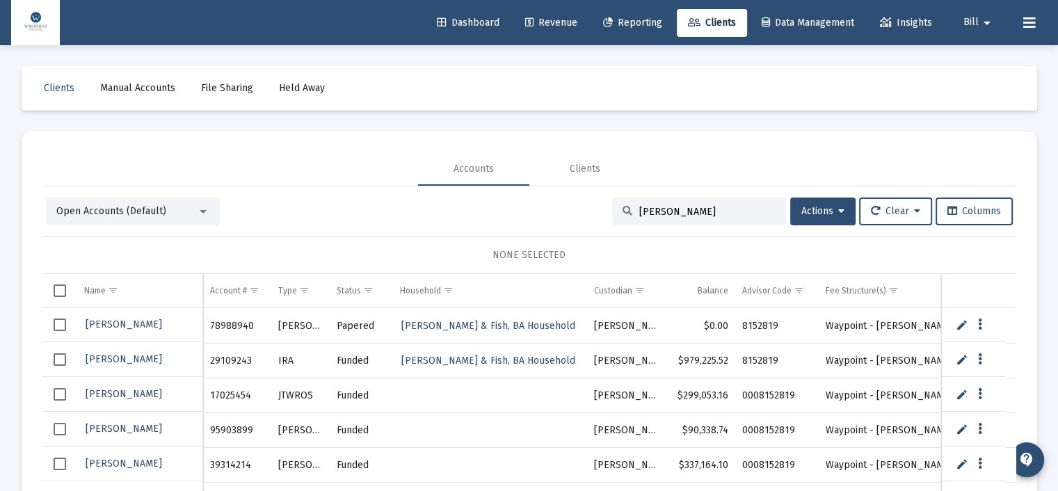
scroll to position [217, 0]
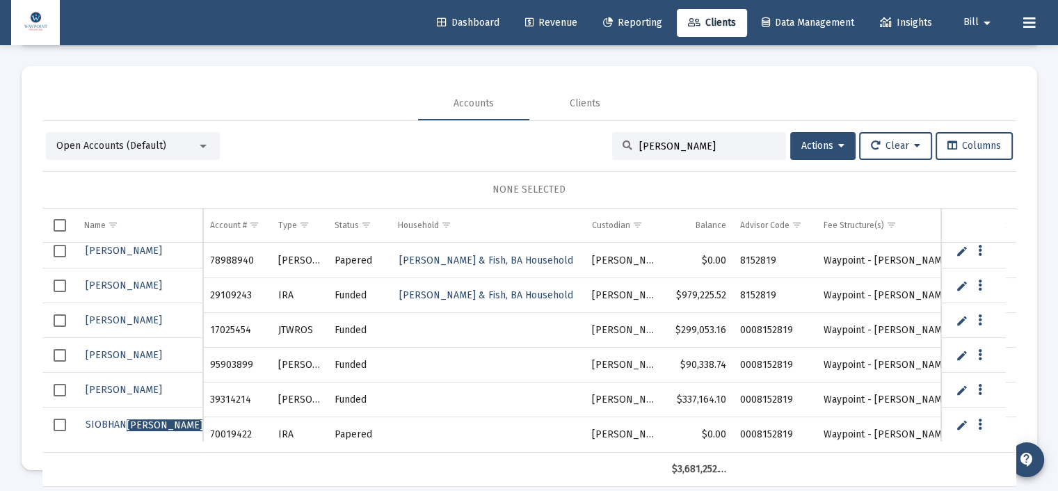
type input "[PERSON_NAME]"
click at [61, 424] on span "Select row" at bounding box center [60, 425] width 13 height 13
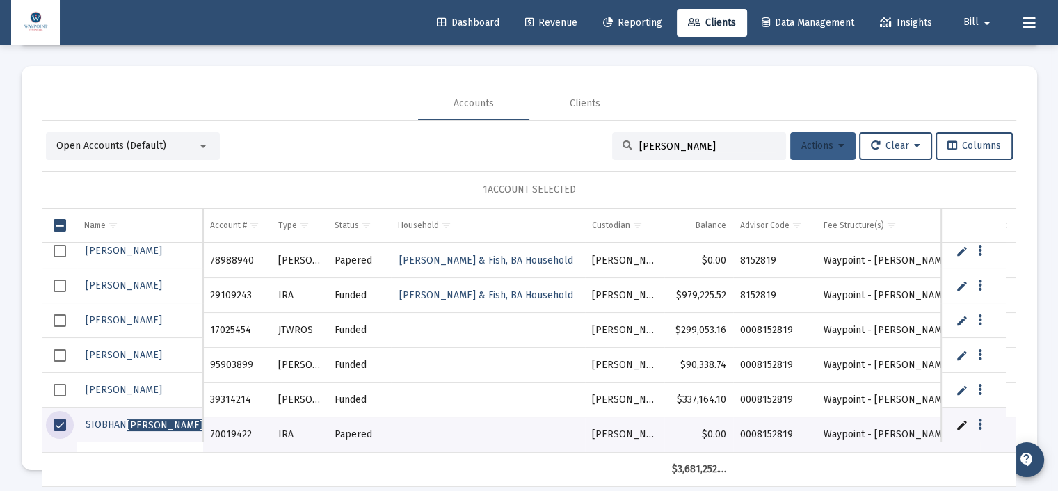
click at [838, 145] on icon at bounding box center [841, 146] width 6 height 10
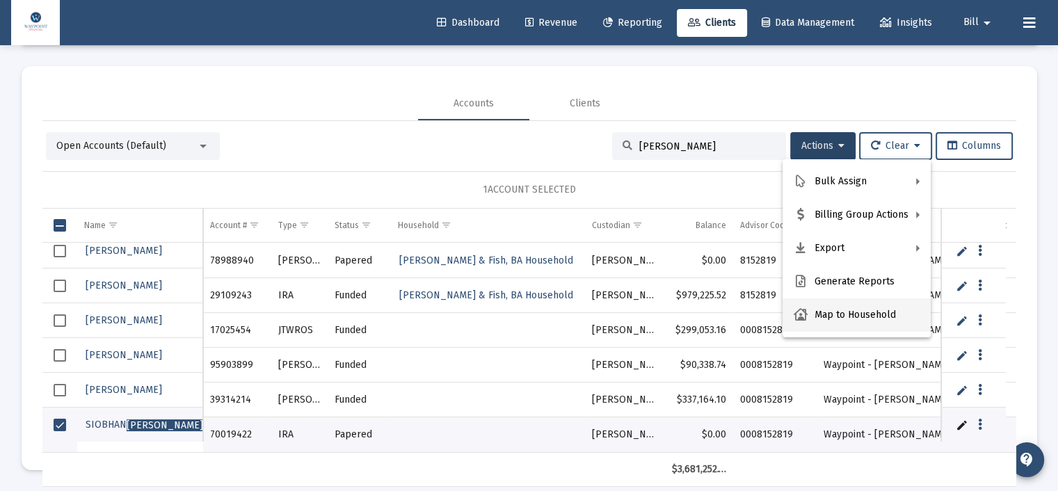
click at [854, 316] on button "Map to Household" at bounding box center [857, 314] width 148 height 33
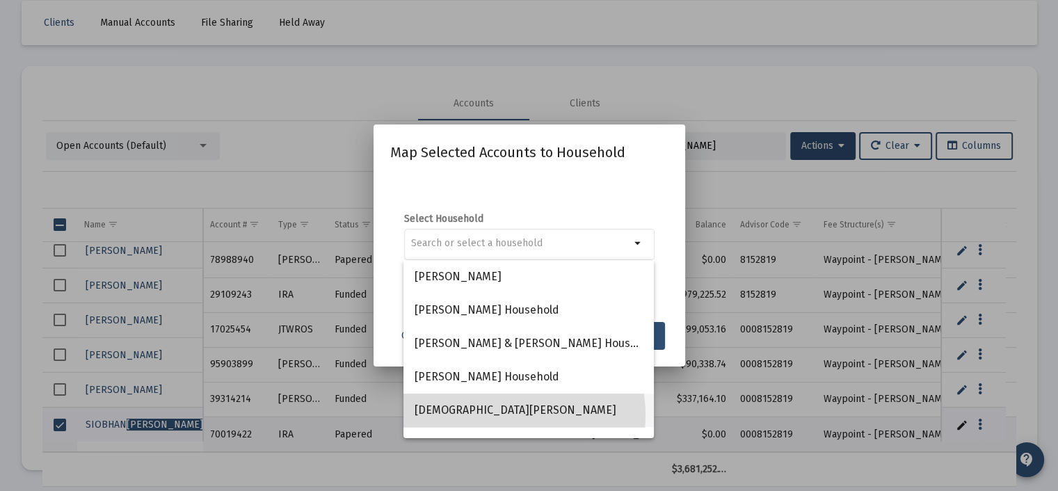
click at [501, 415] on span "[DEMOGRAPHIC_DATA][PERSON_NAME]" at bounding box center [529, 410] width 228 height 33
type input "[DEMOGRAPHIC_DATA][PERSON_NAME]"
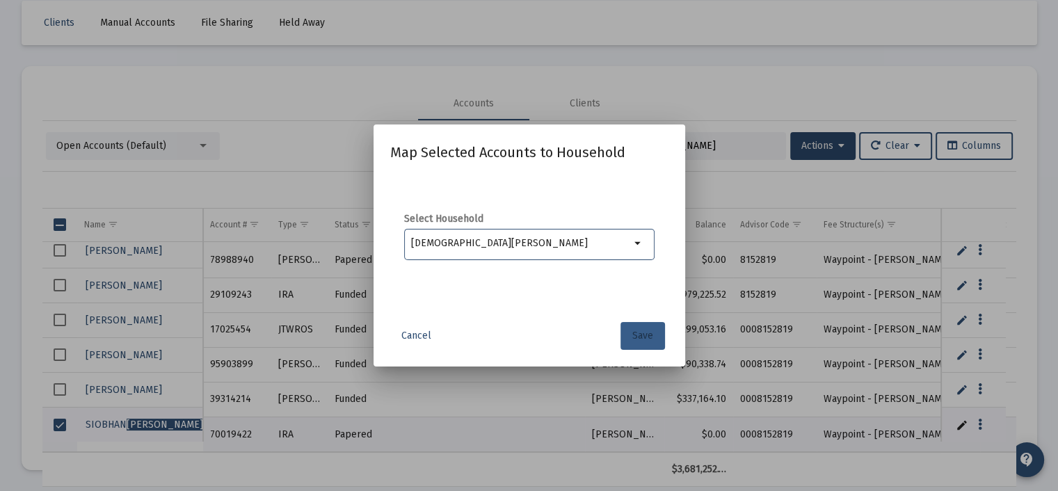
click at [650, 336] on span "Save" at bounding box center [642, 336] width 21 height 12
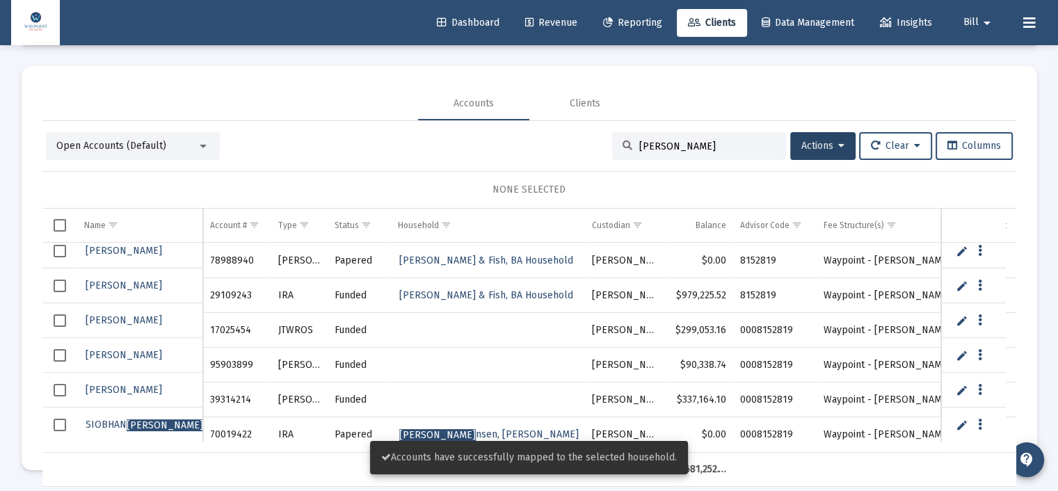
click at [554, 22] on span "Revenue" at bounding box center [551, 23] width 52 height 12
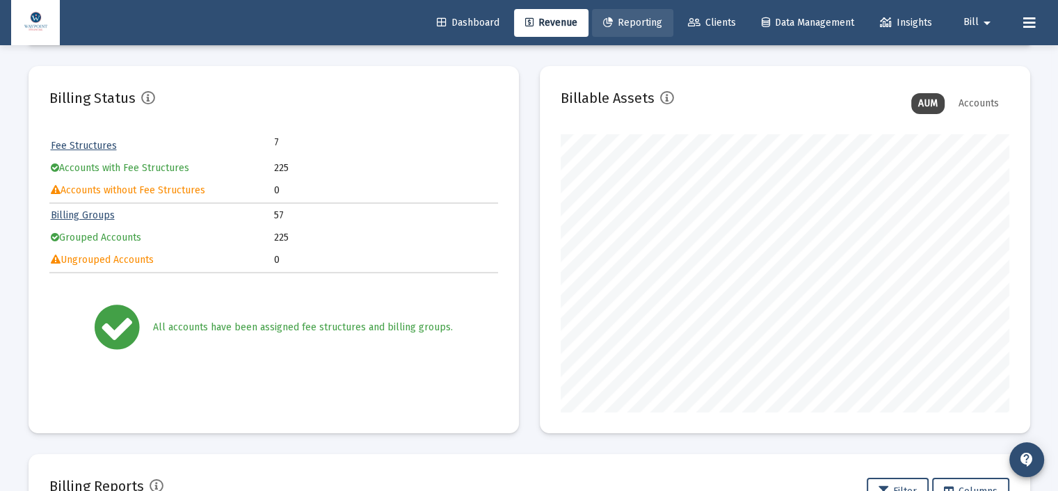
click at [649, 22] on span "Reporting" at bounding box center [632, 23] width 59 height 12
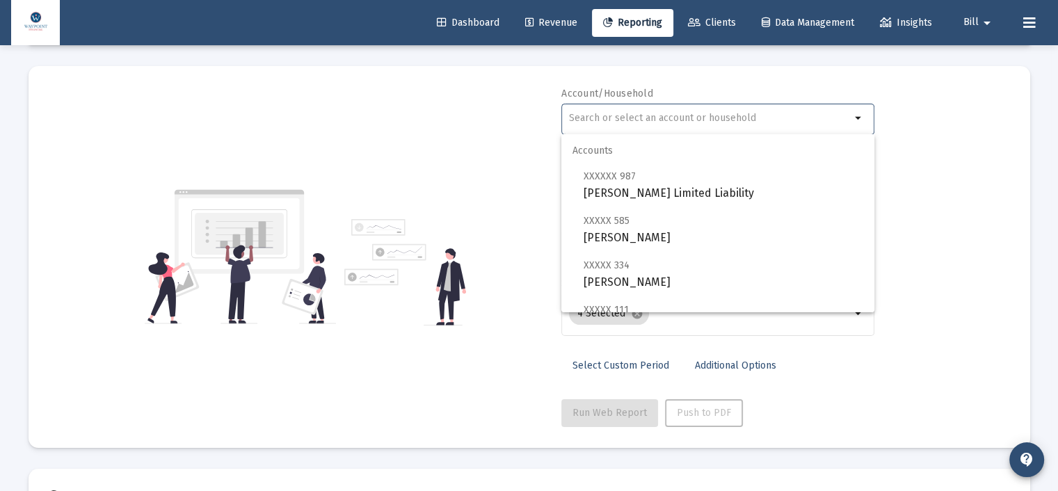
click at [643, 117] on input "text" at bounding box center [710, 118] width 282 height 11
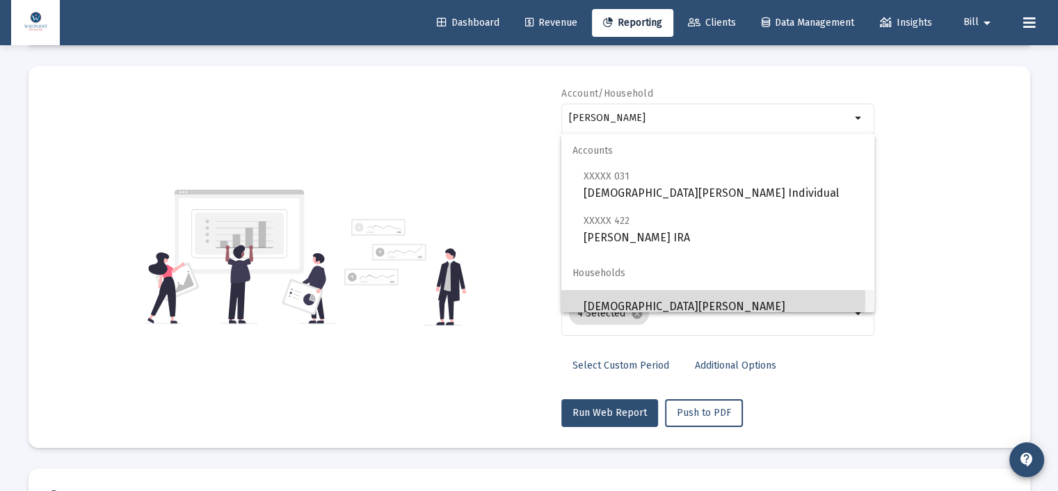
click at [673, 300] on span "[DEMOGRAPHIC_DATA][PERSON_NAME]" at bounding box center [724, 306] width 280 height 33
type input "[DEMOGRAPHIC_DATA][PERSON_NAME]"
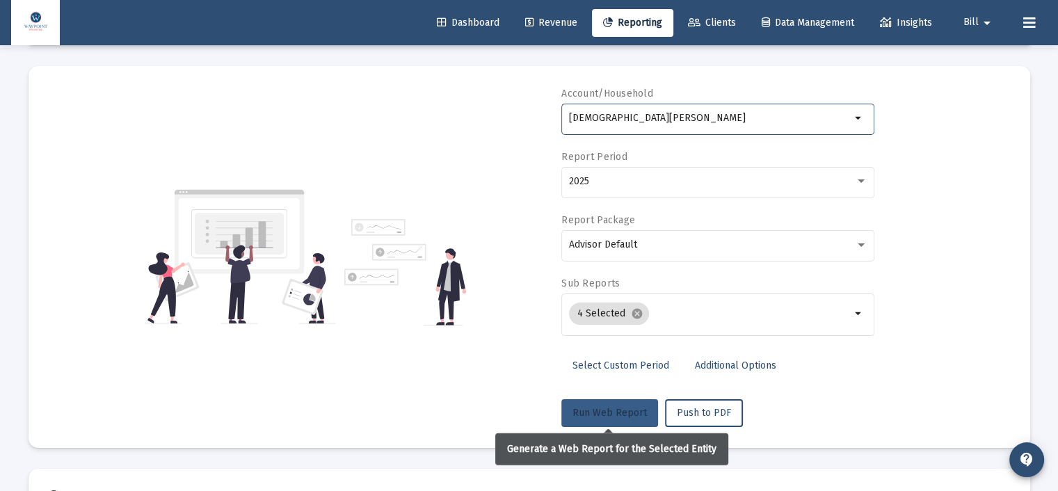
click at [598, 407] on span "Run Web Report" at bounding box center [610, 413] width 74 height 12
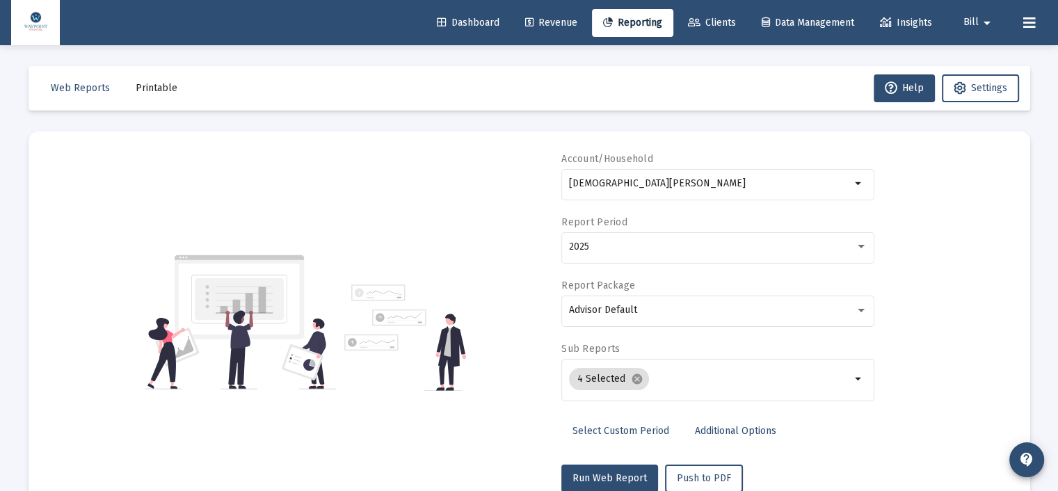
click at [716, 21] on span "Clients" at bounding box center [712, 23] width 48 height 12
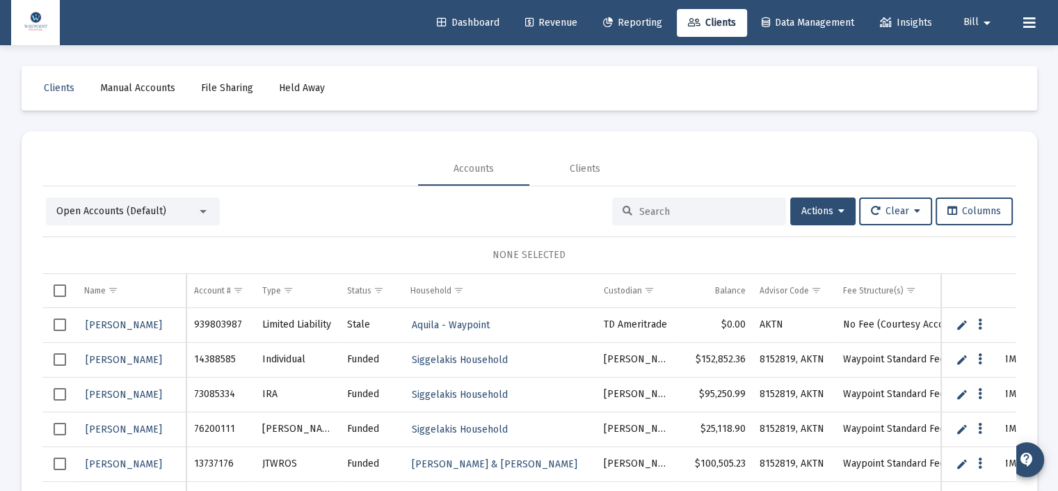
click at [666, 209] on input at bounding box center [707, 212] width 136 height 12
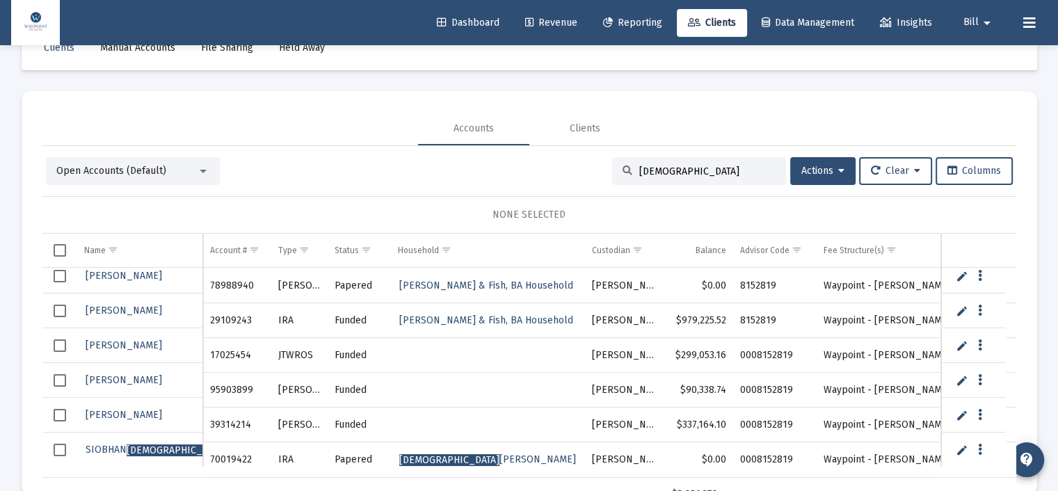
scroll to position [65, 0]
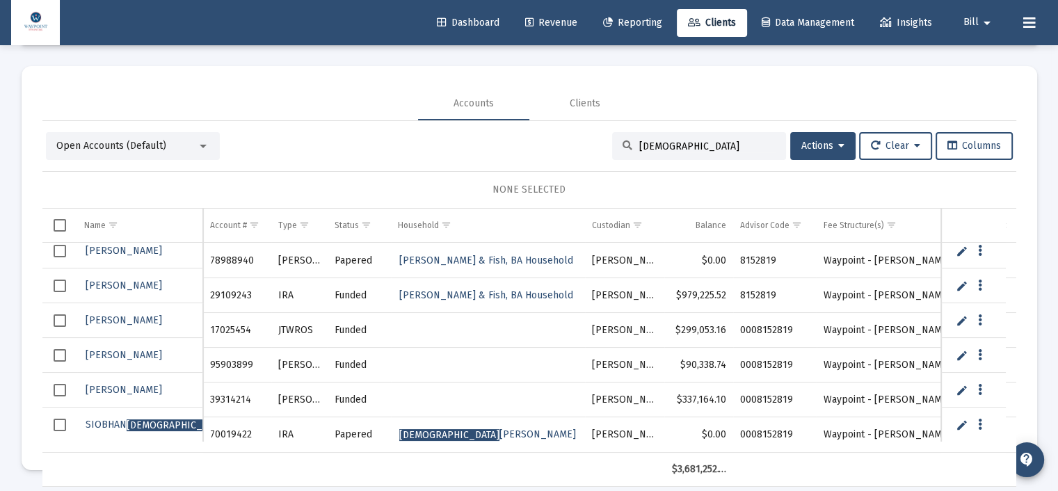
type input "[DEMOGRAPHIC_DATA]"
click at [63, 424] on span "Select row" at bounding box center [60, 425] width 13 height 13
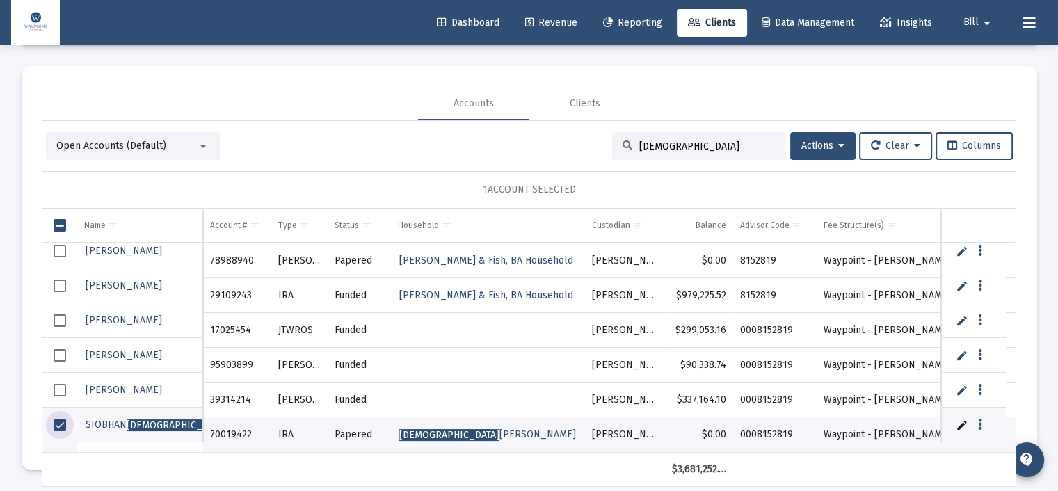
click at [963, 420] on link "Edit" at bounding box center [962, 425] width 13 height 13
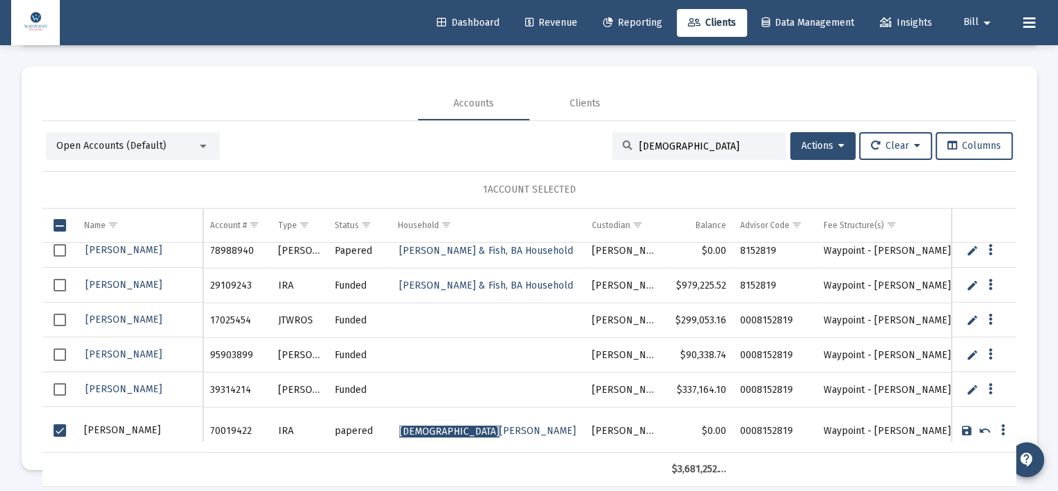
scroll to position [230, 0]
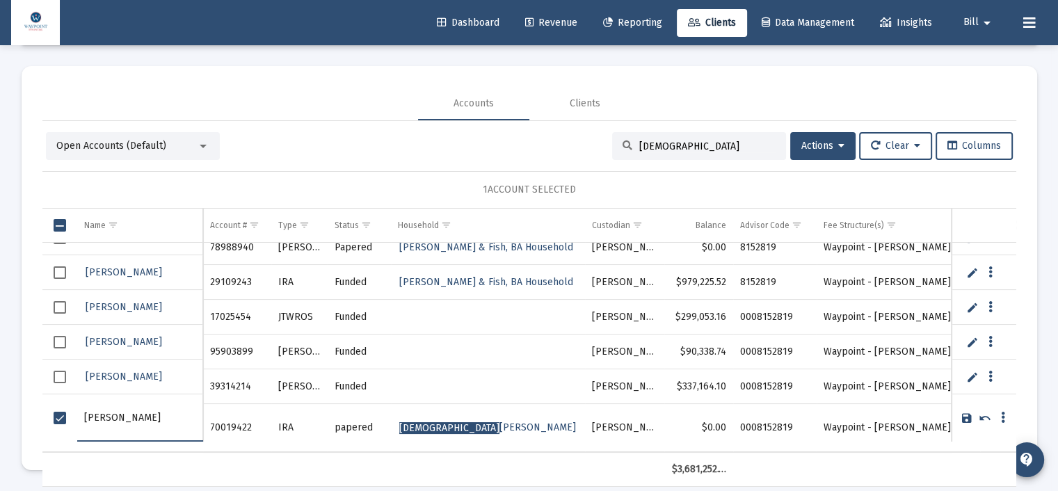
drag, startPoint x: 190, startPoint y: 416, endPoint x: 72, endPoint y: 419, distance: 118.3
click at [72, 419] on tr "[PERSON_NAME]" at bounding box center [529, 418] width 974 height 48
type input "[PERSON_NAME]"
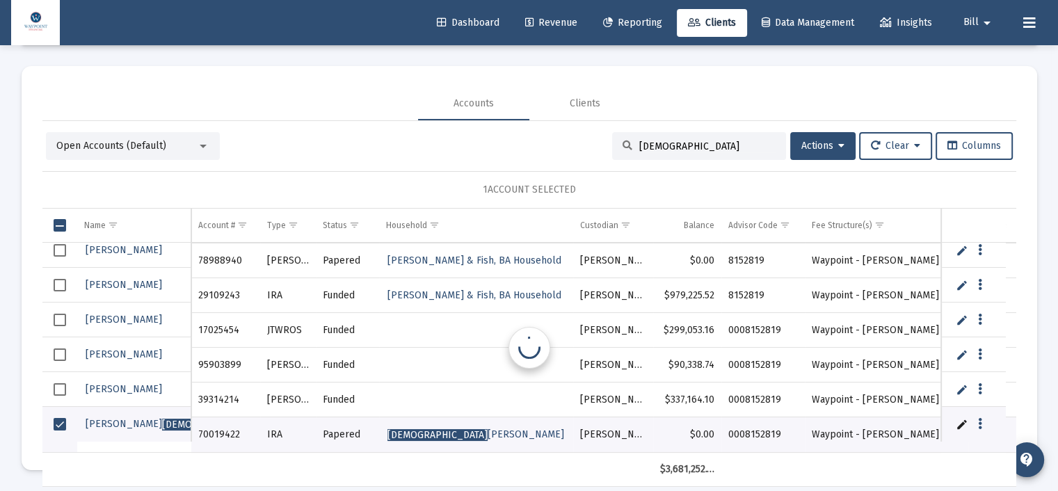
scroll to position [216, 0]
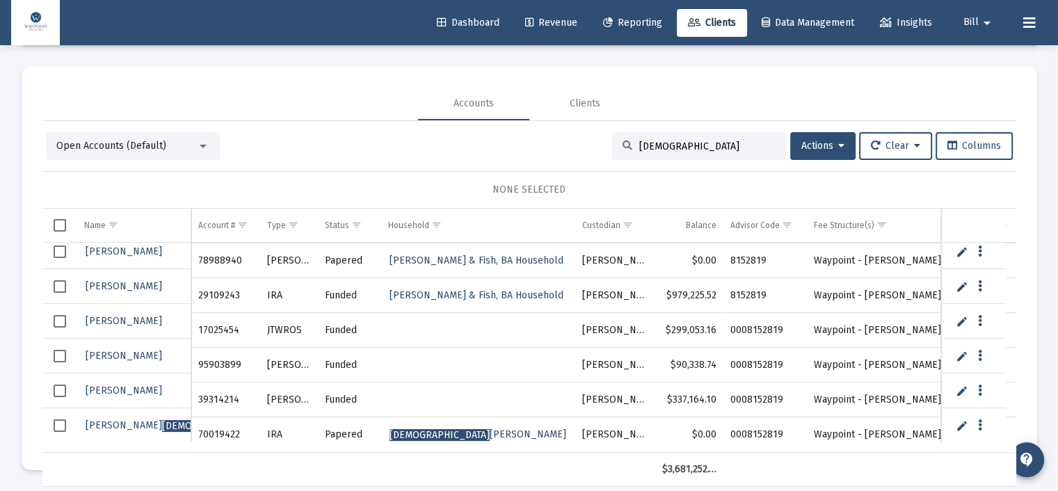
click at [810, 196] on div "NONE SELECTED" at bounding box center [529, 190] width 974 height 38
click at [272, 111] on div "Accounts Clients" at bounding box center [529, 103] width 974 height 33
click at [569, 26] on span "Revenue" at bounding box center [551, 23] width 52 height 12
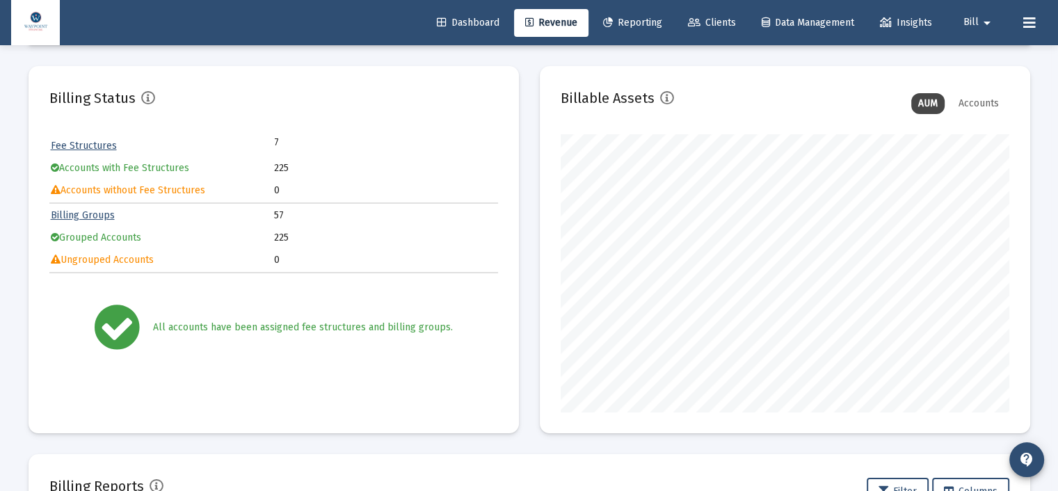
scroll to position [278, 449]
click at [643, 27] on span "Reporting" at bounding box center [632, 23] width 59 height 12
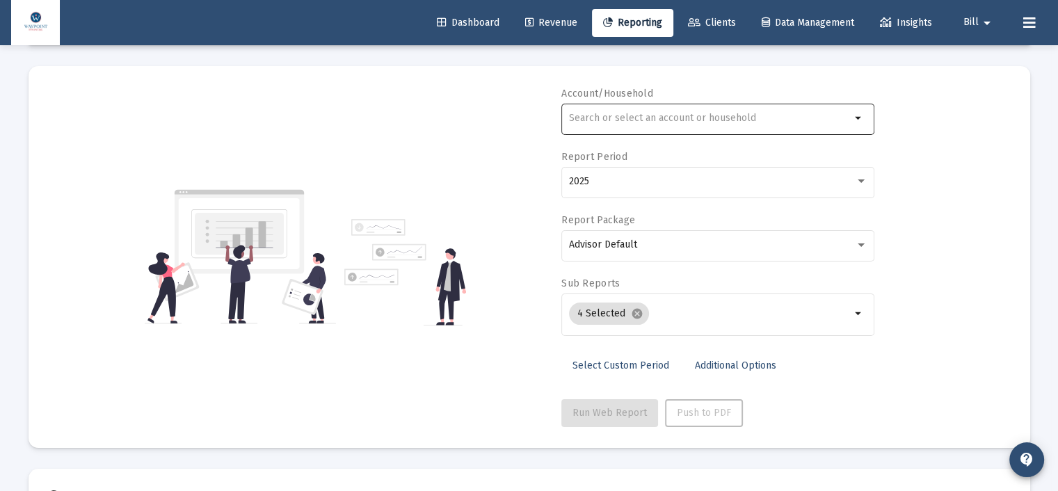
click at [647, 120] on input "text" at bounding box center [710, 118] width 282 height 11
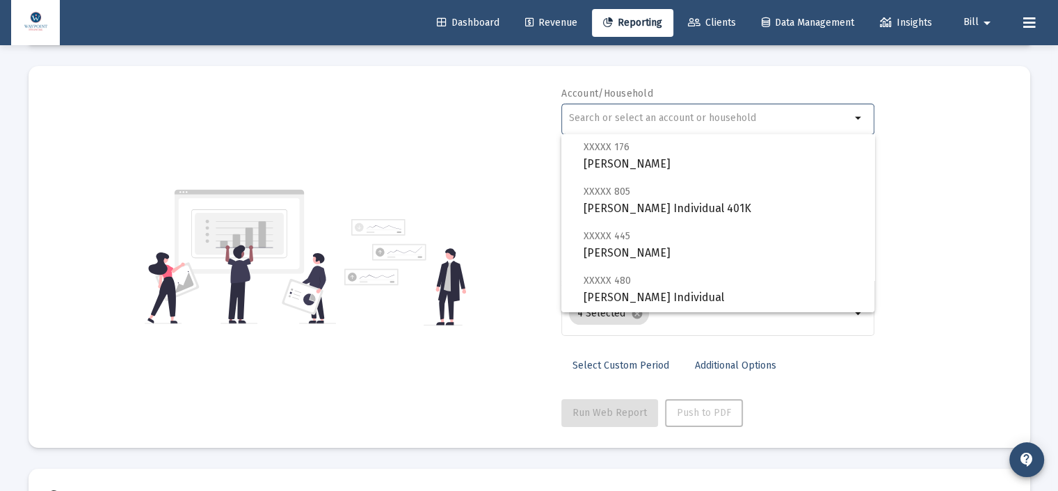
scroll to position [209, 0]
click at [648, 114] on input "text" at bounding box center [710, 118] width 282 height 11
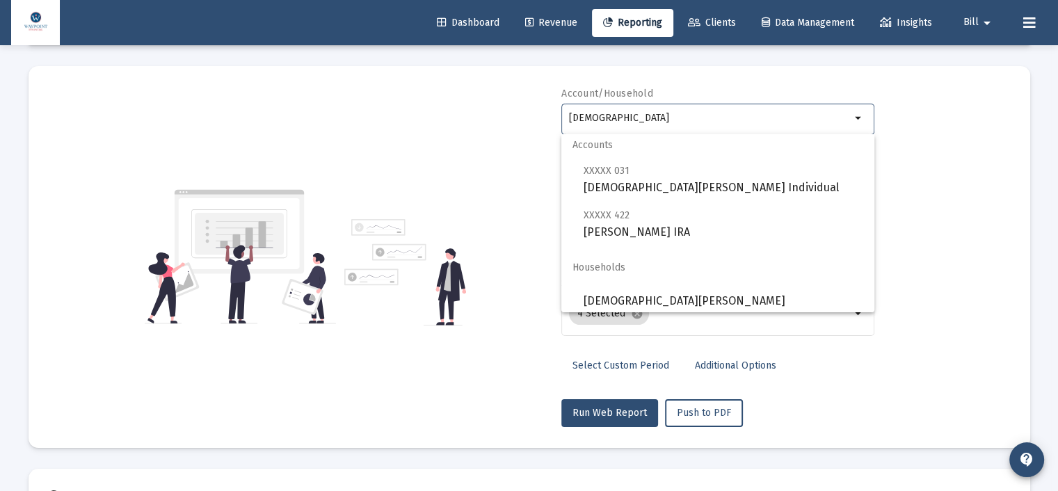
scroll to position [11, 0]
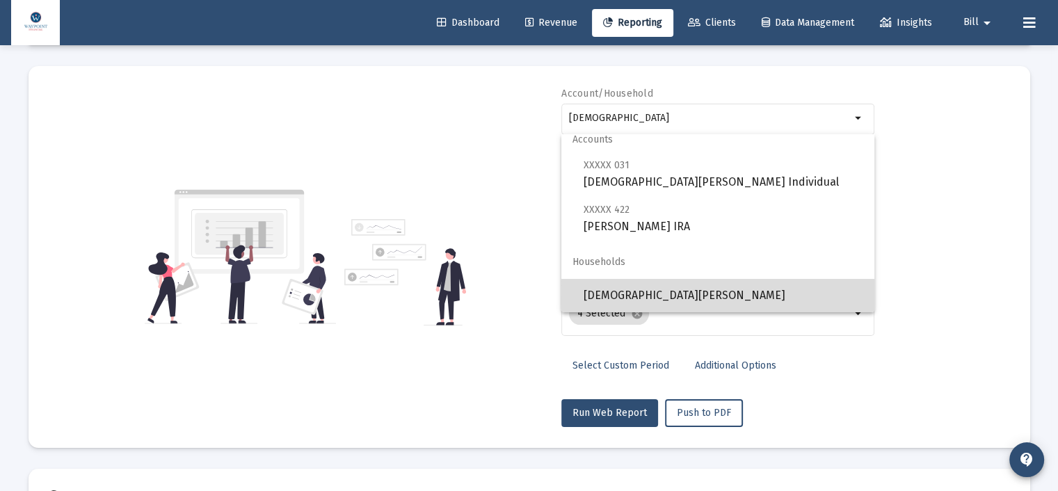
click at [723, 291] on span "[DEMOGRAPHIC_DATA][PERSON_NAME]" at bounding box center [724, 295] width 280 height 33
type input "[DEMOGRAPHIC_DATA][PERSON_NAME]"
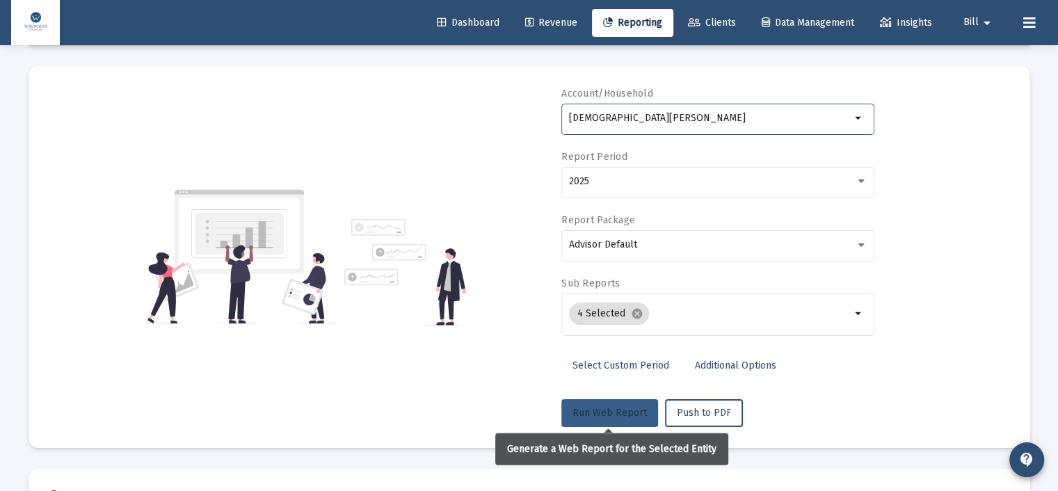
click at [600, 405] on button "Run Web Report" at bounding box center [609, 413] width 97 height 28
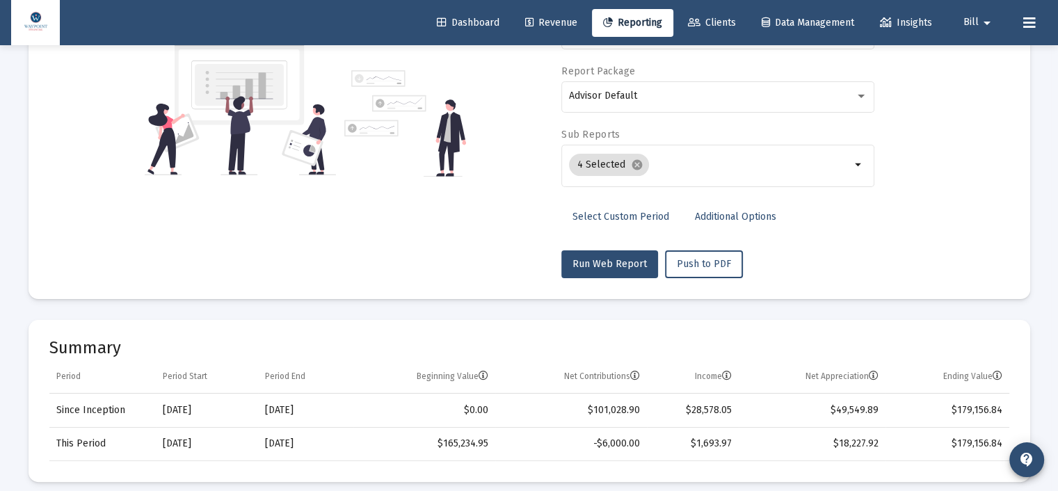
scroll to position [65, 0]
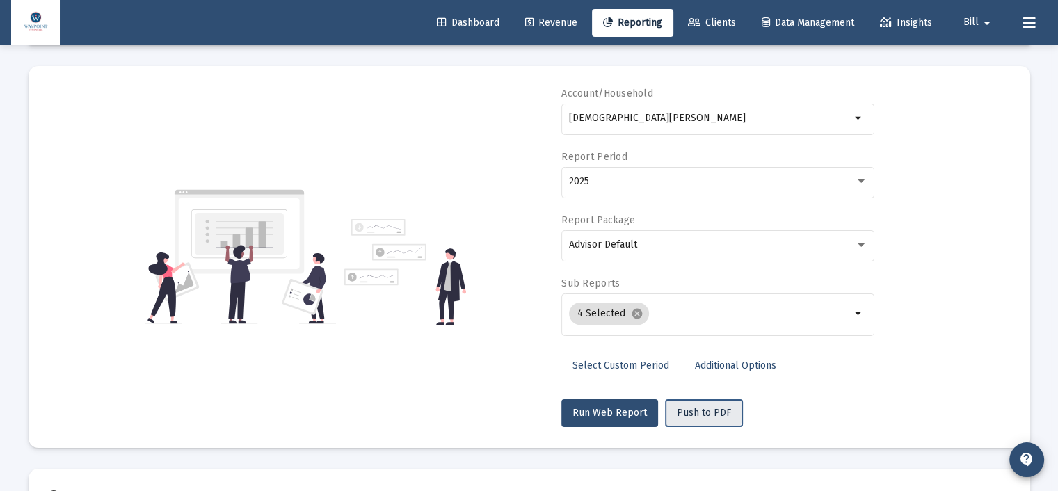
click at [691, 406] on button "Push to PDF" at bounding box center [704, 413] width 78 height 28
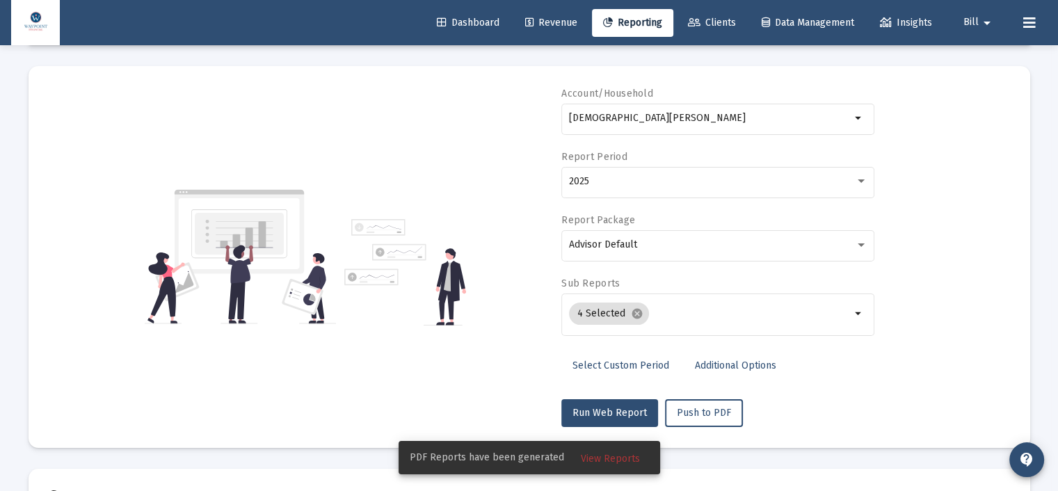
click at [632, 461] on span "View Reports" at bounding box center [610, 459] width 59 height 12
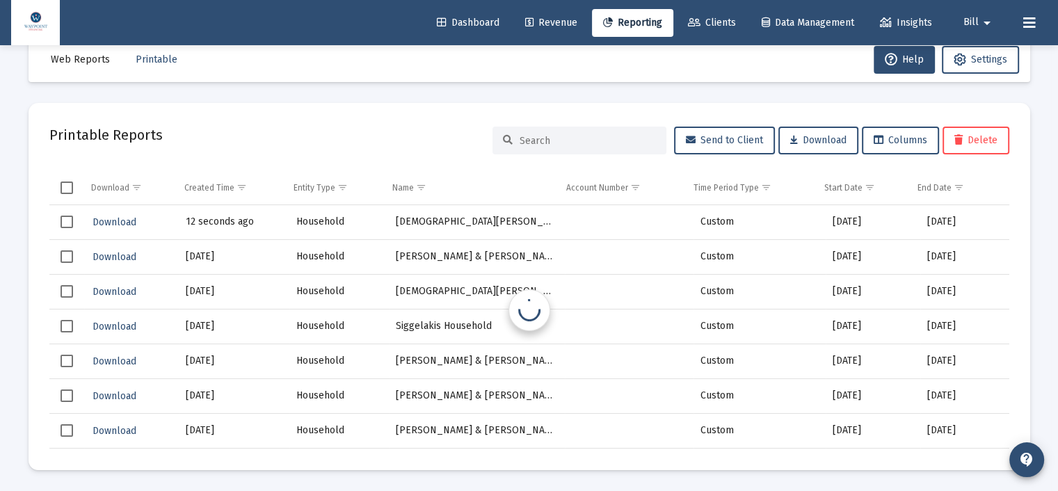
scroll to position [29, 0]
click at [125, 217] on span "Download" at bounding box center [115, 222] width 44 height 12
